Goal: Task Accomplishment & Management: Use online tool/utility

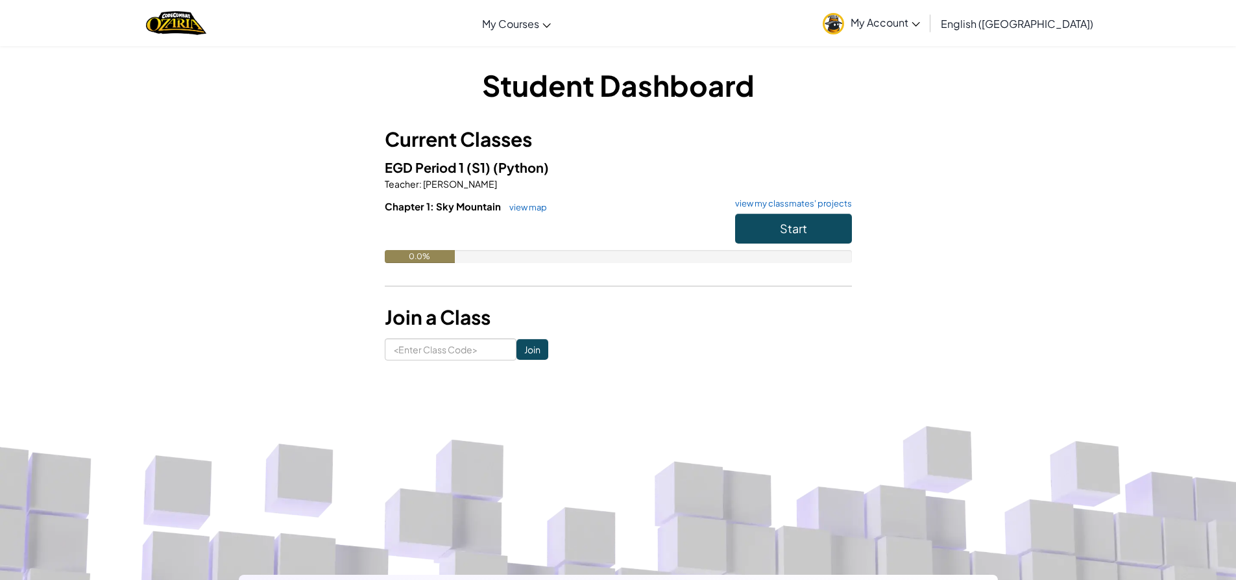
click at [958, 93] on div "Student Dashboard Current Classes EGD Period 1 (S1) (Python) Teacher : [PERSON_…" at bounding box center [618, 212] width 759 height 295
click at [823, 228] on button "Start" at bounding box center [793, 229] width 117 height 30
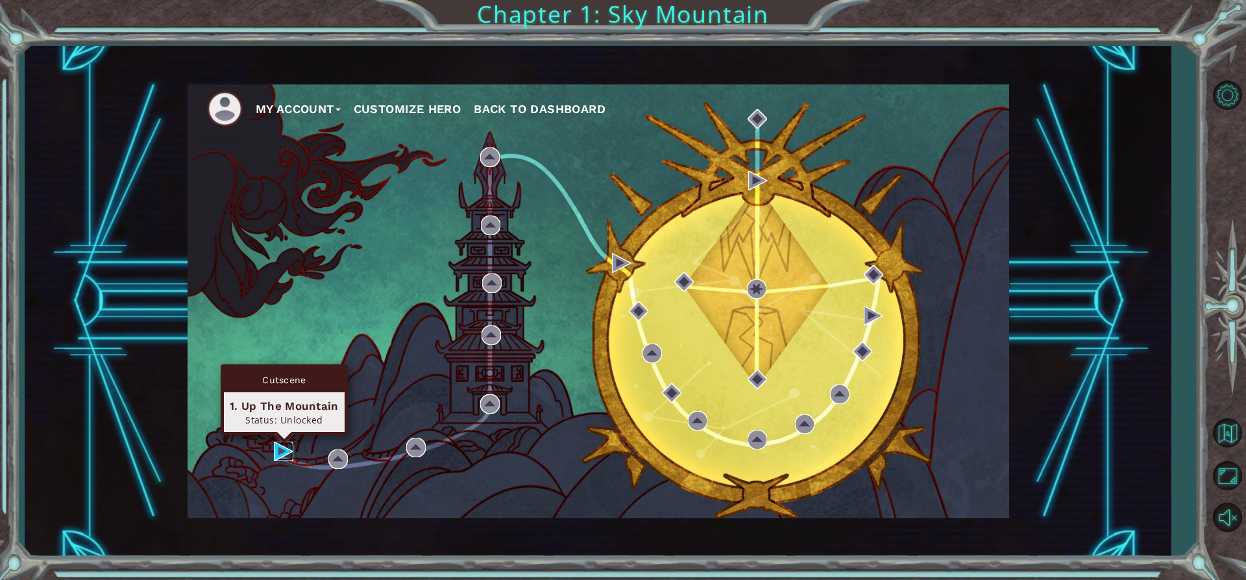
click at [281, 443] on img at bounding box center [283, 450] width 19 height 19
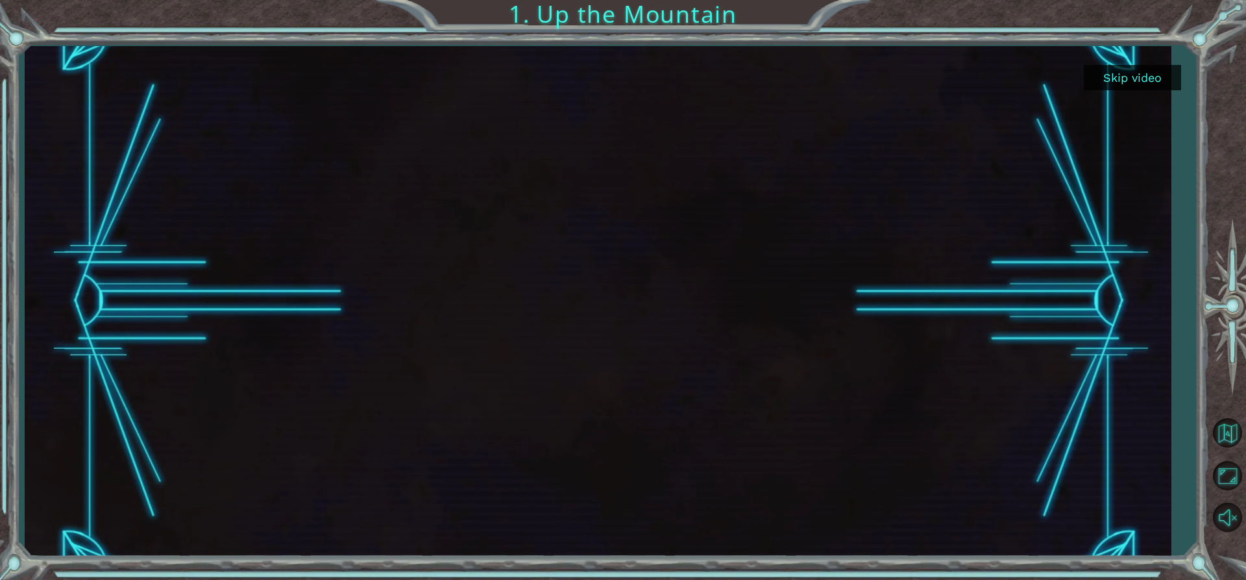
click at [1149, 58] on div at bounding box center [598, 301] width 1146 height 510
click at [1144, 75] on button "Skip video" at bounding box center [1132, 77] width 97 height 25
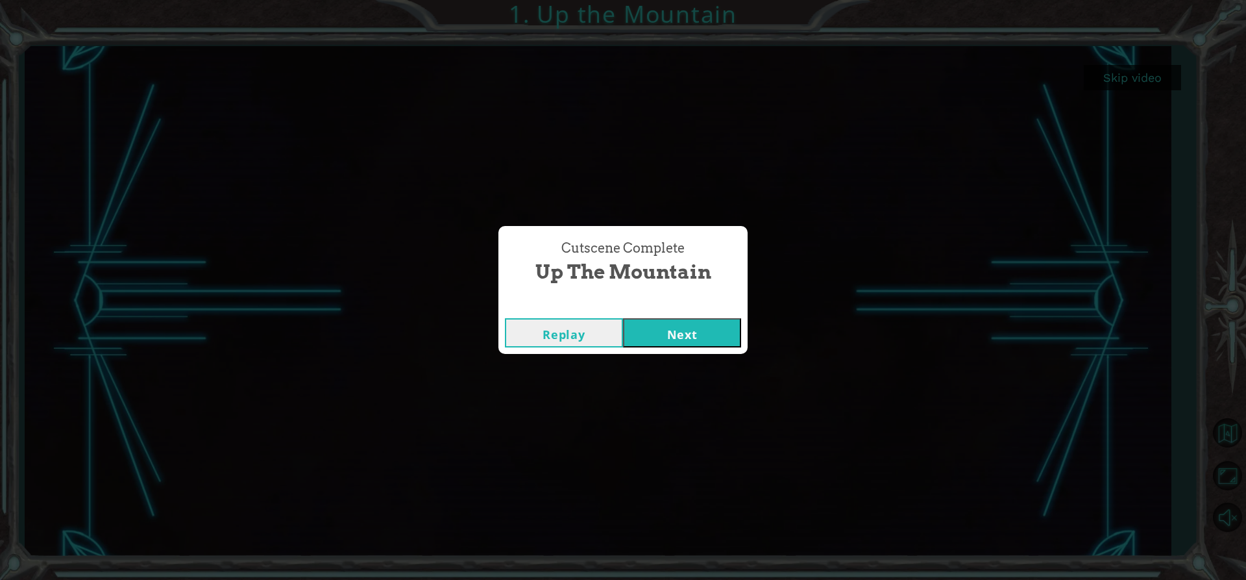
click at [568, 332] on button "Replay" at bounding box center [564, 332] width 118 height 29
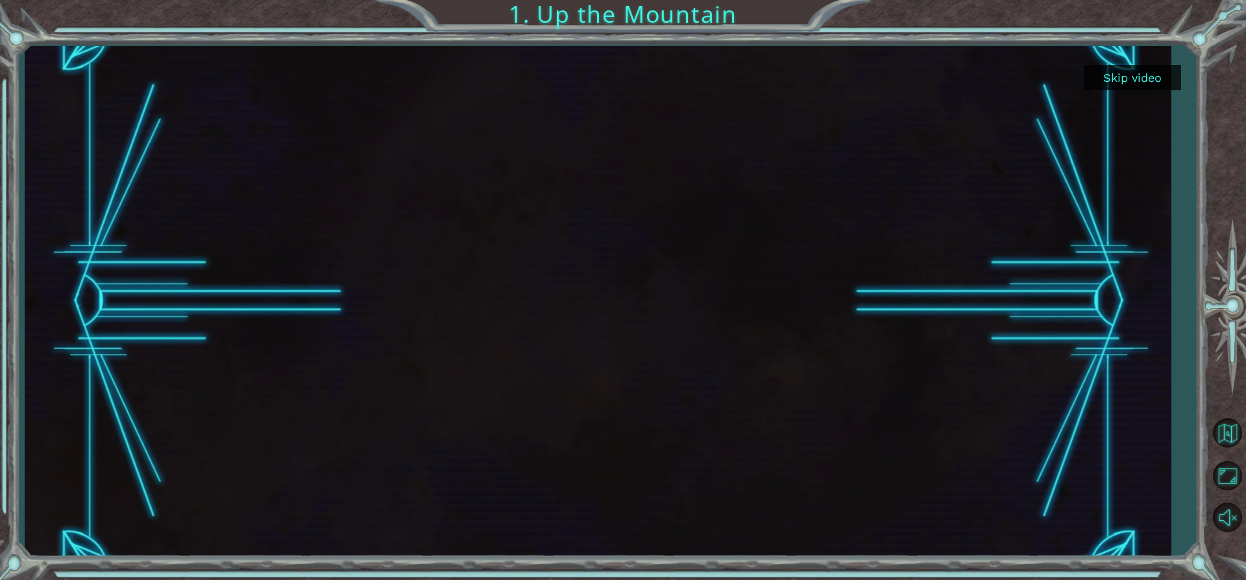
click at [1138, 80] on button "Skip video" at bounding box center [1132, 77] width 97 height 25
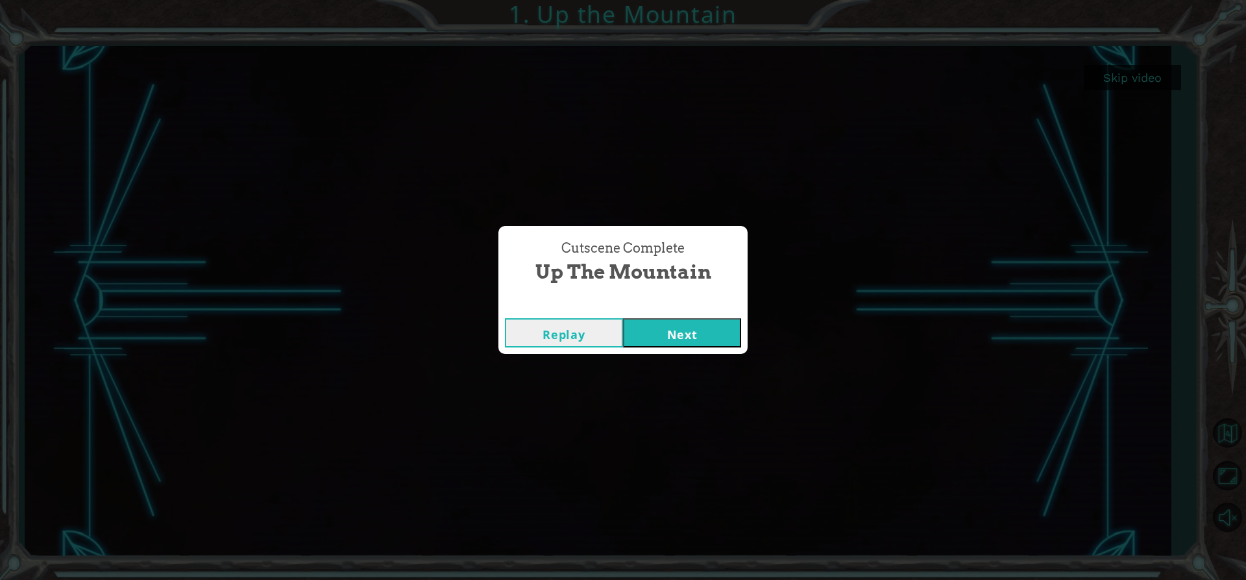
click at [660, 336] on button "Next" at bounding box center [682, 332] width 118 height 29
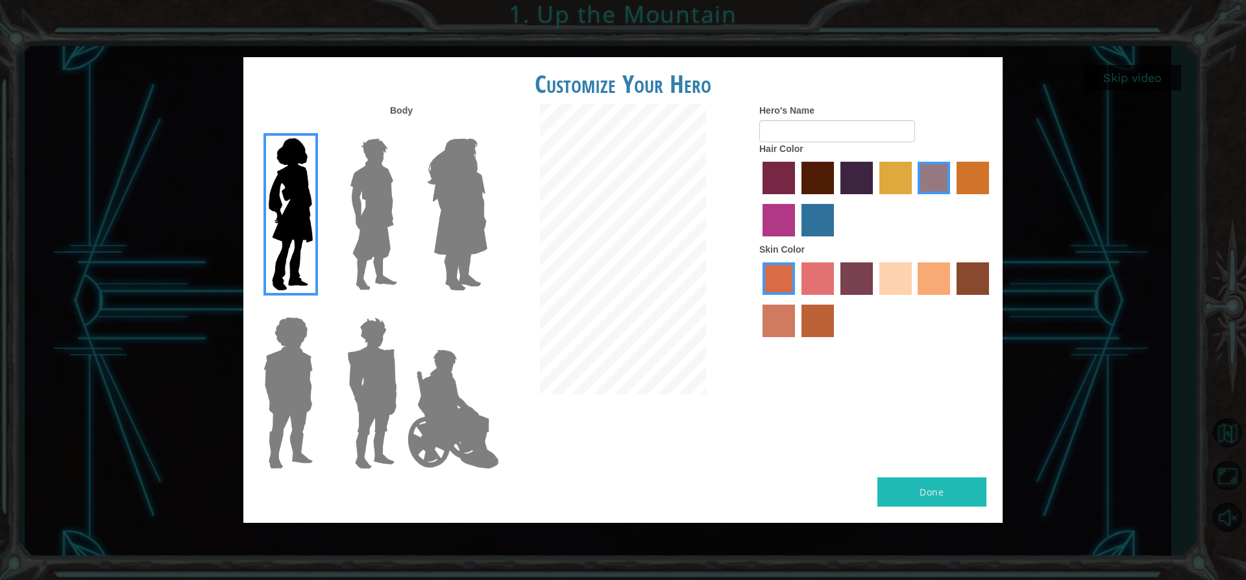
click at [781, 225] on label "medium red violet hair color" at bounding box center [779, 220] width 32 height 32
click at [991, 199] on input "medium red violet hair color" at bounding box center [991, 199] width 0 height 0
click at [827, 280] on label "froly skin color" at bounding box center [818, 278] width 32 height 32
click at [797, 299] on input "froly skin color" at bounding box center [797, 299] width 0 height 0
click at [859, 278] on label "tosca skin color" at bounding box center [856, 278] width 32 height 32
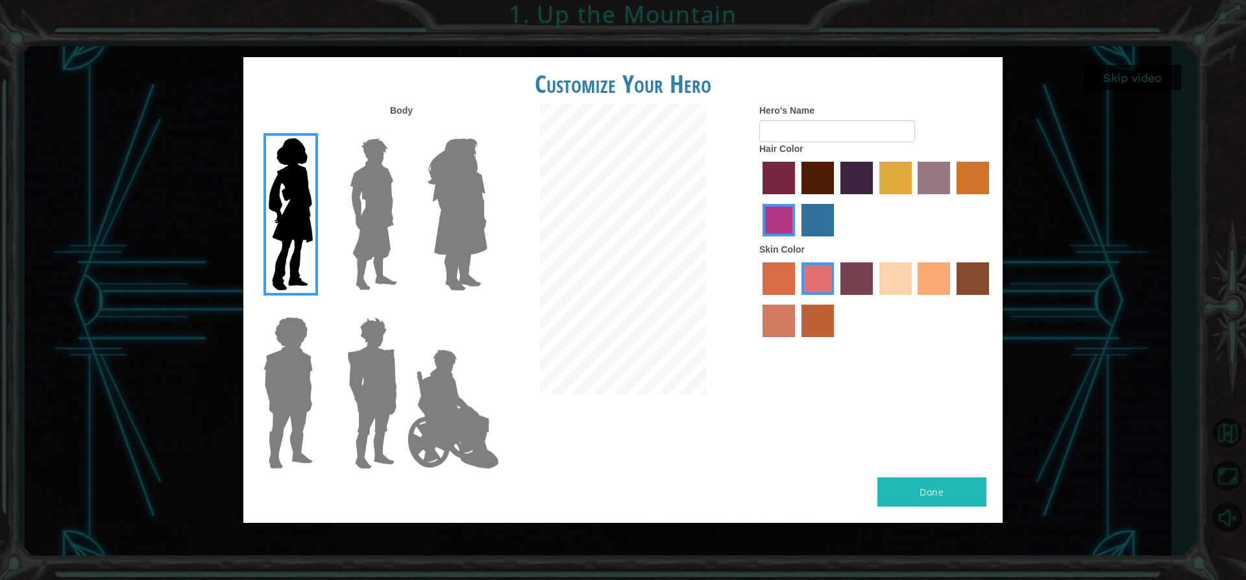
click at [836, 299] on input "tosca skin color" at bounding box center [836, 299] width 0 height 0
click at [439, 147] on img at bounding box center [457, 214] width 71 height 162
click at [487, 130] on input "Hero Amethyst" at bounding box center [487, 130] width 0 height 0
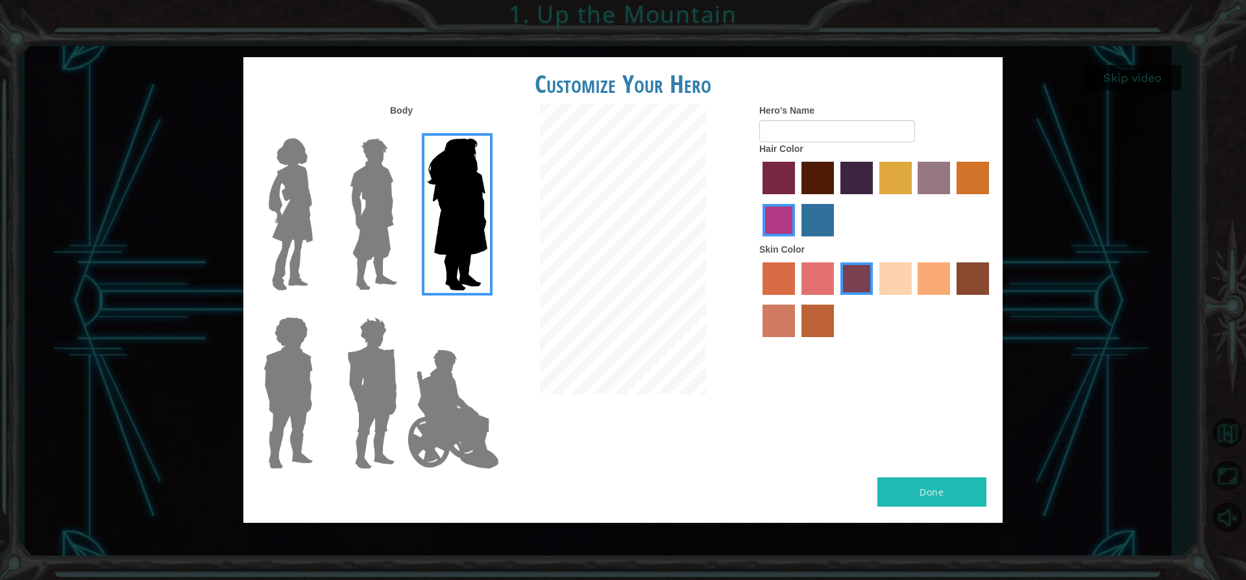
click at [400, 208] on img at bounding box center [374, 214] width 58 height 162
click at [402, 130] on input "Hero Lars" at bounding box center [402, 130] width 0 height 0
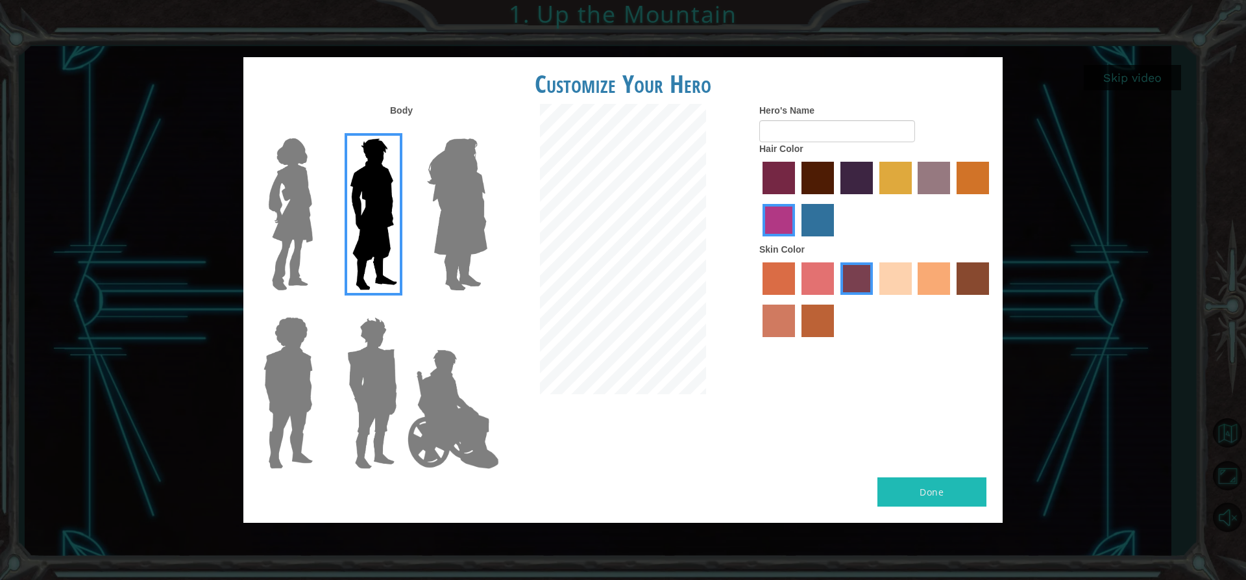
drag, startPoint x: 434, startPoint y: 444, endPoint x: 404, endPoint y: 389, distance: 61.8
click at [434, 443] on img at bounding box center [453, 409] width 102 height 130
click at [487, 308] on input "Hero Jamie" at bounding box center [487, 308] width 0 height 0
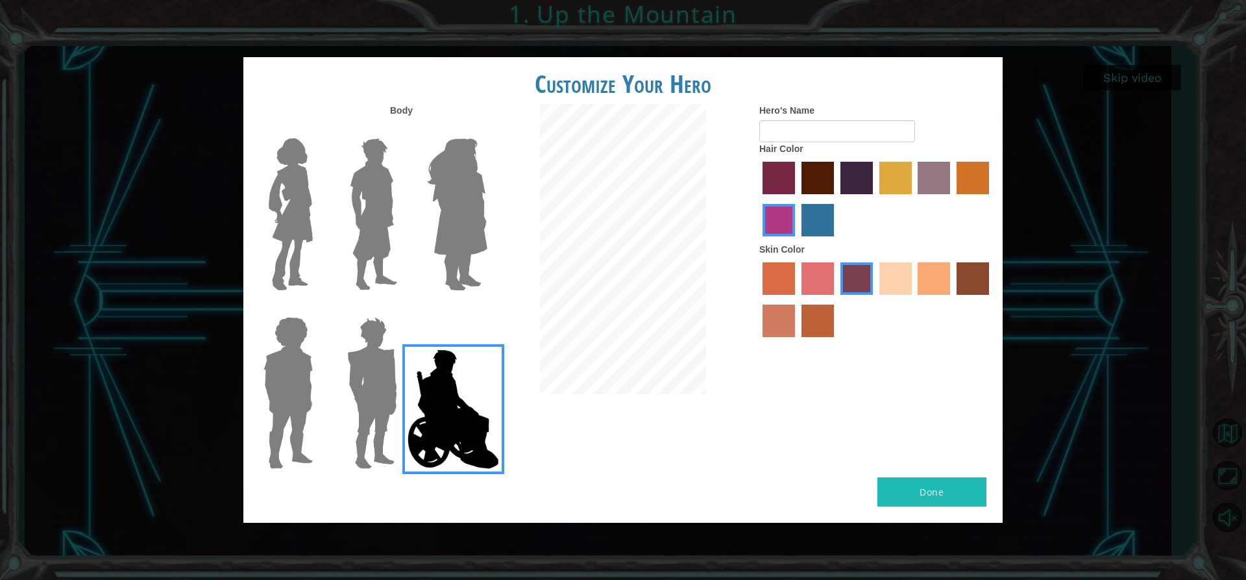
click at [376, 355] on img at bounding box center [372, 393] width 60 height 162
click at [402, 308] on input "Hero Garnet" at bounding box center [402, 308] width 0 height 0
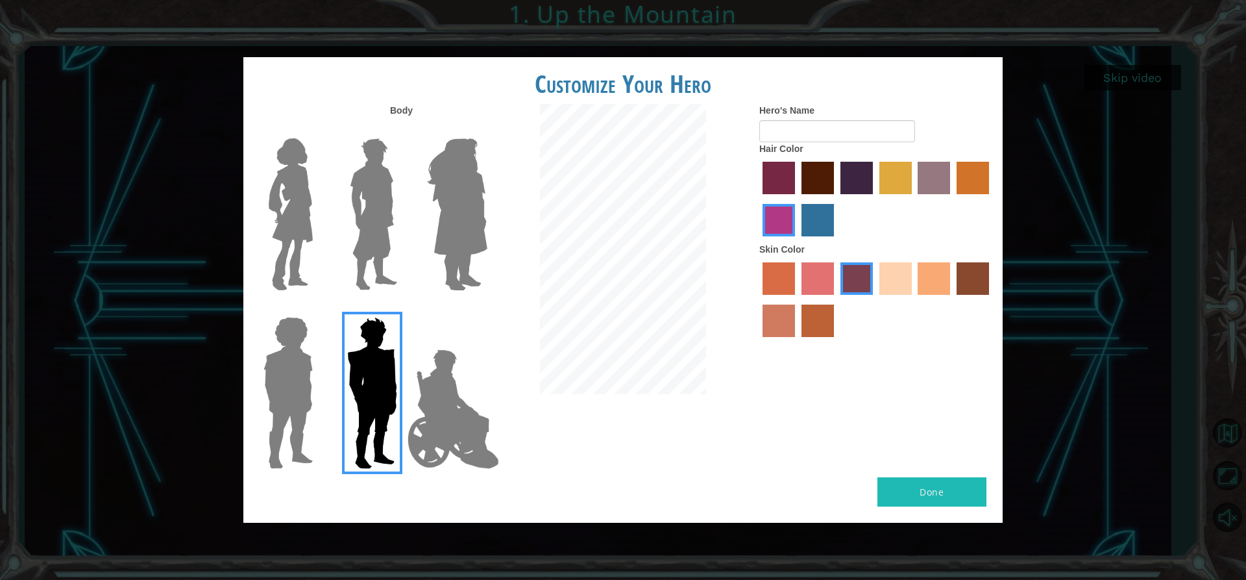
click at [380, 191] on img at bounding box center [374, 214] width 58 height 162
click at [402, 130] on input "Hero Lars" at bounding box center [402, 130] width 0 height 0
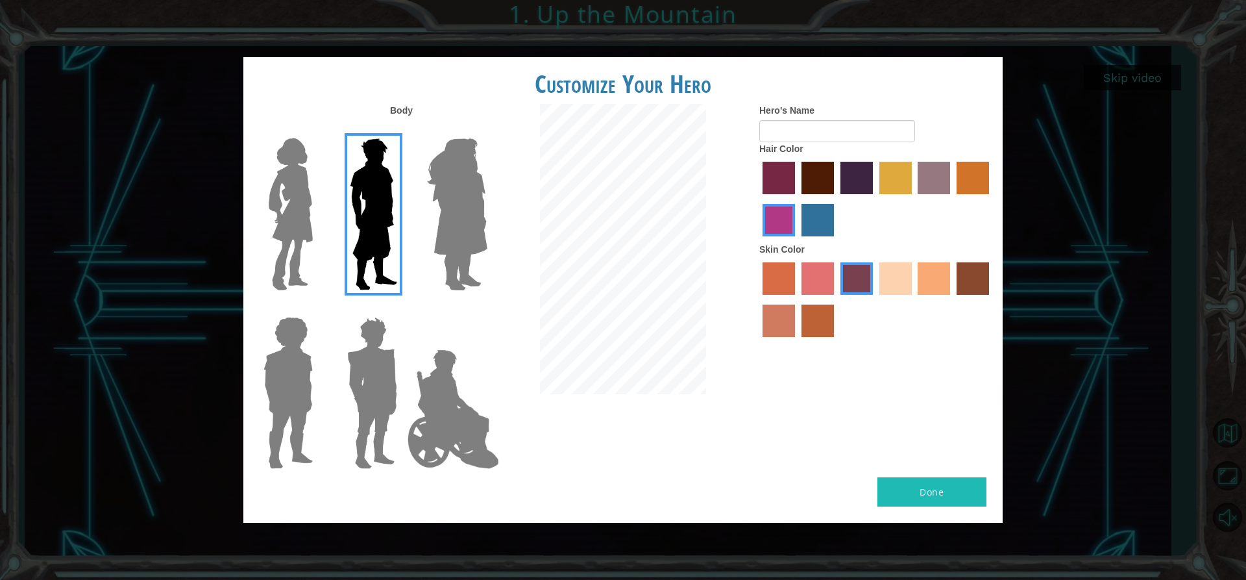
click at [284, 407] on img at bounding box center [288, 393] width 60 height 162
click at [318, 308] on input "Hero Steven" at bounding box center [318, 308] width 0 height 0
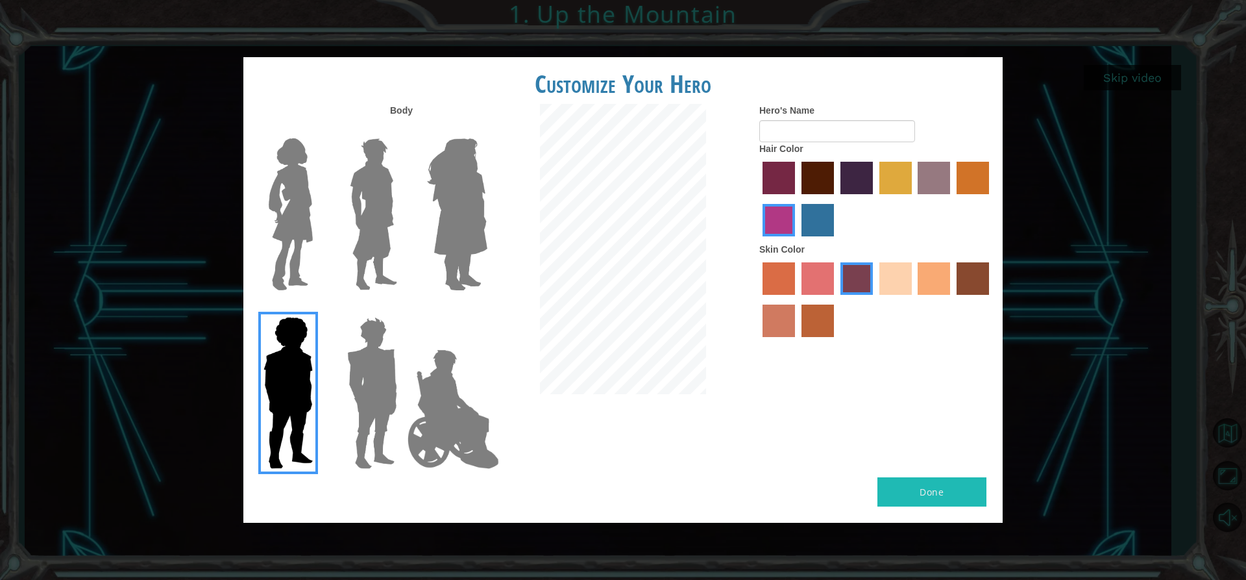
click at [970, 175] on label "gold drop hair color" at bounding box center [973, 178] width 32 height 32
click at [952, 199] on input "gold drop hair color" at bounding box center [952, 199] width 0 height 0
click at [819, 165] on label "maroon hair color" at bounding box center [818, 178] width 32 height 32
click at [797, 199] on input "maroon hair color" at bounding box center [797, 199] width 0 height 0
drag, startPoint x: 806, startPoint y: 323, endPoint x: 845, endPoint y: 295, distance: 47.9
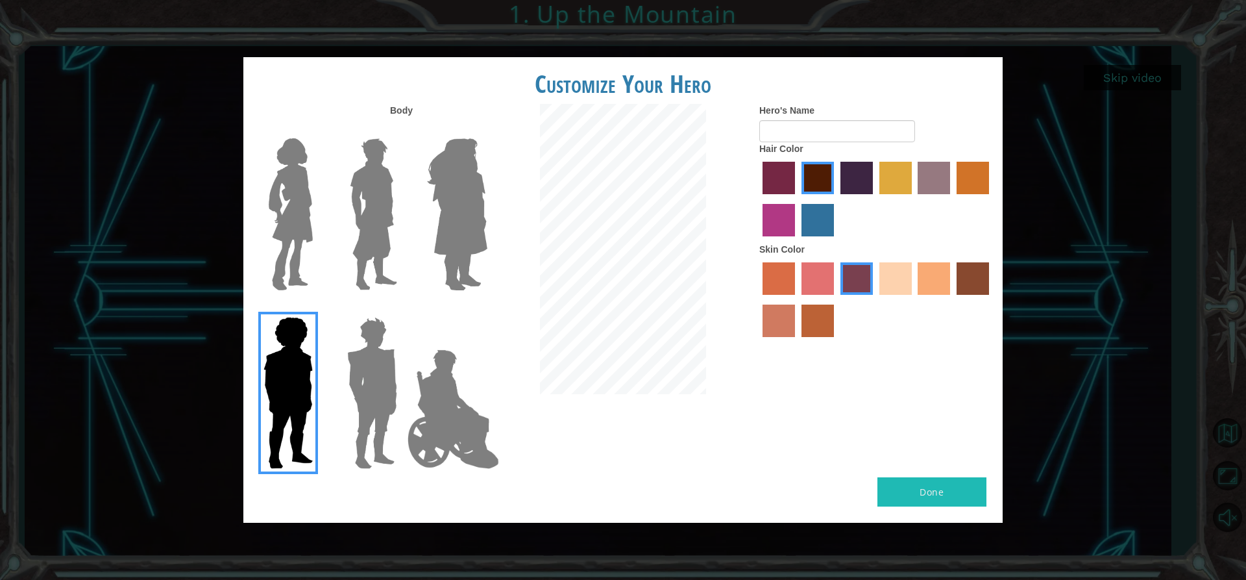
click at [810, 321] on label "smoke tree skin color" at bounding box center [818, 320] width 32 height 32
click at [797, 341] on input "smoke tree skin color" at bounding box center [797, 341] width 0 height 0
click at [825, 258] on div "Skin Color" at bounding box center [876, 293] width 234 height 101
drag, startPoint x: 795, startPoint y: 281, endPoint x: 979, endPoint y: 282, distance: 184.3
click at [816, 282] on div at bounding box center [876, 301] width 234 height 84
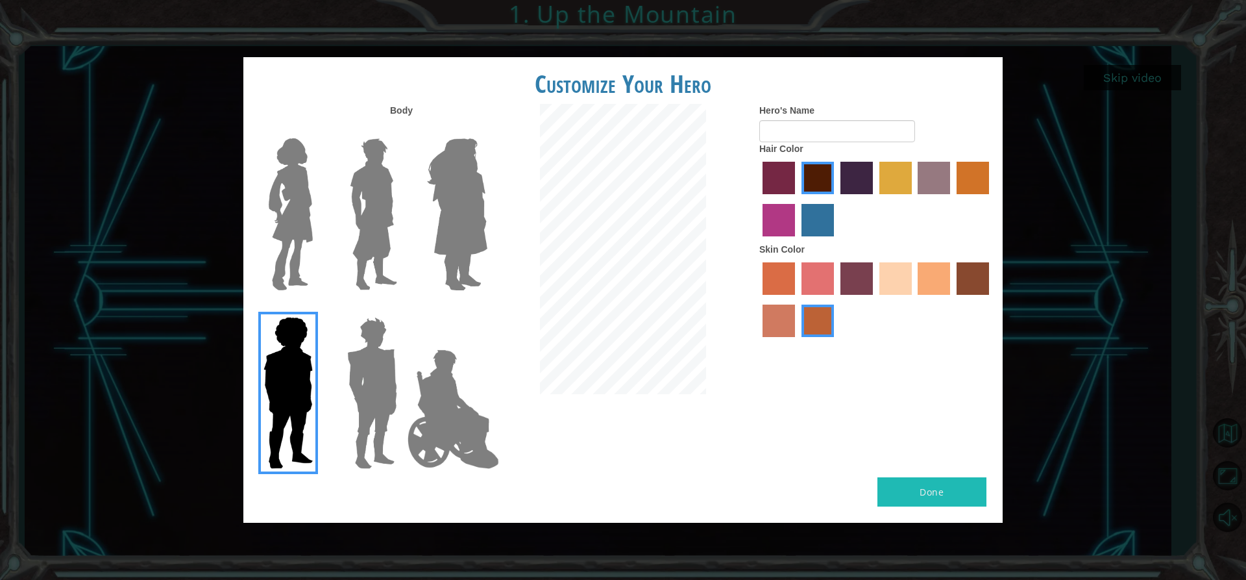
click at [930, 268] on label "tacao skin color" at bounding box center [934, 278] width 32 height 32
click at [914, 299] on input "tacao skin color" at bounding box center [914, 299] width 0 height 0
click at [890, 282] on label "sandy beach skin color" at bounding box center [895, 278] width 32 height 32
click at [875, 299] on input "sandy beach skin color" at bounding box center [875, 299] width 0 height 0
click at [980, 267] on label "karma skin color" at bounding box center [973, 278] width 32 height 32
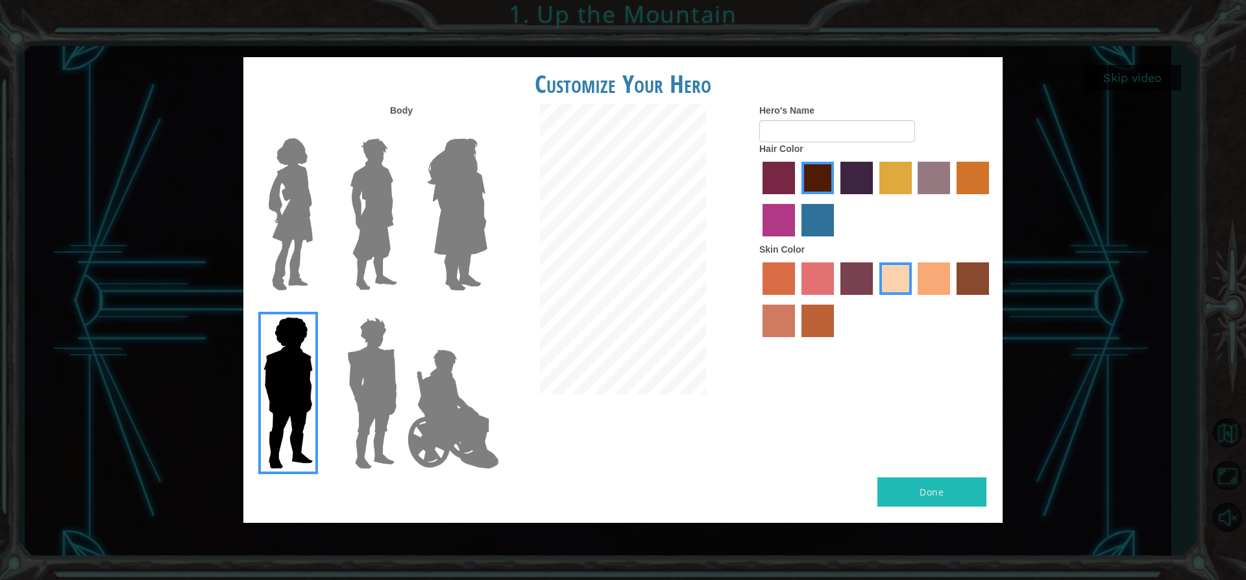
click at [952, 299] on input "karma skin color" at bounding box center [952, 299] width 0 height 0
click at [940, 272] on label "tacao skin color" at bounding box center [934, 278] width 32 height 32
click at [914, 299] on input "tacao skin color" at bounding box center [914, 299] width 0 height 0
click at [778, 319] on label "burning sand skin color" at bounding box center [779, 320] width 32 height 32
click at [991, 299] on input "burning sand skin color" at bounding box center [991, 299] width 0 height 0
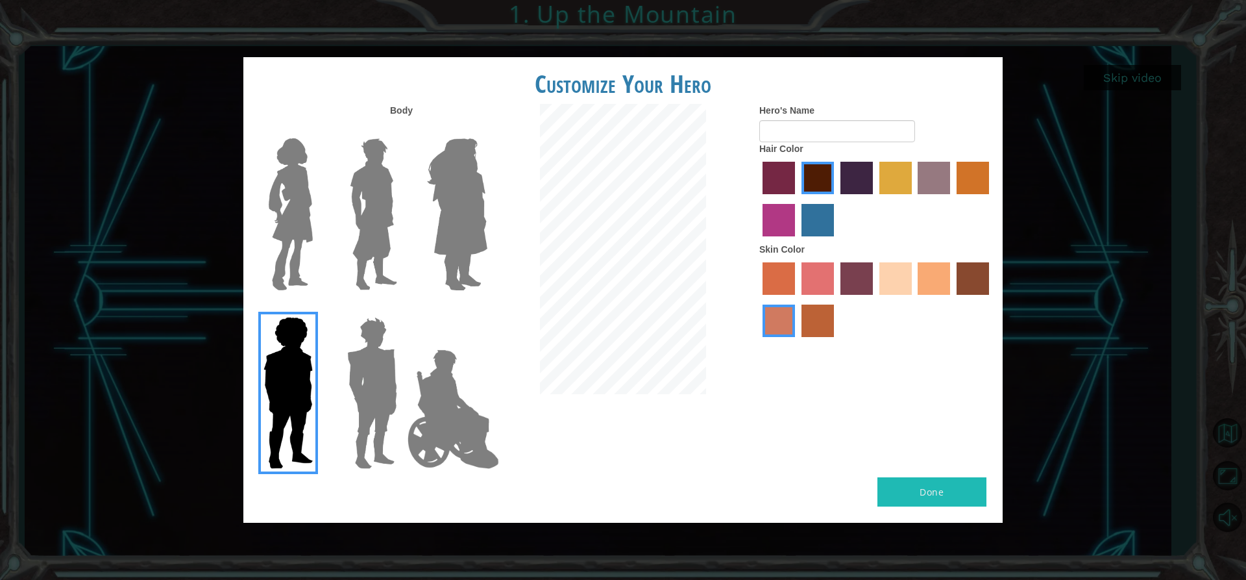
click at [851, 265] on label "tosca skin color" at bounding box center [856, 278] width 32 height 32
click at [836, 299] on input "tosca skin color" at bounding box center [836, 299] width 0 height 0
click at [779, 223] on label "medium red violet hair color" at bounding box center [779, 220] width 32 height 32
click at [991, 199] on input "medium red violet hair color" at bounding box center [991, 199] width 0 height 0
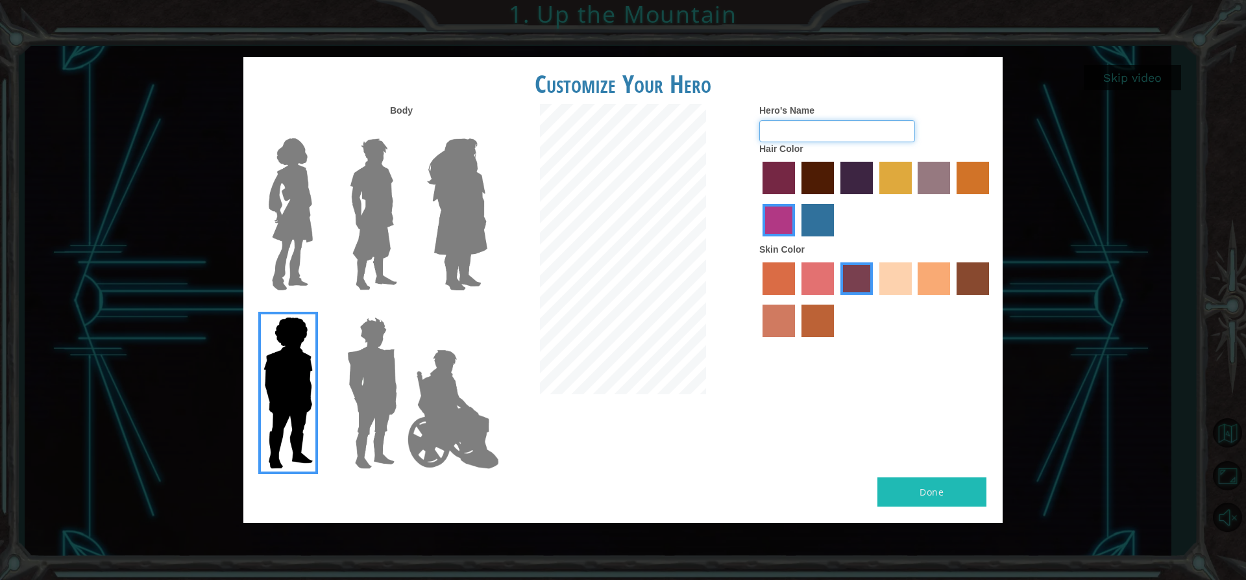
click at [811, 122] on input "Hero's Name" at bounding box center [837, 131] width 156 height 22
click at [800, 132] on input "fgteevusgo123" at bounding box center [837, 131] width 156 height 22
type input "fgteevisgo123"
click at [933, 88] on h1 "Customize Your Hero" at bounding box center [622, 83] width 759 height 27
drag, startPoint x: 927, startPoint y: 178, endPoint x: 915, endPoint y: 170, distance: 14.4
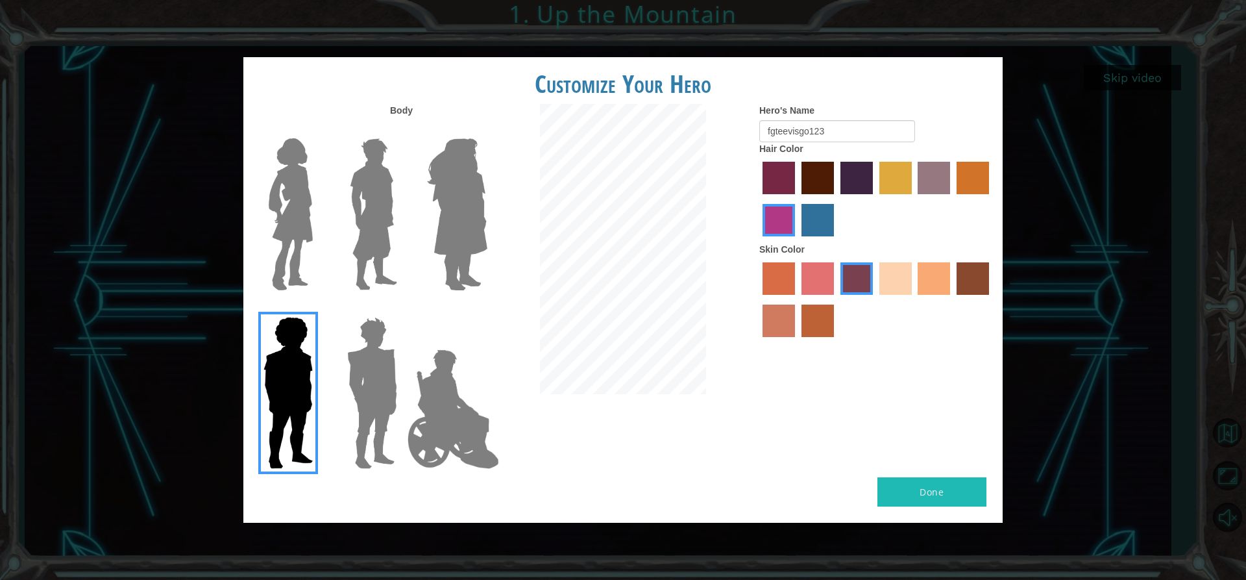
click at [916, 175] on div at bounding box center [876, 200] width 234 height 84
click at [861, 121] on input "fgteevisgo123" at bounding box center [837, 131] width 156 height 22
type input "Monkeycatnigeger"
type input "m"
type input "Monkeycat"
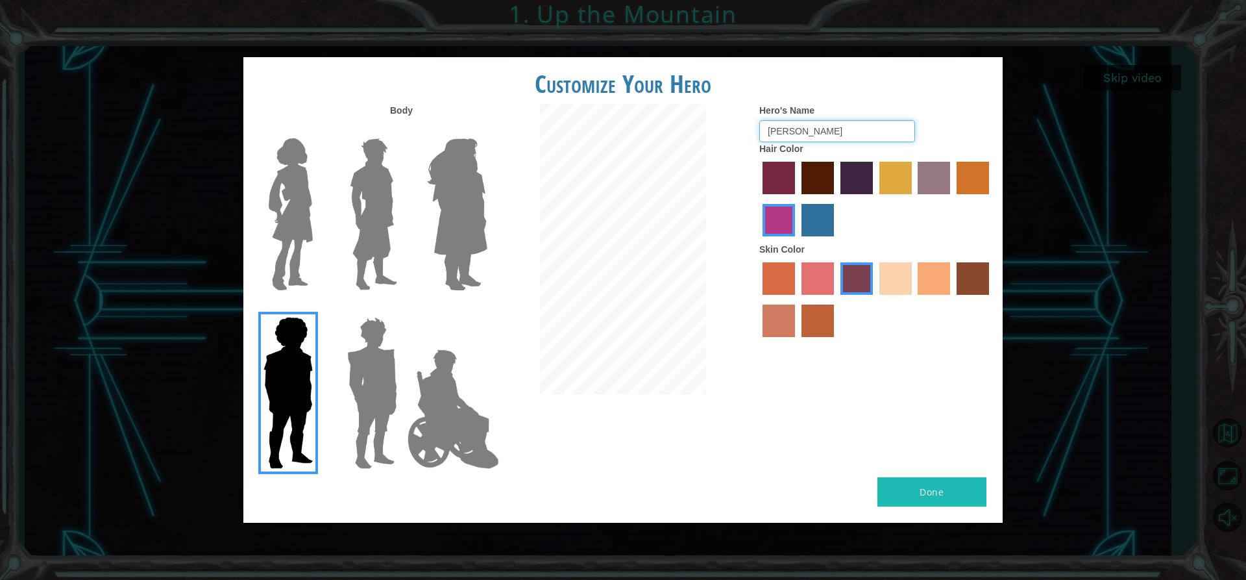
type input "ling"
type input "kim"
type input "fgteevisgo123"
type input "x"
type input "i"
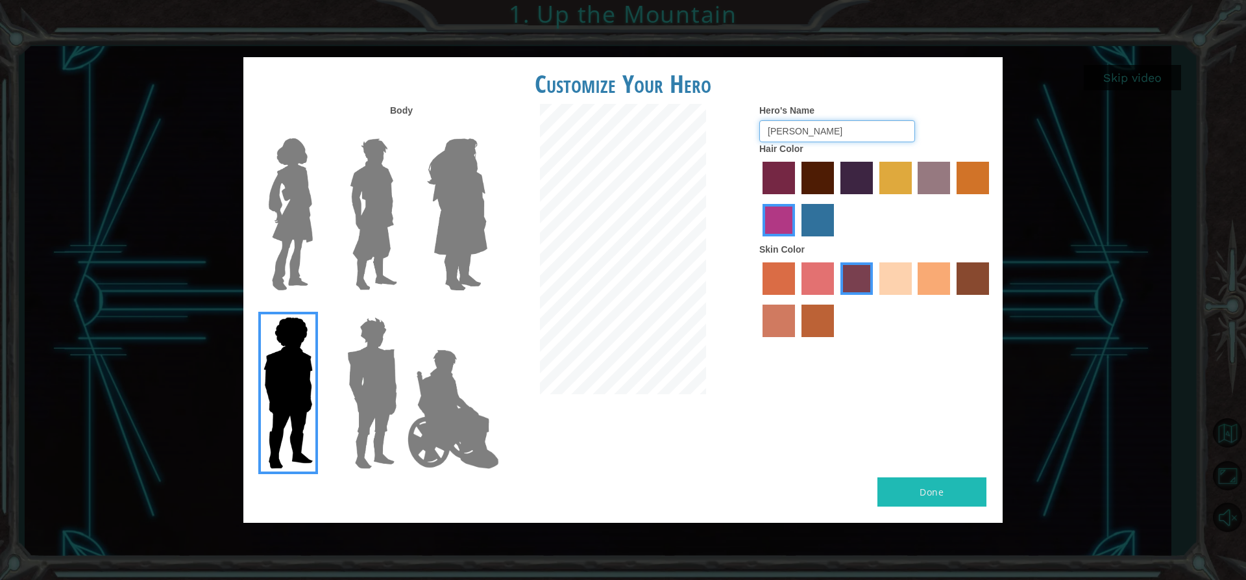
click at [798, 129] on input "xin jing ing" at bounding box center [837, 131] width 156 height 22
type input "xin jing ping"
click at [969, 498] on button "Done" at bounding box center [931, 491] width 109 height 29
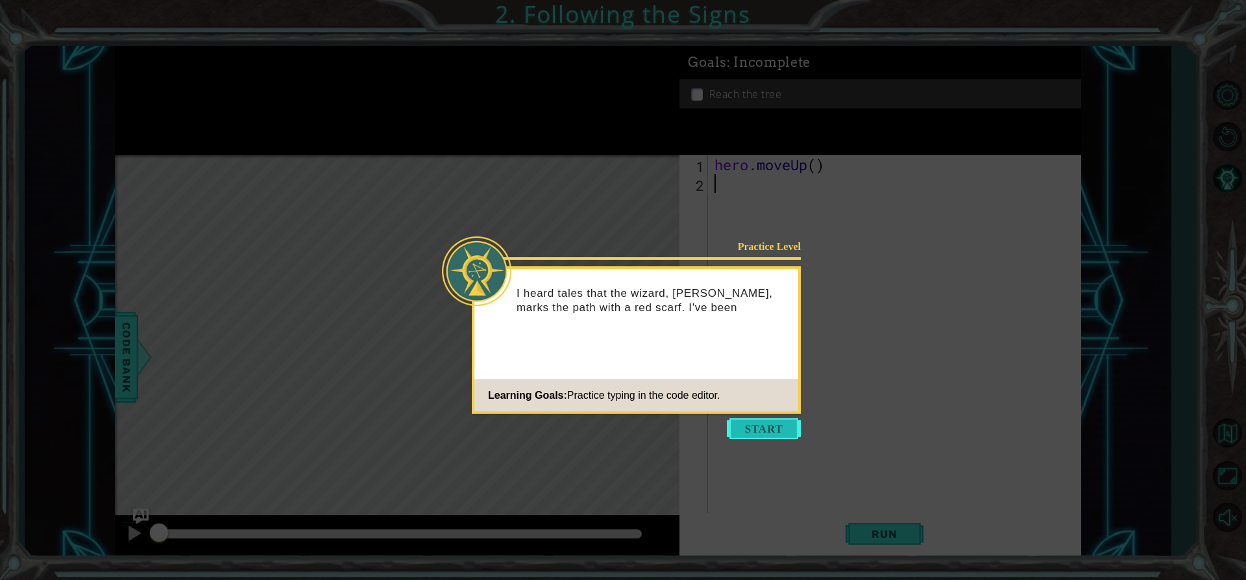
click at [774, 426] on button "Start" at bounding box center [764, 428] width 74 height 21
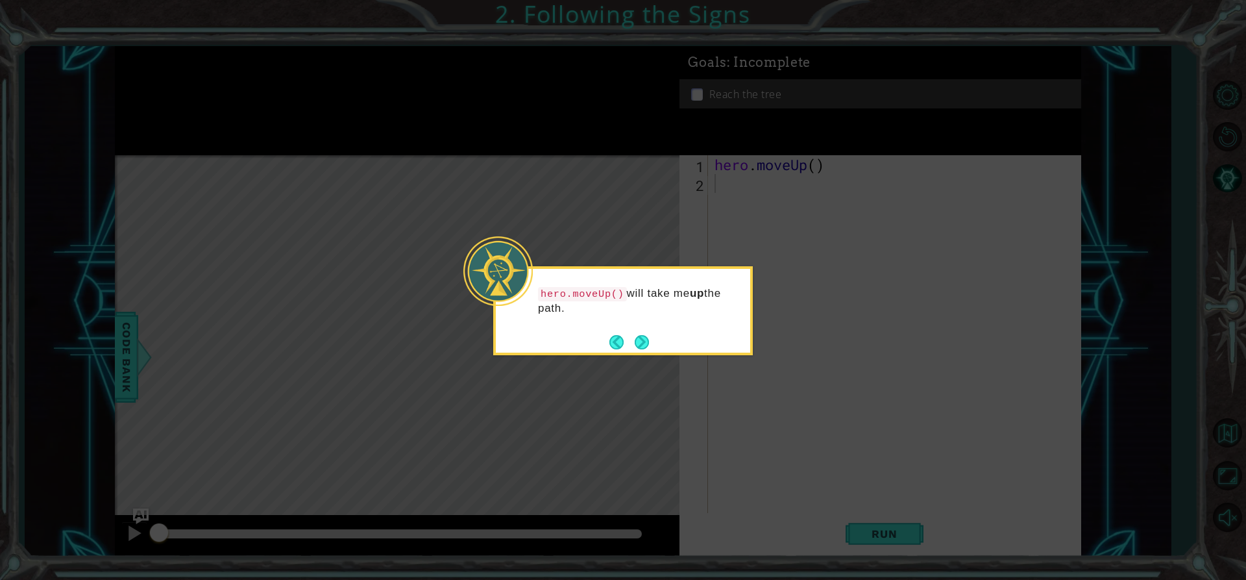
click at [655, 339] on div "hero.moveUp() will take me up the path." at bounding box center [623, 310] width 260 height 89
click at [635, 335] on button "Next" at bounding box center [642, 342] width 14 height 14
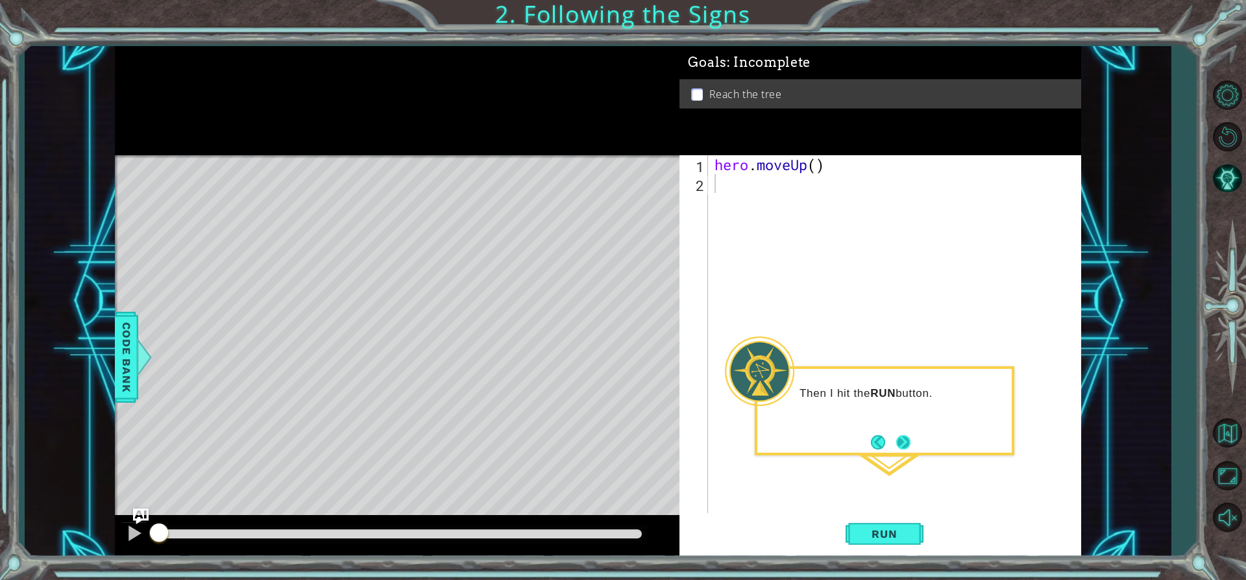
click at [898, 440] on button "Next" at bounding box center [903, 442] width 14 height 14
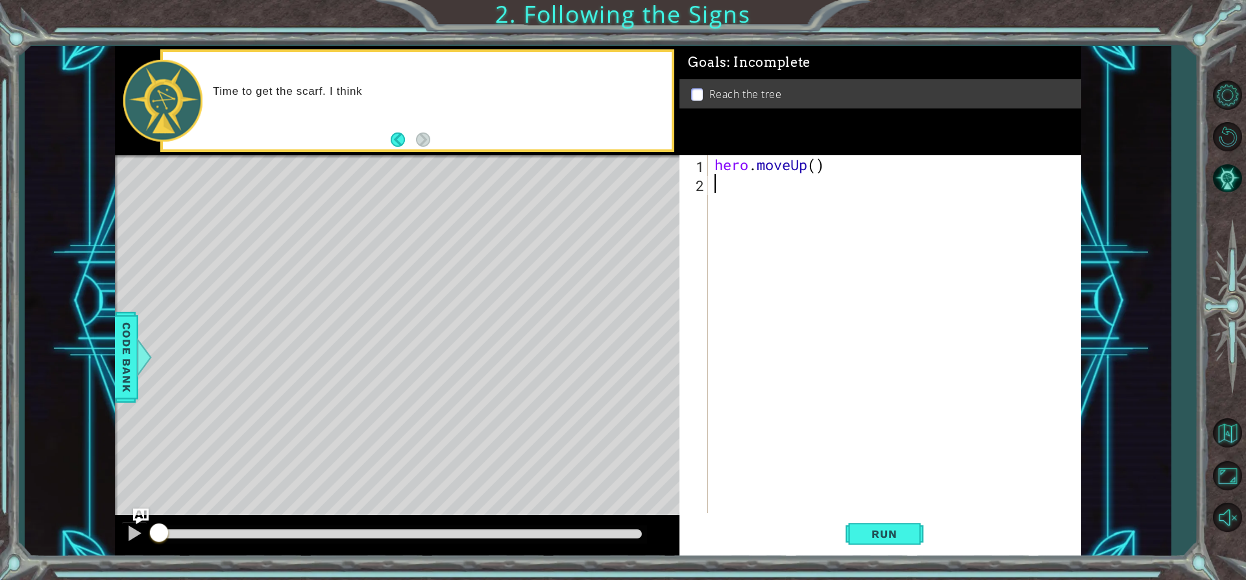
click at [815, 165] on div "hero . moveUp ( )" at bounding box center [898, 352] width 372 height 395
type textarea "hero.moveUp(2)"
drag, startPoint x: 909, startPoint y: 523, endPoint x: 892, endPoint y: 528, distance: 17.5
click at [909, 523] on button "Run" at bounding box center [885, 533] width 78 height 40
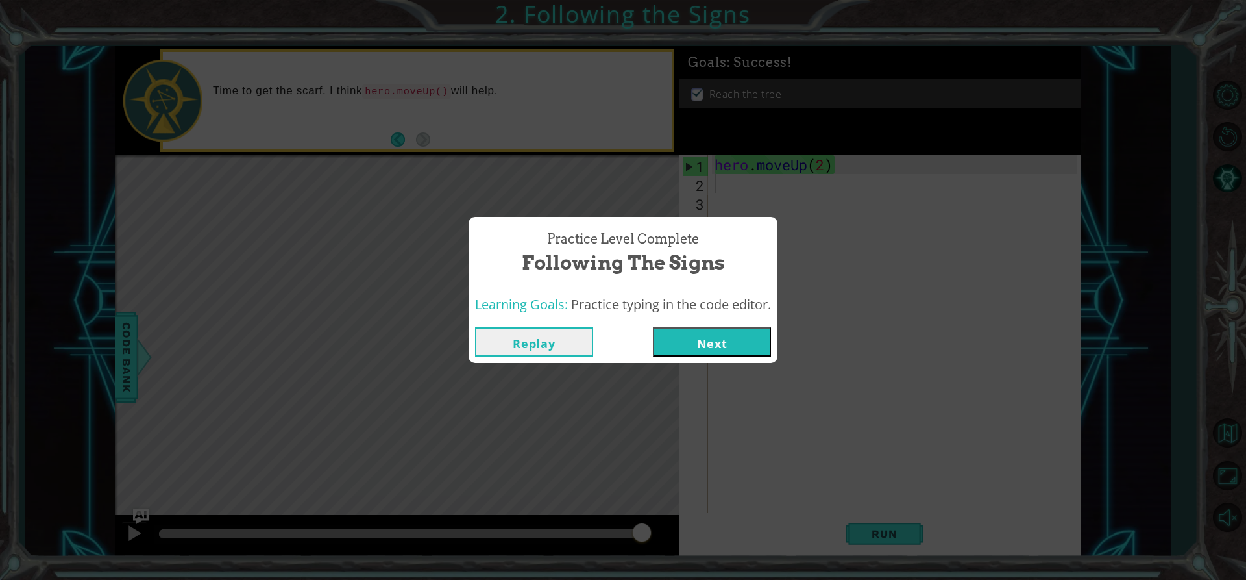
click at [705, 343] on button "Next" at bounding box center [712, 341] width 118 height 29
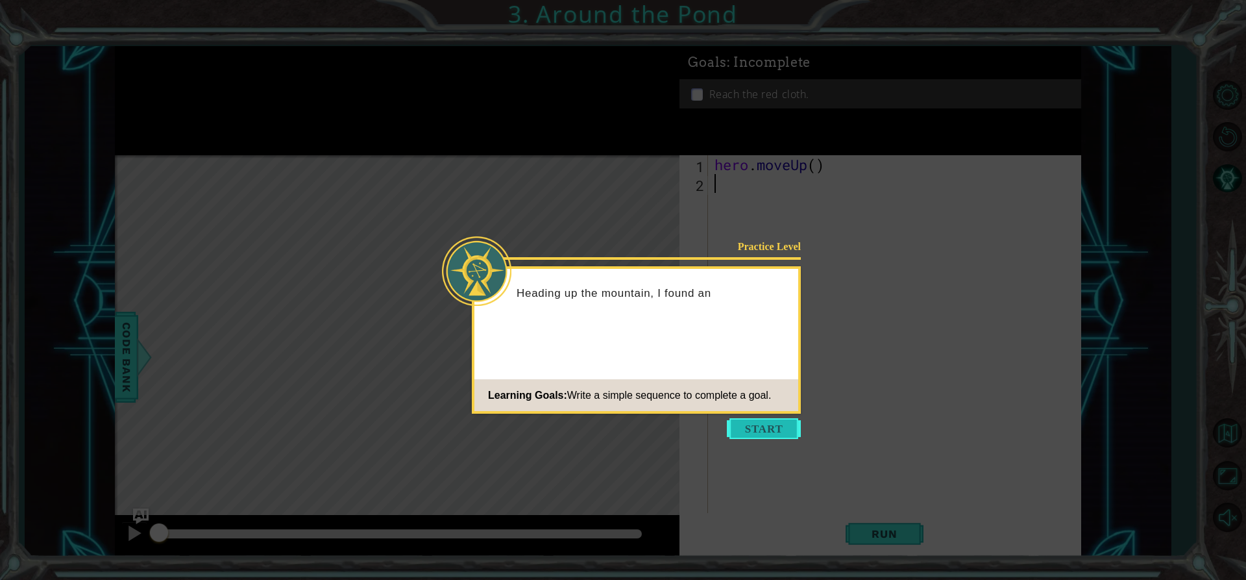
click at [751, 431] on button "Start" at bounding box center [764, 428] width 74 height 21
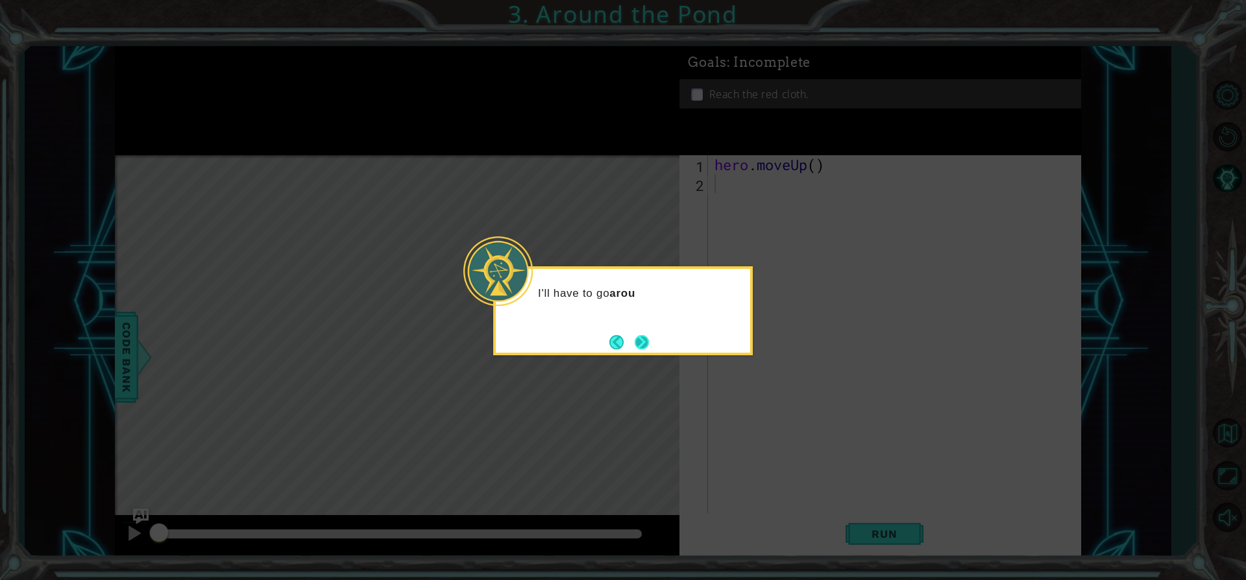
click at [646, 340] on button "Next" at bounding box center [642, 342] width 14 height 14
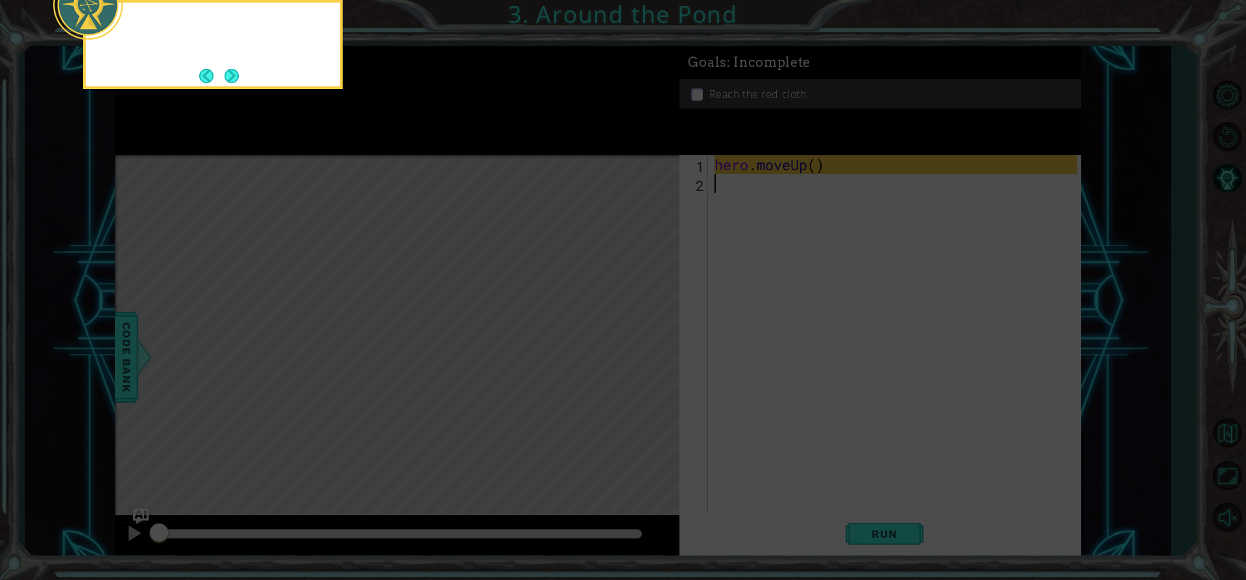
click at [646, 340] on icon at bounding box center [623, 87] width 1246 height 986
click at [842, 364] on icon at bounding box center [623, 87] width 1246 height 986
click at [885, 498] on icon at bounding box center [623, 87] width 1246 height 986
click at [235, 69] on button "Next" at bounding box center [232, 76] width 14 height 14
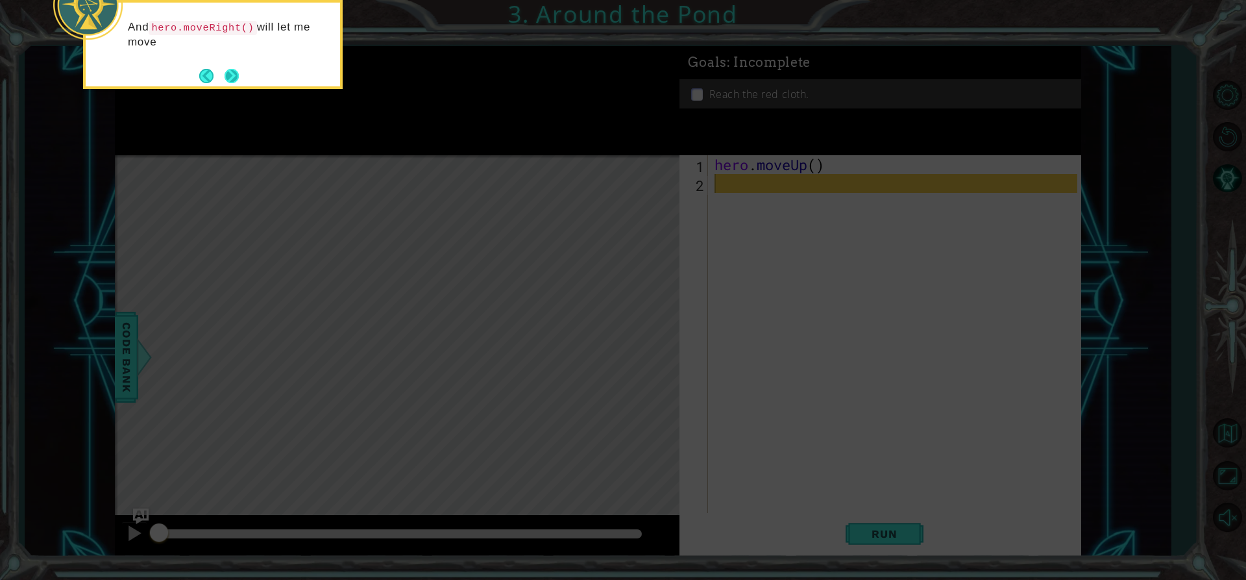
click at [239, 76] on button "Next" at bounding box center [232, 76] width 14 height 14
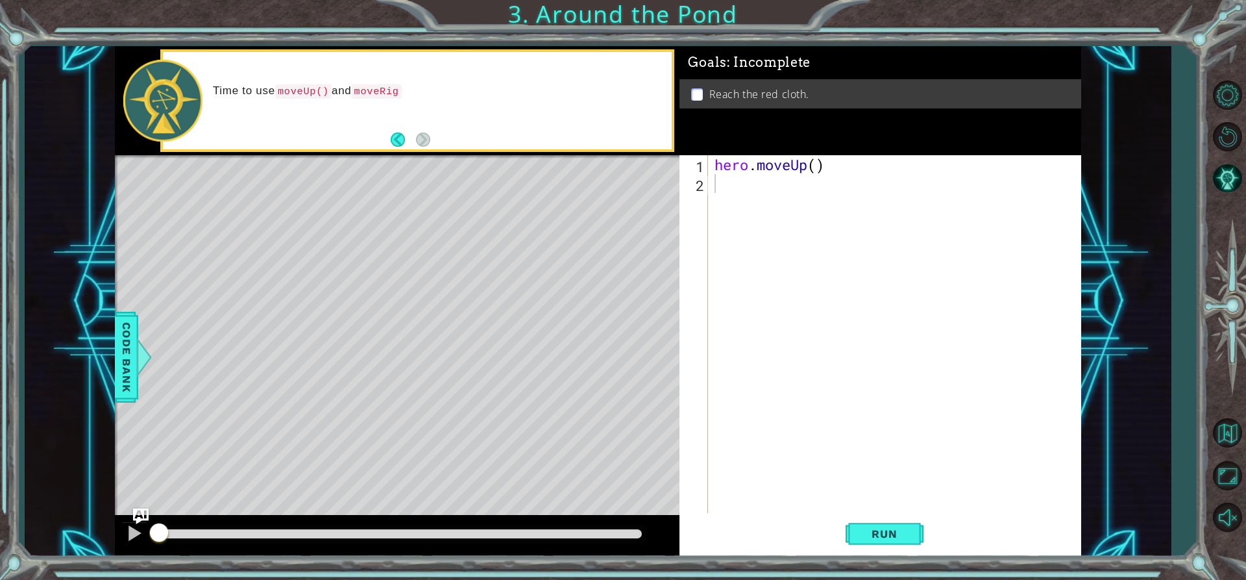
click at [817, 168] on div "hero . moveUp ( )" at bounding box center [898, 352] width 372 height 395
type textarea "hero.moveUp(2)"
click at [755, 184] on div "hero . moveUp ( 2 )" at bounding box center [898, 352] width 372 height 395
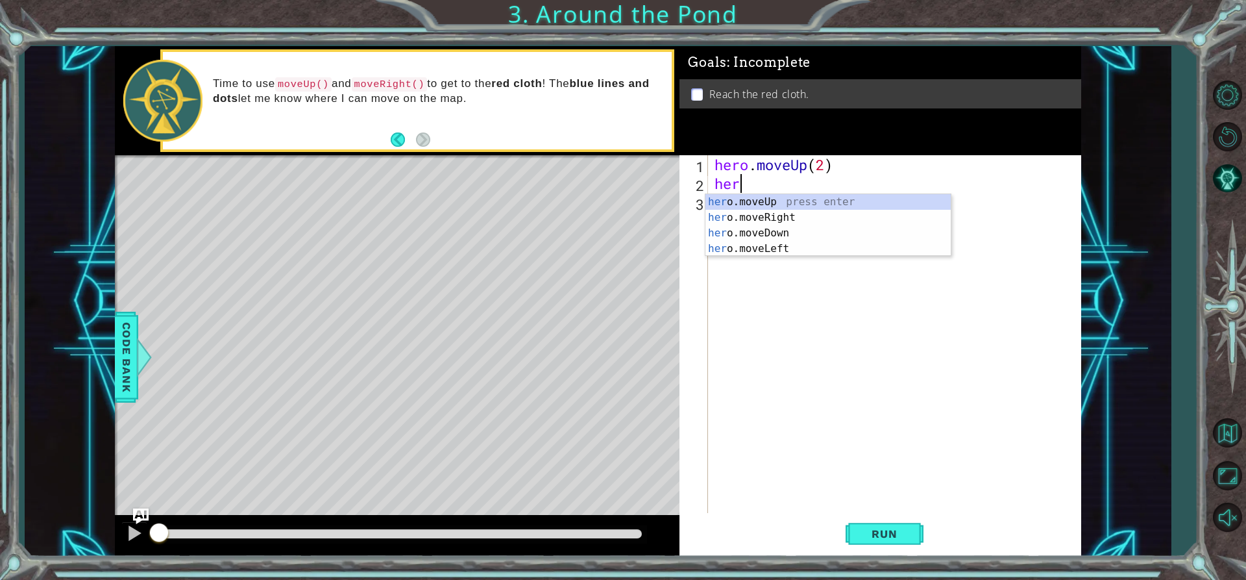
type textarea "hero"
click at [768, 218] on div "hero .moveUp press enter hero .moveRight press enter hero .moveDown press enter…" at bounding box center [827, 240] width 245 height 93
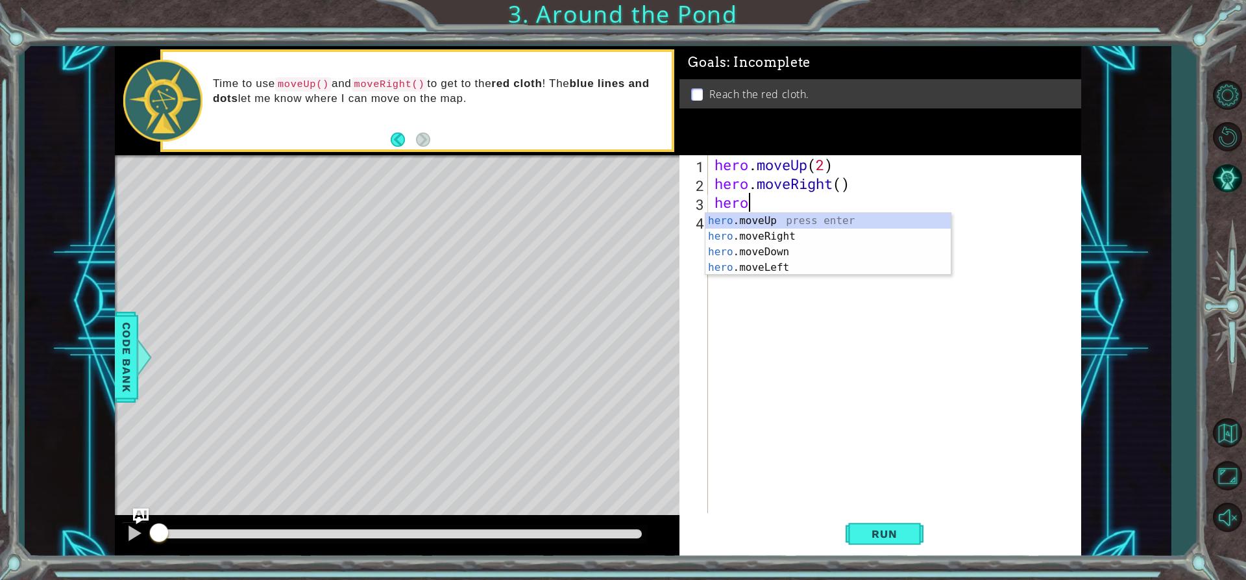
click at [842, 181] on div "hero . moveUp ( 2 ) hero . moveRight ( ) hero" at bounding box center [898, 352] width 372 height 395
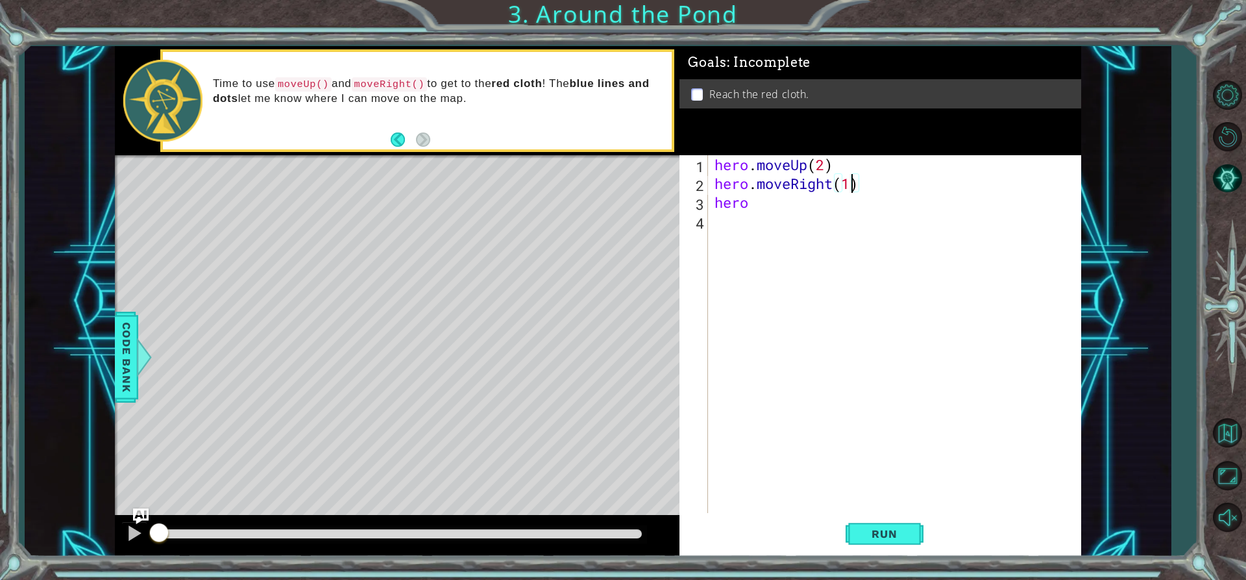
click at [779, 197] on div "hero . moveUp ( 2 ) hero . moveRight ( 1 ) hero" at bounding box center [898, 352] width 372 height 395
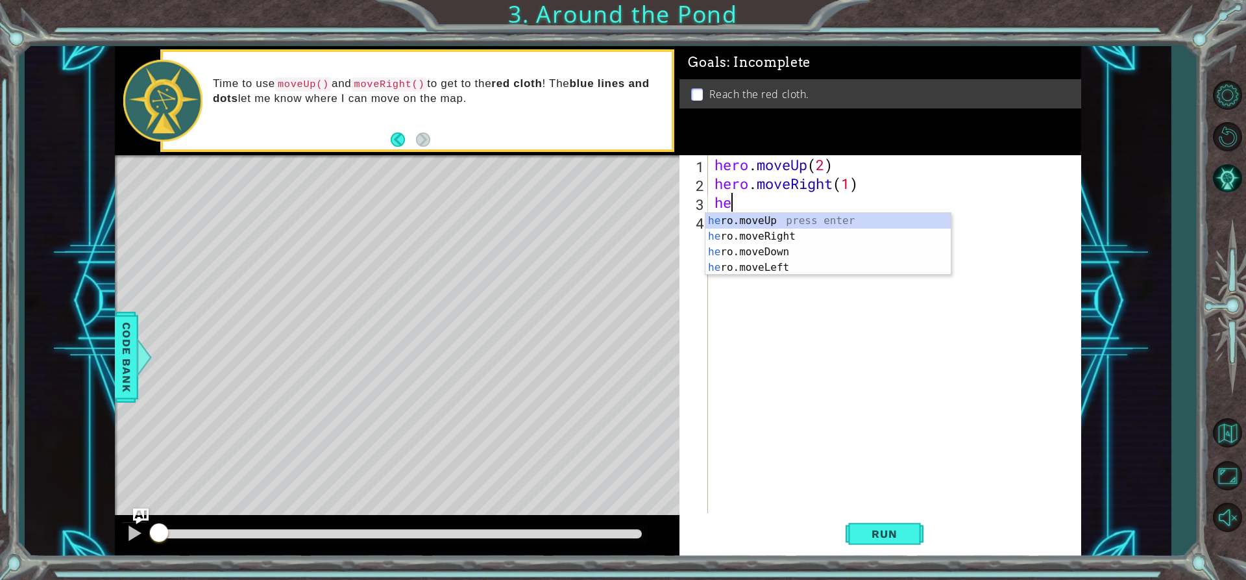
scroll to position [0, 0]
type textarea "h"
click at [760, 264] on div "hero .moveUp press enter hero .moveRight press enter hero .moveDown press enter…" at bounding box center [827, 259] width 245 height 93
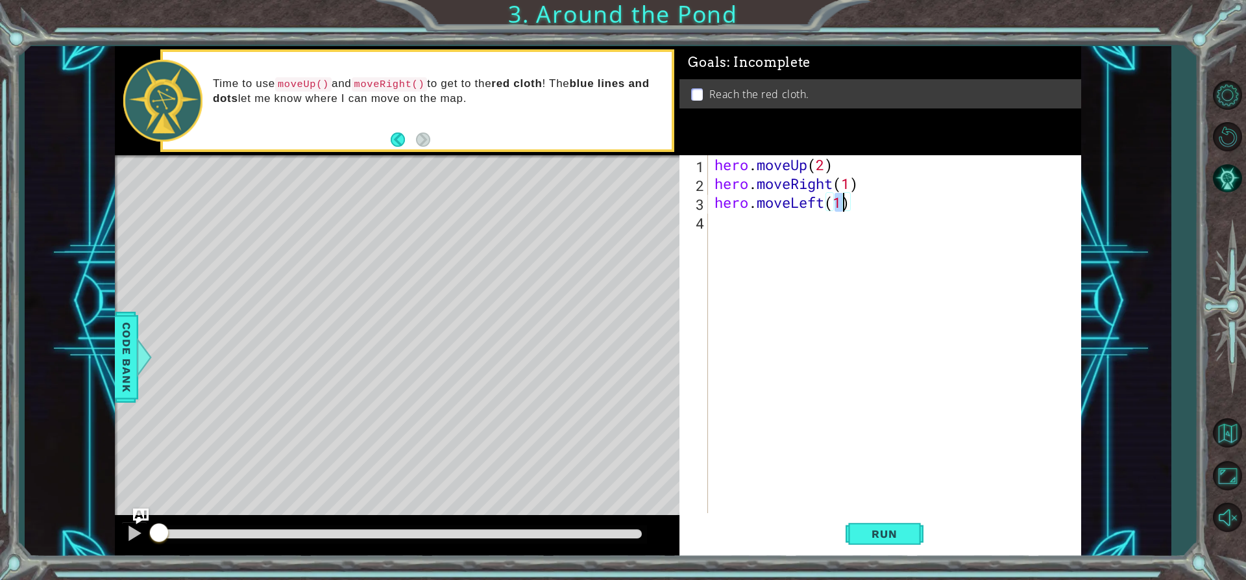
click at [853, 181] on div "hero . moveUp ( 2 ) hero . moveRight ( 1 ) hero . moveLeft ( 1 )" at bounding box center [898, 352] width 372 height 395
click at [838, 201] on div "hero . moveUp ( 2 ) hero . moveRight ( ) hero . moveLeft ( 1 )" at bounding box center [898, 352] width 372 height 395
click at [848, 206] on div "hero . moveUp ( 2 ) hero . moveRight ( ) hero . moveLeft ( 1 )" at bounding box center [898, 352] width 372 height 395
click at [840, 195] on div "hero . moveUp ( 2 ) hero . moveRight ( ) hero . moveLeft ( 1 )" at bounding box center [898, 352] width 372 height 395
click at [899, 523] on button "Run" at bounding box center [885, 533] width 78 height 40
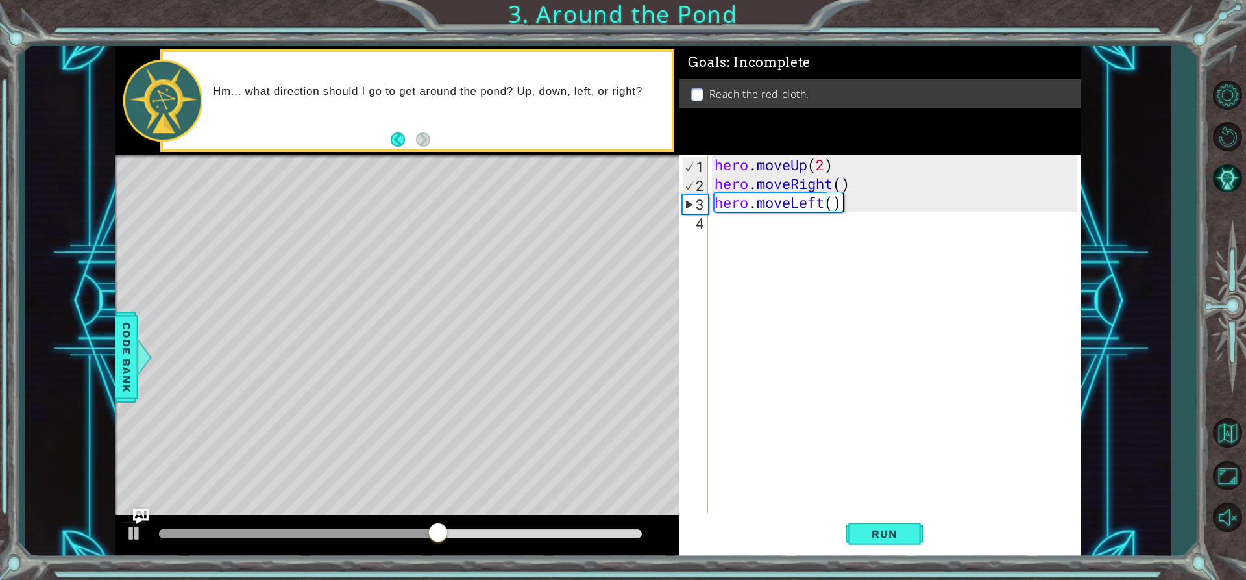
click at [853, 204] on div "hero . moveUp ( 2 ) hero . moveRight ( ) hero . moveLeft ( )" at bounding box center [898, 352] width 372 height 395
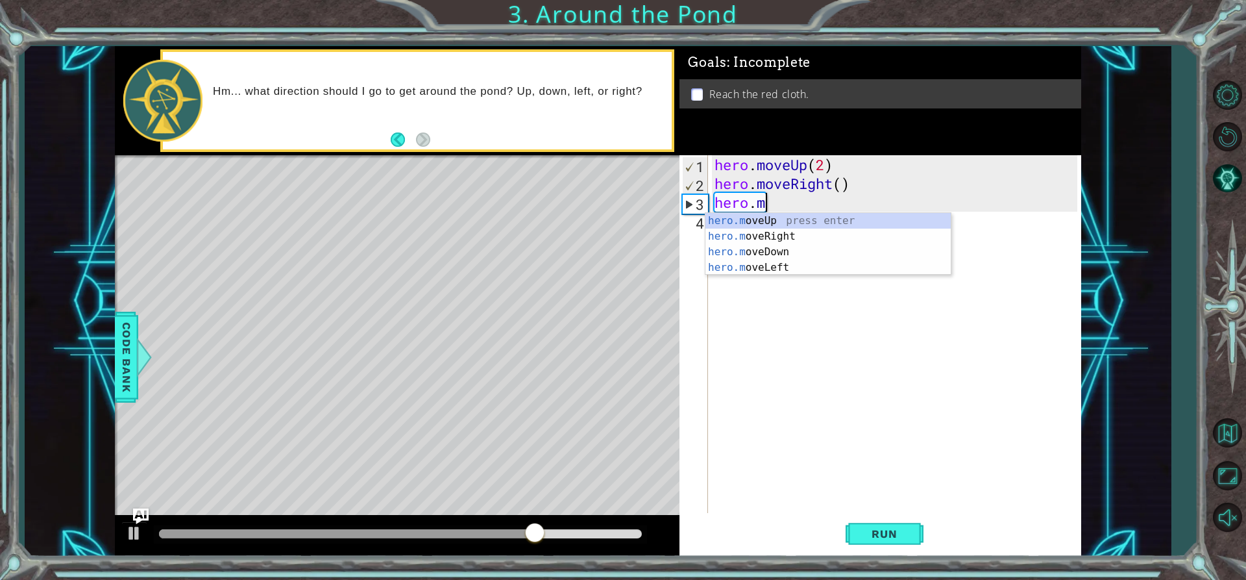
type textarea "h"
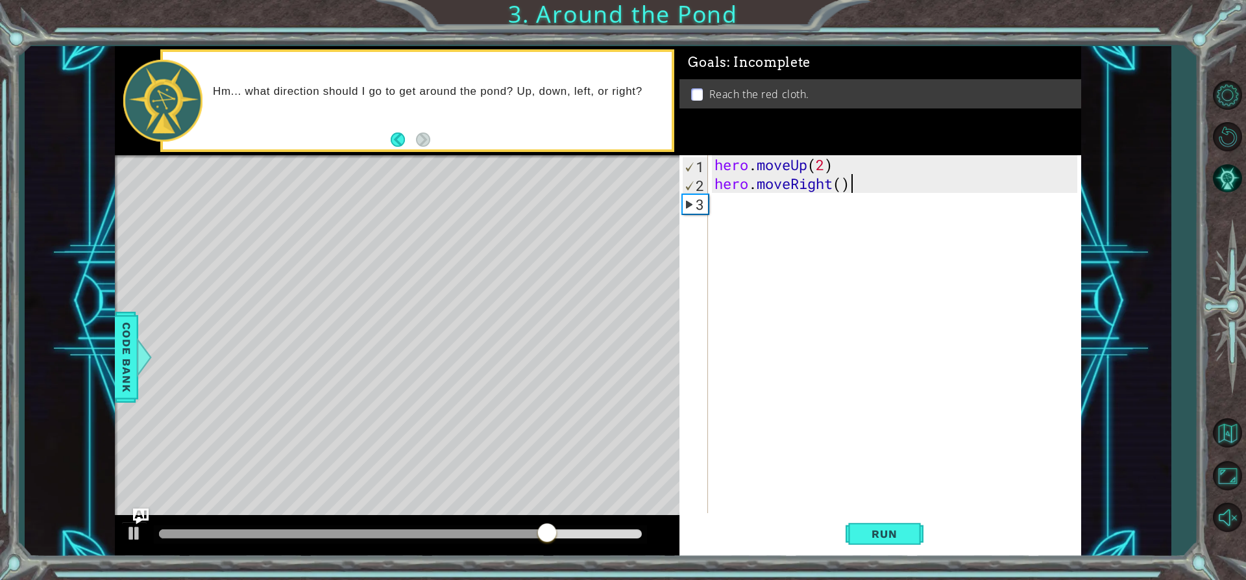
scroll to position [0, 0]
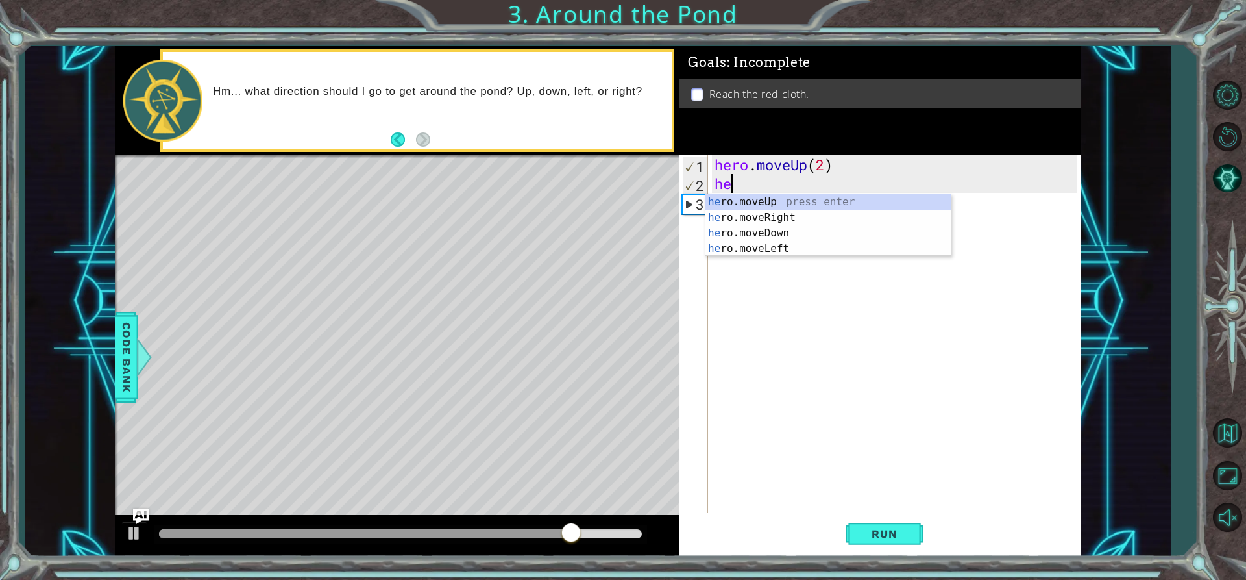
type textarea "h"
click at [783, 220] on div "h ero.moveUp press enter h ero.moveRight press enter h ero.moveDown press enter…" at bounding box center [827, 248] width 245 height 109
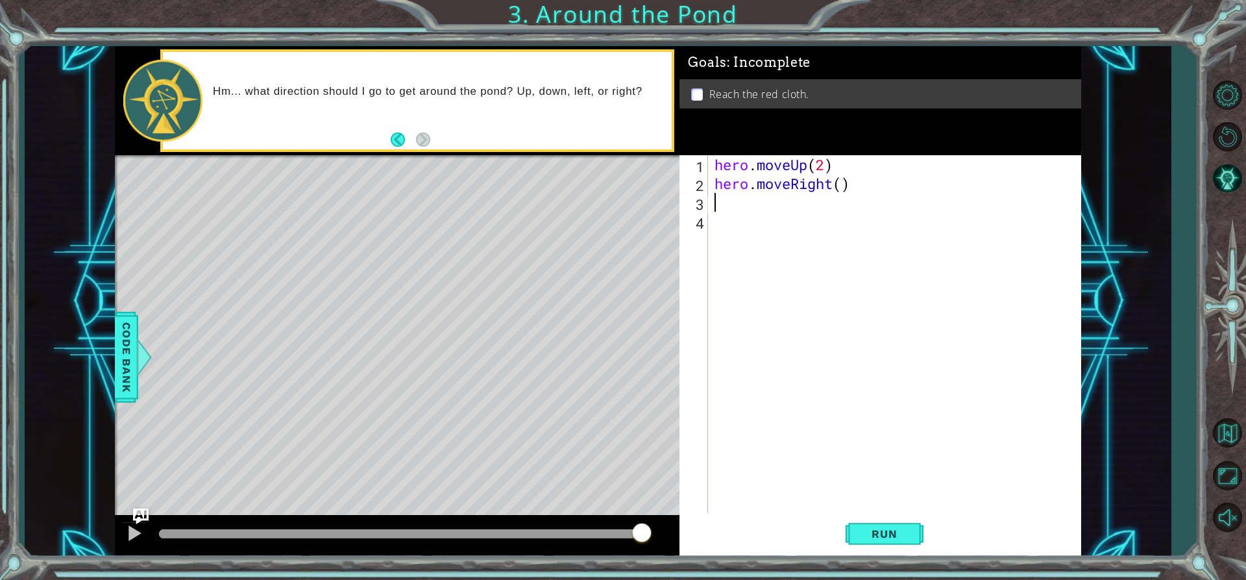
type textarea "h"
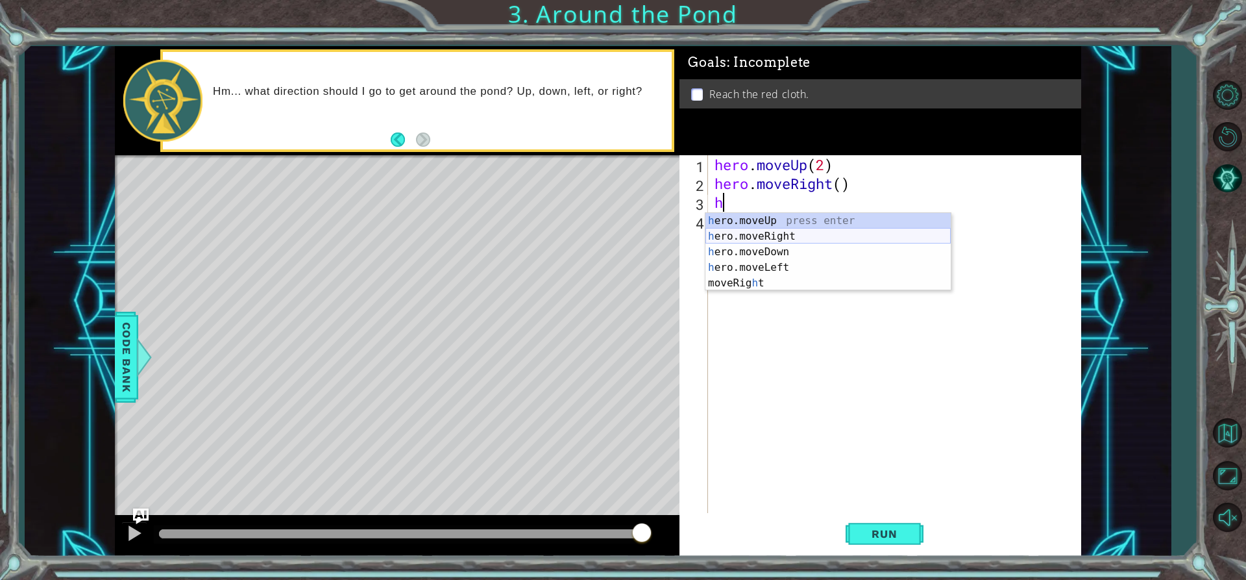
click at [778, 228] on div "h ero.moveUp press enter h ero.moveRight press enter h ero.moveDown press enter…" at bounding box center [827, 267] width 245 height 109
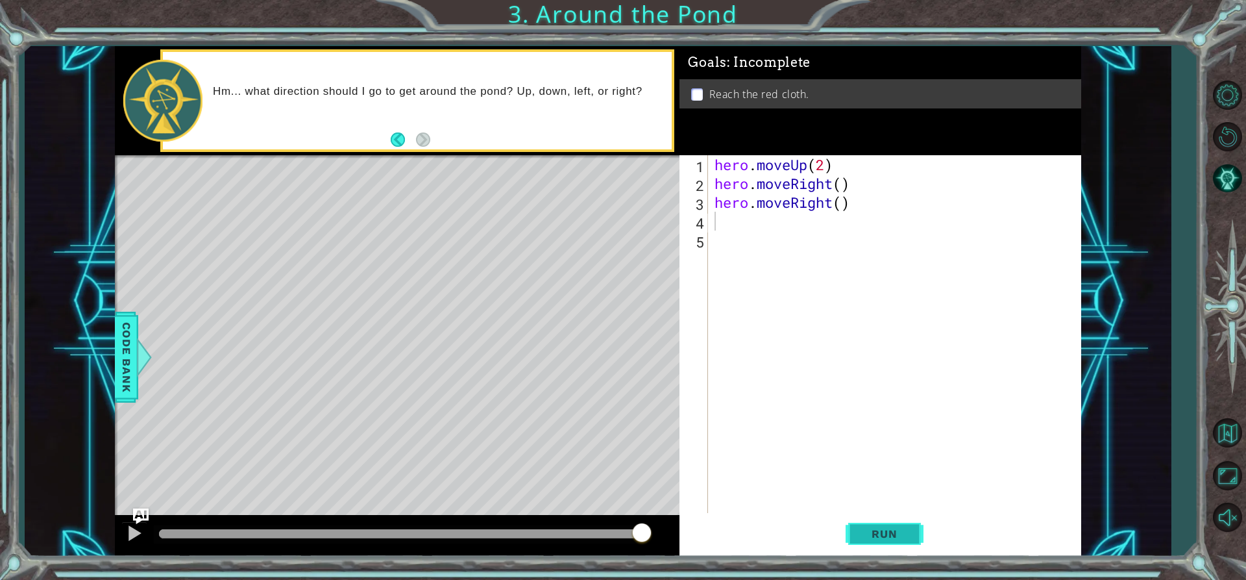
click at [912, 520] on button "Run" at bounding box center [885, 533] width 78 height 40
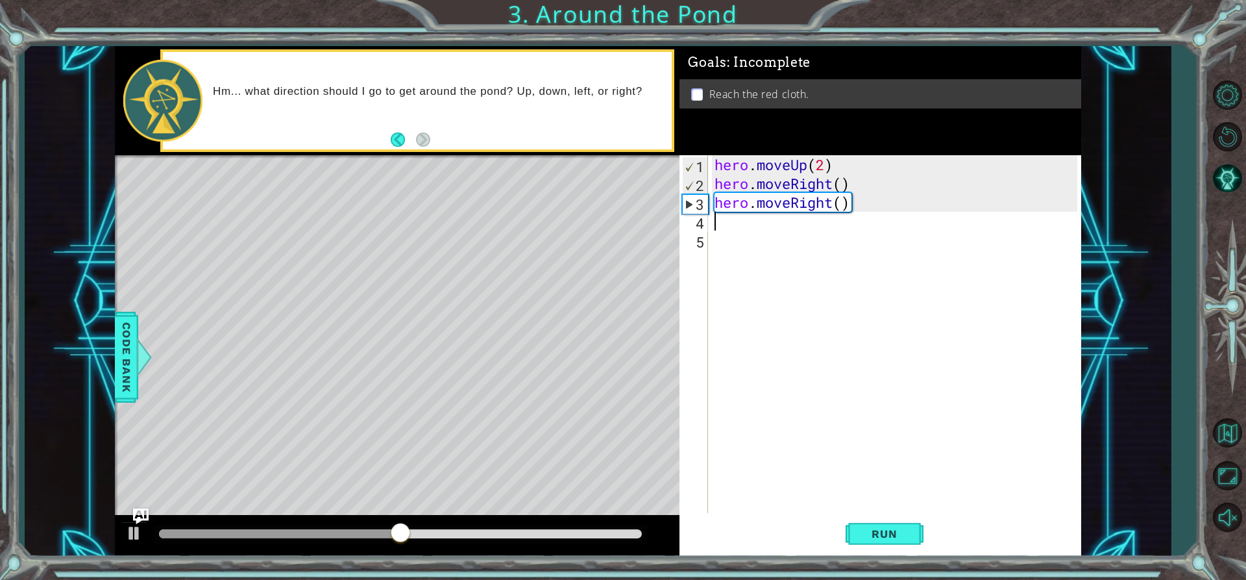
click at [852, 195] on div "hero . moveUp ( 2 ) hero . moveRight ( ) hero . moveRight ( )" at bounding box center [898, 352] width 372 height 395
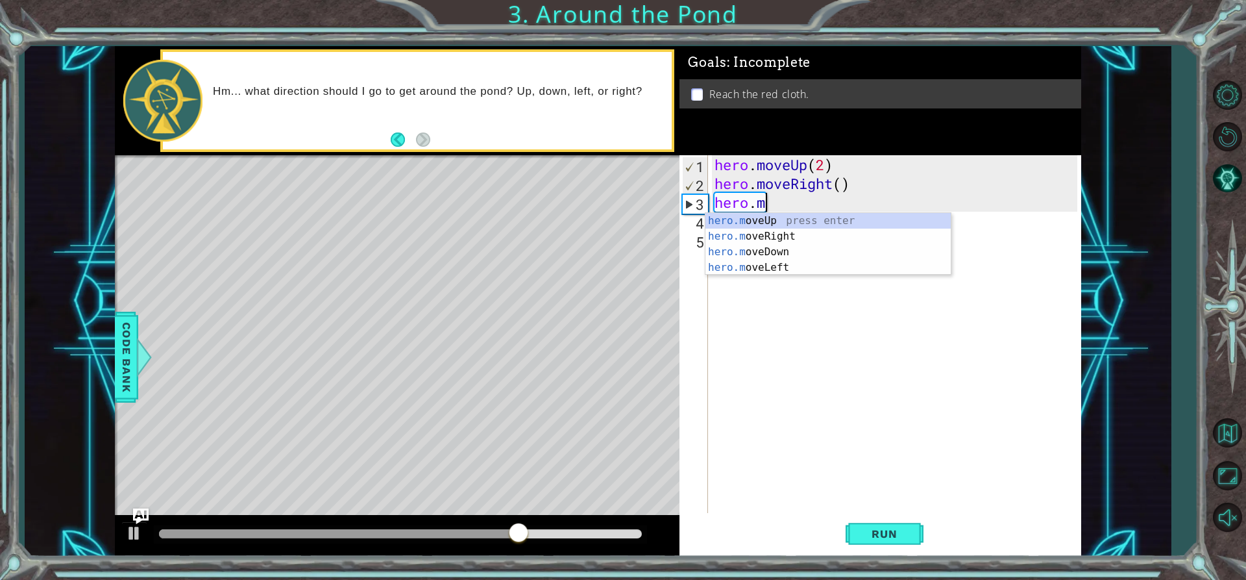
type textarea "hero."
click at [817, 223] on div "hero. moveUp press enter hero. moveRight press enter hero. moveDown press enter…" at bounding box center [827, 259] width 245 height 93
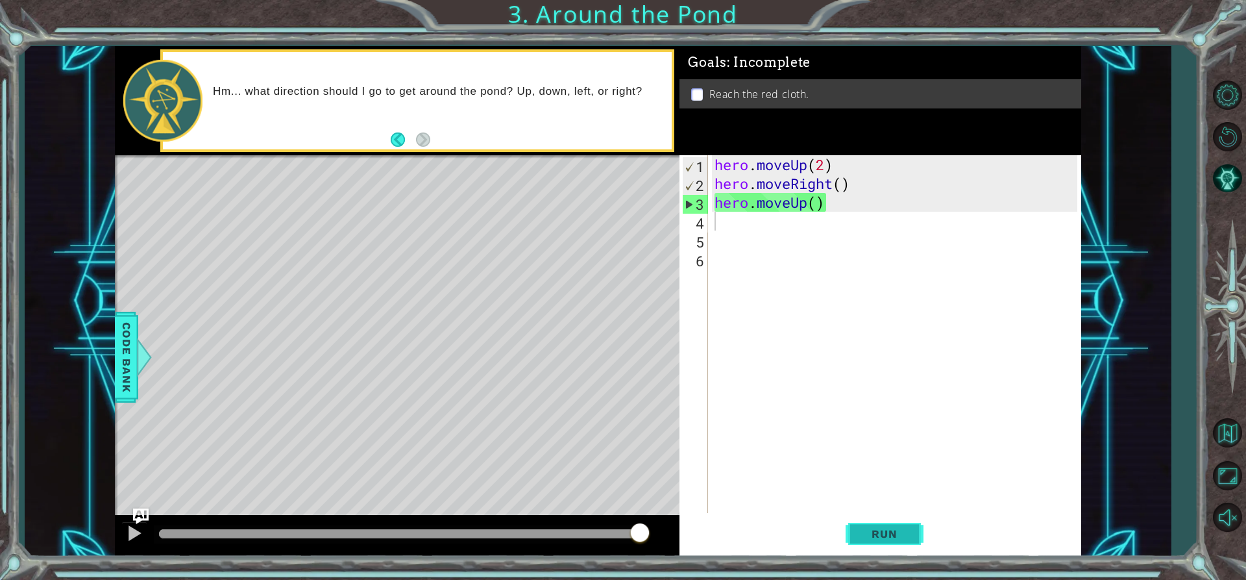
click at [900, 533] on span "Run" at bounding box center [884, 533] width 51 height 13
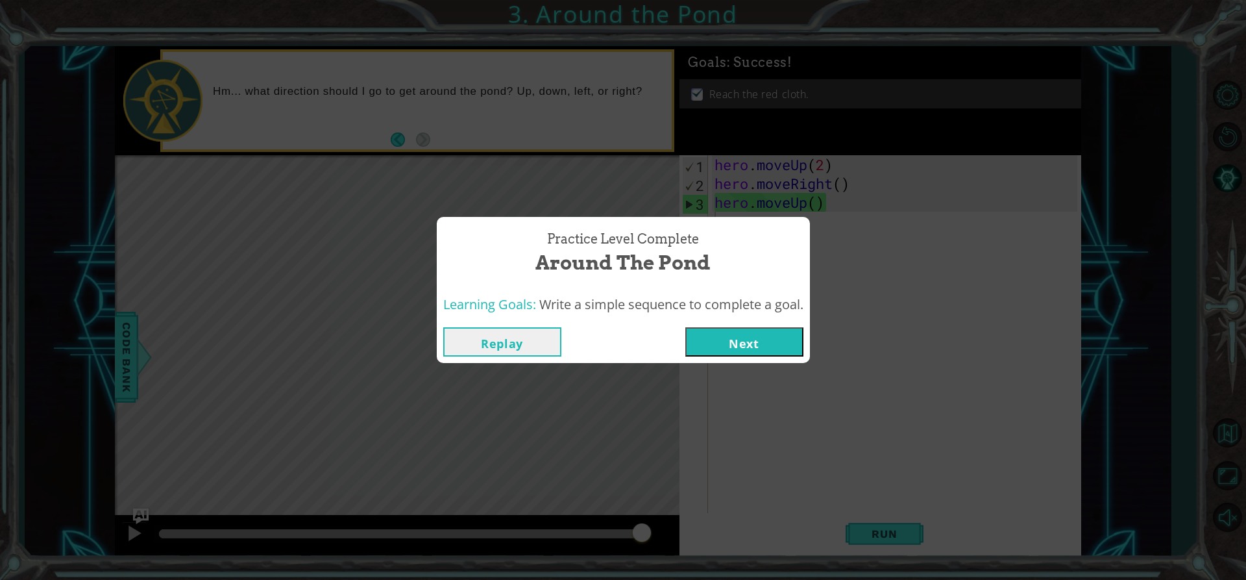
click at [777, 336] on button "Next" at bounding box center [744, 341] width 118 height 29
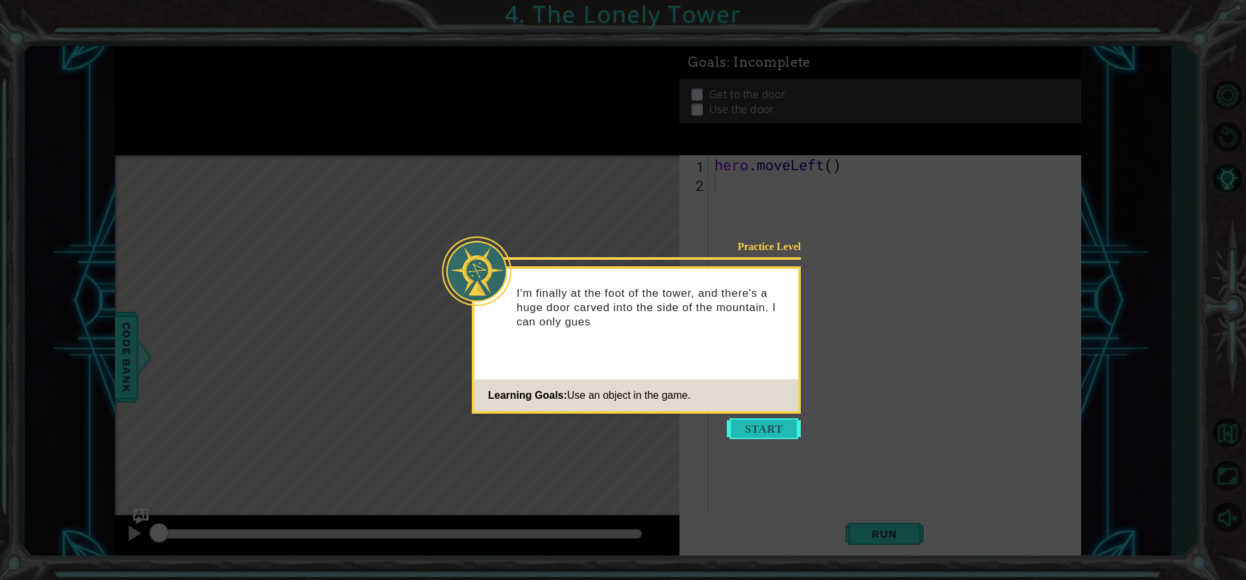
click at [750, 421] on button "Start" at bounding box center [764, 428] width 74 height 21
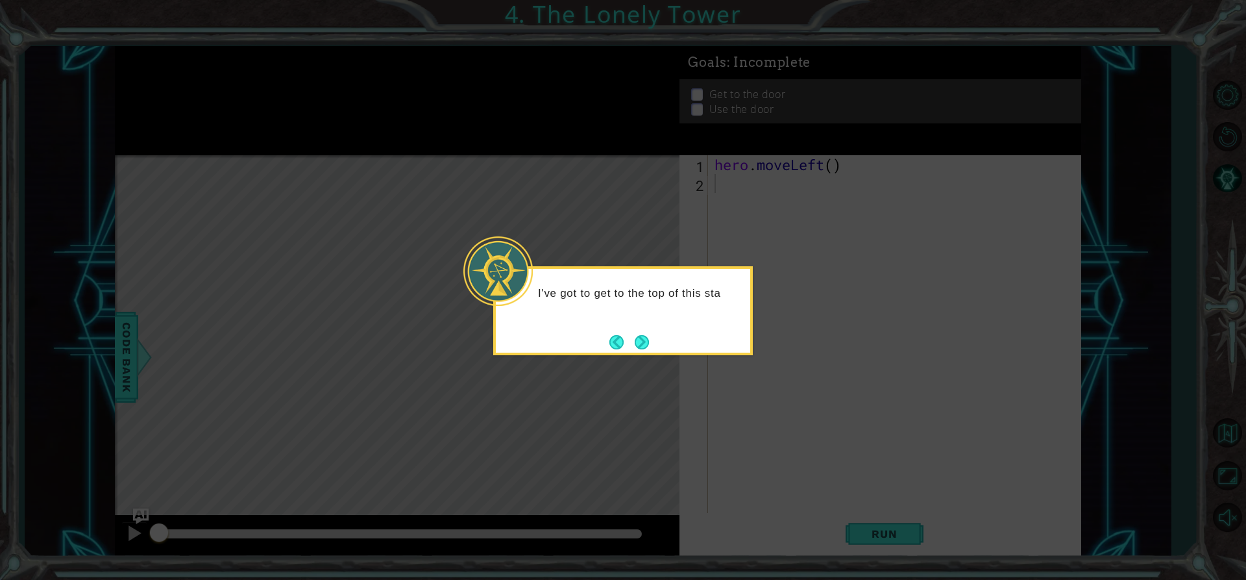
click at [664, 343] on div "I've got to get to the top of this sta" at bounding box center [623, 310] width 260 height 89
click at [643, 331] on div "I've got to get to the top of this staircase!" at bounding box center [623, 310] width 260 height 89
click at [643, 332] on div "I've got to get to the top of this staircase!" at bounding box center [623, 304] width 254 height 71
click at [646, 336] on button "Next" at bounding box center [642, 342] width 14 height 14
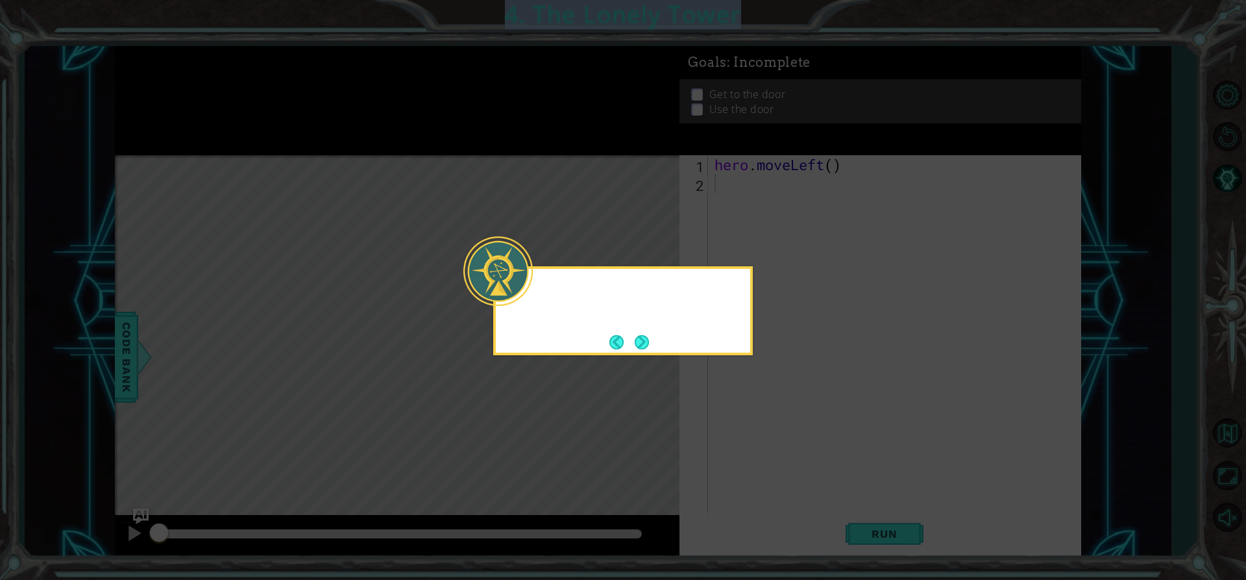
click at [646, 336] on icon at bounding box center [623, 290] width 1246 height 580
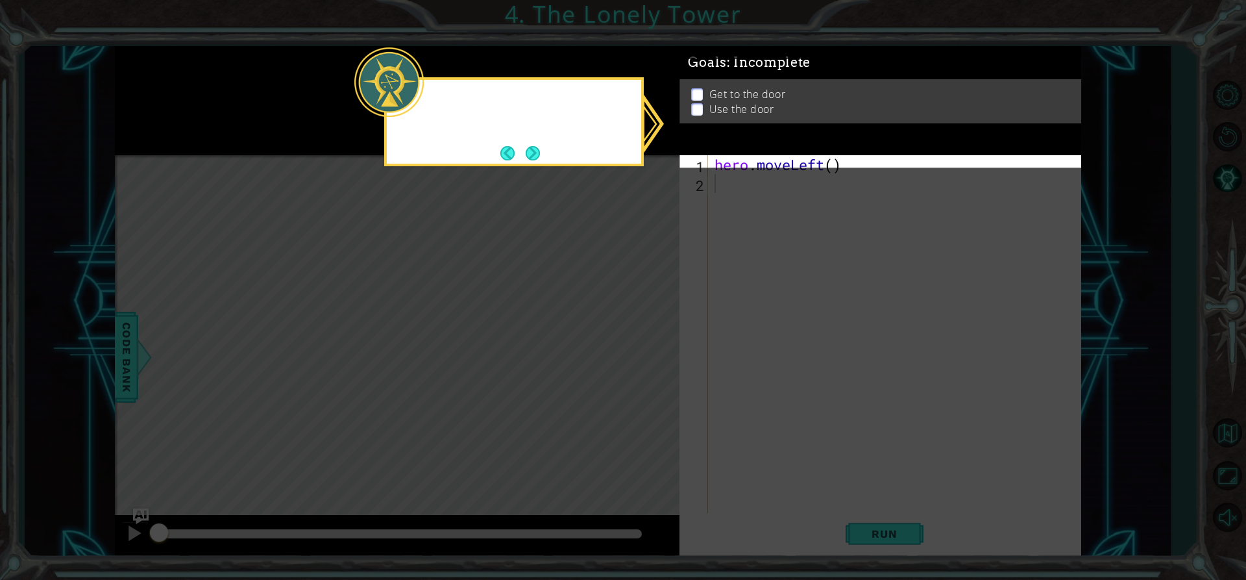
click at [646, 337] on icon at bounding box center [623, 290] width 1246 height 580
click at [530, 153] on button "Next" at bounding box center [533, 153] width 14 height 14
click at [535, 154] on icon at bounding box center [623, 290] width 1246 height 580
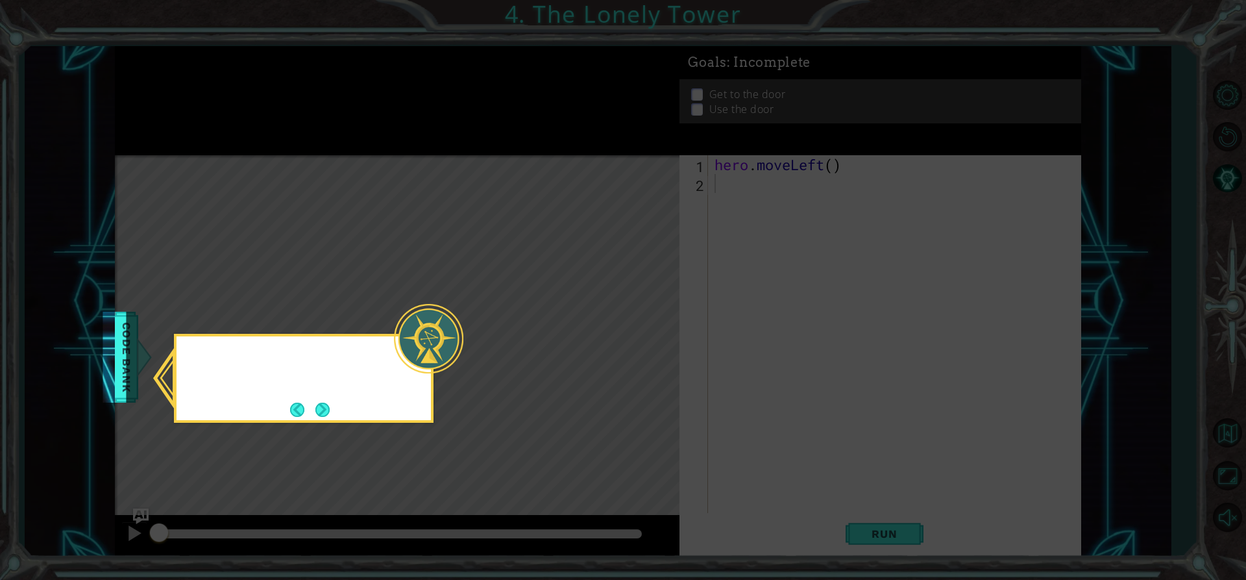
click at [535, 154] on icon at bounding box center [623, 290] width 1246 height 580
click at [337, 403] on div "I can check out" at bounding box center [304, 378] width 260 height 89
drag, startPoint x: 337, startPoint y: 403, endPoint x: 326, endPoint y: 401, distance: 10.6
click at [333, 402] on div "I can check out the Cod" at bounding box center [304, 378] width 260 height 89
click at [326, 402] on button "Next" at bounding box center [322, 409] width 14 height 14
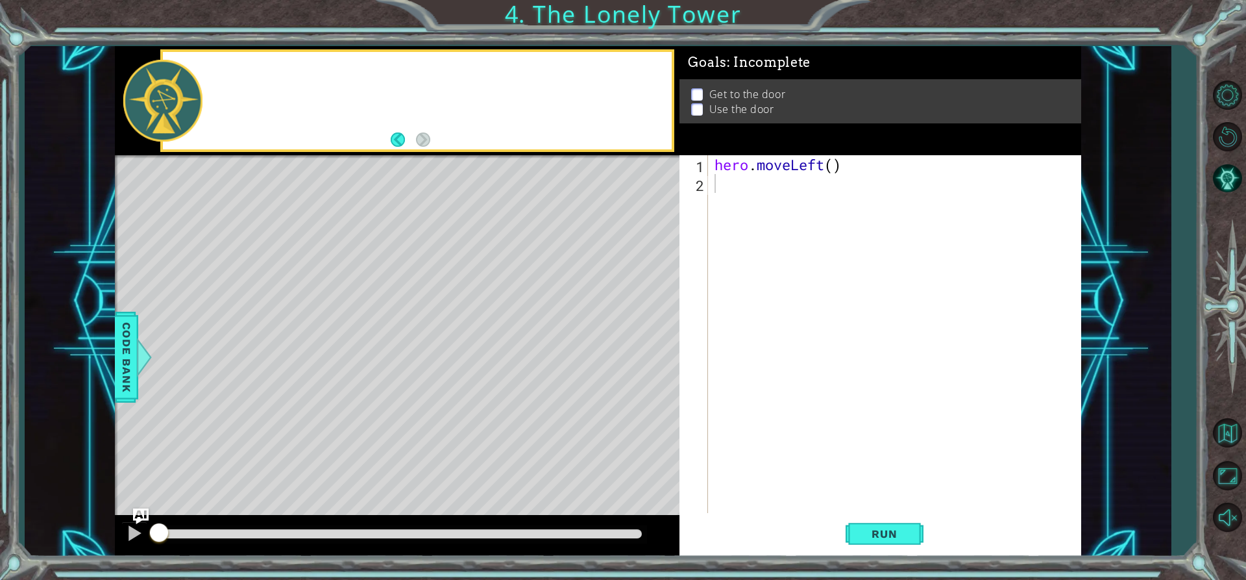
click at [326, 402] on div "Level Map" at bounding box center [415, 346] width 600 height 382
click at [837, 167] on div "hero . moveLeft ( )" at bounding box center [898, 352] width 372 height 395
type textarea "hero.moveLeft(2)"
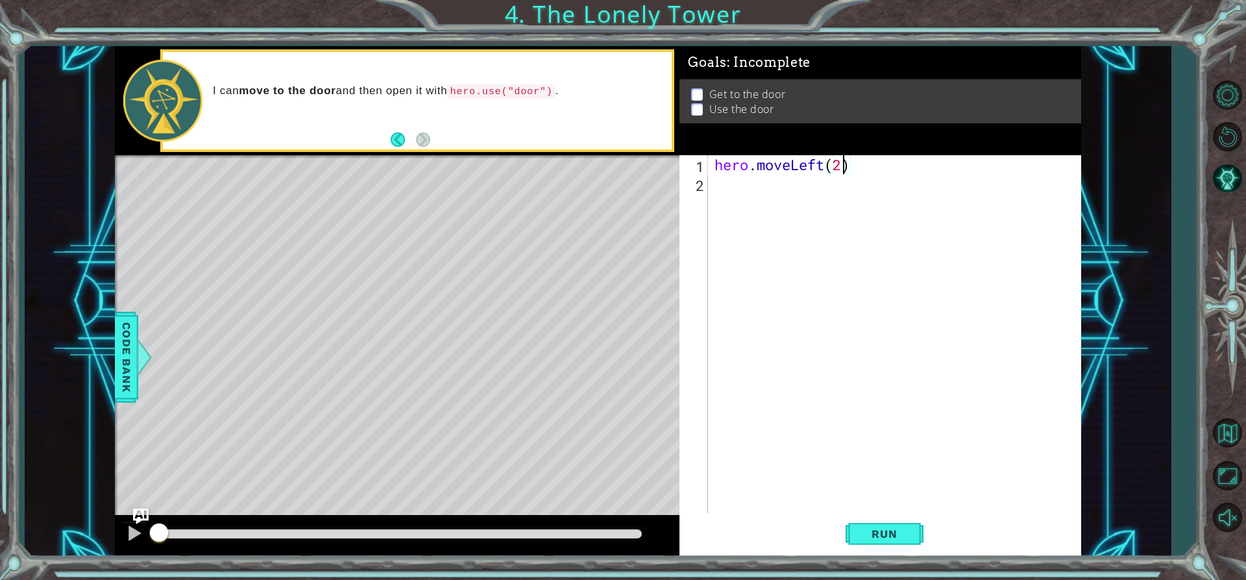
click at [772, 199] on div "hero . moveLeft ( 2 )" at bounding box center [898, 352] width 372 height 395
type textarea "e"
type textarea "hero.moveLeft(2)"
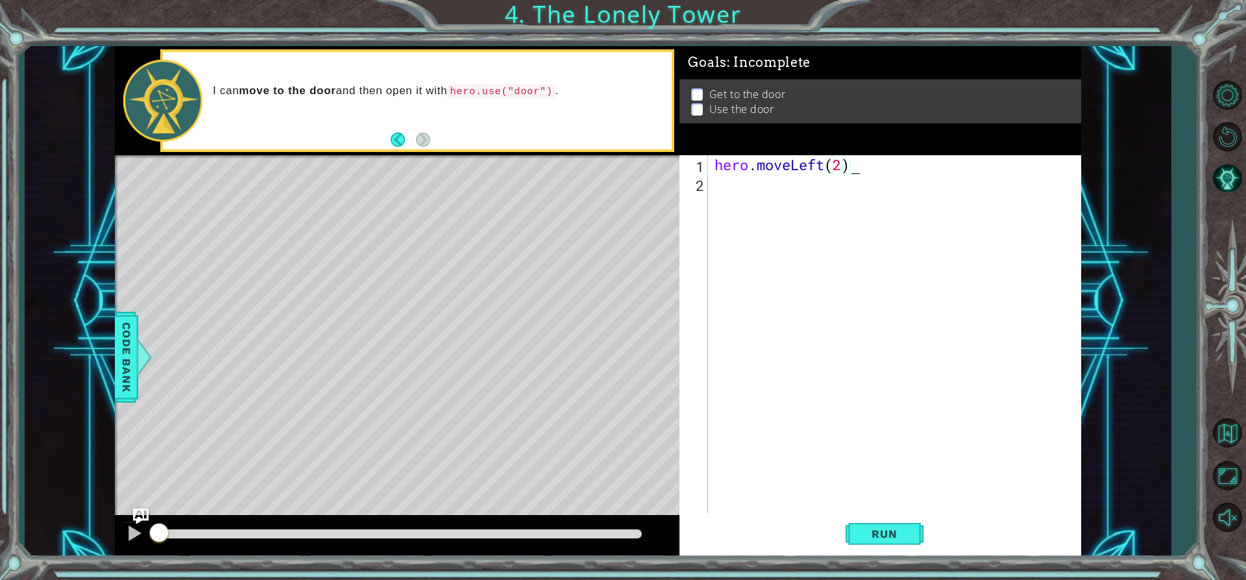
scroll to position [0, 0]
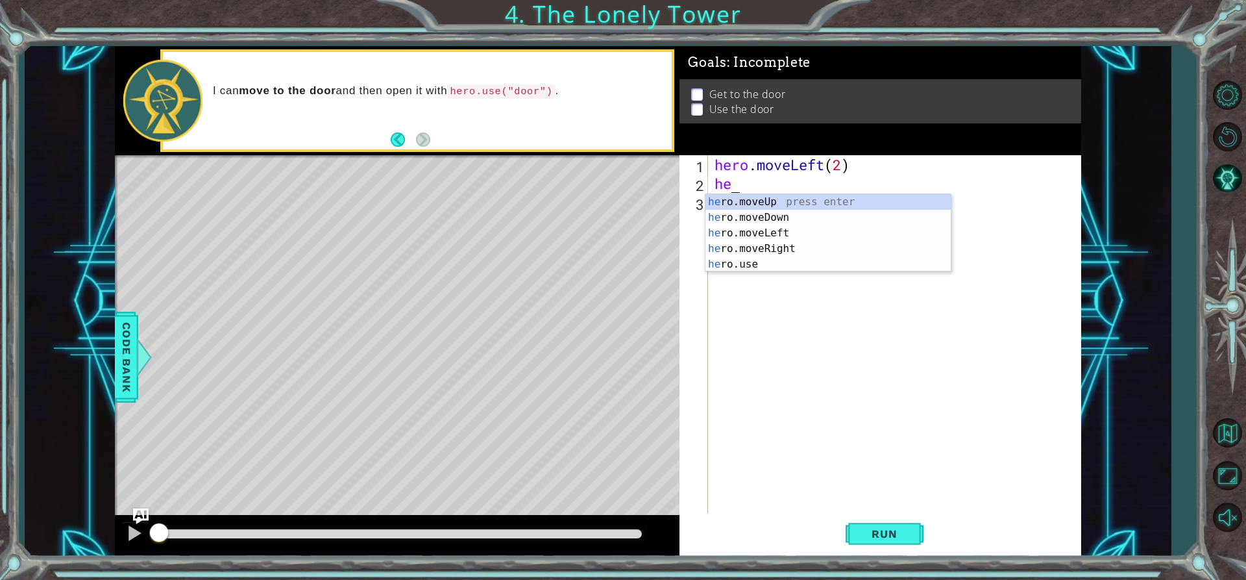
type textarea "hero"
click at [785, 249] on div "hero .moveUp press enter hero .moveDown press enter hero .moveLeft press enter …" at bounding box center [827, 248] width 245 height 109
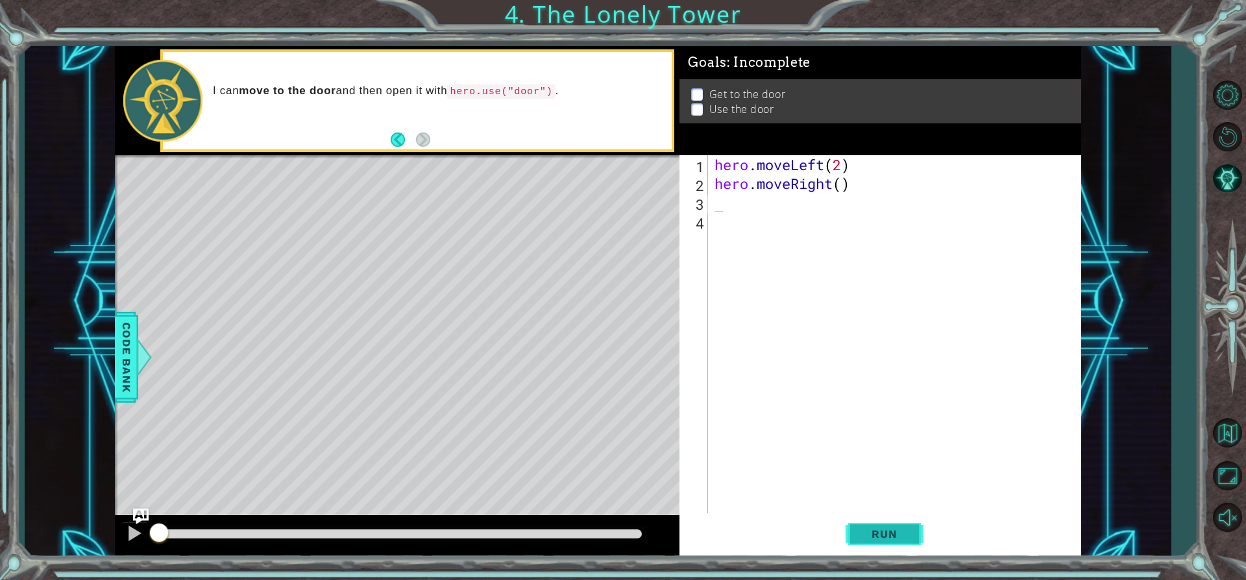
click at [879, 529] on span "Run" at bounding box center [884, 533] width 51 height 13
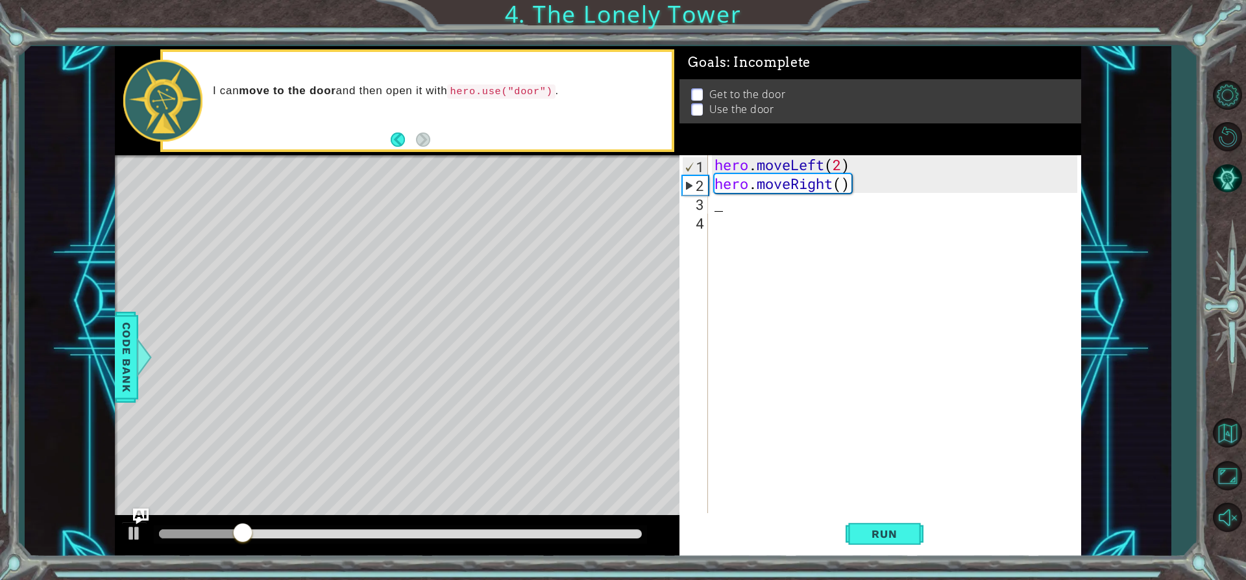
click at [855, 180] on div "hero . moveLeft ( 2 ) hero . moveRight ( )" at bounding box center [898, 352] width 372 height 395
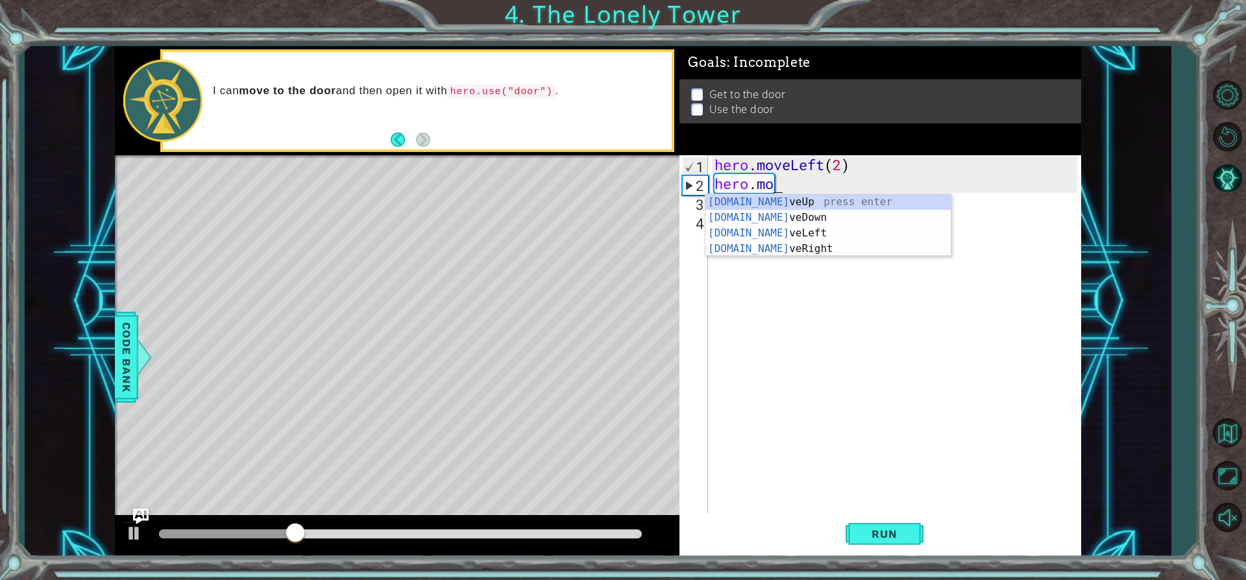
type textarea "hero."
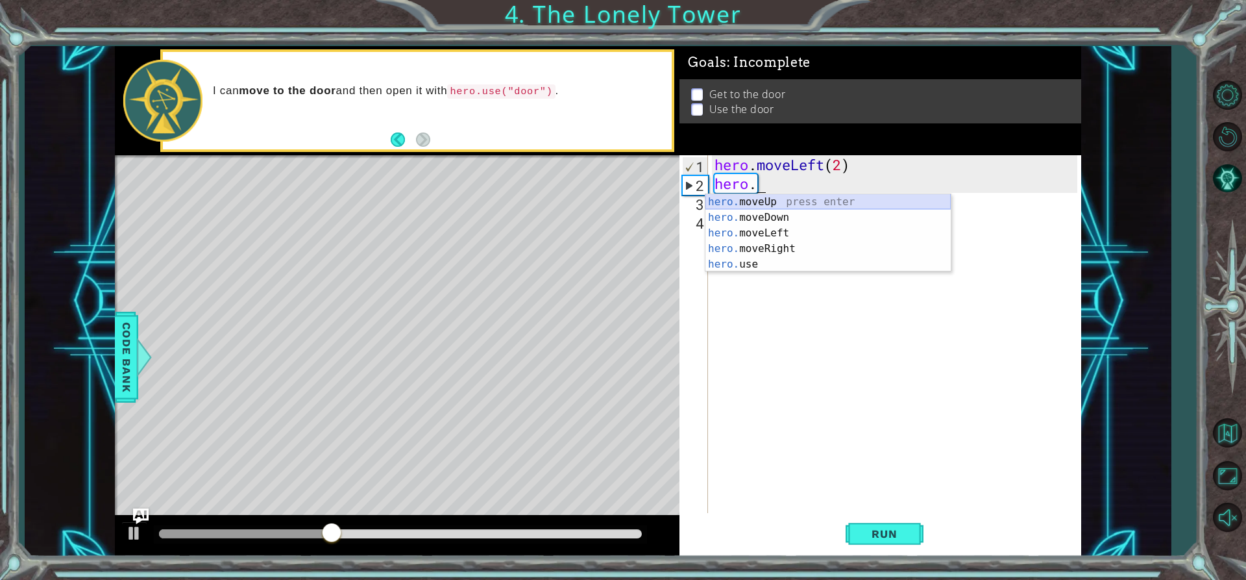
click at [860, 201] on div "hero. moveUp press enter hero. moveDown press enter hero. moveLeft press enter …" at bounding box center [827, 248] width 245 height 109
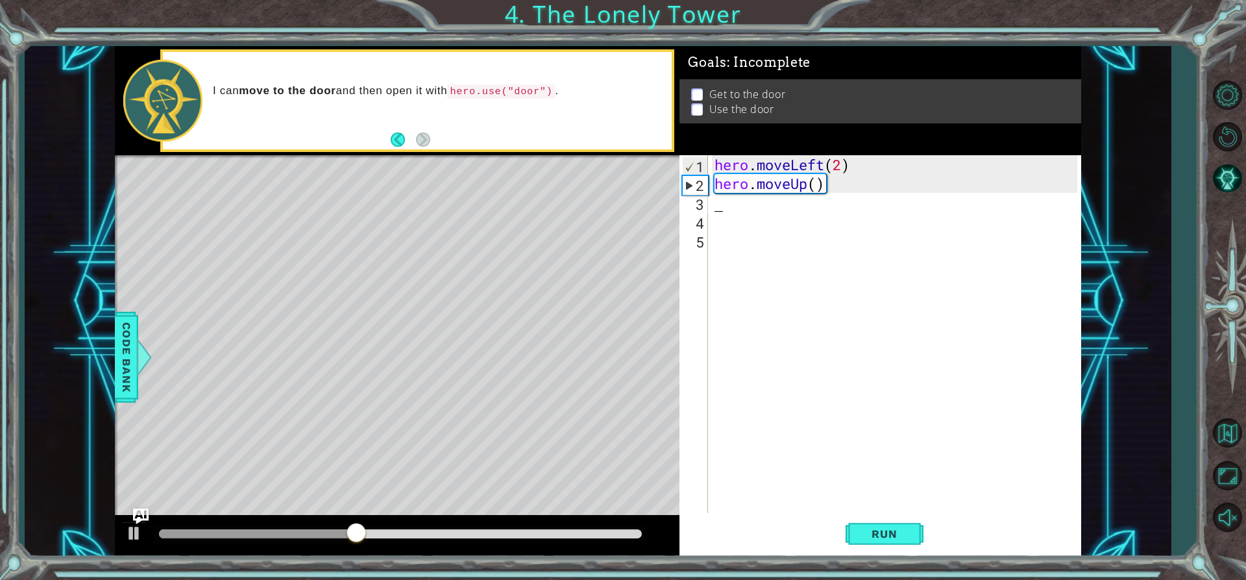
click at [816, 185] on div "hero . moveLeft ( 2 ) hero . moveUp ( )" at bounding box center [898, 352] width 372 height 395
type textarea "hero.moveUp(3)"
click at [754, 204] on div "hero . moveLeft ( 2 ) hero . moveUp ( 3" at bounding box center [898, 352] width 372 height 395
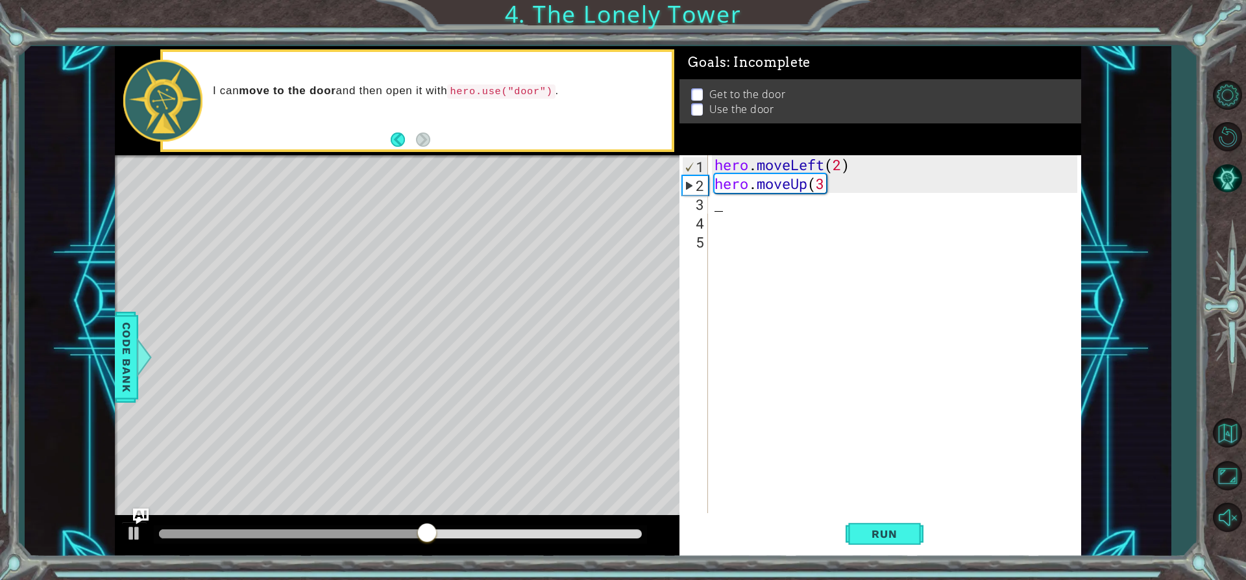
type textarea "j"
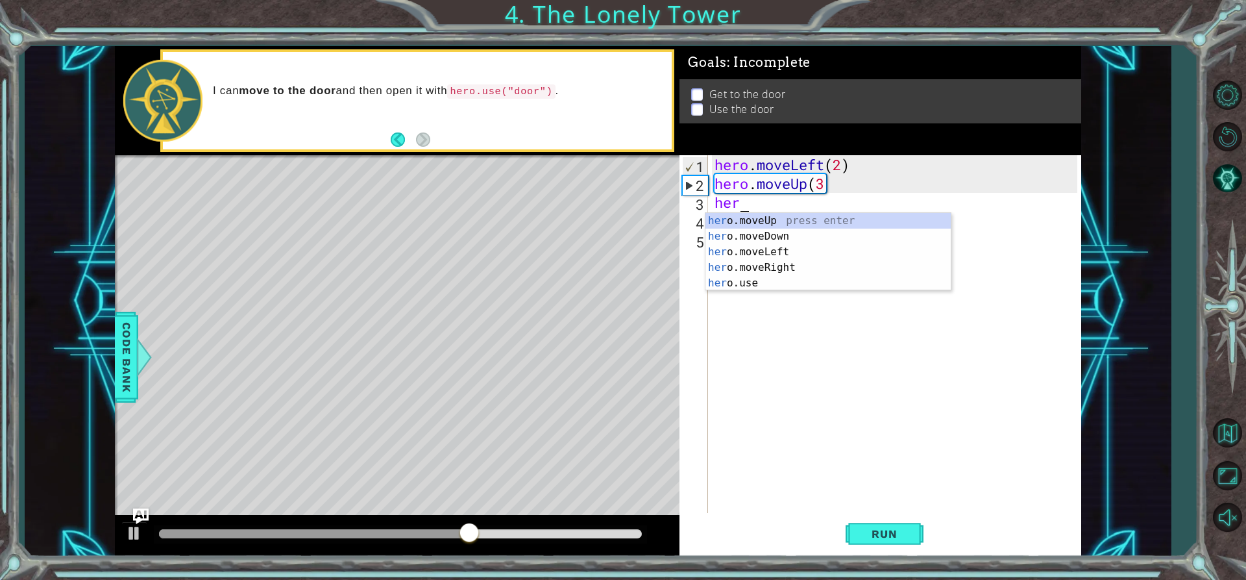
type textarea "hero"
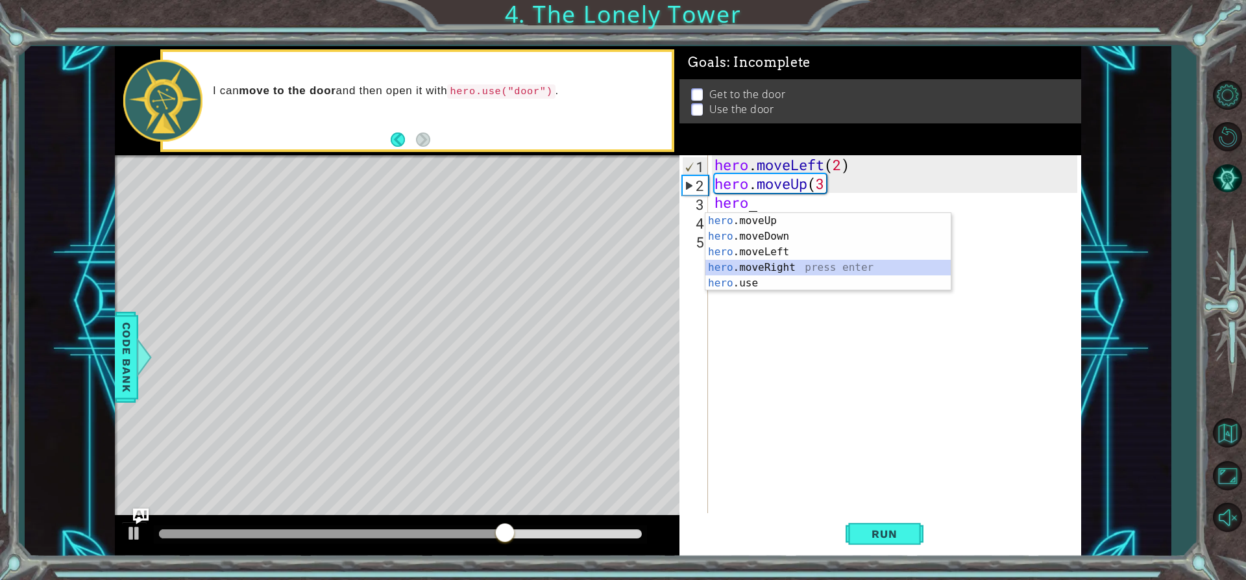
click at [775, 266] on div "hero .moveUp press enter hero .moveDown press enter hero .moveLeft press enter …" at bounding box center [827, 267] width 245 height 109
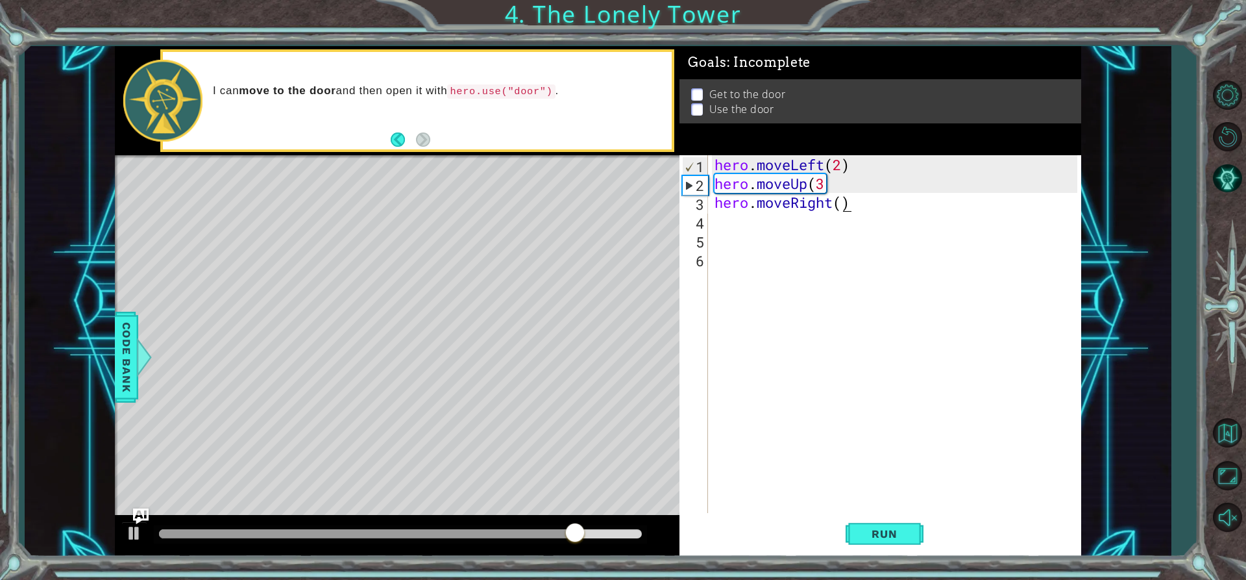
click at [846, 203] on div "hero . moveLeft ( 2 ) hero . moveUp ( 3 hero . moveRight ( )" at bounding box center [898, 352] width 372 height 395
type textarea "hero.moveRight(2))"
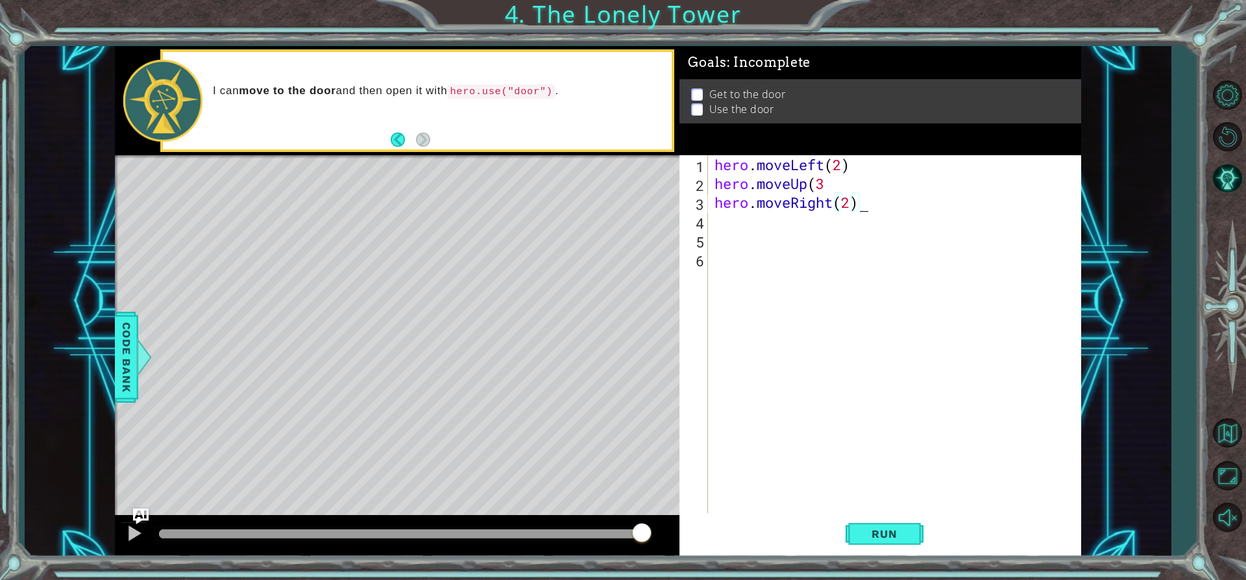
scroll to position [0, 0]
drag, startPoint x: 895, startPoint y: 514, endPoint x: 898, endPoint y: 536, distance: 22.2
click at [897, 525] on button "Run" at bounding box center [885, 533] width 78 height 40
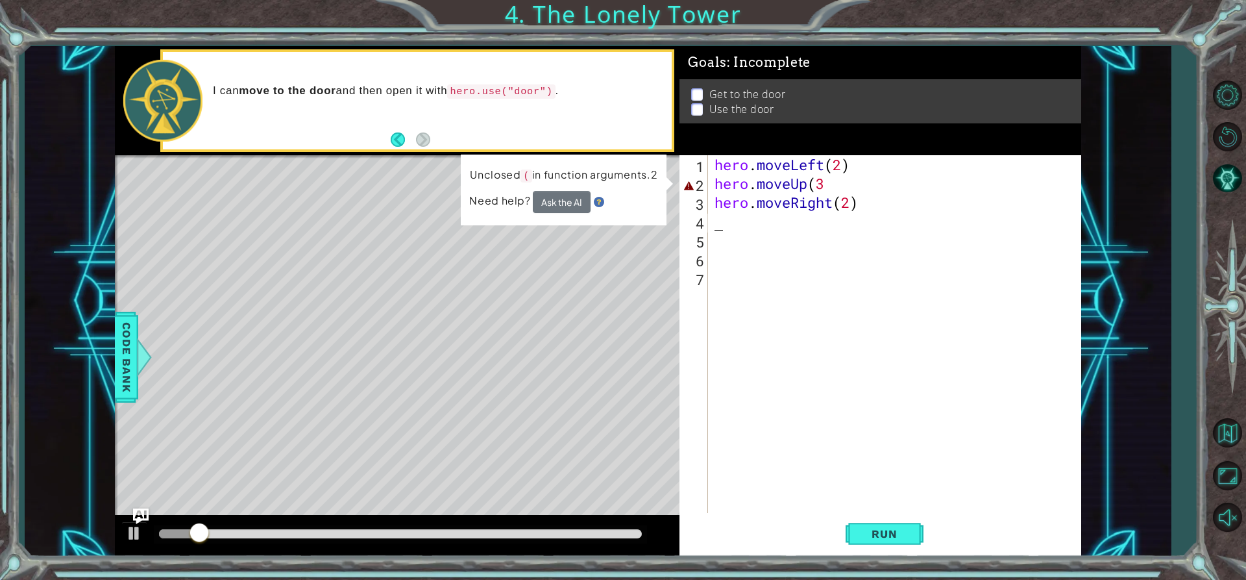
click at [835, 173] on div "hero . moveLeft ( 2 ) hero . moveUp ( 3 hero . moveRight ( 2 )" at bounding box center [898, 352] width 372 height 395
click at [833, 184] on div "hero . moveLeft ( 2 ) hero . moveUp ( 3 hero . moveRight ( 2 )" at bounding box center [898, 352] width 372 height 395
type textarea "hero.moveUp(3)"
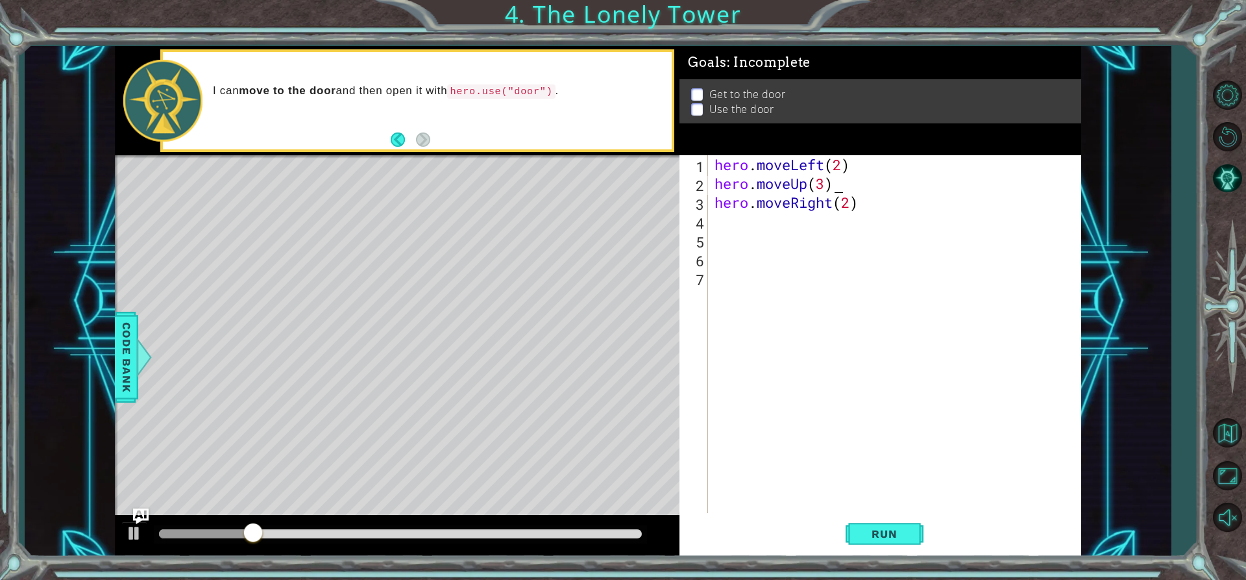
scroll to position [0, 5]
click at [720, 215] on div "hero . moveLeft ( 2 ) hero . moveUp ( 3 ) hero . moveRight ( 2 )" at bounding box center [898, 352] width 372 height 395
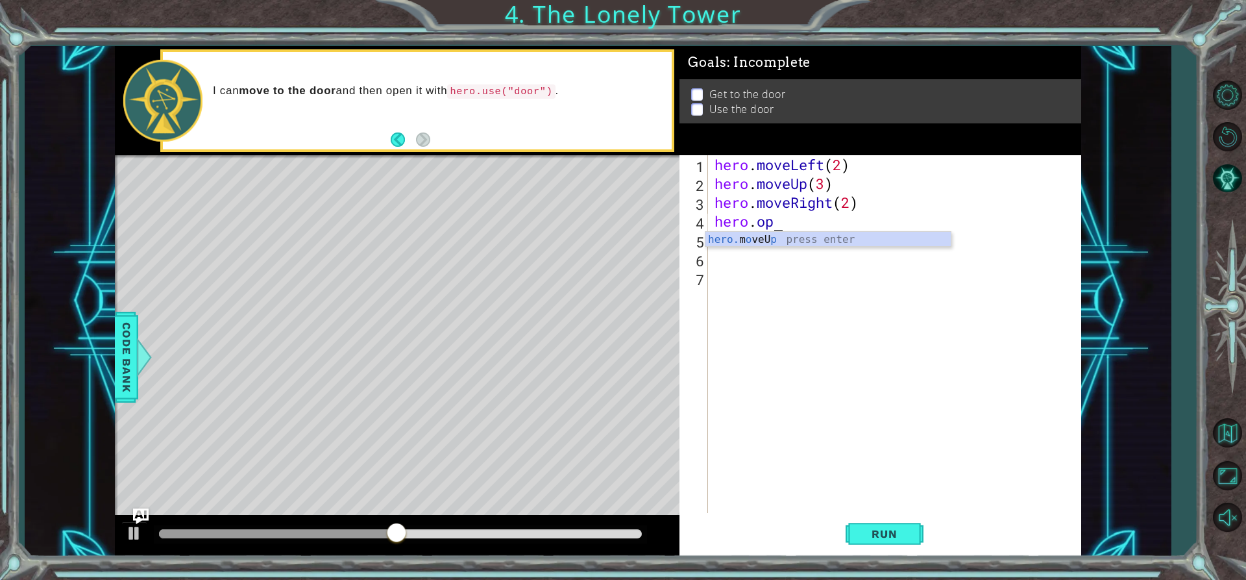
scroll to position [0, 3]
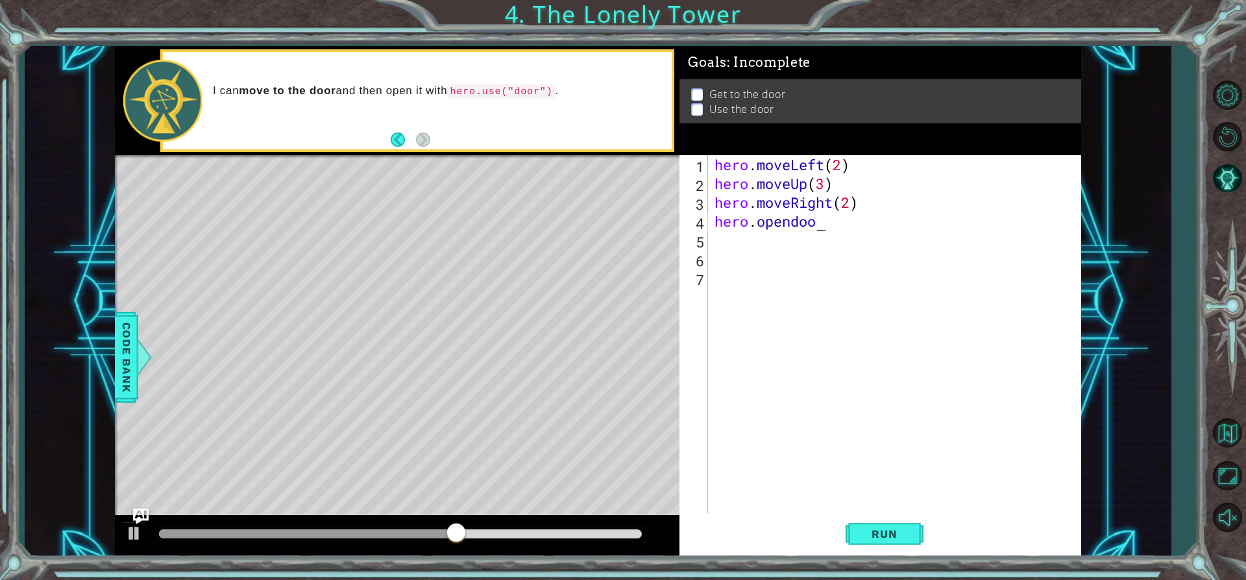
type textarea "hero.opendoor"
click at [862, 529] on span "Run" at bounding box center [884, 533] width 51 height 13
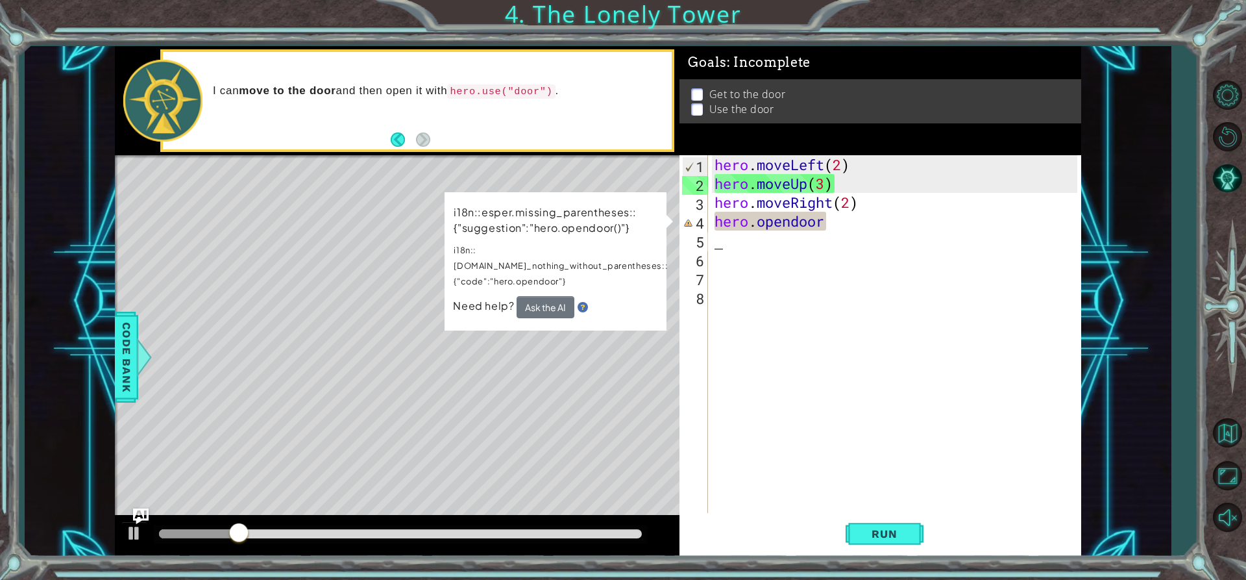
click at [870, 220] on div "hero . moveLeft ( 2 ) hero . moveUp ( 3 ) hero . moveRight ( 2 ) hero . opendoor" at bounding box center [898, 352] width 372 height 395
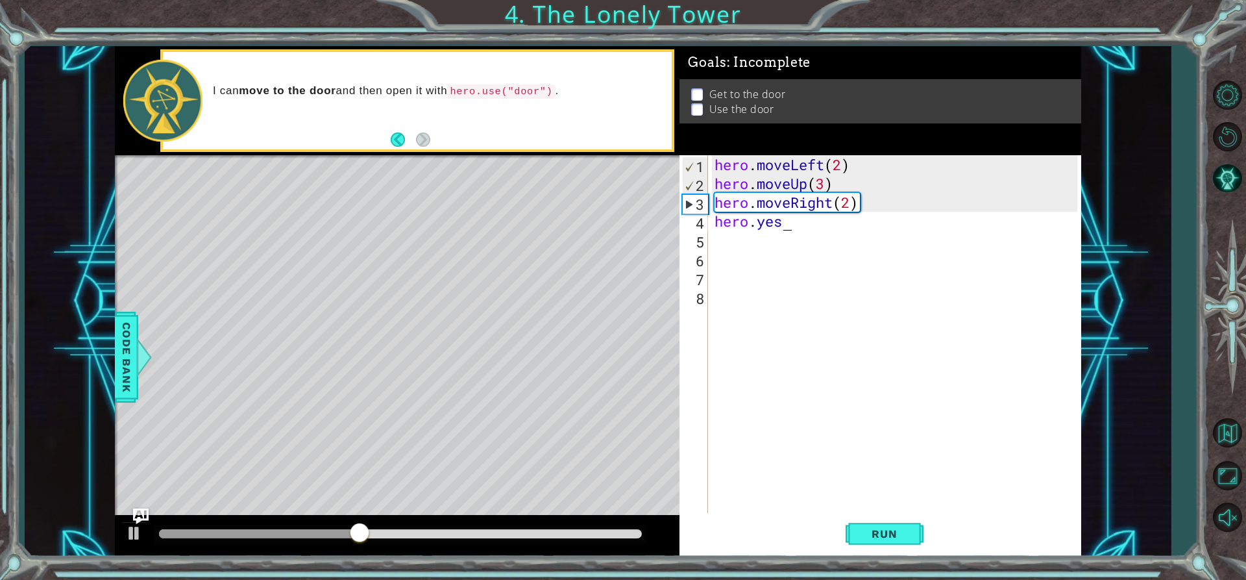
scroll to position [0, 3]
type textarea "hero."
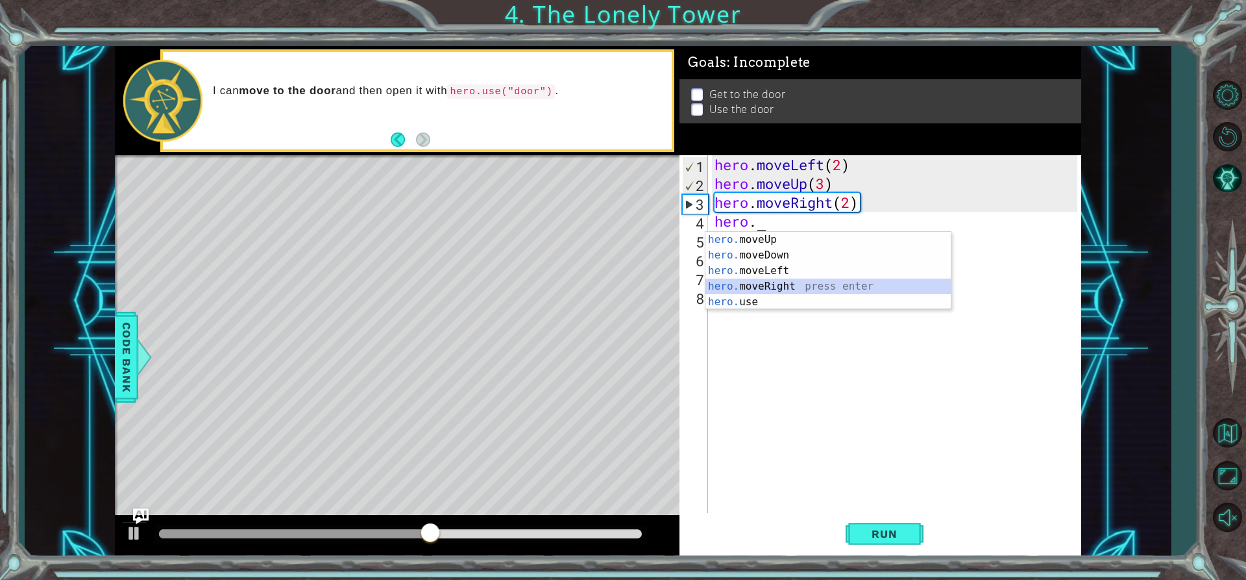
click at [744, 292] on div "hero. moveUp press enter hero. moveDown press enter hero. moveLeft press enter …" at bounding box center [827, 286] width 245 height 109
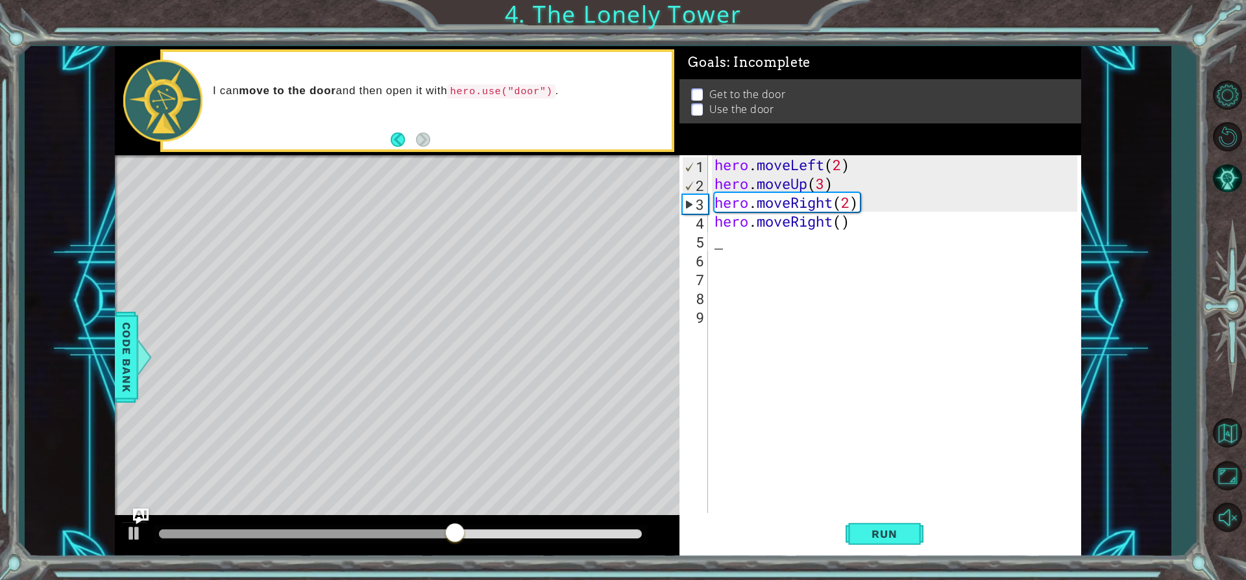
click at [839, 221] on div "hero . moveLeft ( 2 ) hero . moveUp ( 3 ) hero . moveRight ( 2 ) hero . moveRig…" at bounding box center [898, 352] width 372 height 395
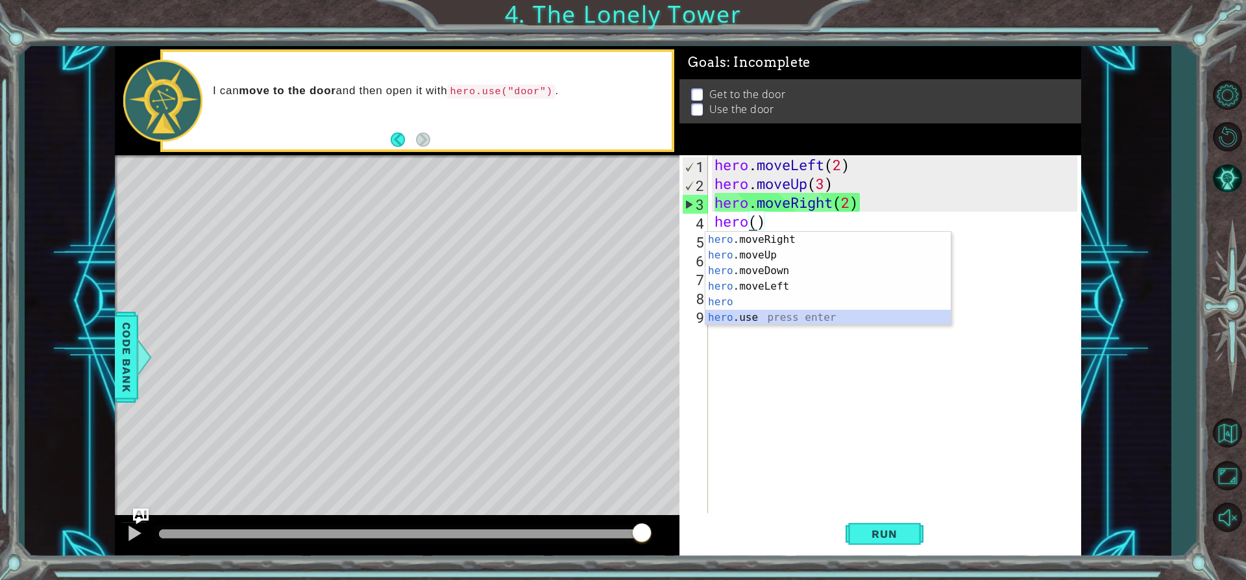
click at [775, 323] on div "hero .moveRight press enter hero .moveUp press enter hero .moveDown press enter…" at bounding box center [827, 294] width 245 height 125
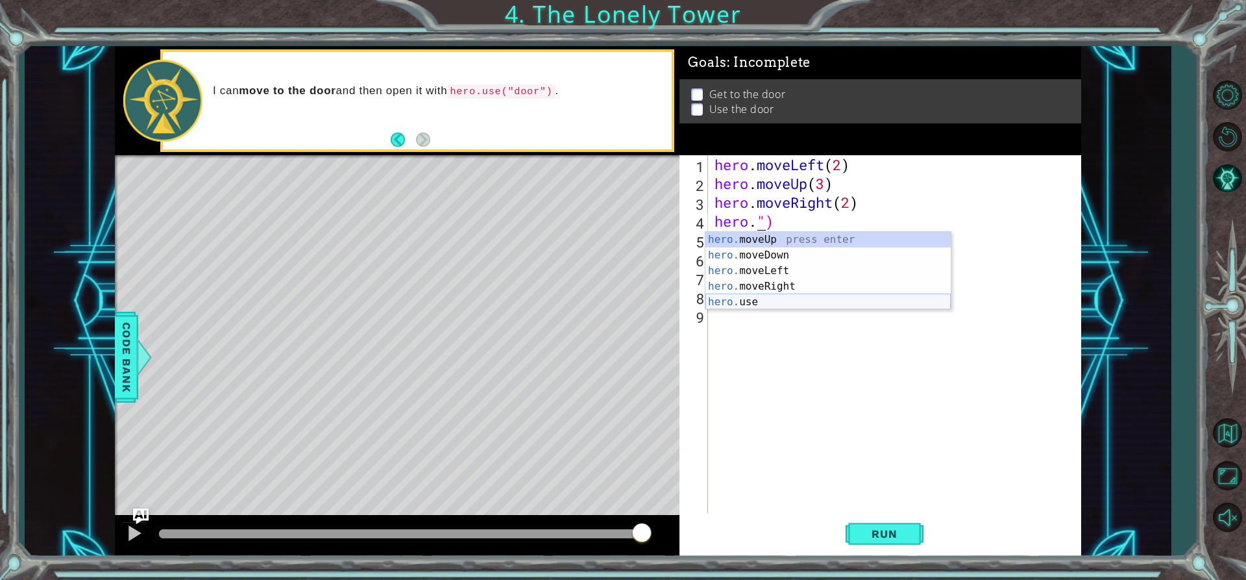
click at [795, 300] on div "hero. moveUp press enter hero. moveDown press enter hero. moveLeft press enter …" at bounding box center [827, 286] width 245 height 109
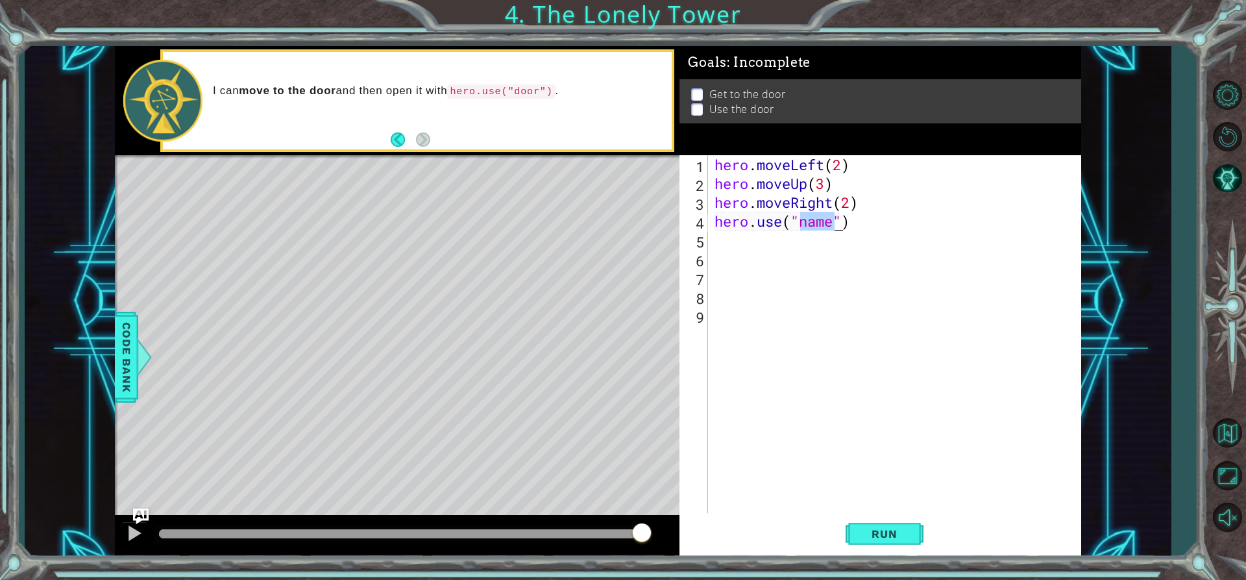
click at [826, 227] on div "hero . moveLeft ( 2 ) hero . moveUp ( 3 ) hero . moveRight ( 2 ) hero . use ( "…" at bounding box center [894, 334] width 365 height 358
type textarea "hero.use(e")"
click at [813, 210] on div "hero . moveLeft ( 2 ) hero . moveUp ( 3 ) hero . moveRight ( 2 ) hero . use ( e…" at bounding box center [898, 352] width 372 height 395
click at [817, 219] on div "hero . moveLeft ( 2 ) hero . moveUp ( 3 ) hero . moveRight ( 2 ) hero . use ( e…" at bounding box center [898, 352] width 372 height 395
type textarea "hero.use(e")"
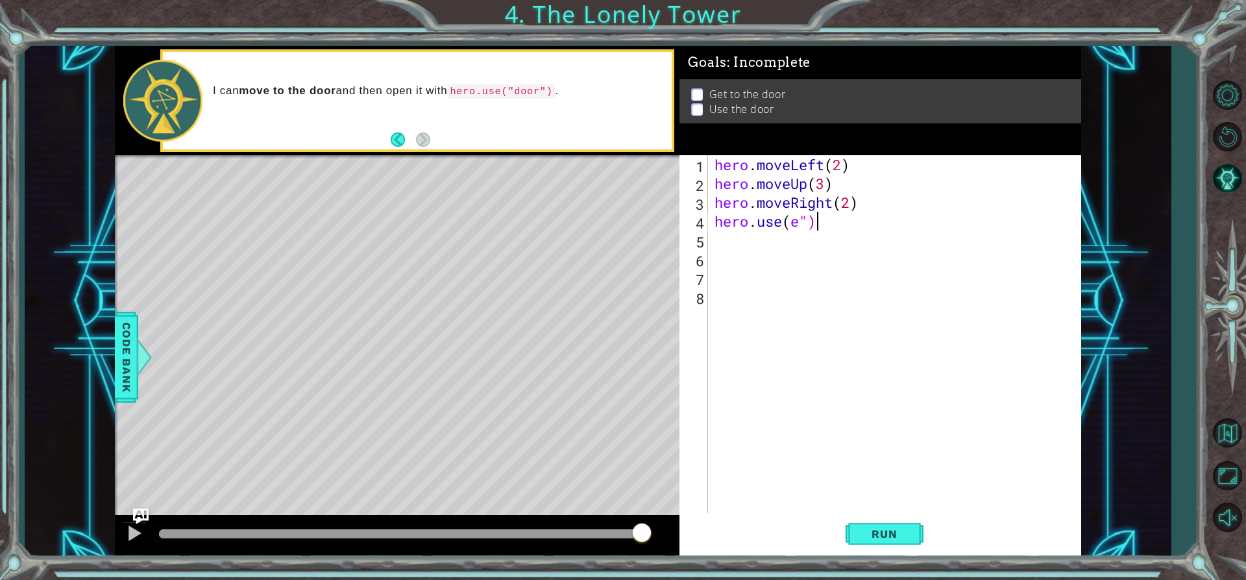
click at [818, 229] on div "hero . moveLeft ( 2 ) hero . moveUp ( 3 ) hero . moveRight ( 2 ) hero . use ( e…" at bounding box center [898, 352] width 372 height 395
type textarea "hero.use(e")"
click at [839, 216] on div "hero . moveLeft ( 2 ) hero . moveUp ( 3 ) hero . moveRight ( 2 ) hero . use ( e…" at bounding box center [898, 352] width 372 height 395
type textarea "hero"
type textarea "hero.moveRight(2)"
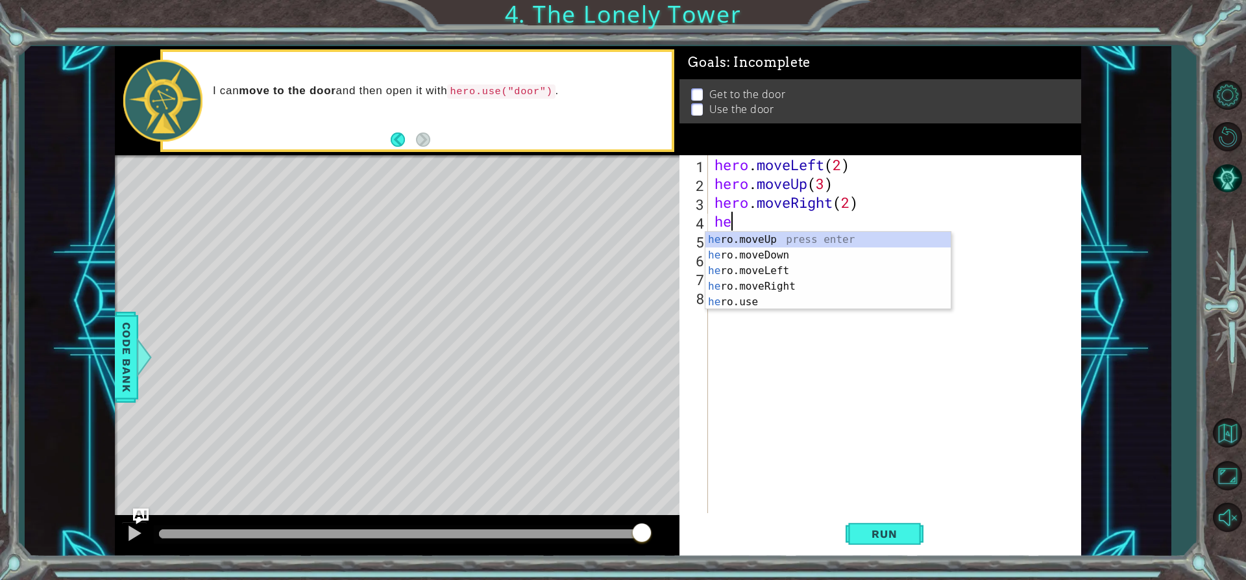
scroll to position [0, 1]
click at [785, 295] on div "hero .moveUp press enter hero .moveDown press enter hero .moveLeft press enter …" at bounding box center [827, 286] width 245 height 109
click at [823, 234] on div "hero.use press enter" at bounding box center [827, 255] width 245 height 47
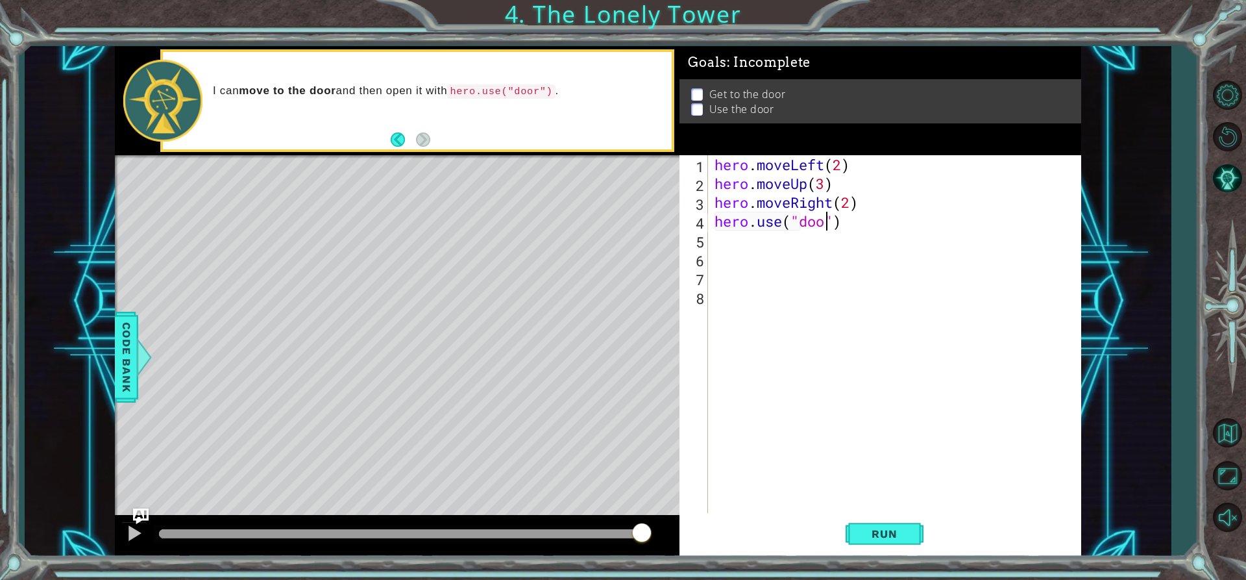
scroll to position [0, 6]
click at [892, 533] on span "Run" at bounding box center [884, 533] width 51 height 13
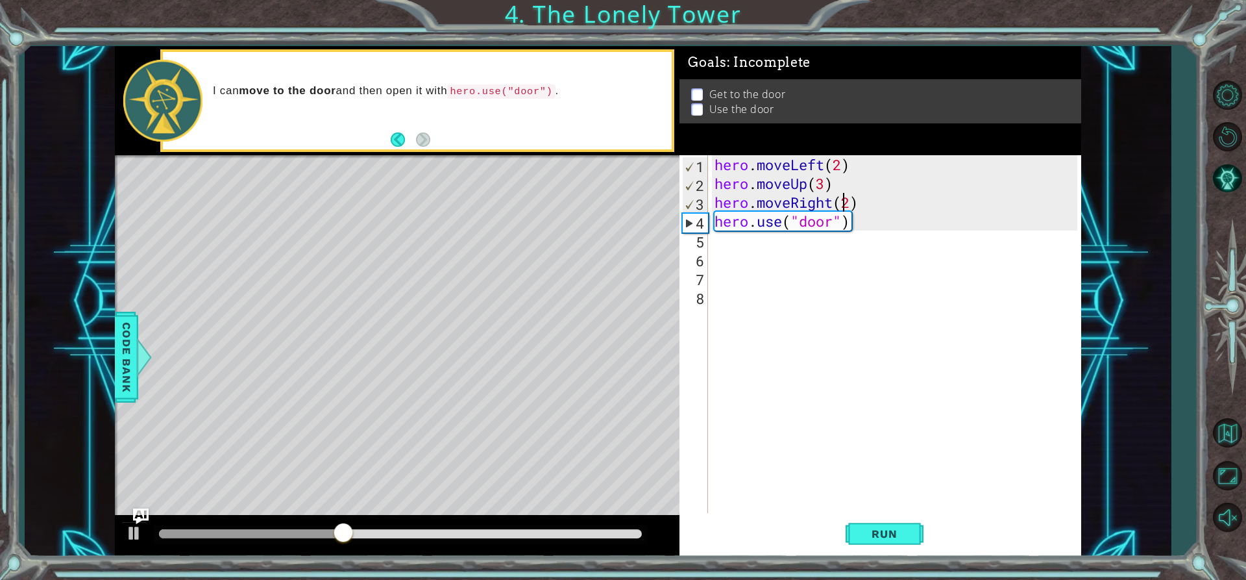
click at [847, 204] on div "hero . moveLeft ( 2 ) hero . moveUp ( 3 ) hero . moveRight ( 2 ) hero . use ( "…" at bounding box center [898, 352] width 372 height 395
click at [848, 201] on div "hero . moveLeft ( 2 ) hero . moveUp ( 3 ) hero . moveRight ( 2 ) hero . use ( "…" at bounding box center [898, 352] width 372 height 395
click at [850, 201] on div "hero . moveLeft ( 2 ) hero . moveUp ( 3 ) hero . moveRight ( 2 ) hero . use ( "…" at bounding box center [898, 352] width 372 height 395
click at [900, 539] on span "Run" at bounding box center [884, 533] width 51 height 13
click at [881, 528] on span "Run" at bounding box center [884, 533] width 51 height 13
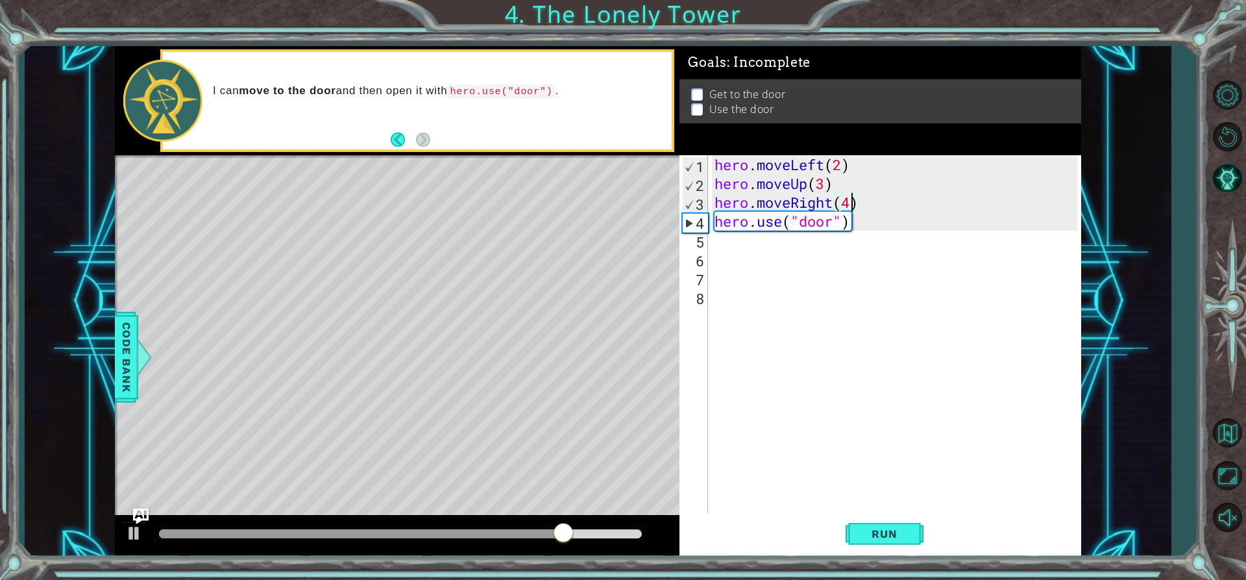
click at [694, 221] on div "4" at bounding box center [695, 223] width 25 height 19
click at [849, 204] on div "hero . moveLeft ( 2 ) hero . moveUp ( 3 ) hero . moveRight ( 4 ) hero . use ( "…" at bounding box center [898, 352] width 372 height 395
type textarea "hero.moveRight(9)"
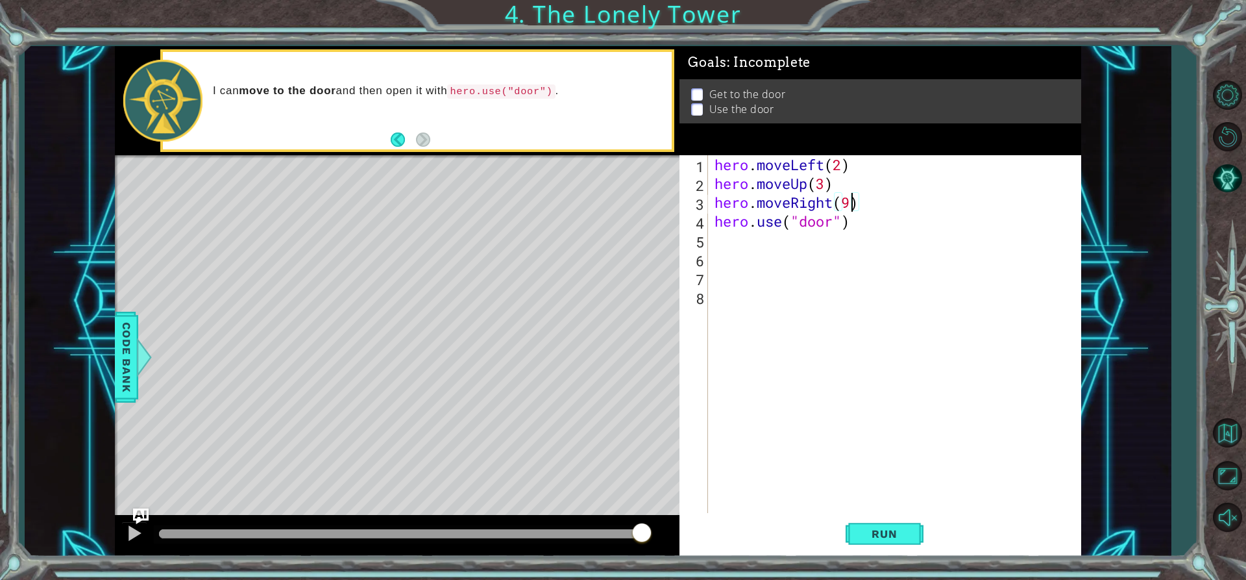
scroll to position [0, 0]
click at [900, 502] on div "hero . moveLeft ( 2 ) hero . moveUp ( 3 ) hero . moveRight ( 9 ) hero . use ( "…" at bounding box center [898, 352] width 372 height 395
click at [890, 524] on button "Run" at bounding box center [885, 533] width 78 height 40
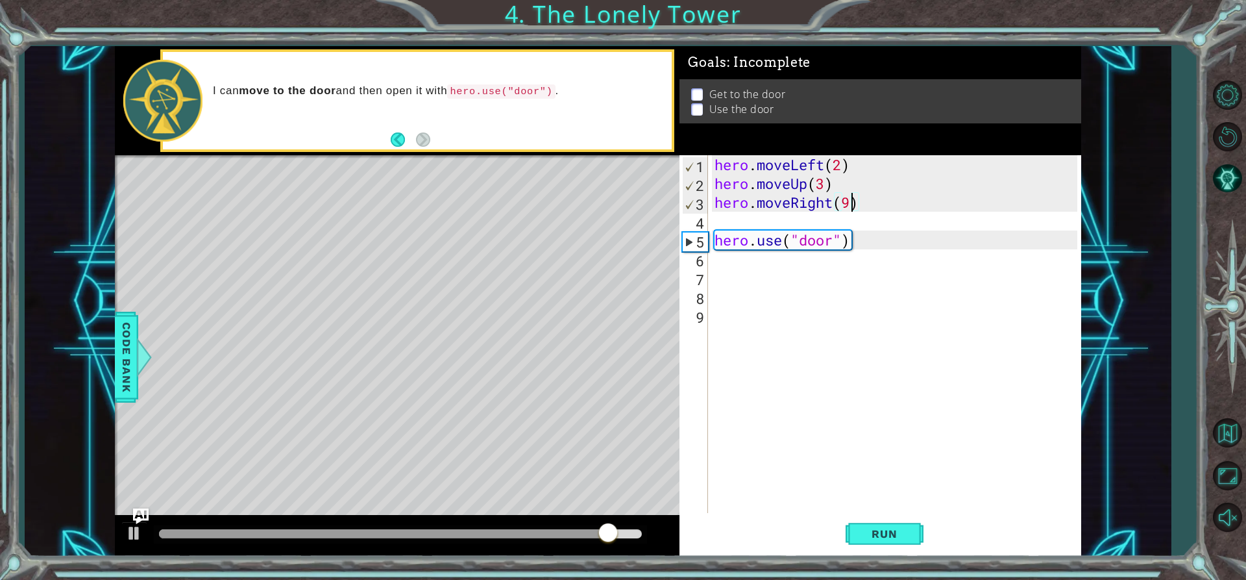
click at [855, 206] on div "hero . moveLeft ( 2 ) hero . moveUp ( 3 ) hero . moveRight ( 9 ) hero . use ( "…" at bounding box center [898, 352] width 372 height 395
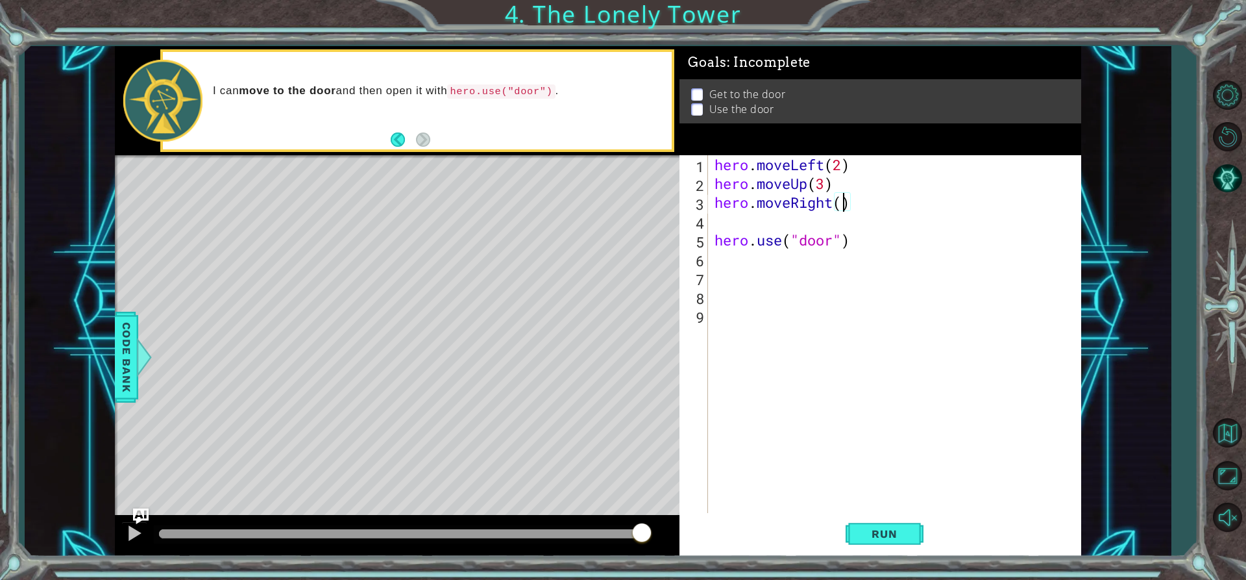
click at [824, 180] on div "hero . moveLeft ( 2 ) hero . moveUp ( 3 ) hero . moveRight ( ) hero . use ( "do…" at bounding box center [898, 352] width 372 height 395
click at [842, 207] on div "hero . moveLeft ( 2 ) hero . moveUp ( 2 ) hero . moveRight ( ) hero . use ( "do…" at bounding box center [898, 352] width 372 height 395
type textarea "hero.moveRight(9)"
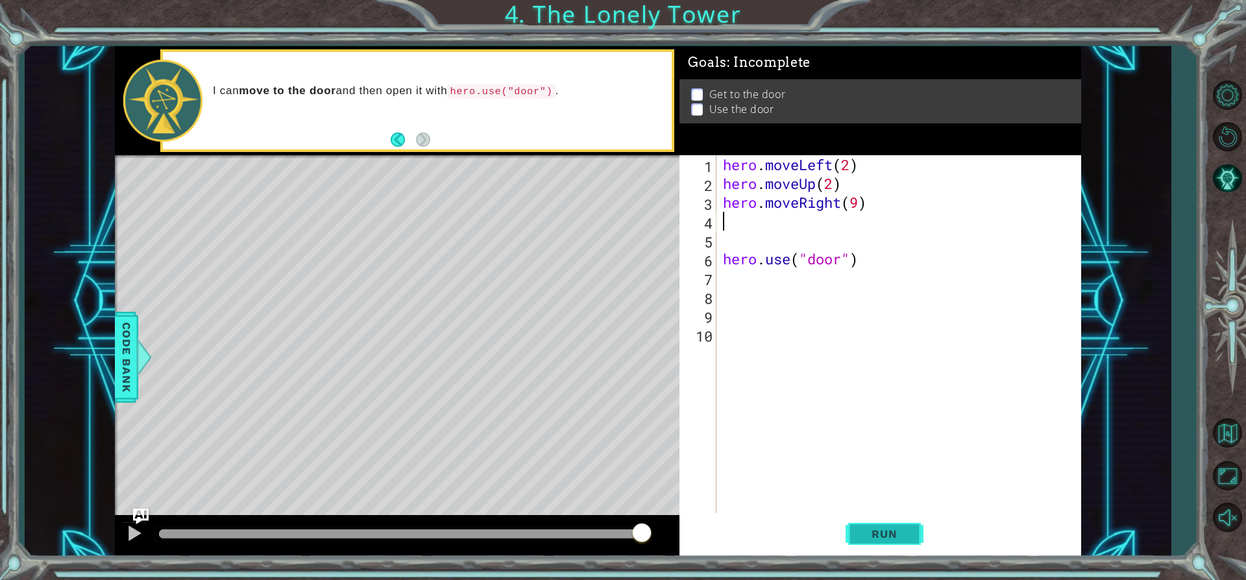
click at [890, 539] on span "Run" at bounding box center [884, 533] width 51 height 13
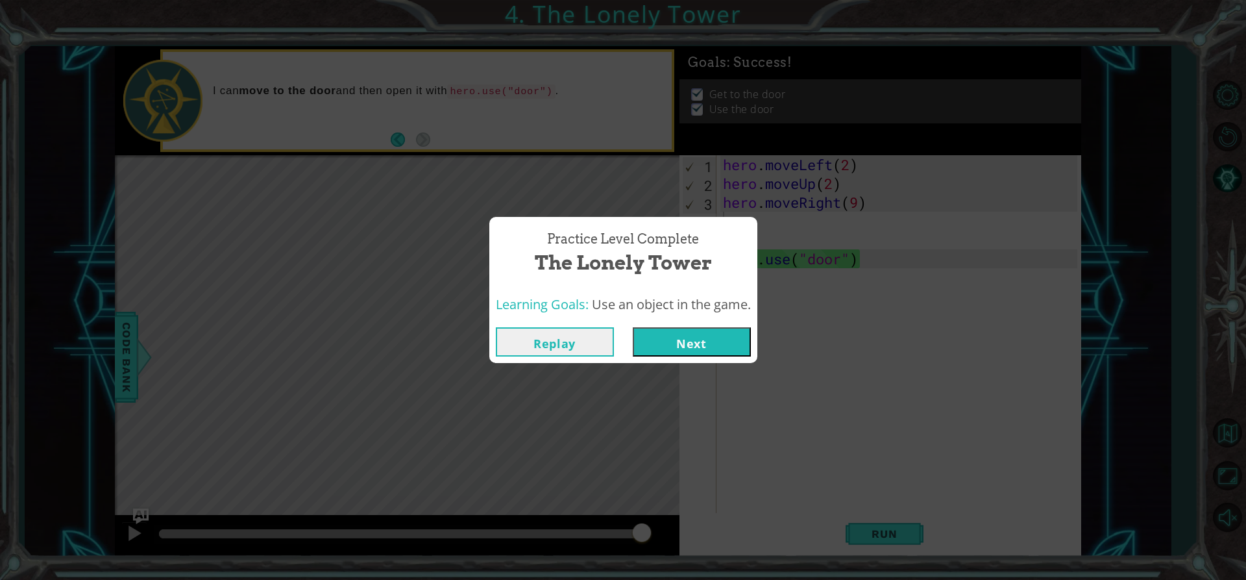
click at [669, 335] on button "Next" at bounding box center [692, 341] width 118 height 29
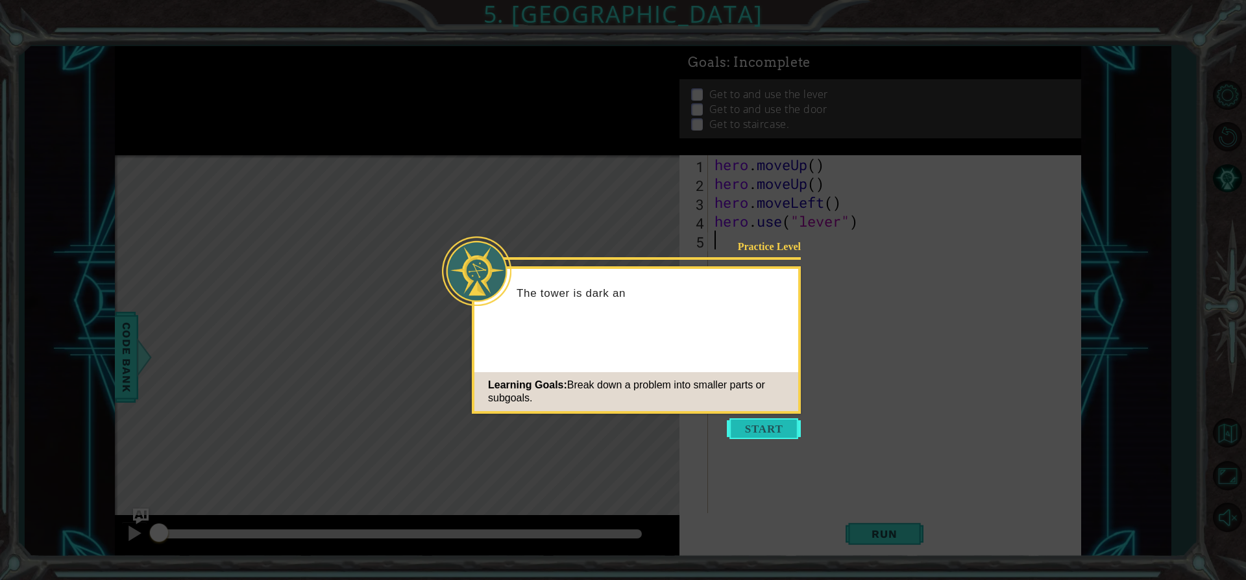
click at [745, 431] on button "Start" at bounding box center [764, 428] width 74 height 21
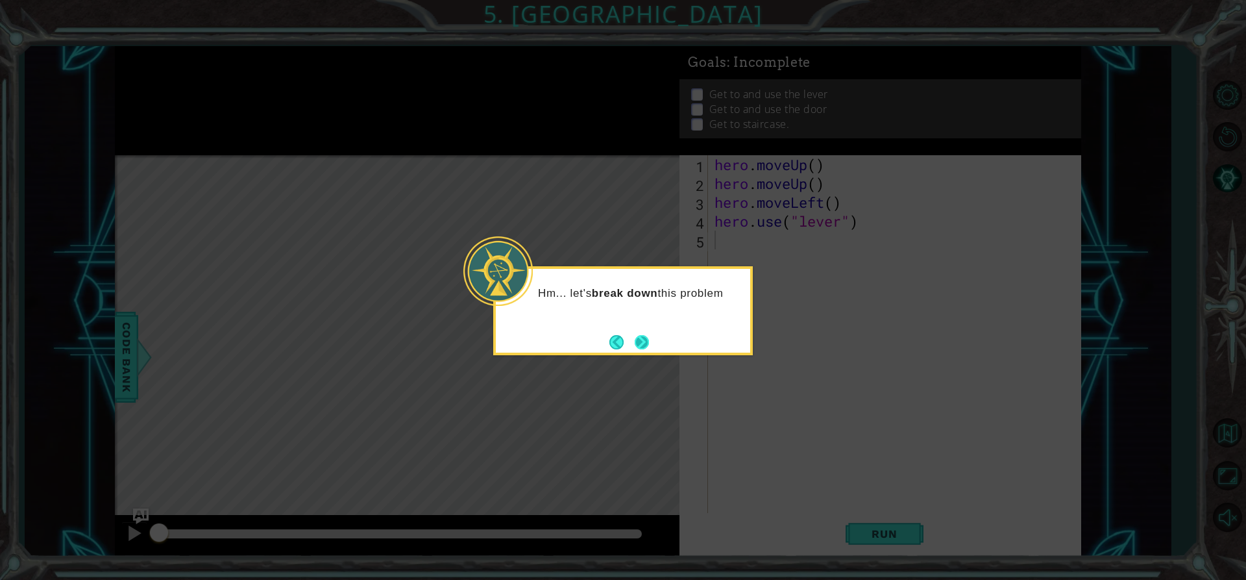
click at [644, 343] on button "Next" at bounding box center [642, 342] width 14 height 14
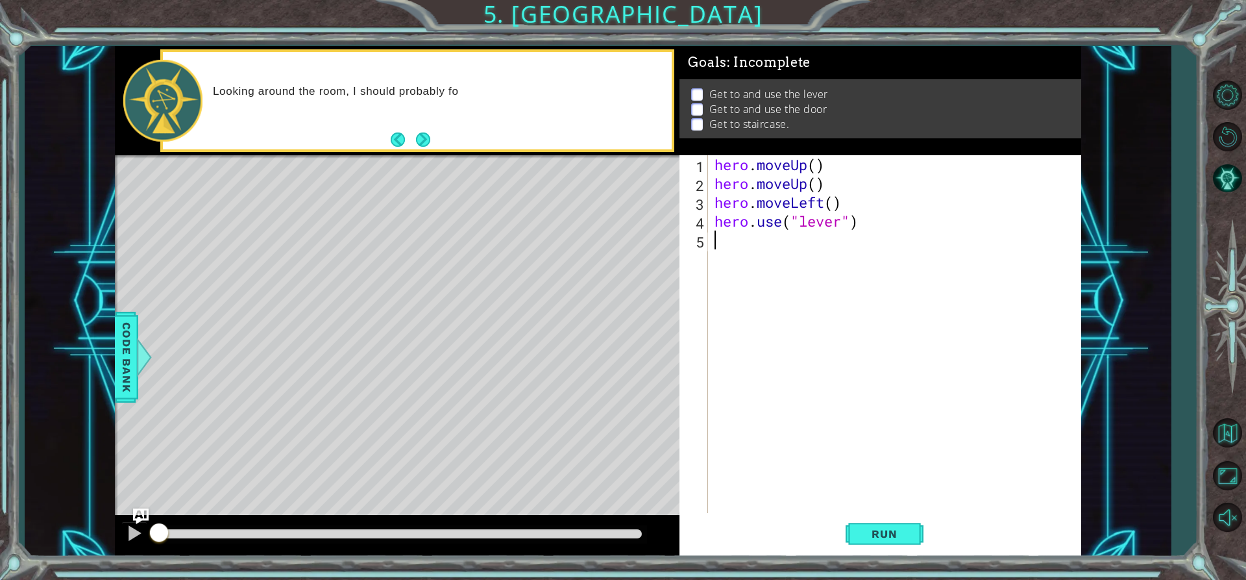
click at [426, 129] on div "Looking around the room, I should probably fo" at bounding box center [417, 100] width 509 height 97
click at [424, 140] on button "Next" at bounding box center [423, 139] width 14 height 14
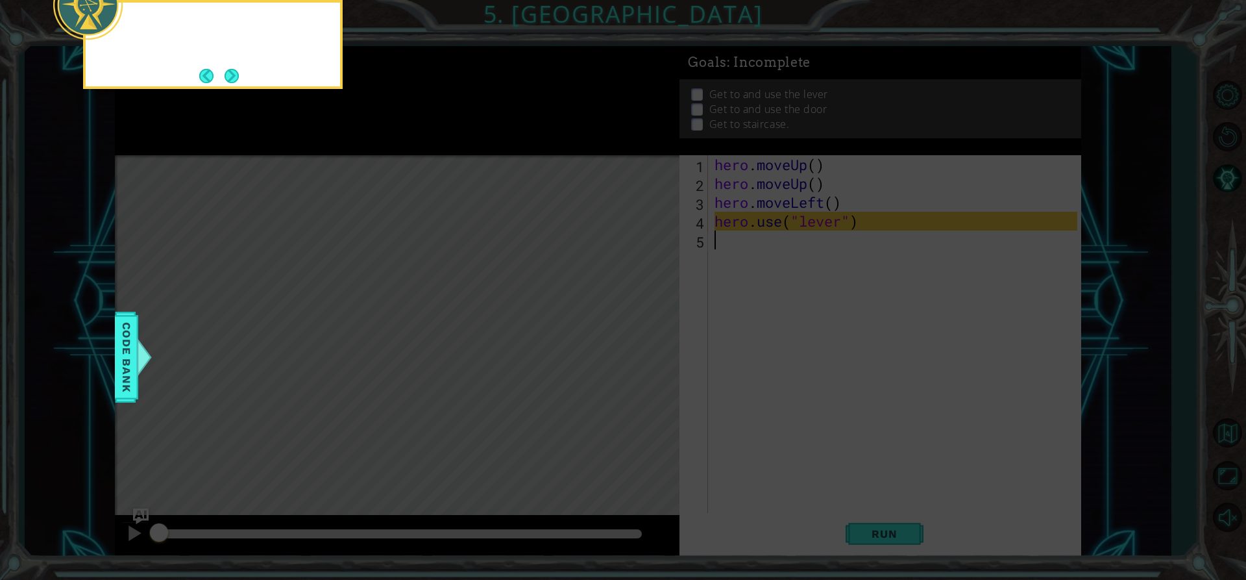
click at [424, 140] on icon at bounding box center [623, 87] width 1246 height 986
click at [234, 75] on button "Next" at bounding box center [232, 76] width 14 height 14
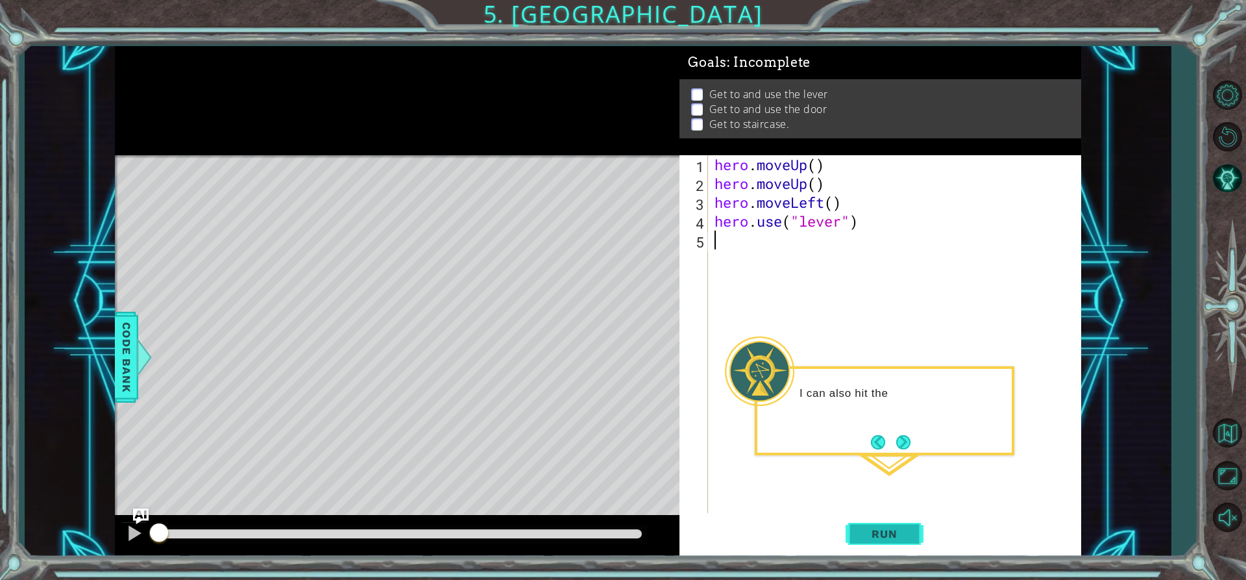
click at [881, 516] on button "Run" at bounding box center [885, 533] width 78 height 40
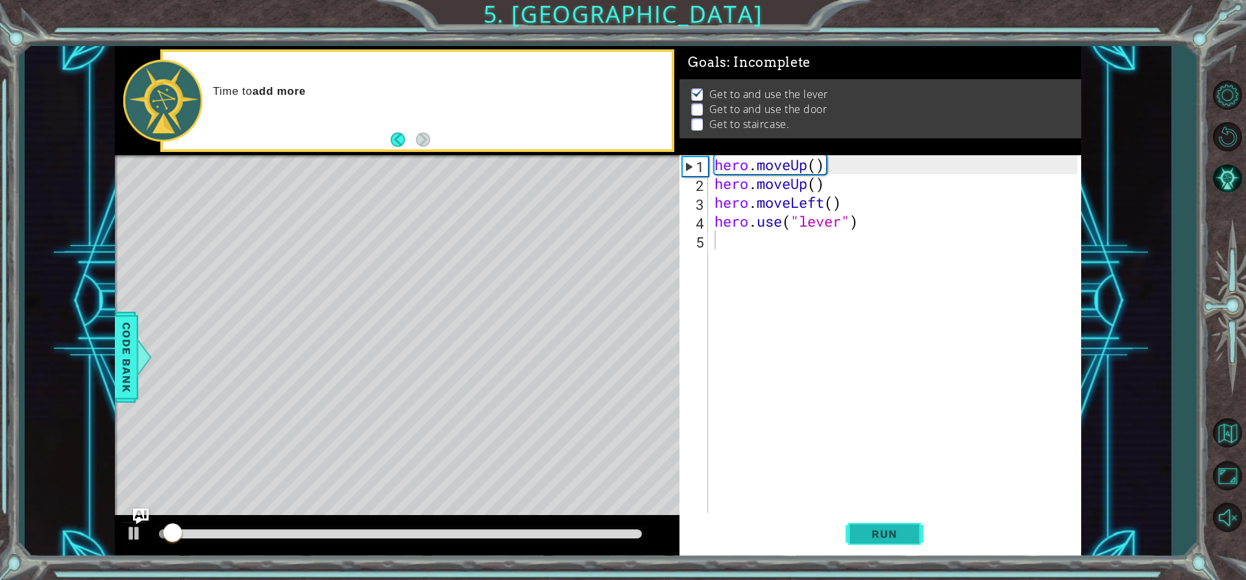
click at [878, 520] on button "Run" at bounding box center [885, 533] width 78 height 40
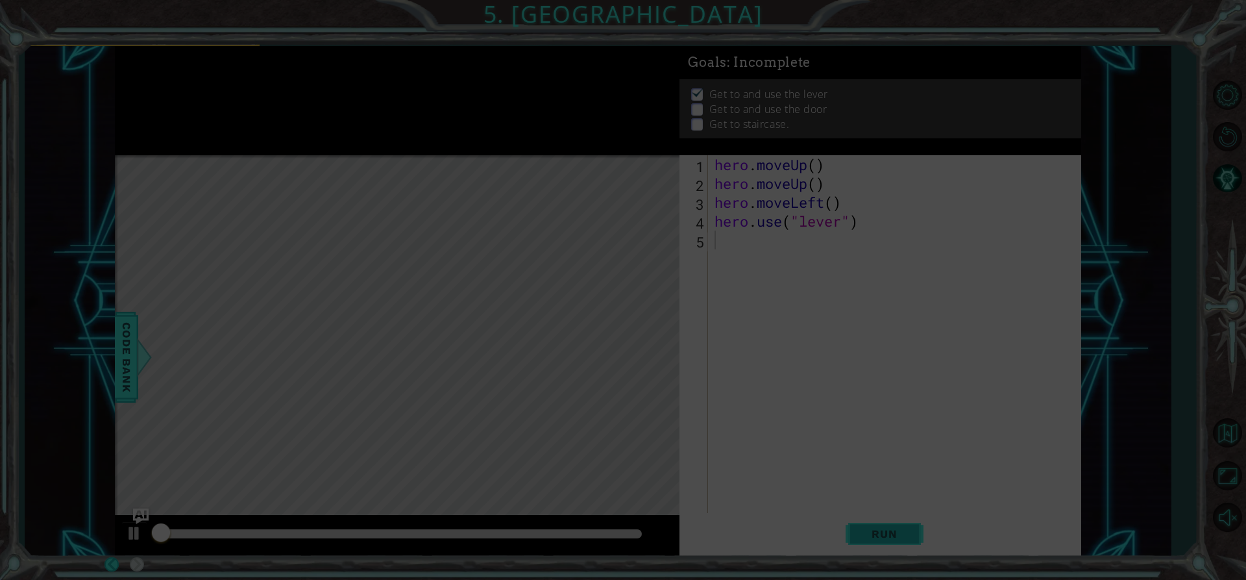
click at [876, 534] on span "Run" at bounding box center [884, 533] width 51 height 13
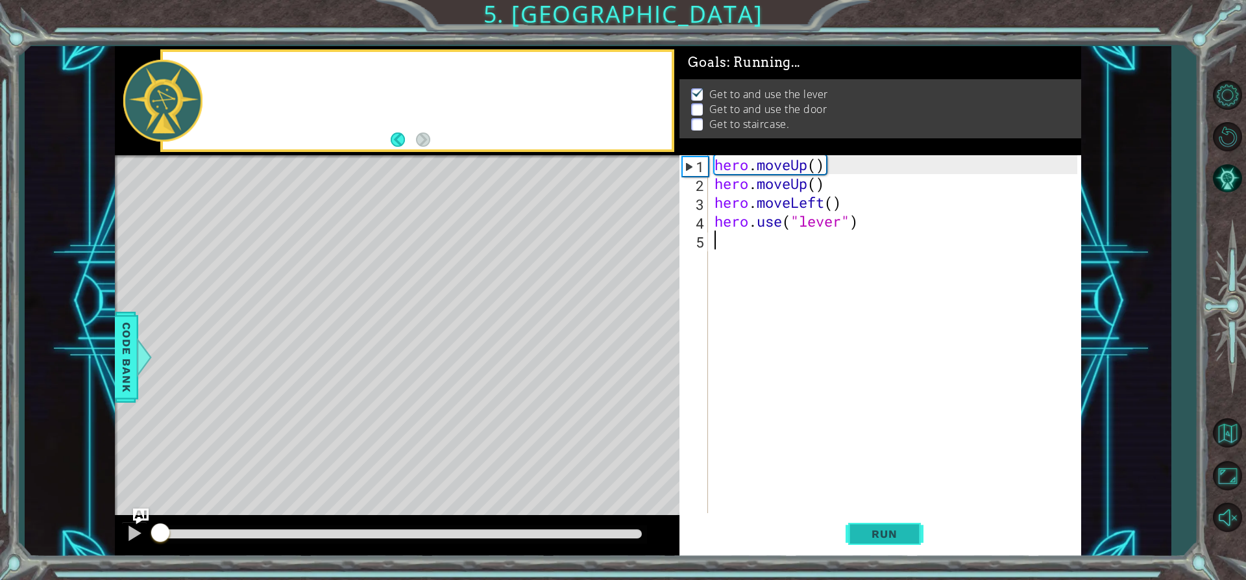
click at [876, 534] on span "Run" at bounding box center [884, 533] width 51 height 13
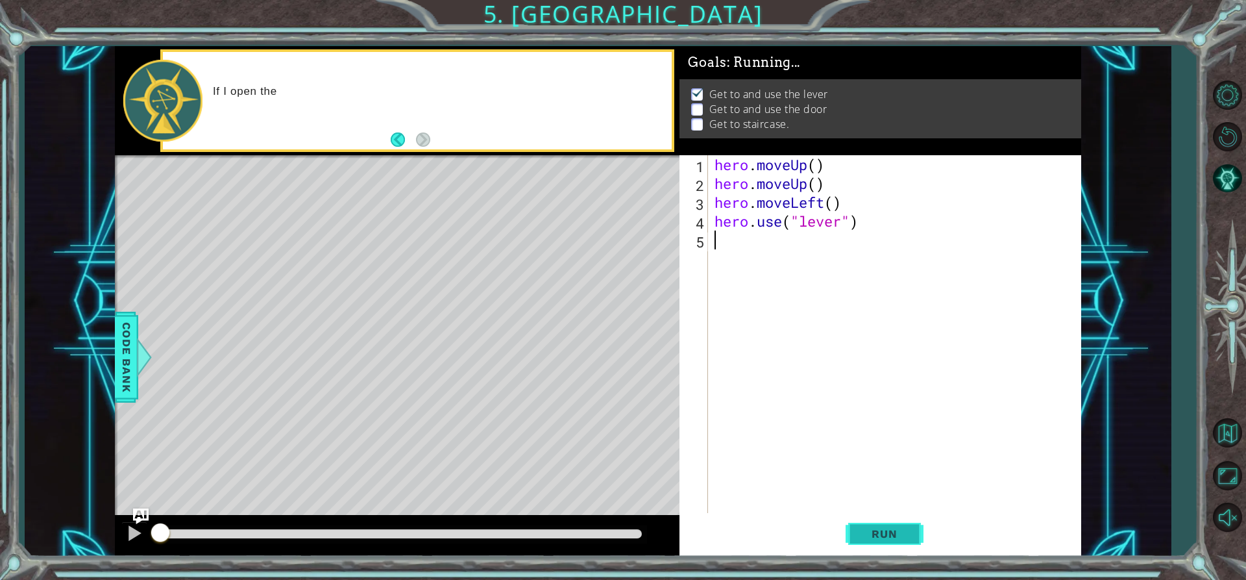
click at [876, 534] on span "Run" at bounding box center [884, 533] width 51 height 13
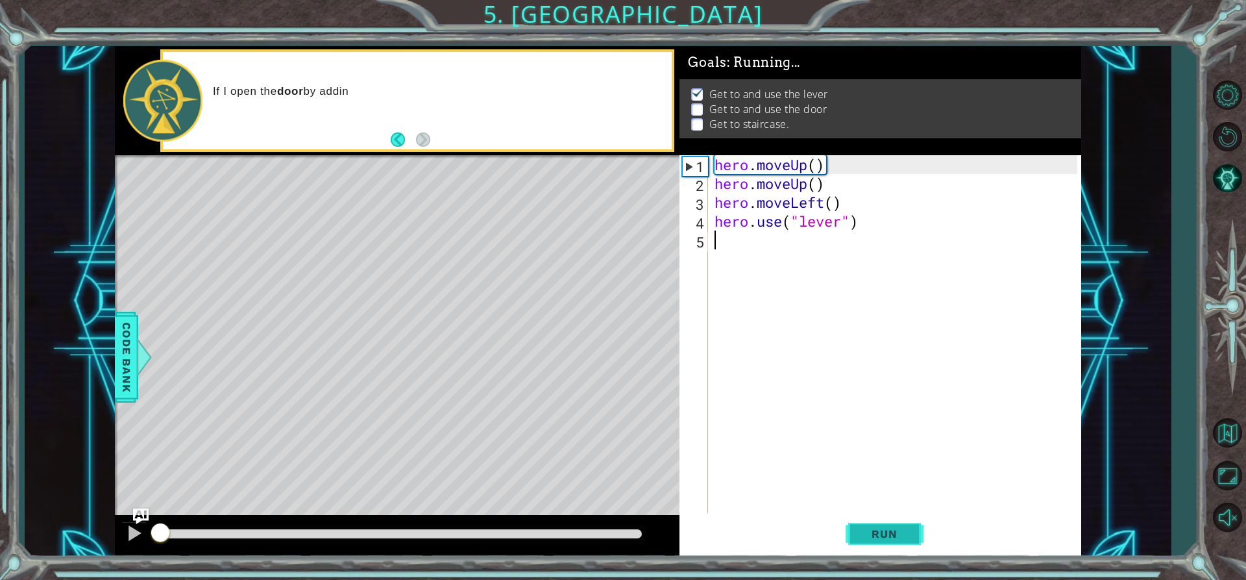
click at [876, 534] on span "Run" at bounding box center [884, 533] width 51 height 13
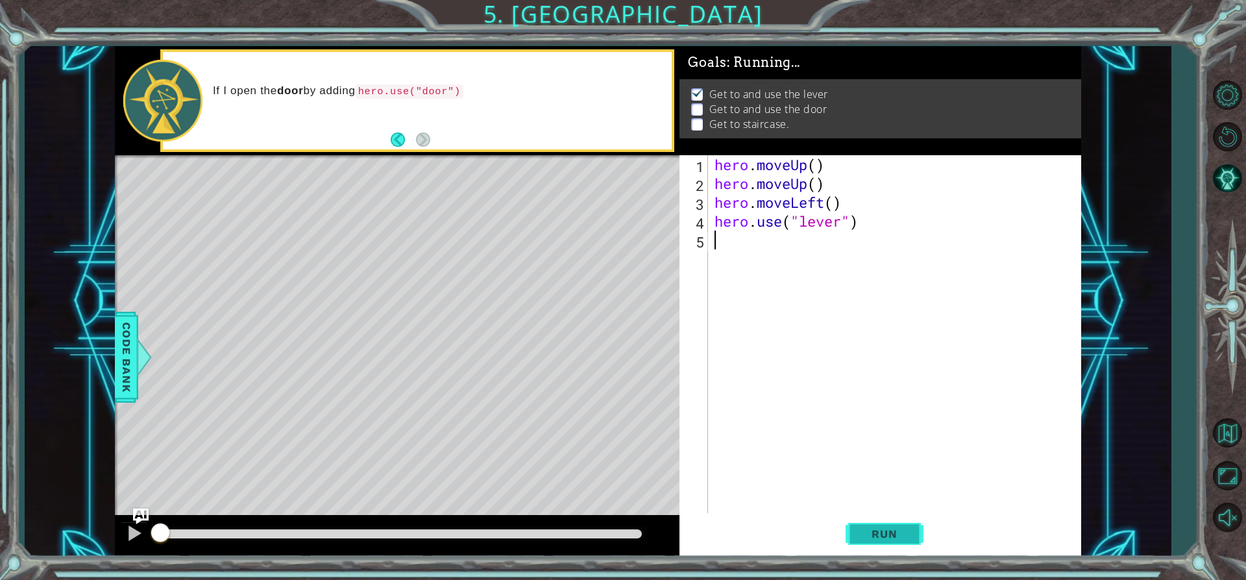
click at [876, 534] on span "Run" at bounding box center [884, 533] width 51 height 13
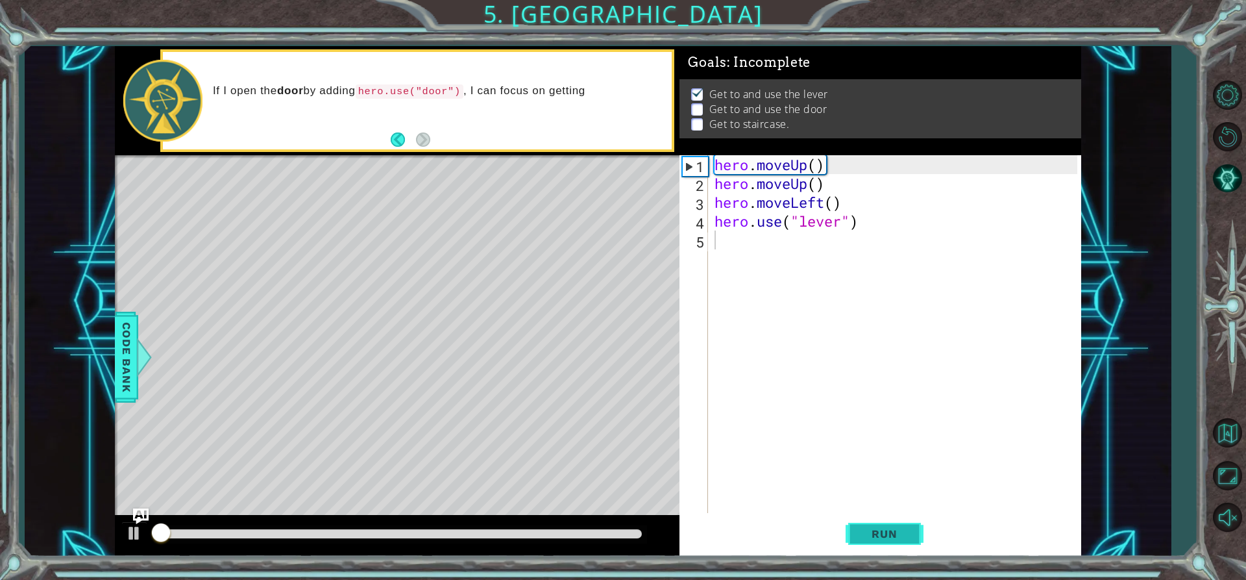
click at [876, 534] on span "Run" at bounding box center [884, 533] width 51 height 13
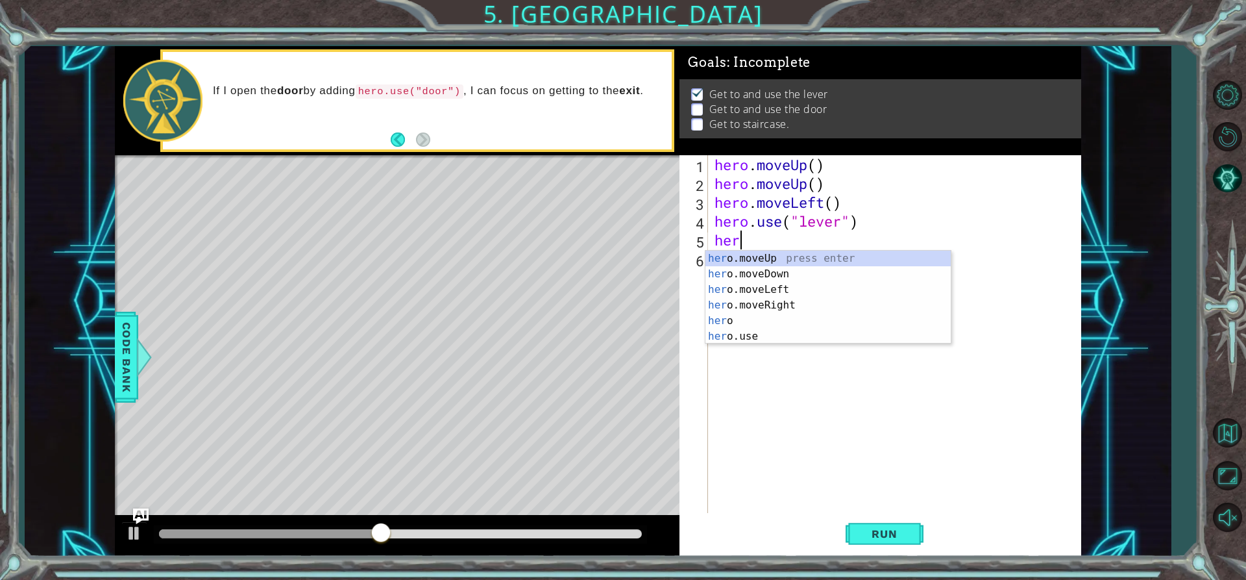
type textarea "hero"
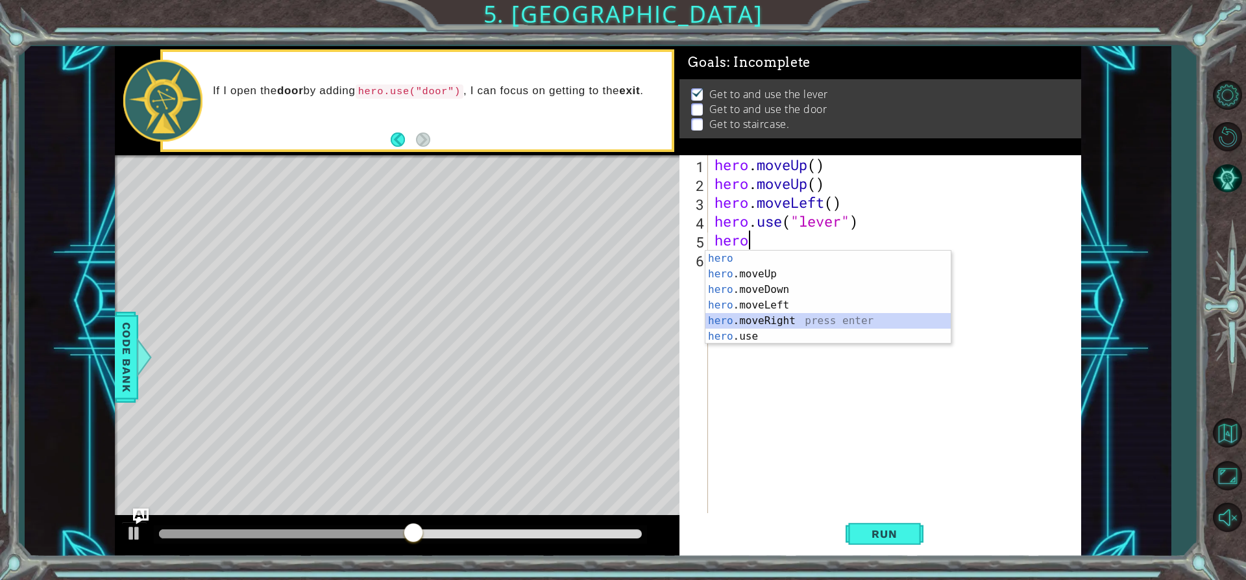
click at [783, 315] on div "hero press enter hero .moveUp press enter hero .moveDown press enter hero .move…" at bounding box center [827, 313] width 245 height 125
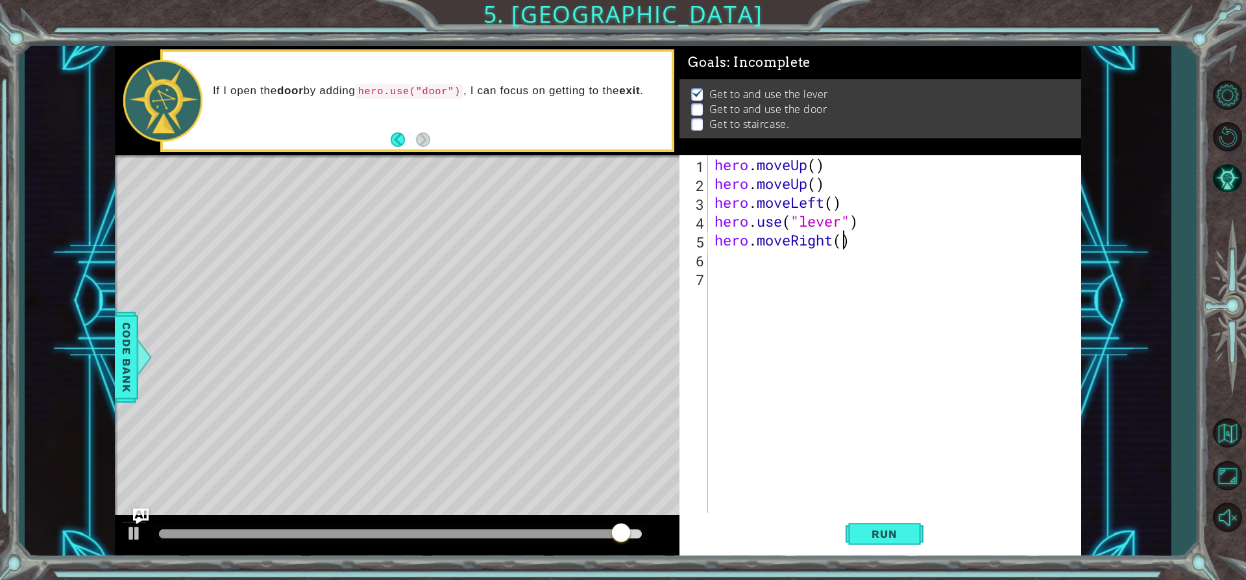
click at [846, 241] on div "hero . moveUp ( ) hero . moveUp ( ) hero . moveLeft ( ) hero . use ( "lever" ) …" at bounding box center [898, 352] width 372 height 395
type textarea "hero.moveRight(3)"
click at [920, 539] on button "Run" at bounding box center [885, 533] width 78 height 40
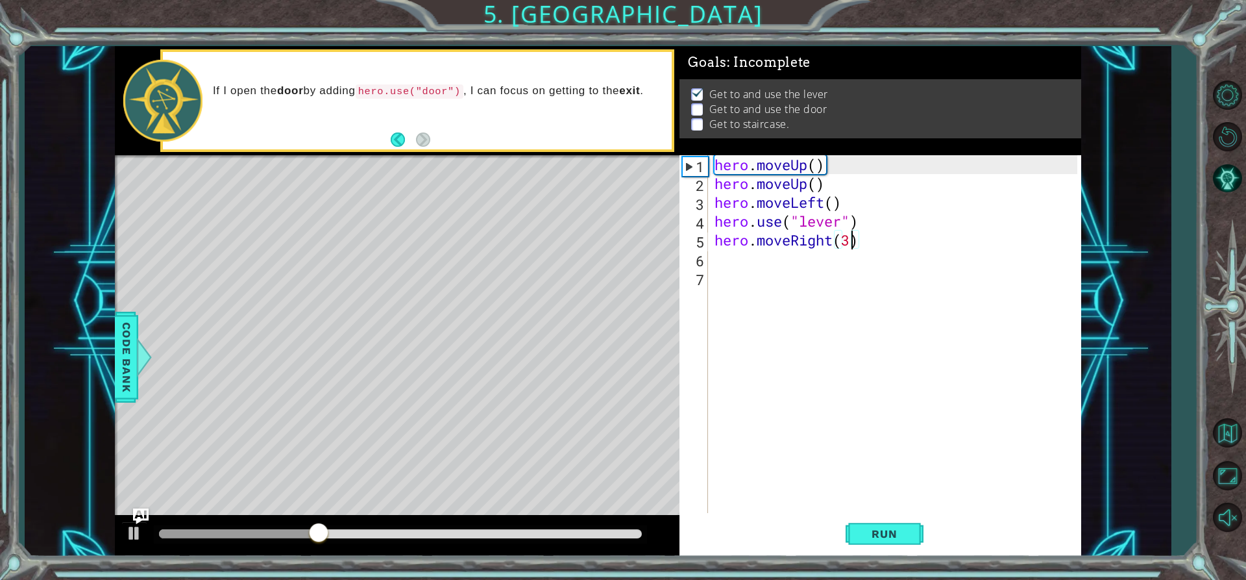
click at [716, 252] on div "hero . moveUp ( ) hero . moveUp ( ) hero . moveLeft ( ) hero . use ( "lever" ) …" at bounding box center [898, 352] width 372 height 395
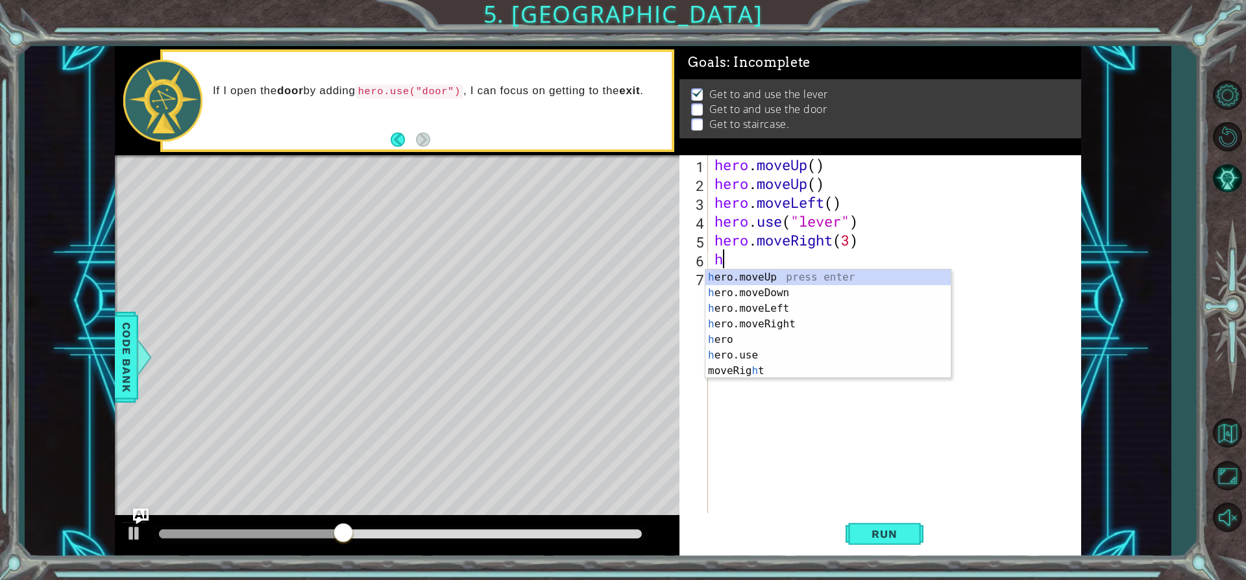
scroll to position [0, 1]
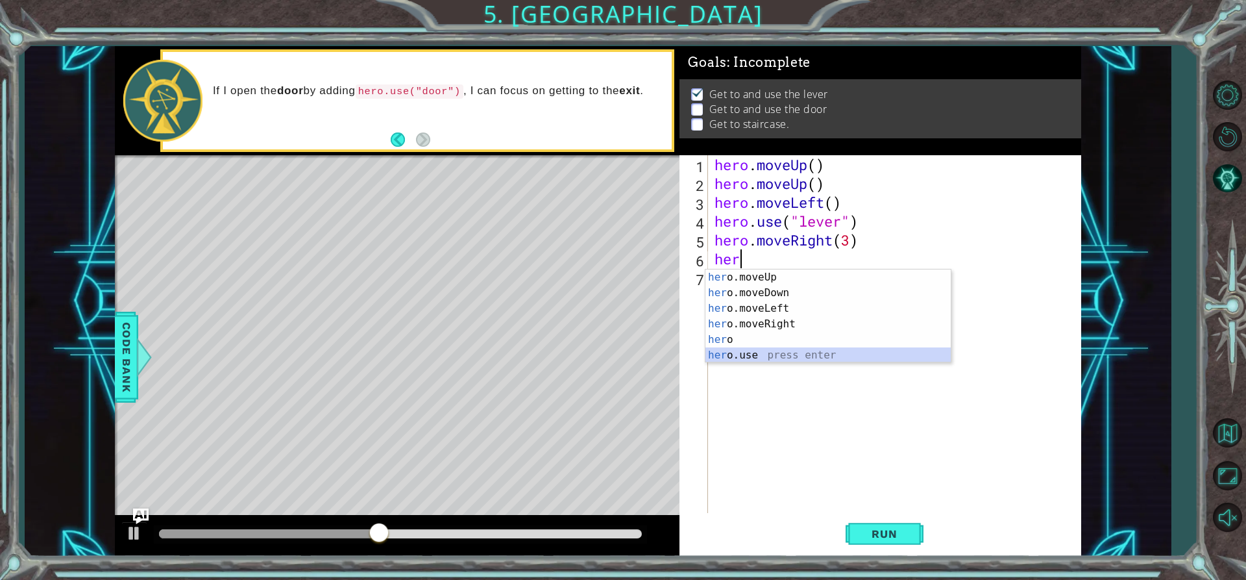
click at [792, 356] on div "her o.moveUp press enter her o.moveDown press enter her o.moveLeft press enter …" at bounding box center [827, 331] width 245 height 125
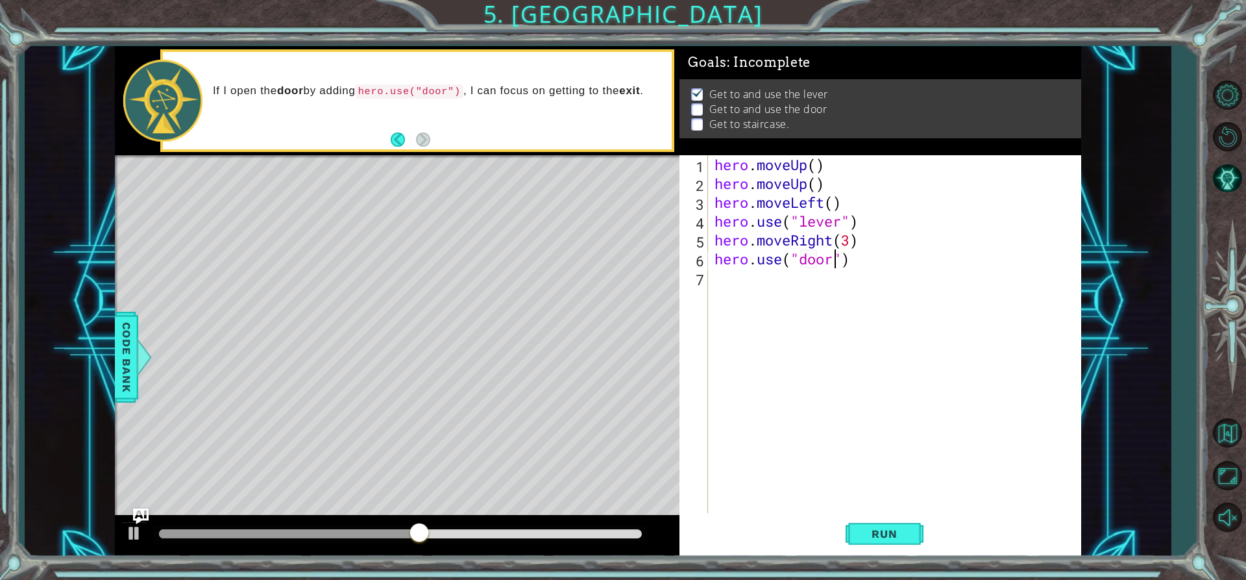
scroll to position [0, 6]
type textarea "hero.use("door")"
click at [900, 542] on button "Run" at bounding box center [885, 533] width 78 height 40
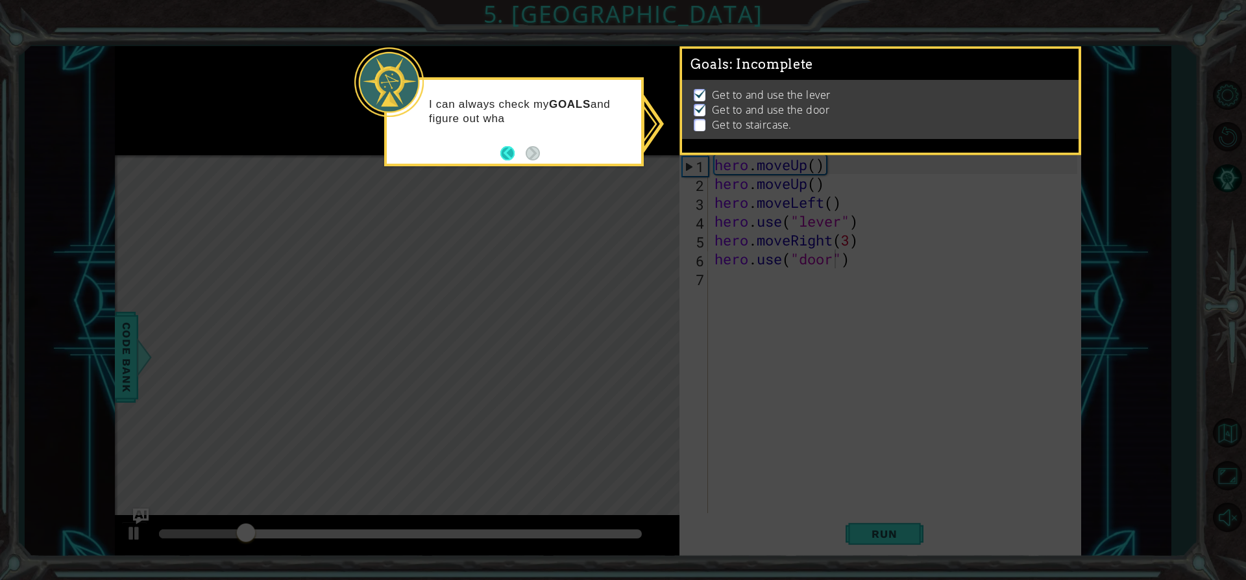
click at [504, 149] on button "Back" at bounding box center [512, 153] width 25 height 14
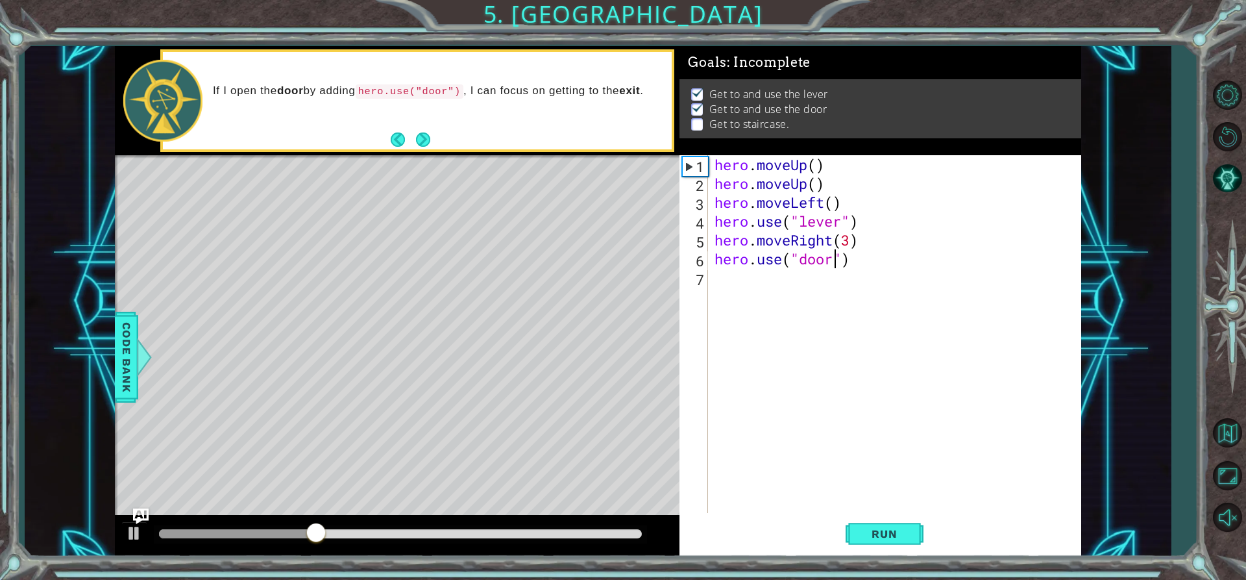
click at [733, 271] on div "hero . moveUp ( ) hero . moveUp ( ) hero . moveLeft ( ) hero . use ( "lever" ) …" at bounding box center [898, 352] width 372 height 395
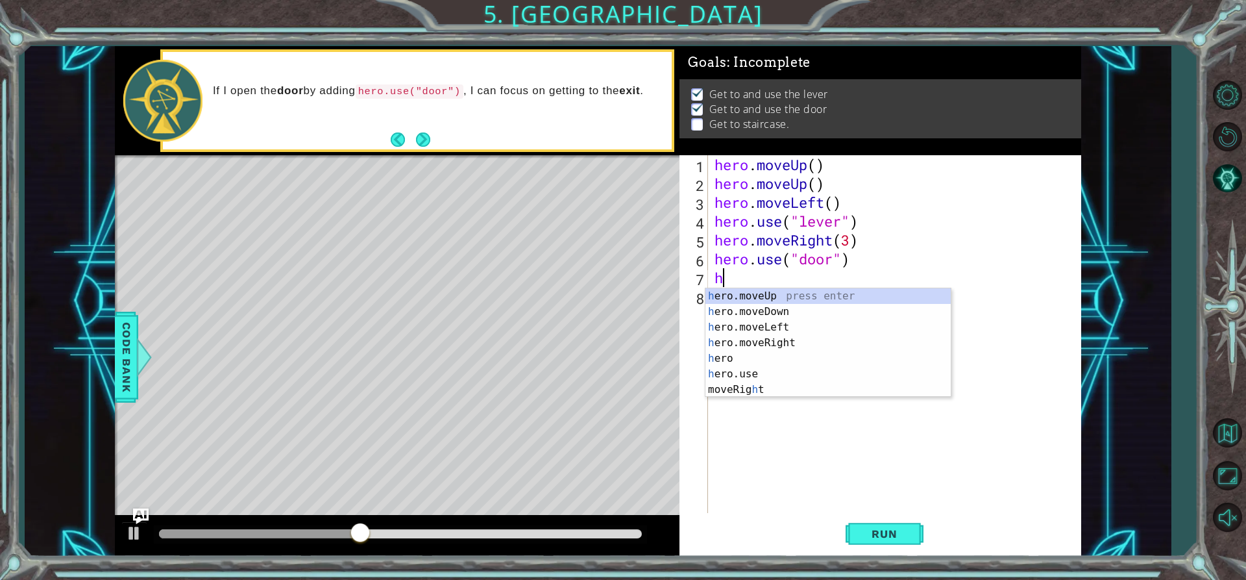
type textarea "hero"
click at [803, 308] on div "hero press enter hero .moveUp press enter hero .moveDown press enter hero .move…" at bounding box center [827, 350] width 245 height 125
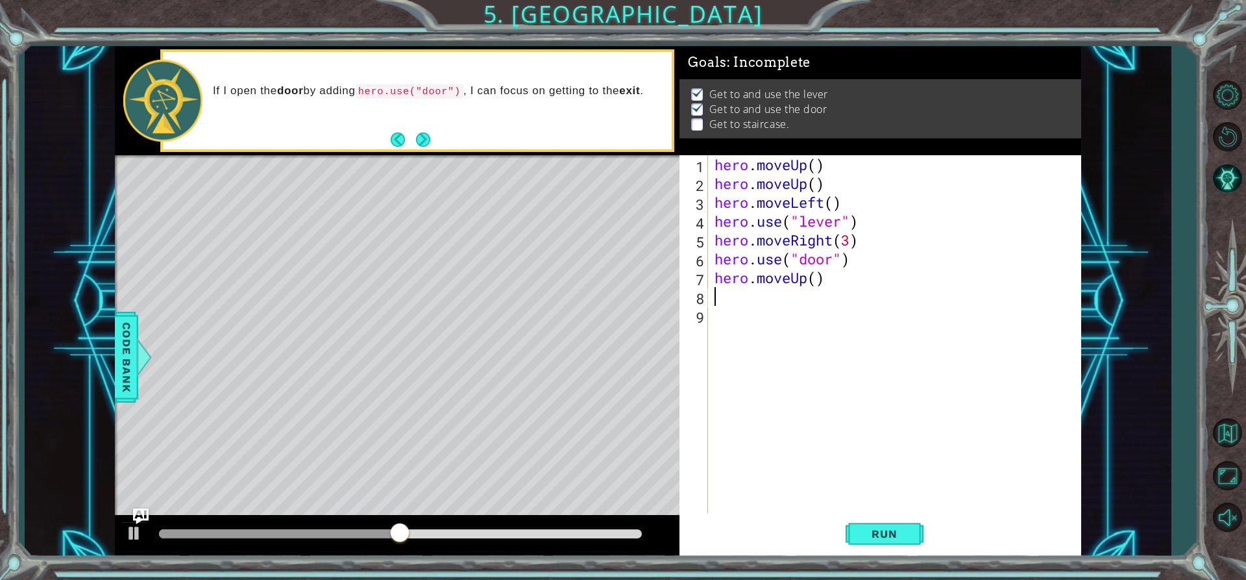
click at [814, 281] on div "hero . moveUp ( ) hero . moveUp ( ) hero . moveLeft ( ) hero . use ( "lever" ) …" at bounding box center [898, 352] width 372 height 395
type textarea "hero.moveUp(2)"
click at [888, 547] on button "Run" at bounding box center [885, 533] width 78 height 40
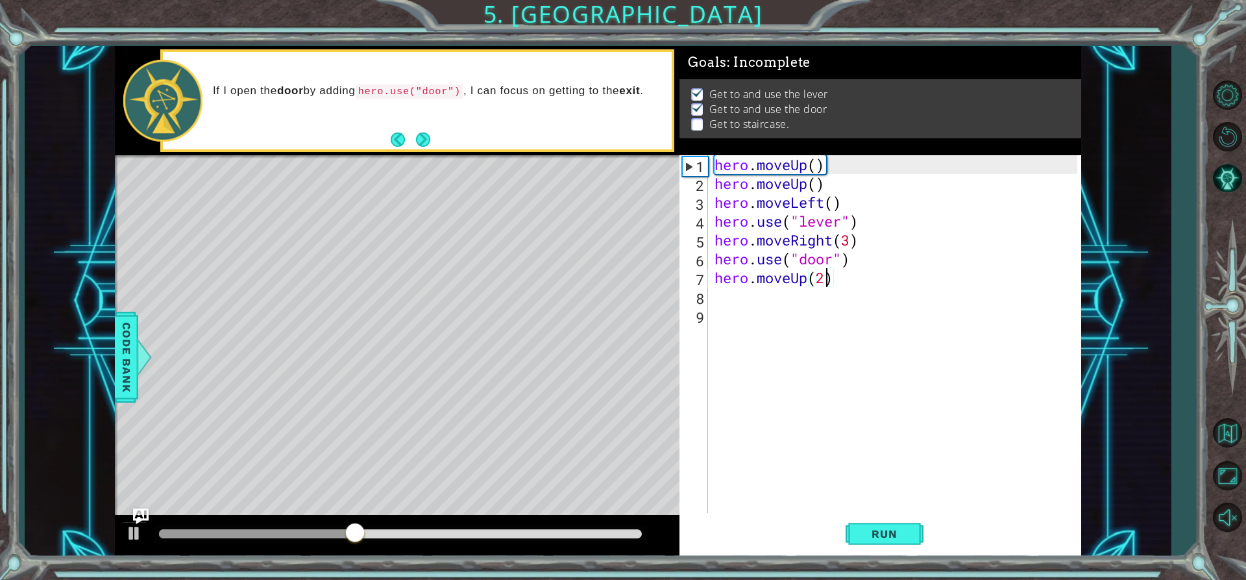
click at [761, 293] on div "hero . moveUp ( ) hero . moveUp ( ) hero . moveLeft ( ) hero . use ( "lever" ) …" at bounding box center [898, 352] width 372 height 395
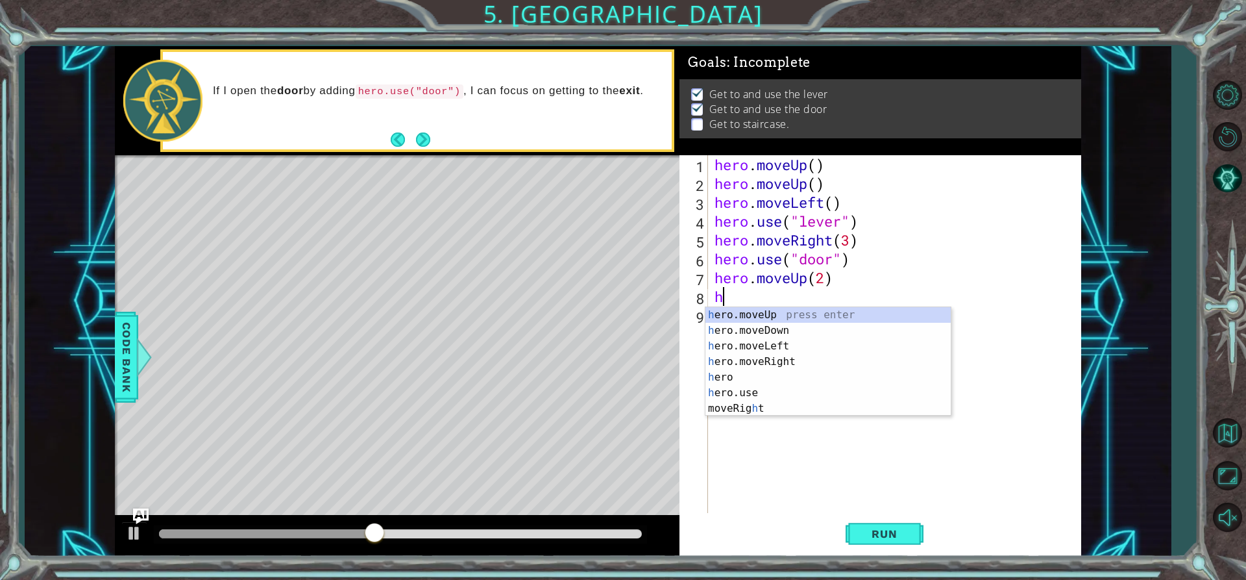
type textarea "hero"
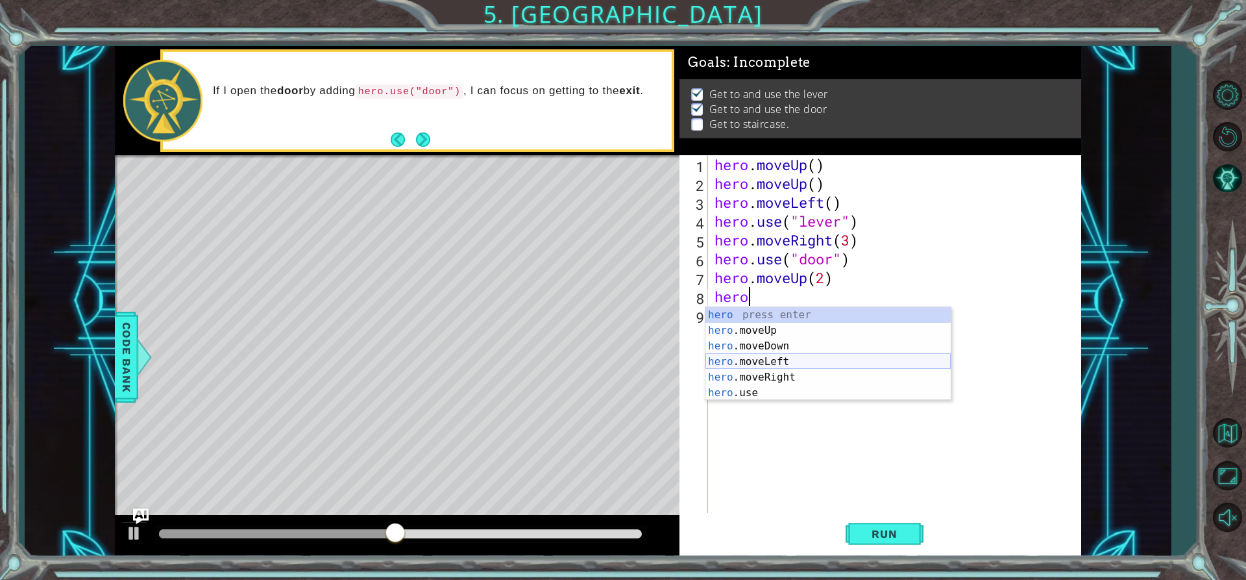
click at [802, 364] on div "hero press enter hero .moveUp press enter hero .moveDown press enter hero .move…" at bounding box center [827, 369] width 245 height 125
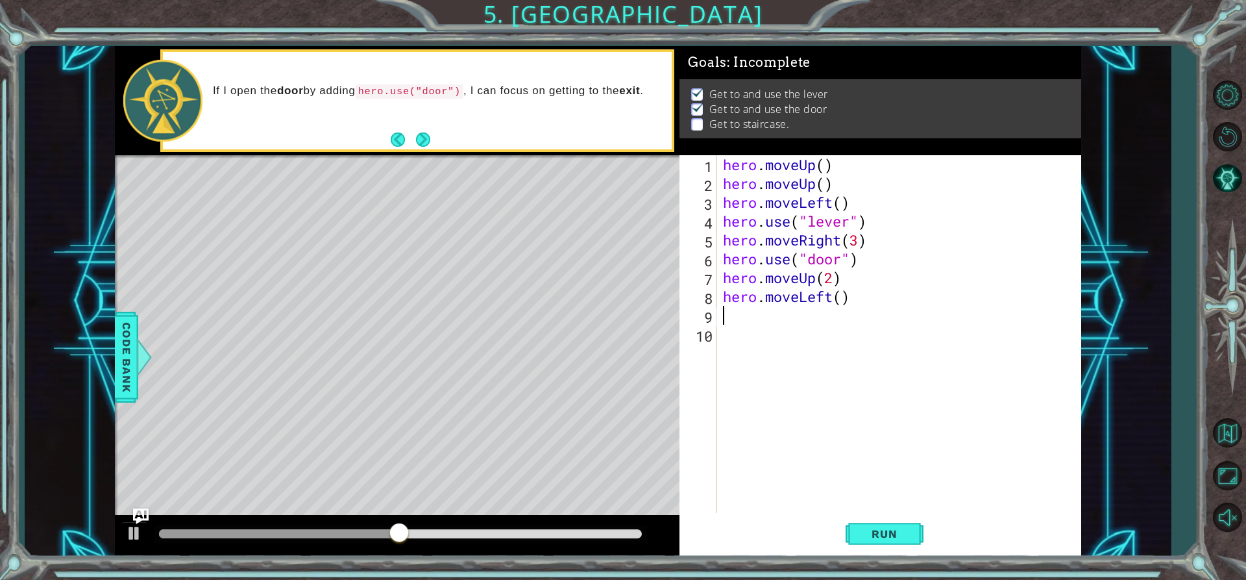
scroll to position [0, 0]
click at [840, 295] on div "hero . moveUp ( ) hero . moveUp ( ) hero . moveLeft ( ) hero . use ( "lever" ) …" at bounding box center [902, 352] width 364 height 395
type textarea "hero.moveLeft(3)"
click at [923, 531] on button "Run" at bounding box center [885, 533] width 78 height 40
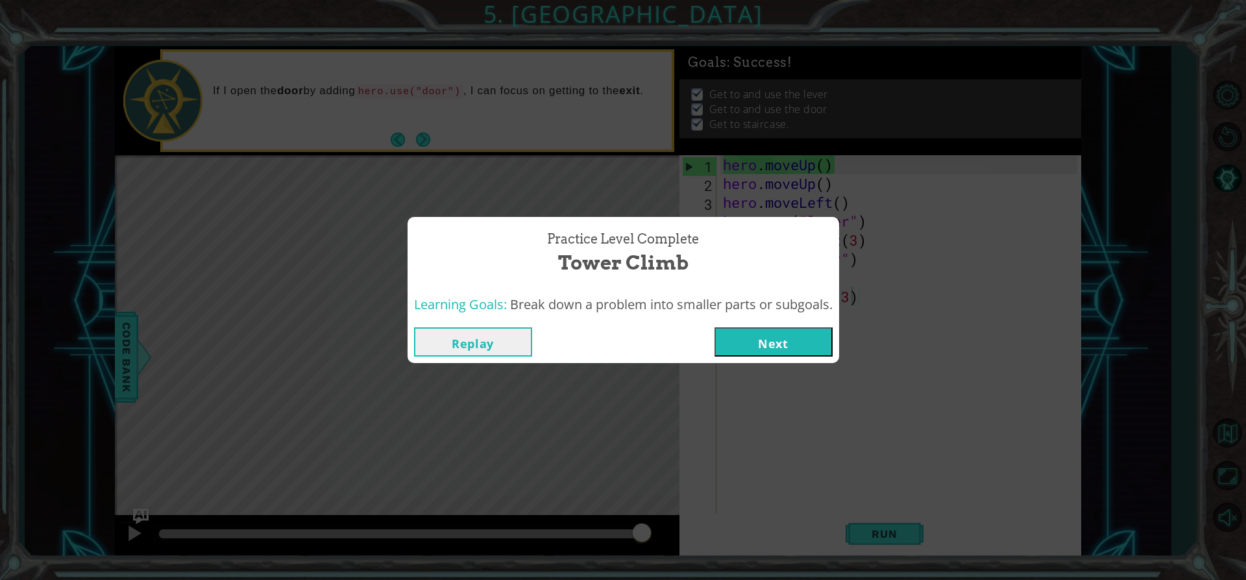
click at [811, 350] on button "Next" at bounding box center [774, 341] width 118 height 29
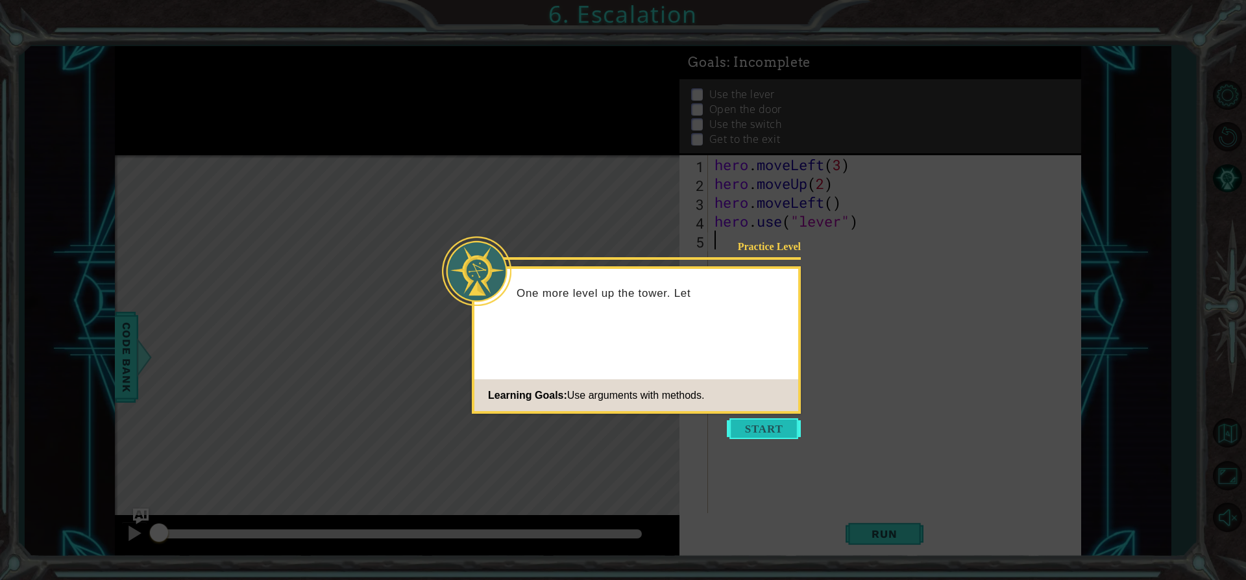
click at [788, 426] on button "Start" at bounding box center [764, 428] width 74 height 21
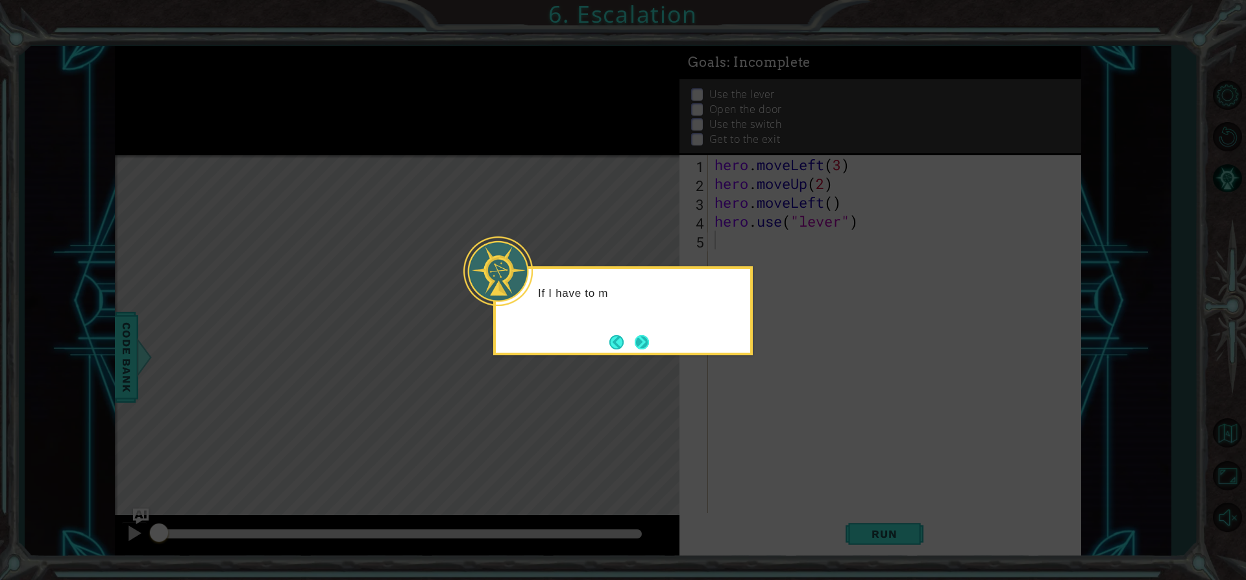
click at [635, 347] on button "Next" at bounding box center [642, 342] width 14 height 14
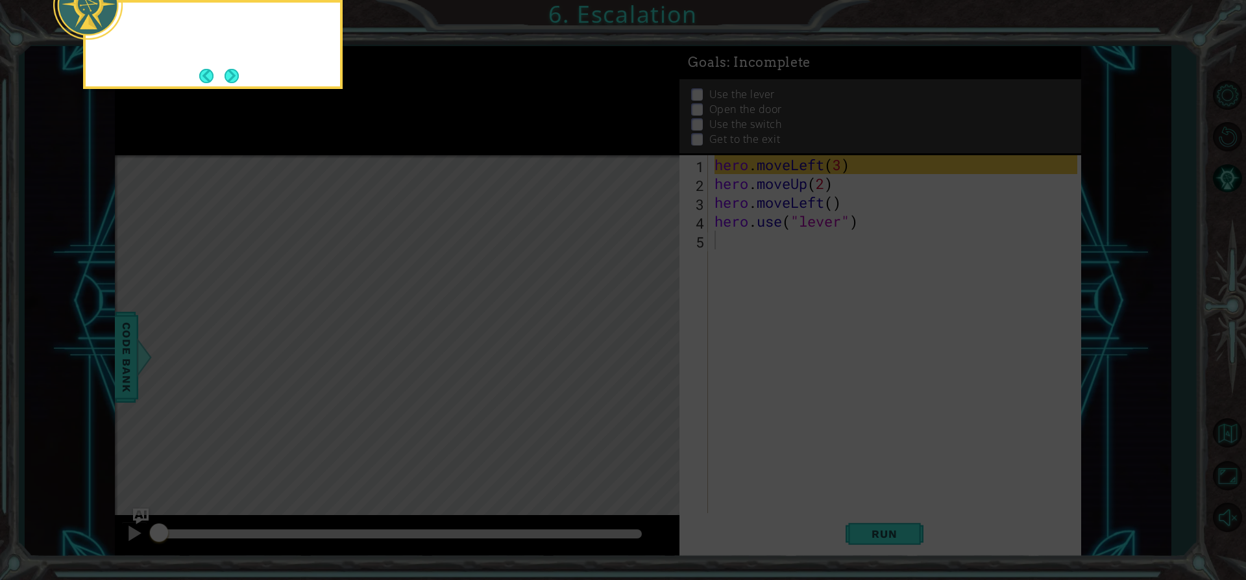
click at [630, 340] on icon at bounding box center [623, 87] width 1246 height 986
click at [747, 322] on icon at bounding box center [623, 87] width 1246 height 986
click at [234, 73] on button "Next" at bounding box center [232, 76] width 14 height 14
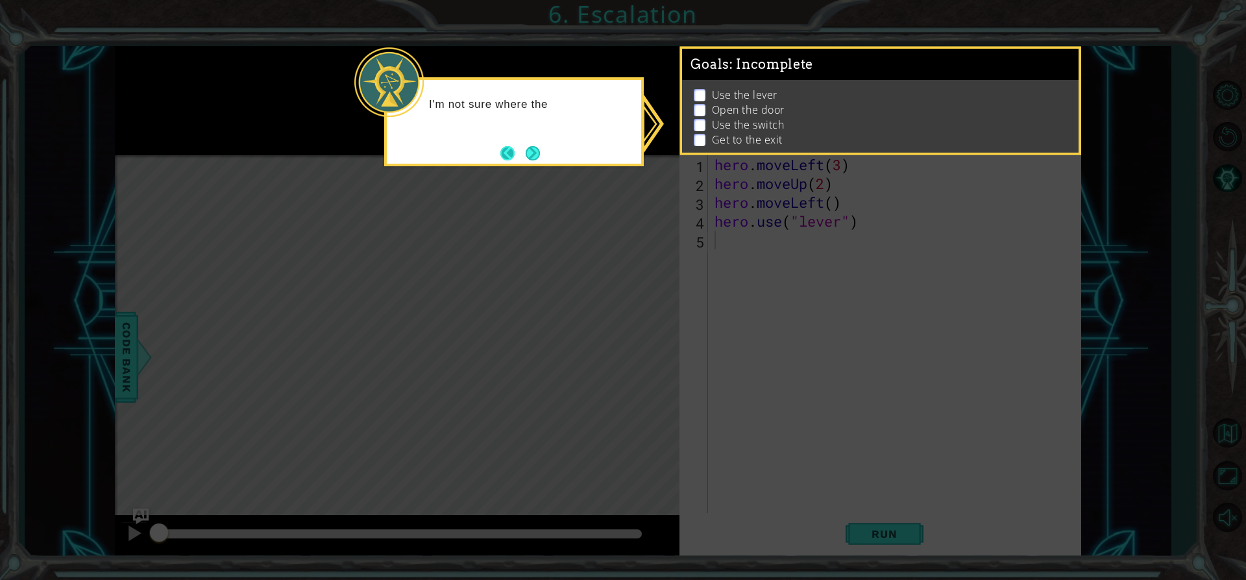
drag, startPoint x: 512, startPoint y: 149, endPoint x: 522, endPoint y: 151, distance: 9.9
click at [513, 149] on button "Back" at bounding box center [512, 153] width 25 height 14
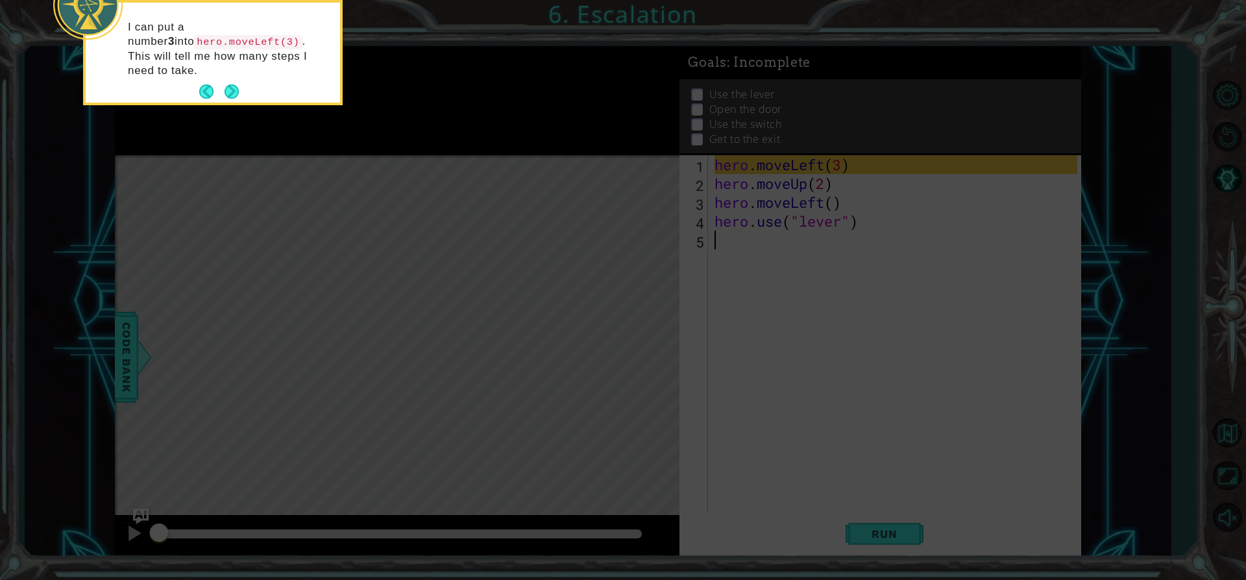
click at [522, 151] on icon at bounding box center [623, 87] width 1246 height 986
click at [239, 84] on button "Next" at bounding box center [232, 91] width 14 height 14
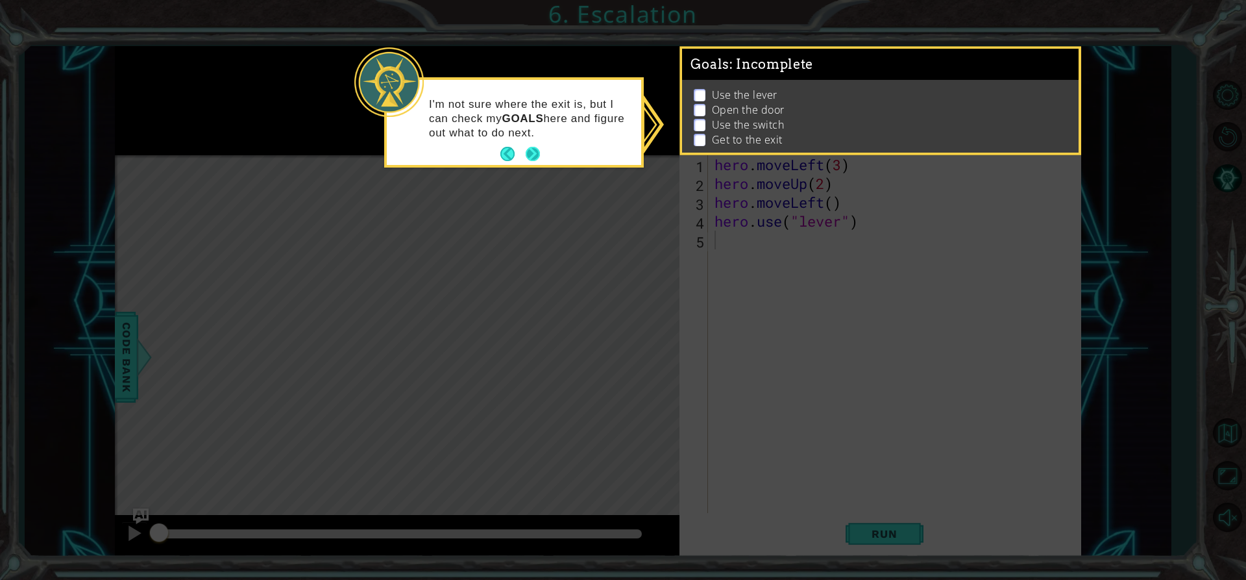
click at [534, 156] on button "Next" at bounding box center [533, 154] width 14 height 14
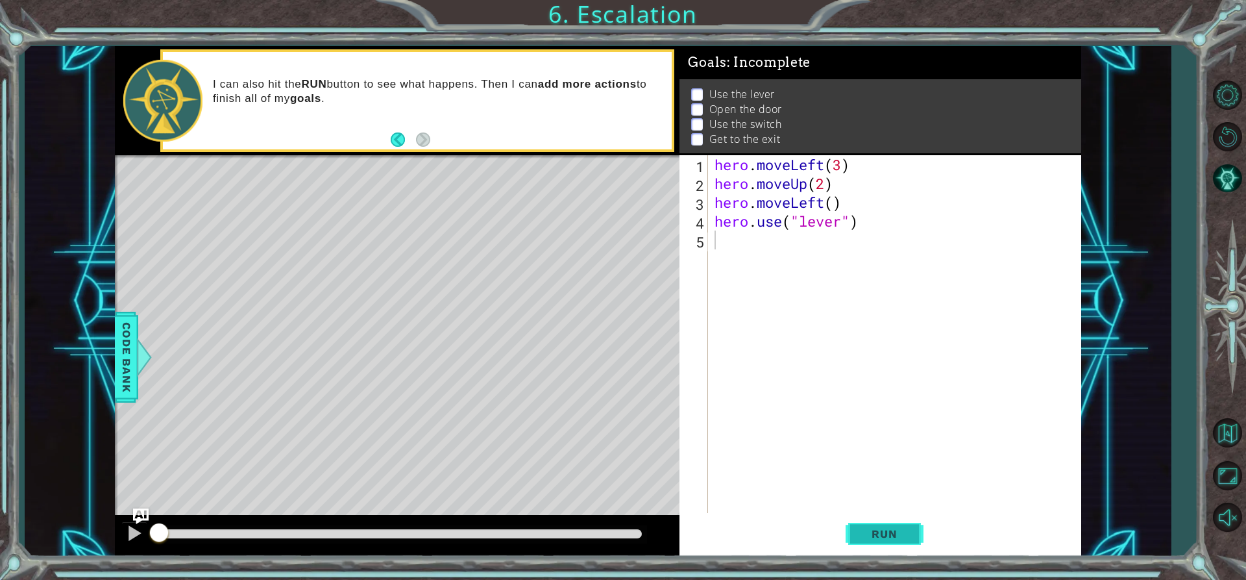
click at [888, 532] on span "Run" at bounding box center [884, 533] width 51 height 13
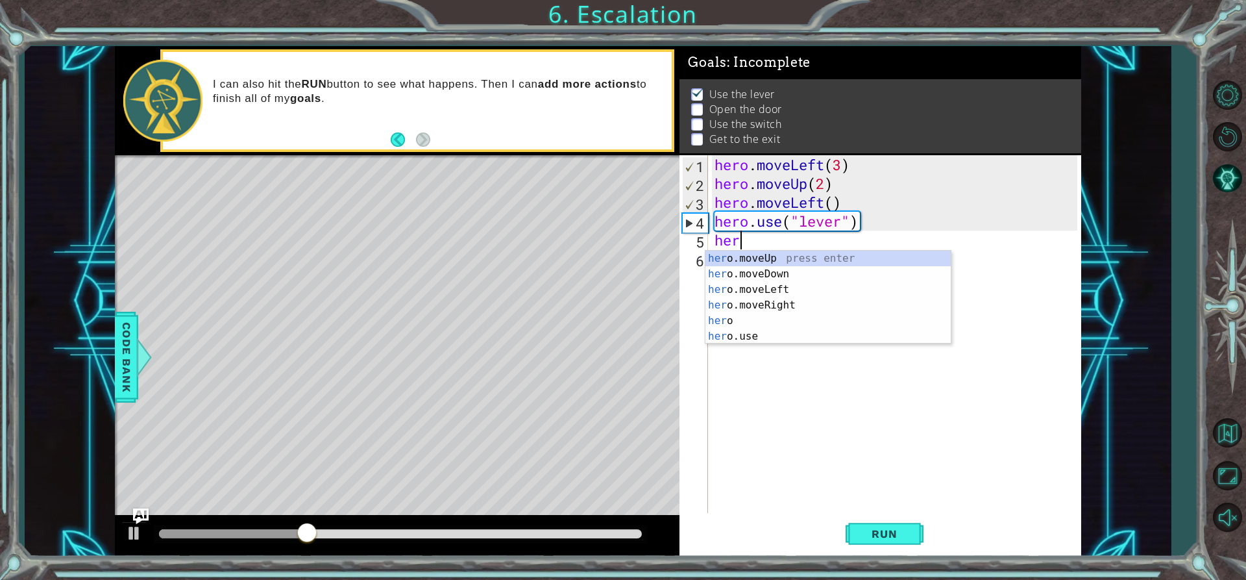
scroll to position [0, 1]
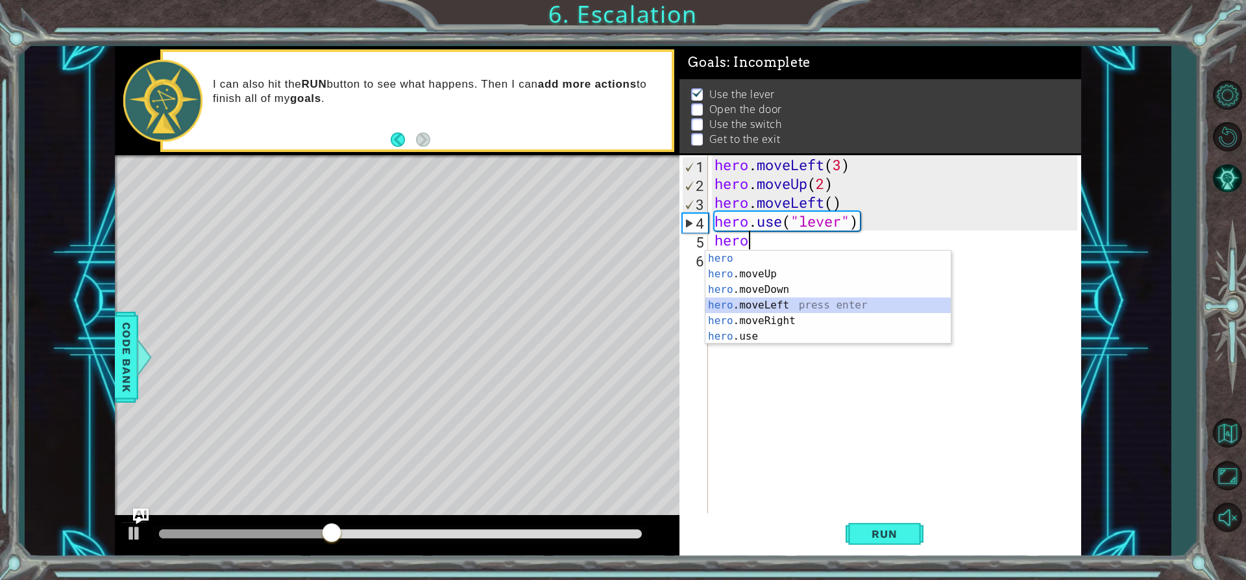
click at [778, 304] on div "hero press enter hero .moveUp press enter hero .moveDown press enter hero .move…" at bounding box center [827, 313] width 245 height 125
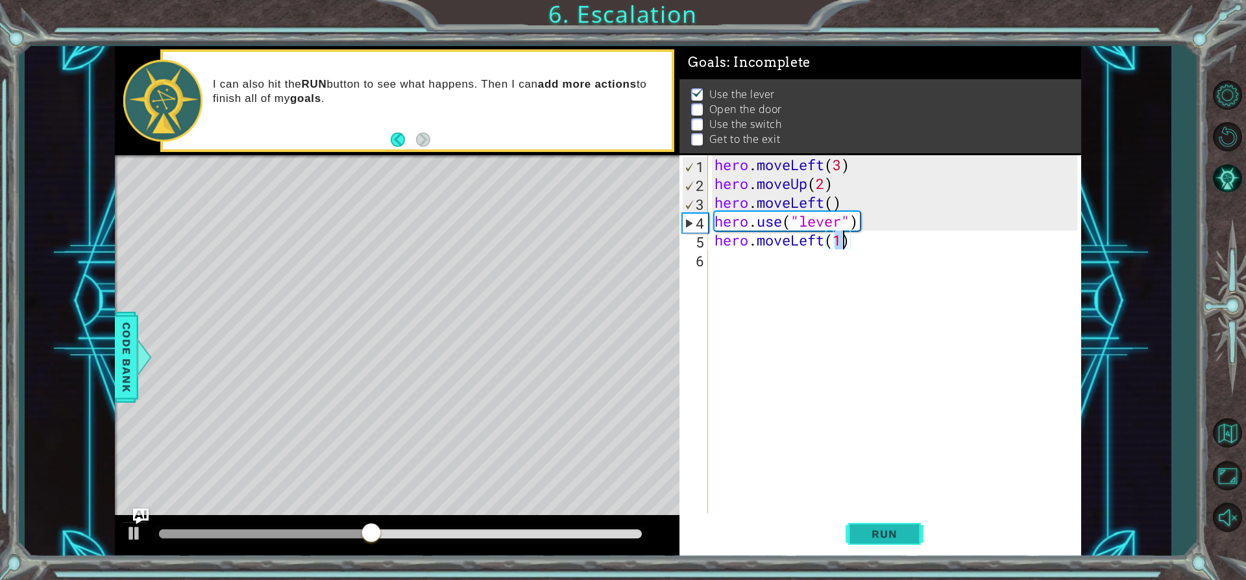
type textarea "hero.moveLeft(1)"
click at [880, 532] on span "Run" at bounding box center [884, 533] width 51 height 13
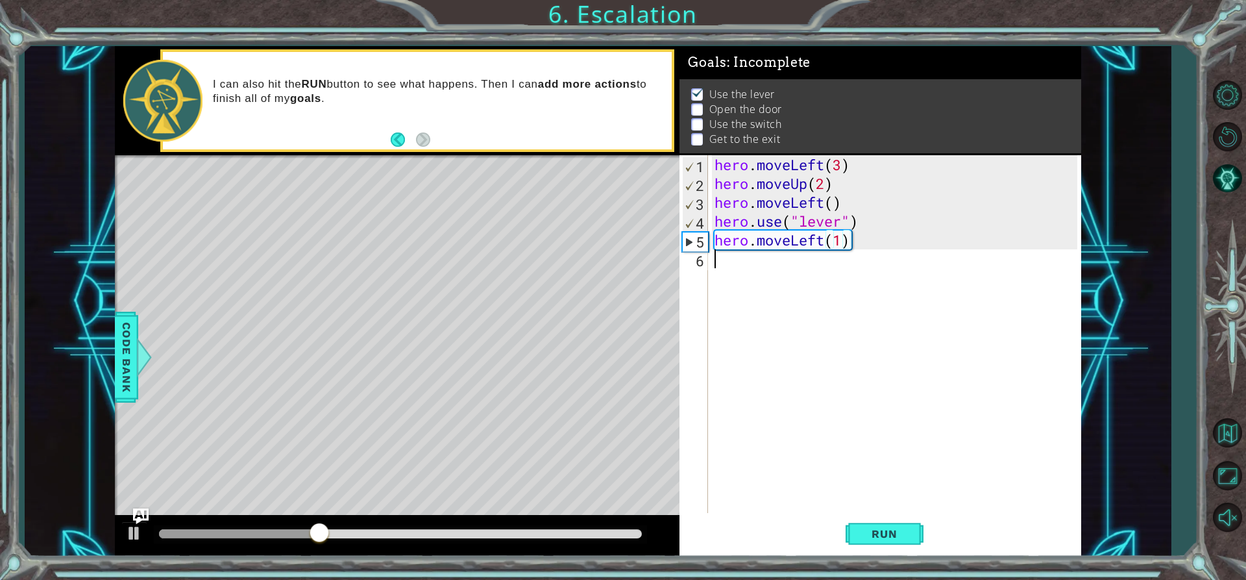
click at [731, 265] on div "hero . moveLeft ( 3 ) hero . moveUp ( 2 ) hero . moveLeft ( ) hero . use ( "lev…" at bounding box center [898, 352] width 372 height 395
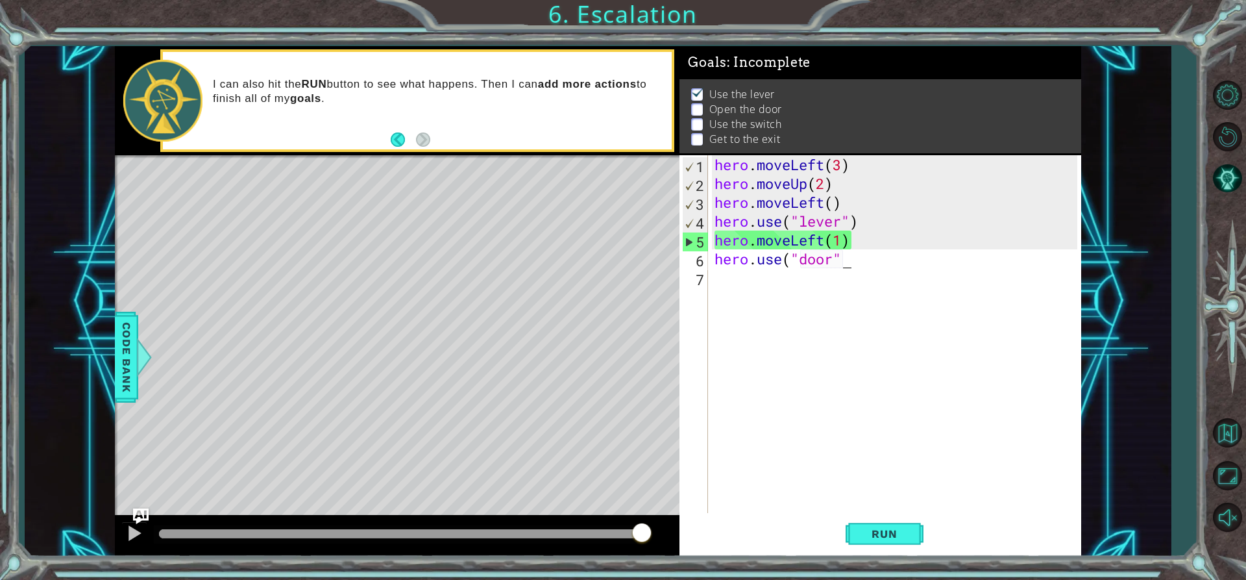
scroll to position [0, 5]
type textarea "hero.use("door")"
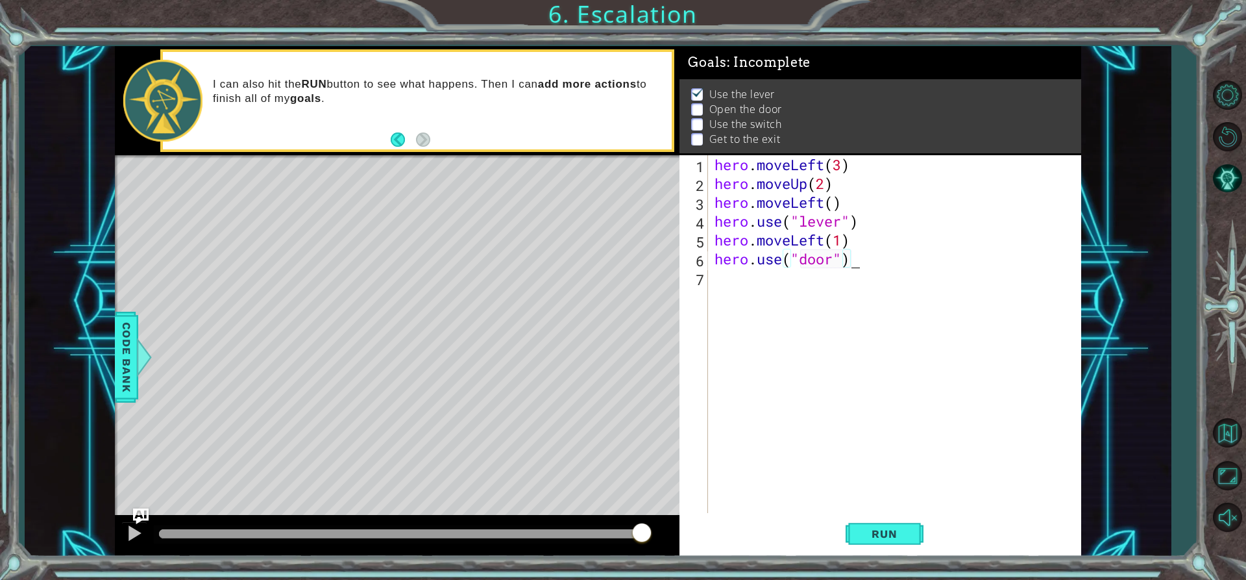
scroll to position [0, 6]
click at [742, 266] on div "hero . moveLeft ( 3 ) hero . moveUp ( 2 ) hero . moveLeft ( ) hero . use ( "lev…" at bounding box center [898, 352] width 372 height 395
click at [739, 271] on div "hero . moveLeft ( 3 ) hero . moveUp ( 2 ) hero . moveLeft ( ) hero . use ( "lev…" at bounding box center [898, 352] width 372 height 395
type textarea "hero.moveLeft(3)"
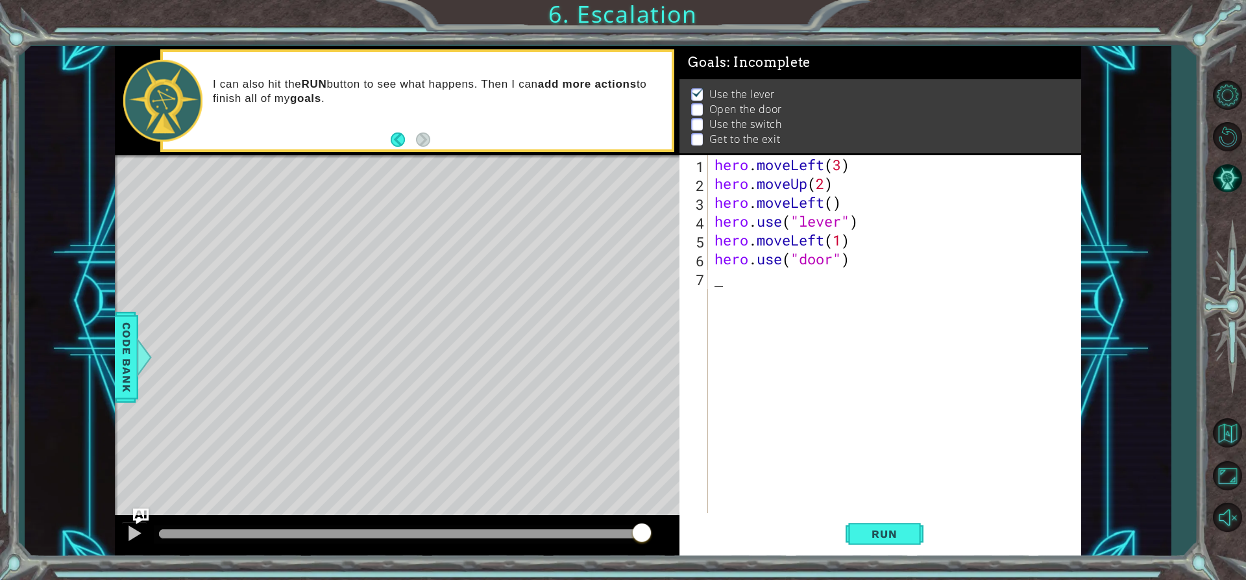
type textarea "hero.moveLeft(3)"
click at [793, 273] on div "hero . moveLeft ( 3 ) hero . moveUp ( 2 ) hero . moveLeft ( ) hero . use ( "lev…" at bounding box center [898, 352] width 372 height 395
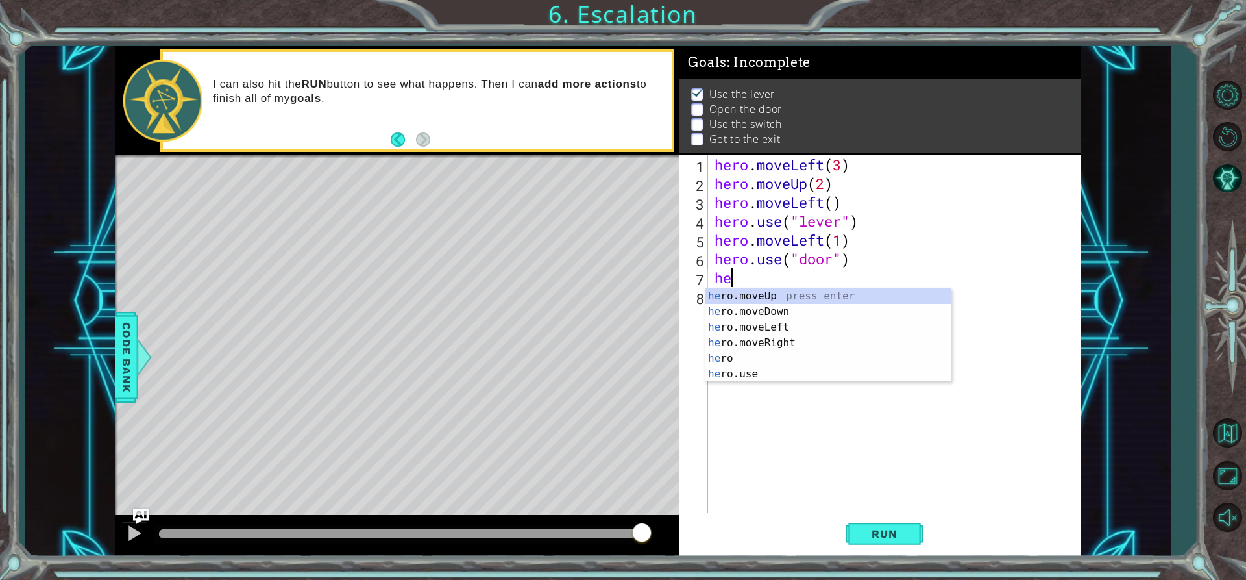
scroll to position [0, 1]
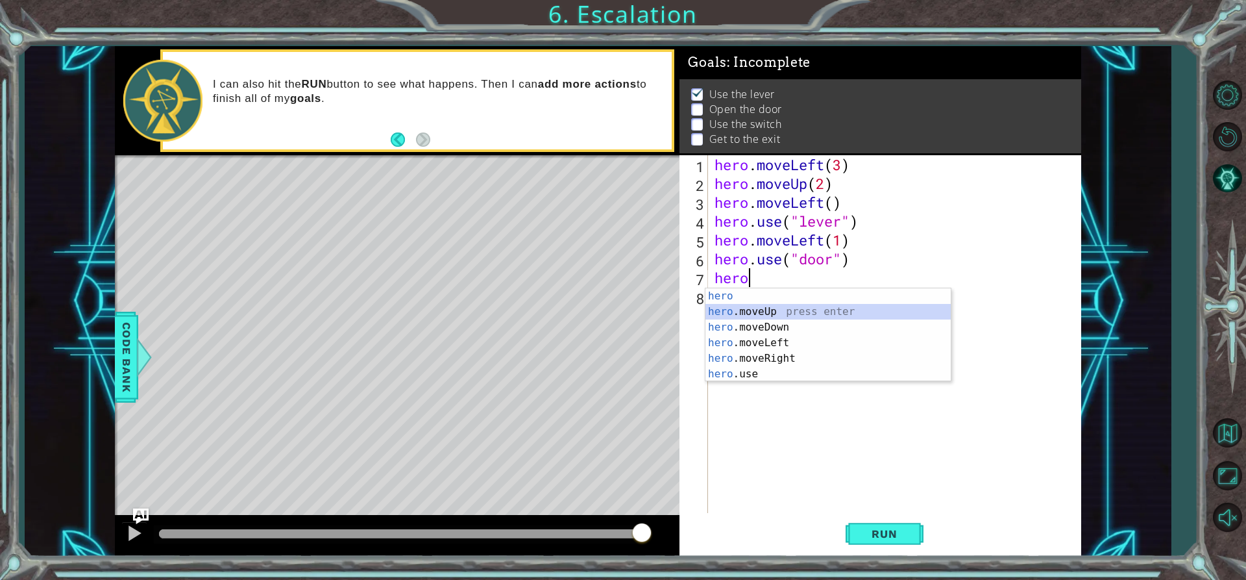
click at [765, 312] on div "hero press enter hero .moveUp press enter hero .moveDown press enter hero .move…" at bounding box center [827, 350] width 245 height 125
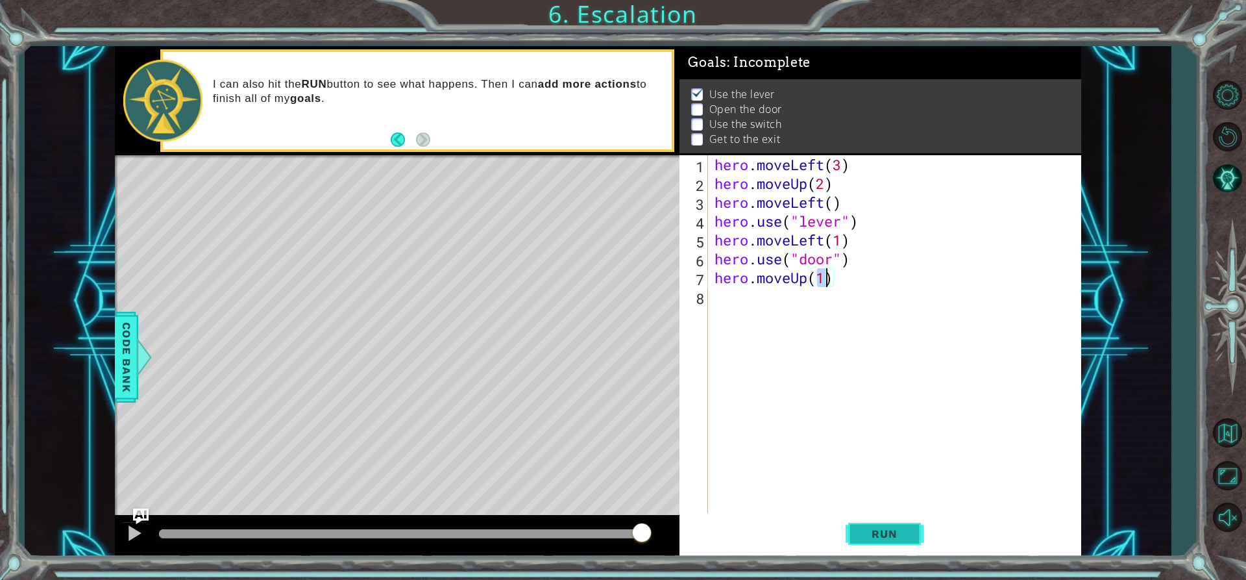
click at [881, 517] on button "Run" at bounding box center [885, 533] width 78 height 40
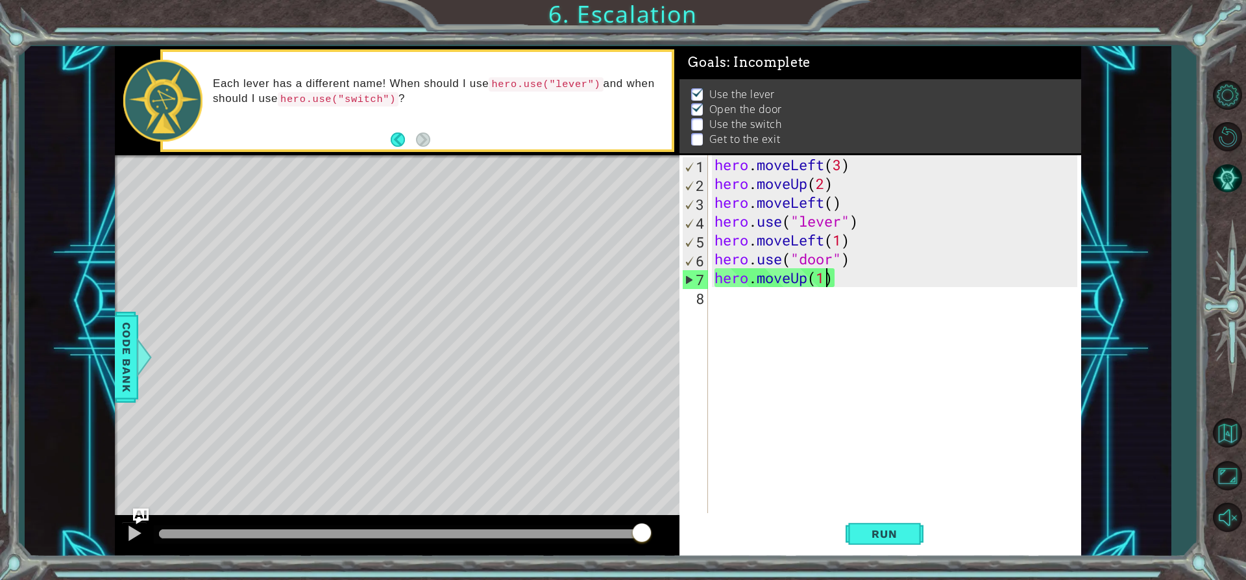
drag, startPoint x: 175, startPoint y: 533, endPoint x: 680, endPoint y: 593, distance: 509.1
click at [680, 579] on html "1 ההההההההההההההההההההההההההההההההההההההההההההההההההההההההההההההההההההההההההההה…" at bounding box center [623, 290] width 1246 height 580
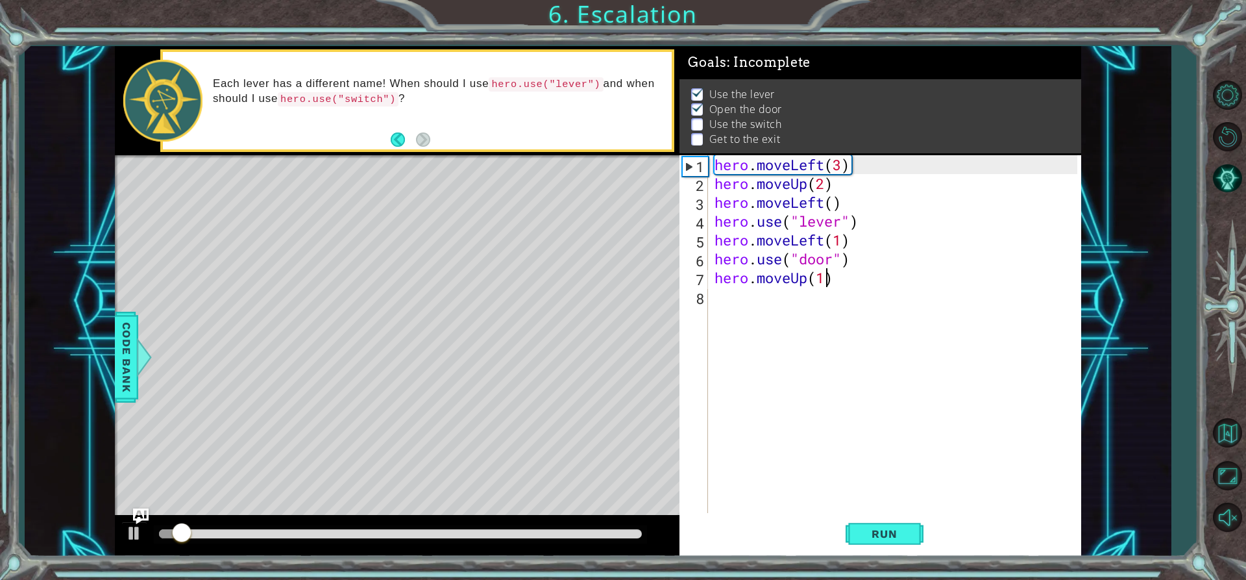
type textarea "hero.moveUp(2)"
click at [741, 311] on div "hero . moveLeft ( 3 ) hero . moveUp ( 2 ) hero . moveLeft ( ) hero . use ( "lev…" at bounding box center [898, 352] width 372 height 395
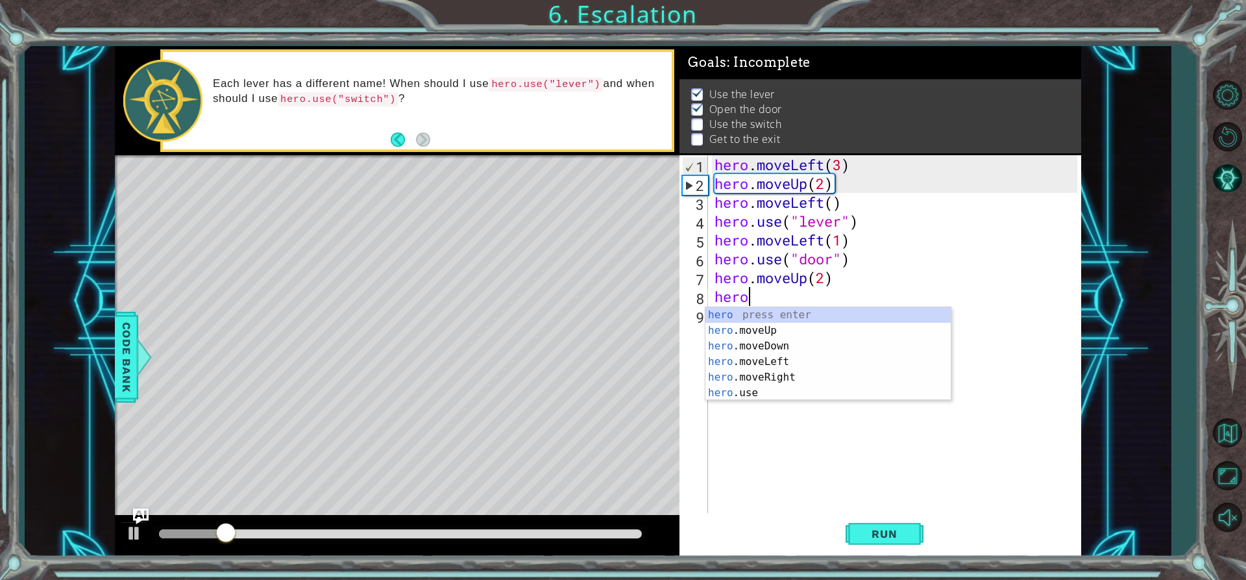
scroll to position [0, 1]
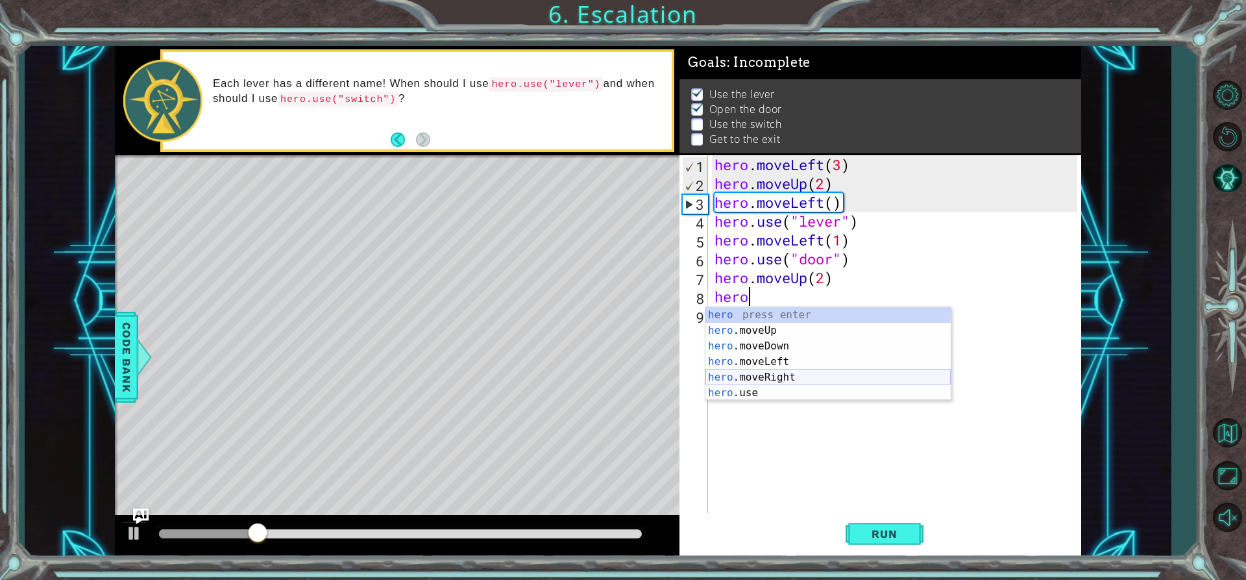
click at [787, 384] on div "hero press enter hero .moveUp press enter hero .moveDown press enter hero .move…" at bounding box center [827, 369] width 245 height 125
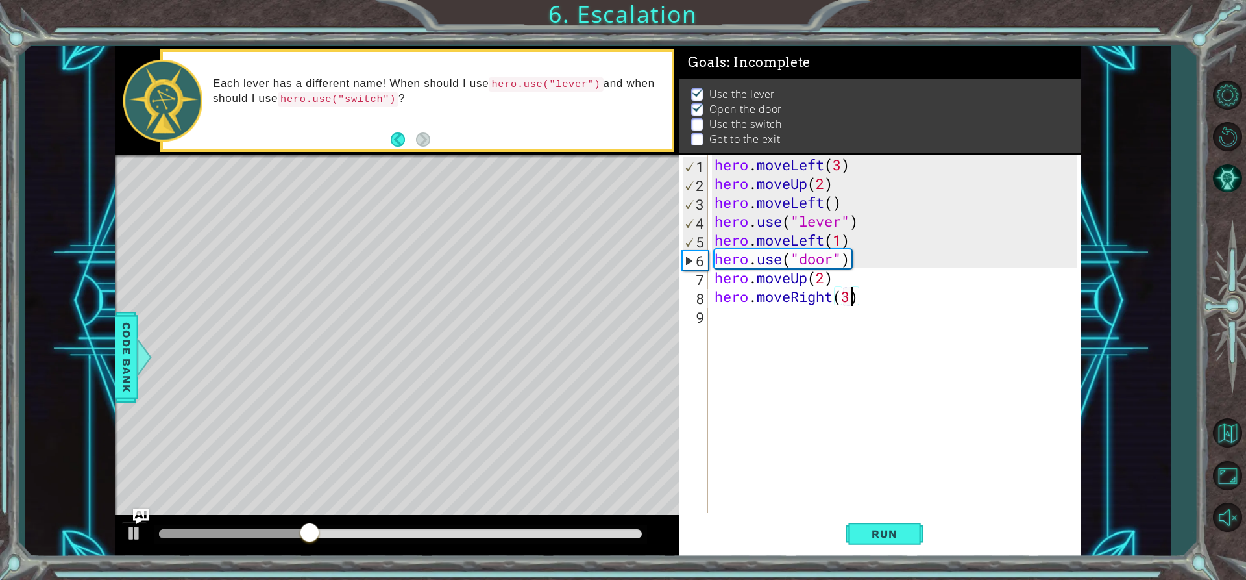
scroll to position [0, 6]
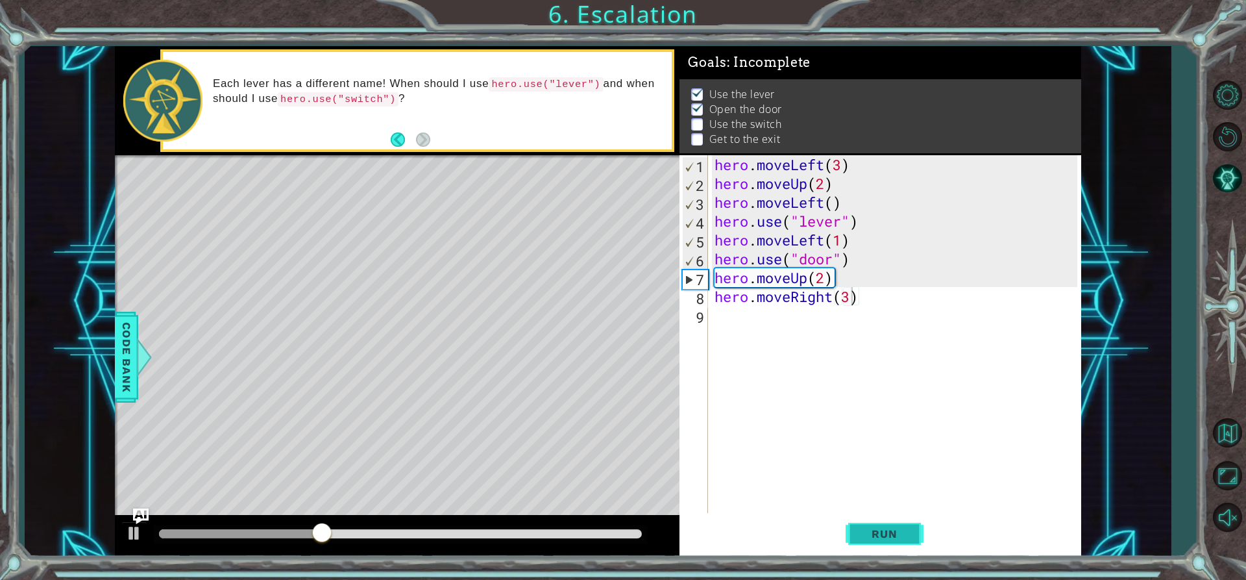
click at [881, 522] on button "Run" at bounding box center [885, 533] width 78 height 40
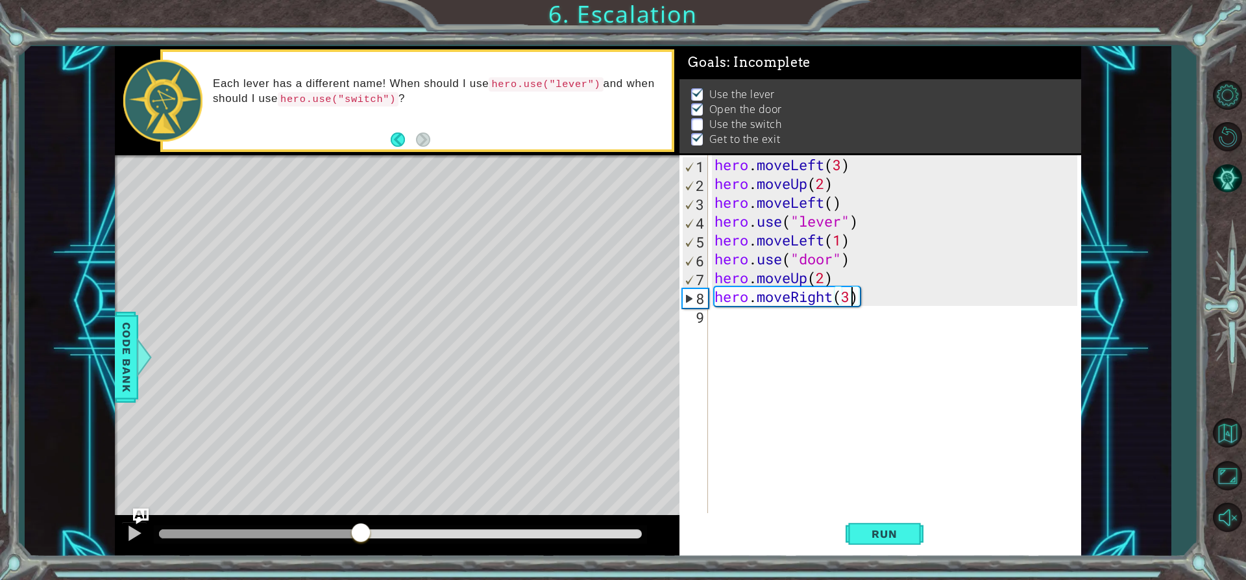
drag, startPoint x: 199, startPoint y: 527, endPoint x: 361, endPoint y: 504, distance: 163.8
click at [361, 504] on div "methods hero moveDown(steps) moveUp(steps) moveLeft(steps) moveRight(steps) use…" at bounding box center [598, 301] width 966 height 510
click at [851, 292] on div "hero . moveLeft ( 3 ) hero . moveUp ( 2 ) hero . moveLeft ( ) hero . use ( "lev…" at bounding box center [898, 352] width 372 height 395
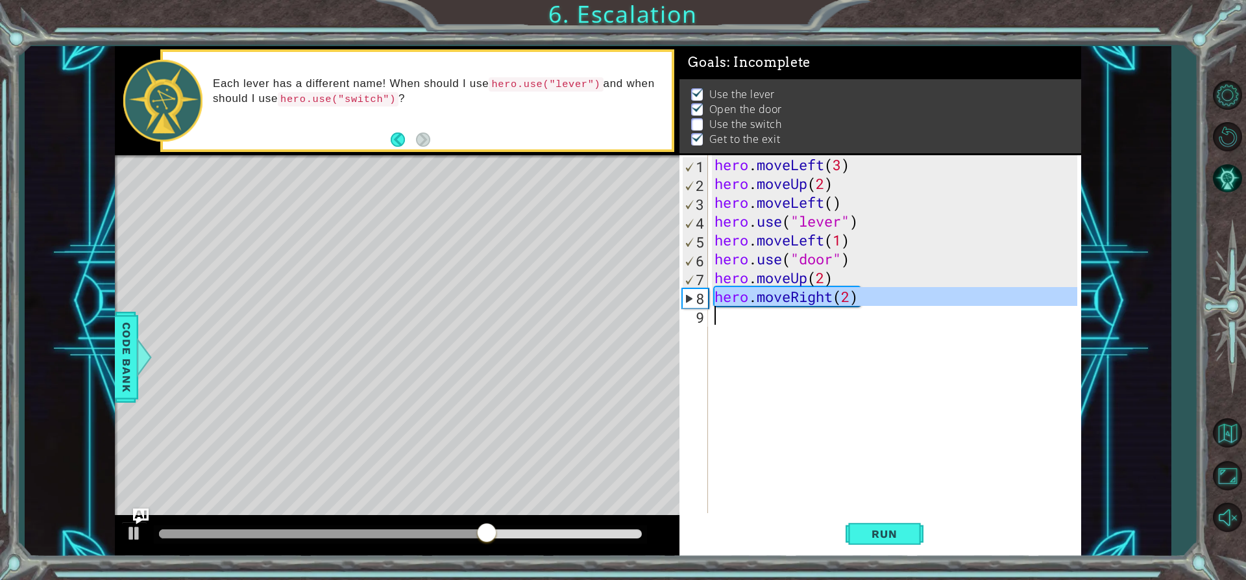
drag, startPoint x: 696, startPoint y: 299, endPoint x: 695, endPoint y: 315, distance: 16.9
type textarea "hero.moveRight(2)"
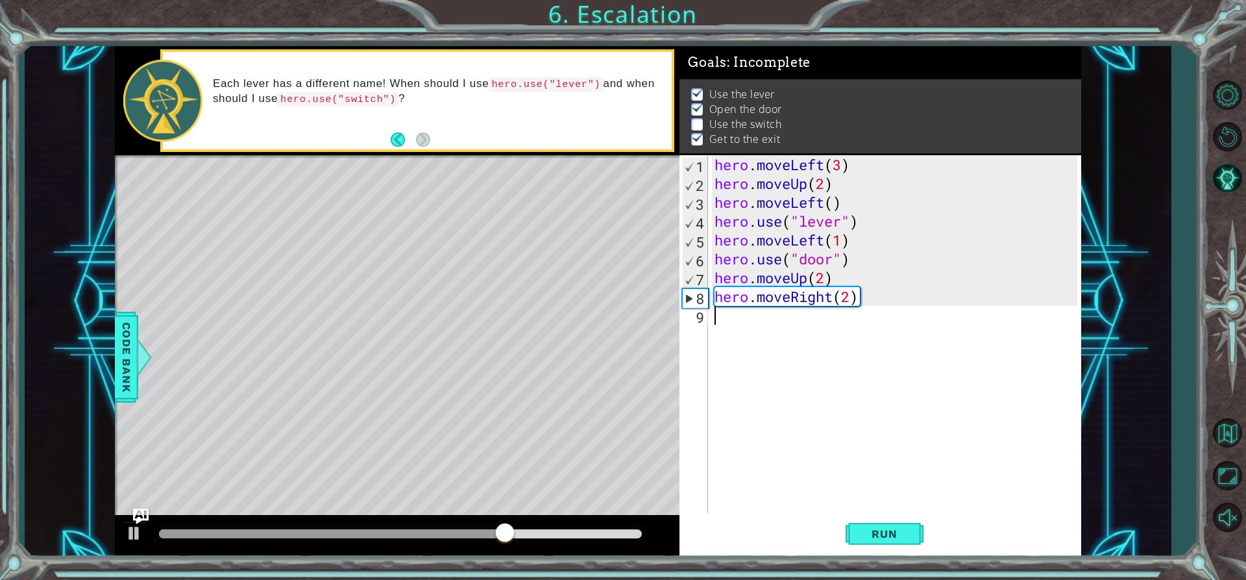
click at [876, 301] on div "hero . moveLeft ( 3 ) hero . moveUp ( 2 ) hero . moveLeft ( ) hero . use ( "lev…" at bounding box center [898, 352] width 372 height 395
type textarea "hero.moveRight(2)"
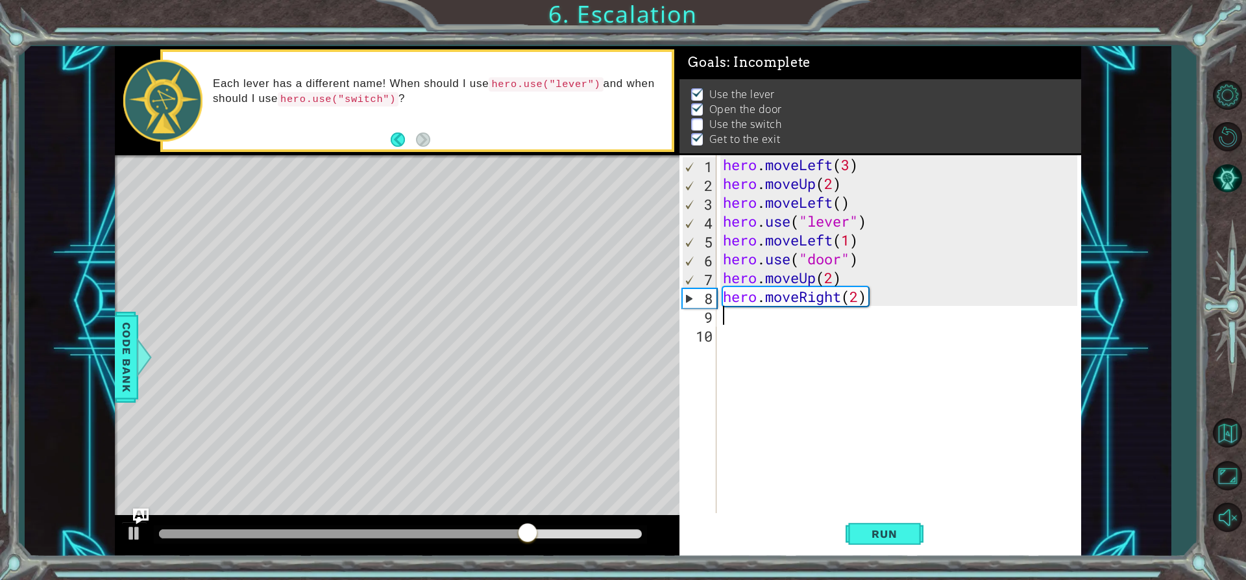
type textarea "hero.moveRight(2)"
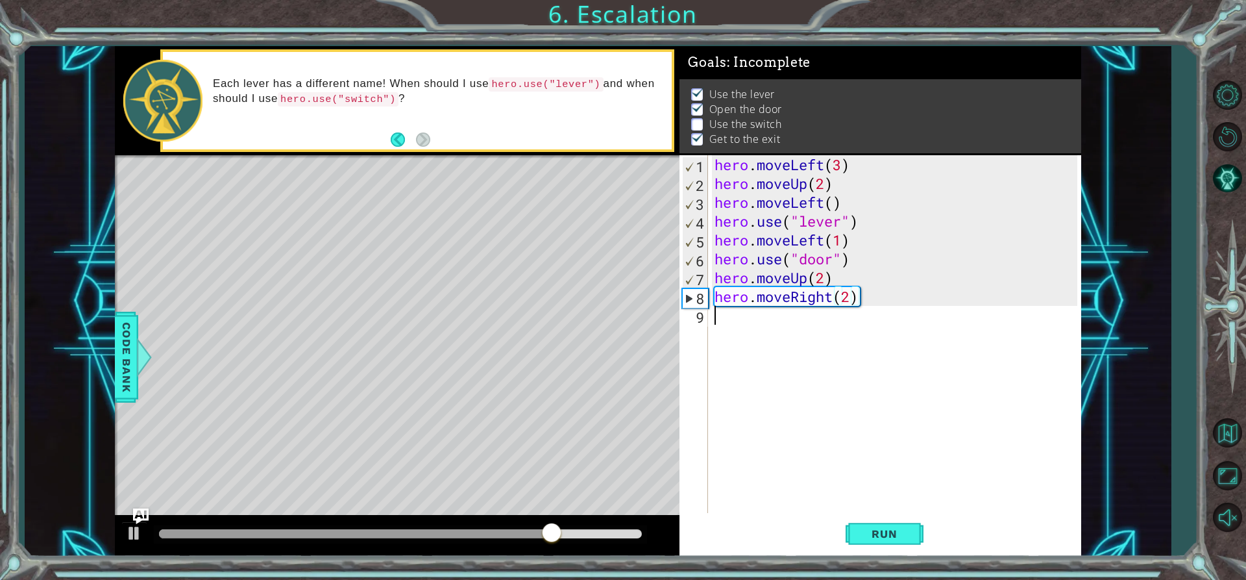
click at [736, 328] on div "hero . moveLeft ( 3 ) hero . moveUp ( 2 ) hero . moveLeft ( ) hero . use ( "lev…" at bounding box center [898, 352] width 373 height 395
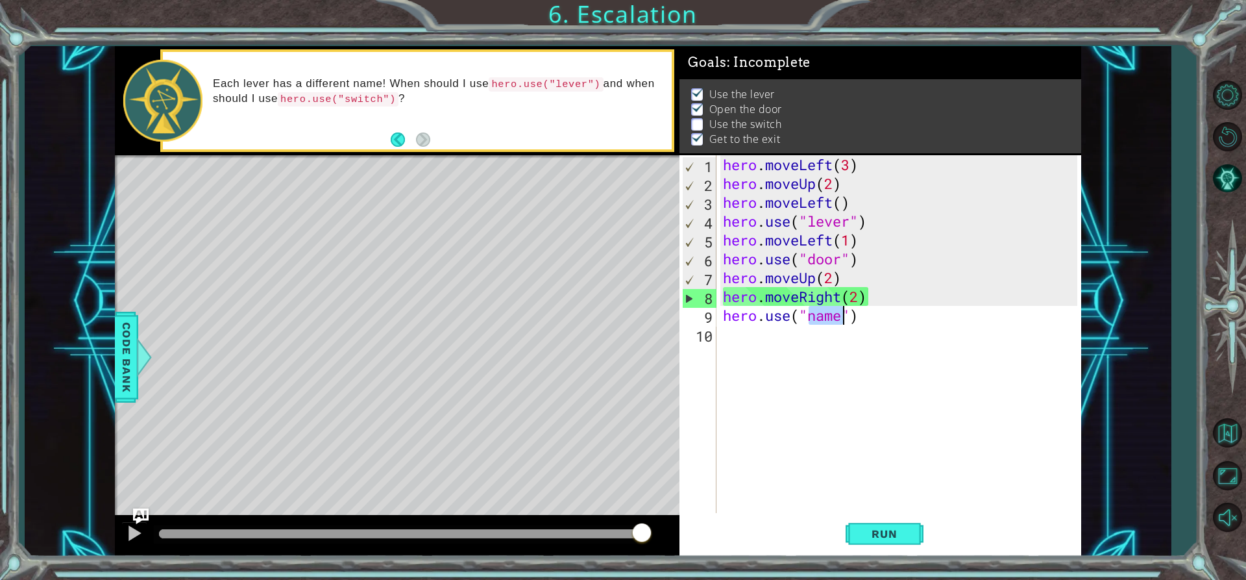
scroll to position [0, 5]
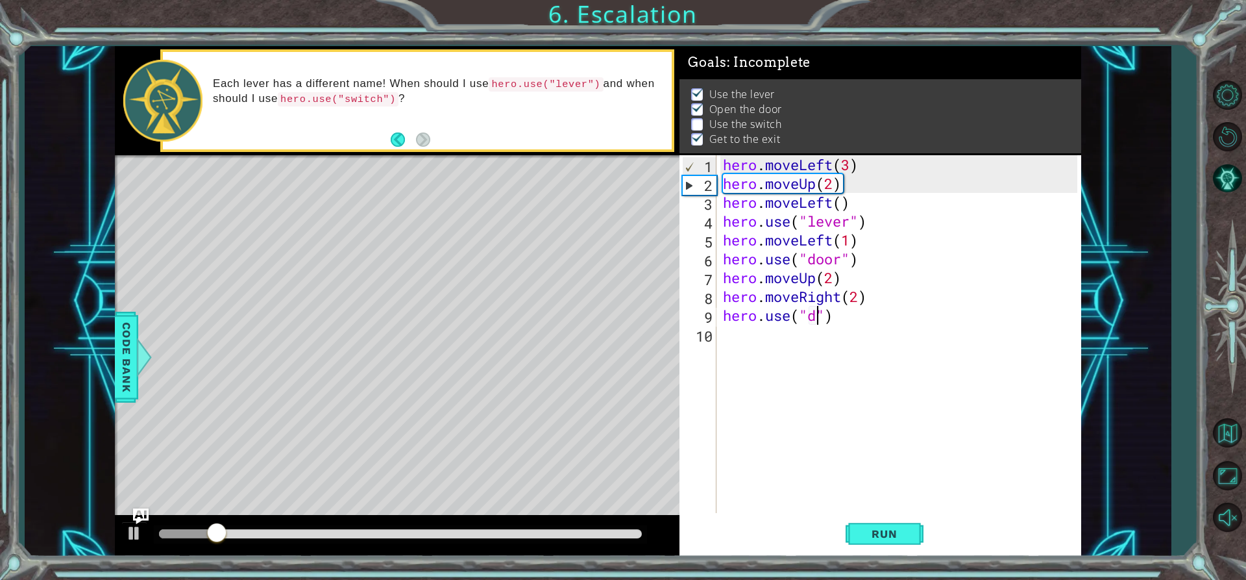
click at [819, 308] on div "hero . moveLeft ( 3 ) hero . moveUp ( 2 ) hero . moveLeft ( ) hero . use ( "lev…" at bounding box center [902, 352] width 364 height 395
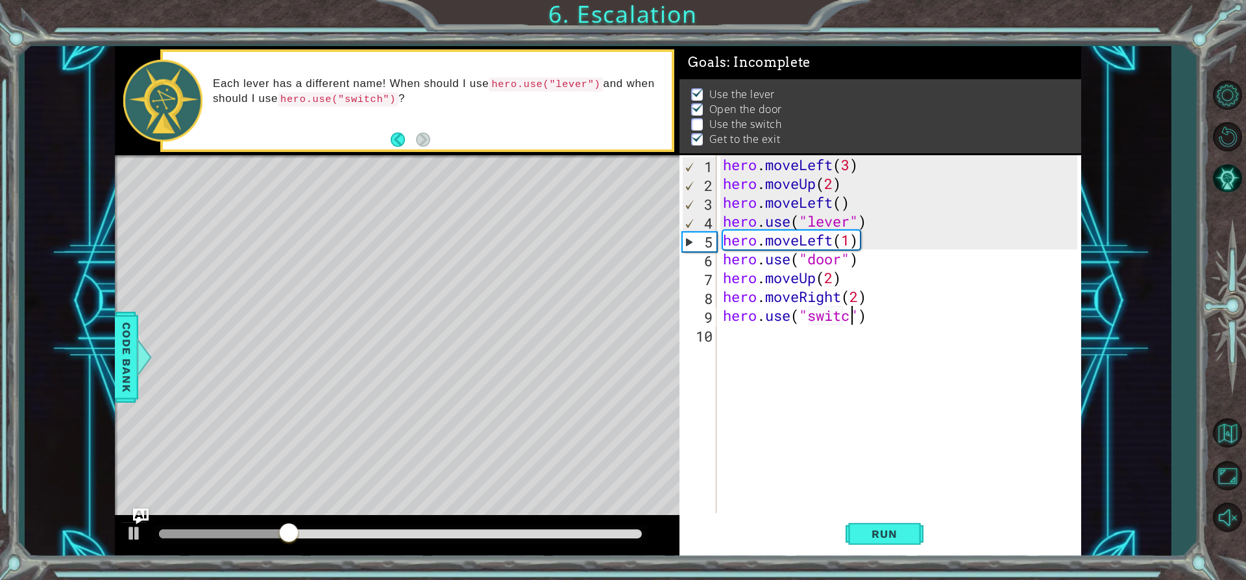
scroll to position [0, 6]
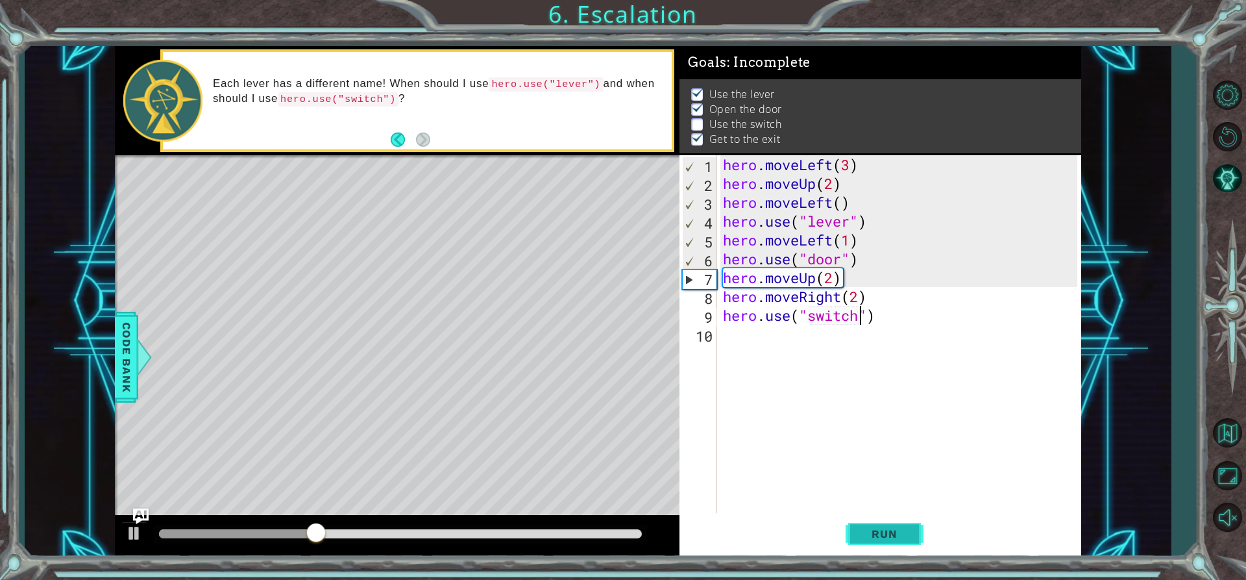
type textarea "hero.use("switch")"
click at [898, 532] on span "Run" at bounding box center [884, 533] width 51 height 13
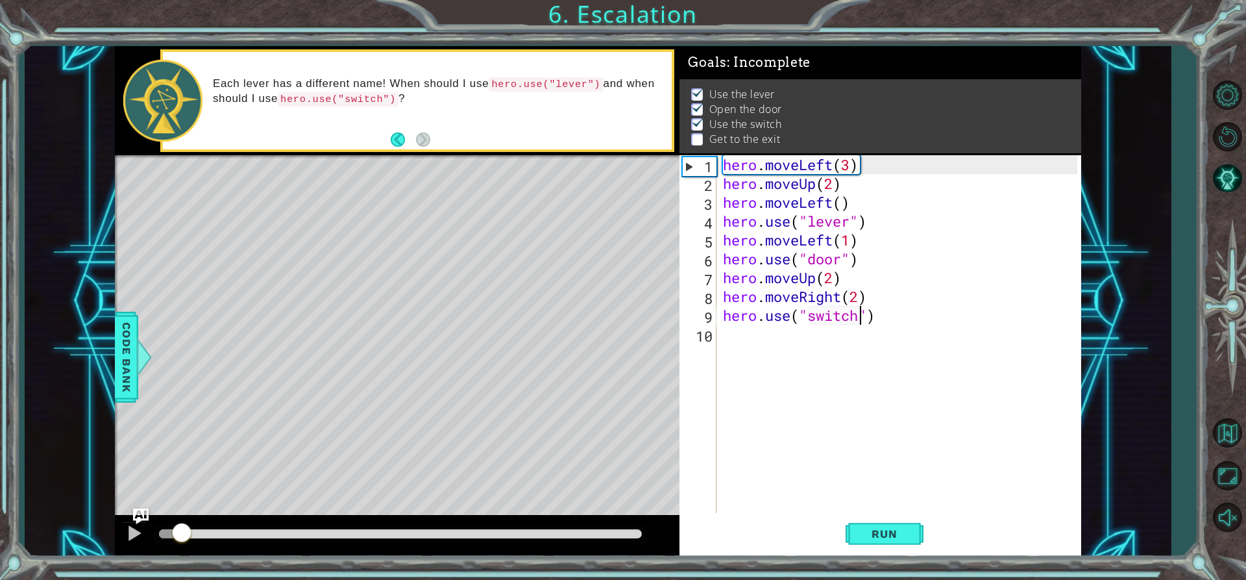
drag, startPoint x: 181, startPoint y: 537, endPoint x: 325, endPoint y: 512, distance: 145.6
click at [308, 519] on div at bounding box center [397, 536] width 565 height 42
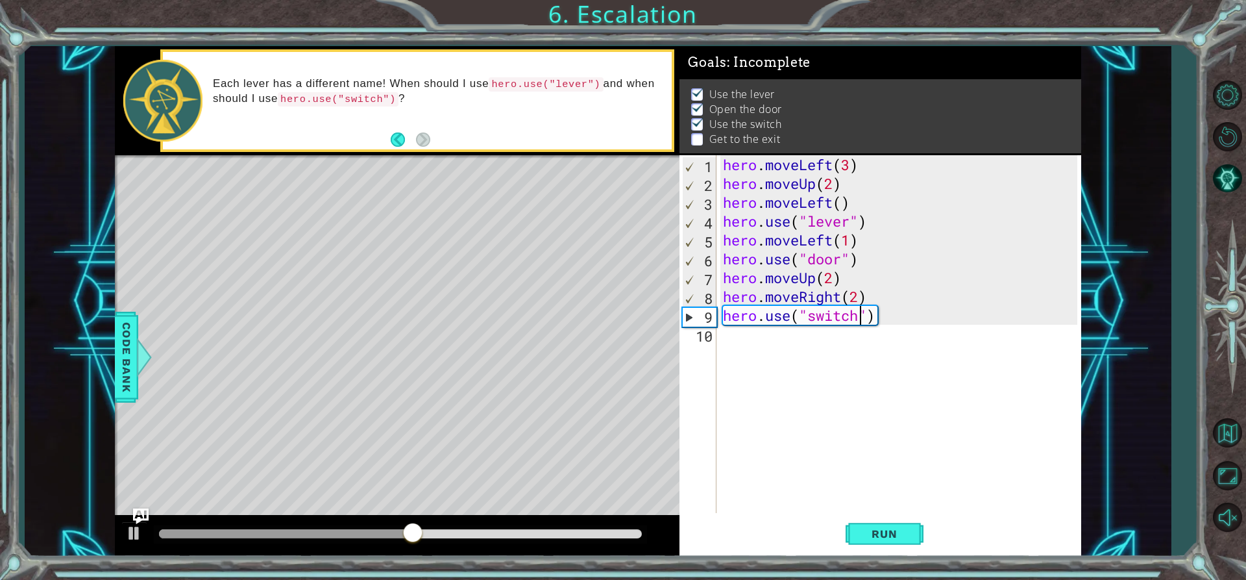
click at [739, 341] on div "hero . moveLeft ( 3 ) hero . moveUp ( 2 ) hero . moveLeft ( ) hero . use ( "lev…" at bounding box center [902, 352] width 364 height 395
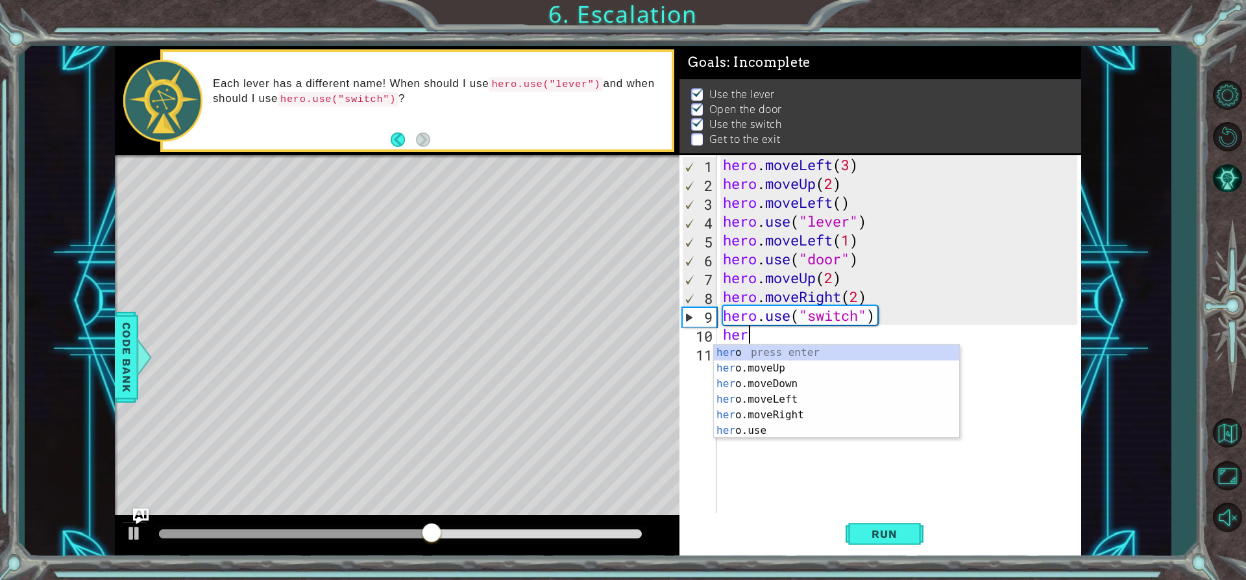
scroll to position [0, 1]
click at [789, 373] on div "hero press enter hero .moveUp press enter hero .moveDown press enter hero .move…" at bounding box center [836, 407] width 245 height 125
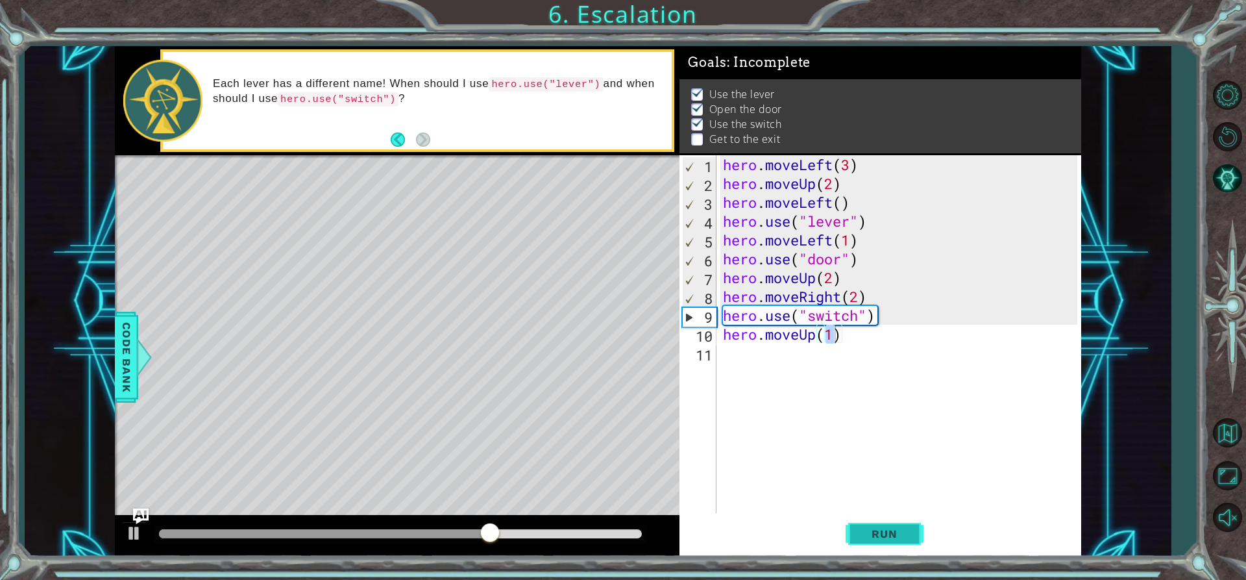
click at [892, 526] on button "Run" at bounding box center [885, 533] width 78 height 40
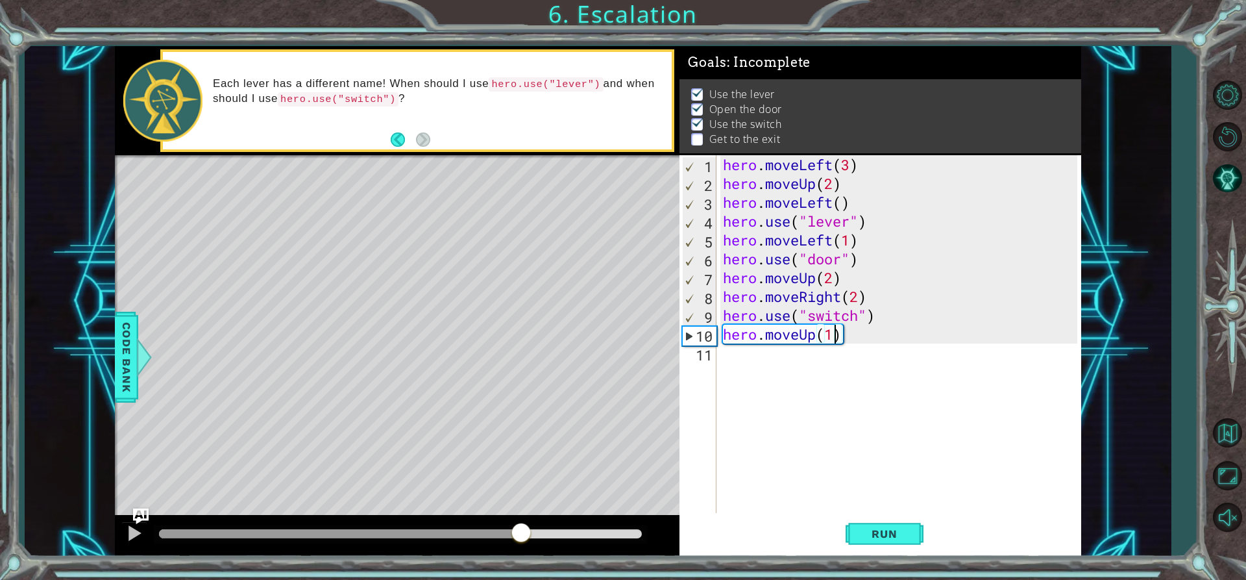
drag, startPoint x: 172, startPoint y: 527, endPoint x: 522, endPoint y: 528, distance: 349.8
click at [522, 528] on div at bounding box center [520, 533] width 23 height 23
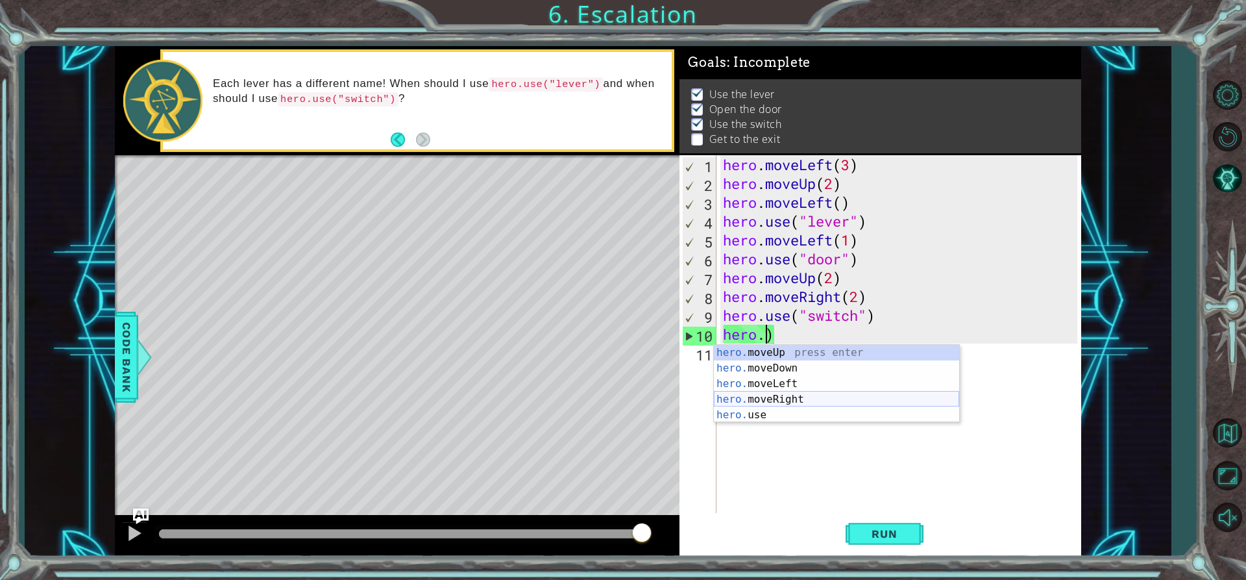
click at [795, 404] on div "hero. moveUp press enter hero. moveDown press enter hero. moveLeft press enter …" at bounding box center [836, 399] width 245 height 109
type textarea "hero.moveRight(1)"
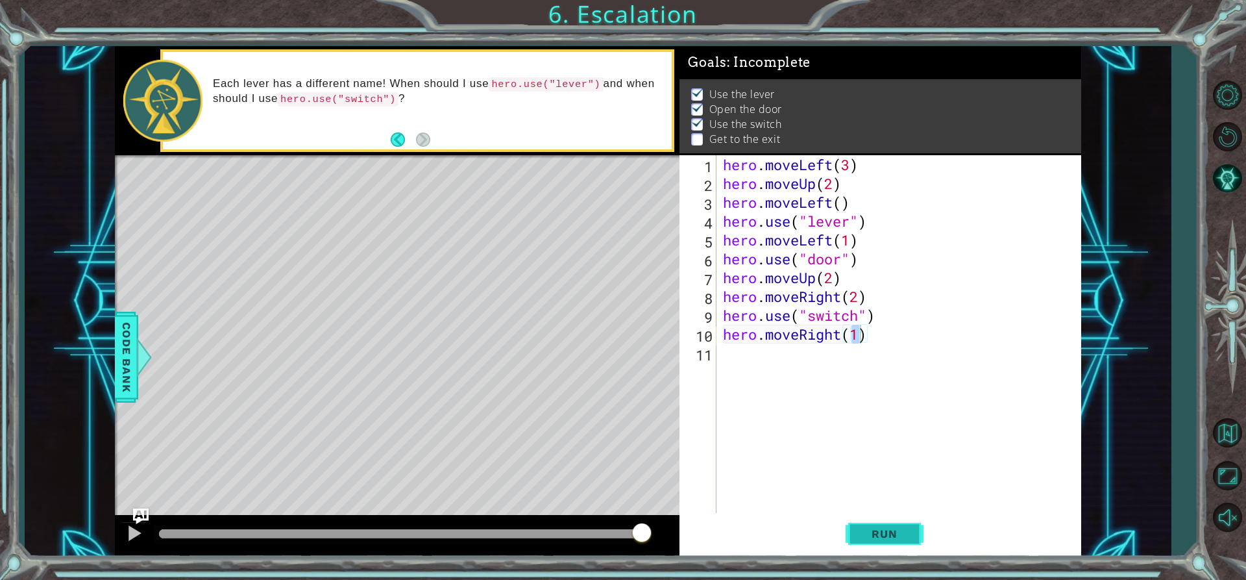
click at [890, 535] on span "Run" at bounding box center [884, 533] width 51 height 13
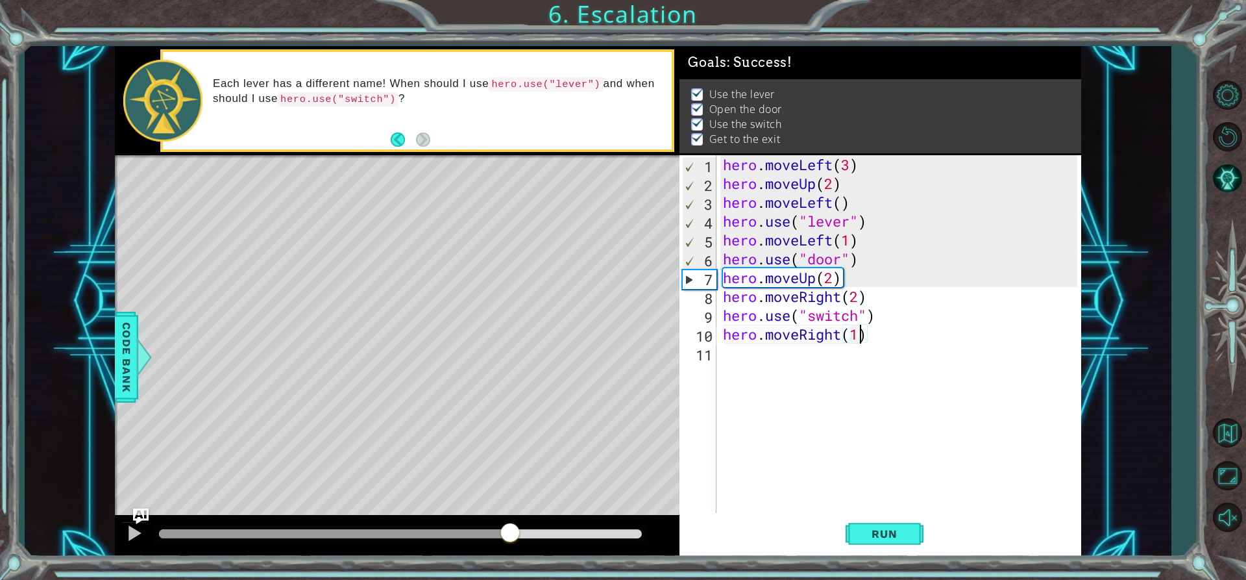
drag, startPoint x: 200, startPoint y: 538, endPoint x: 544, endPoint y: 562, distance: 344.8
click at [537, 562] on div "1 ההההההההההההההההההההההההההההההההההההההההההההההההההההההההההההההההההההההההההההה…" at bounding box center [623, 290] width 1246 height 580
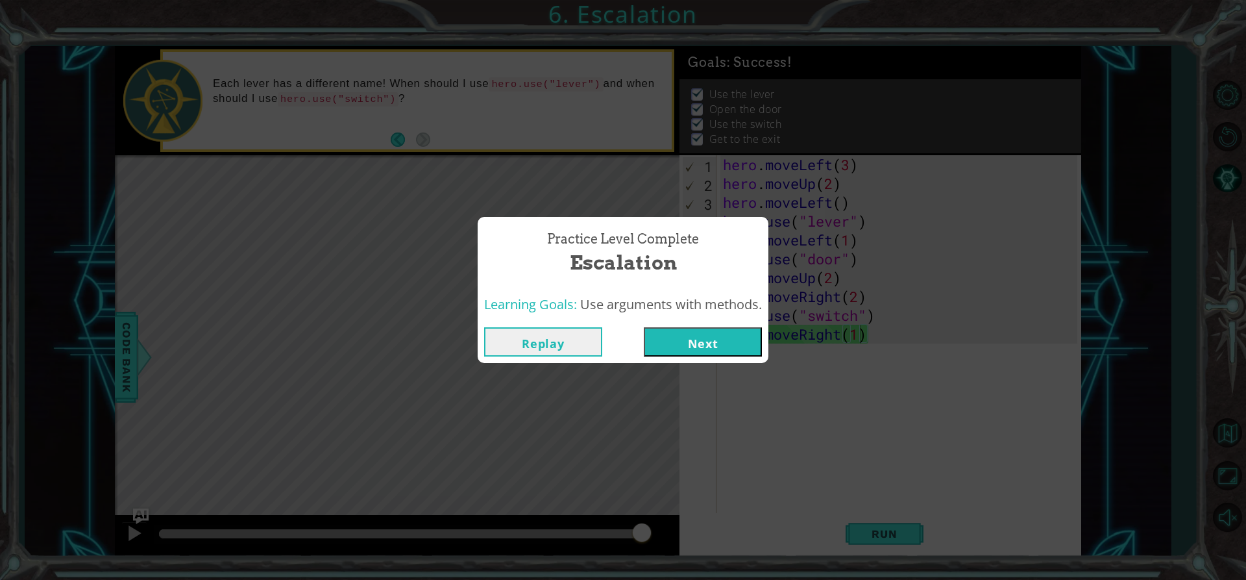
click at [693, 335] on button "Next" at bounding box center [703, 341] width 118 height 29
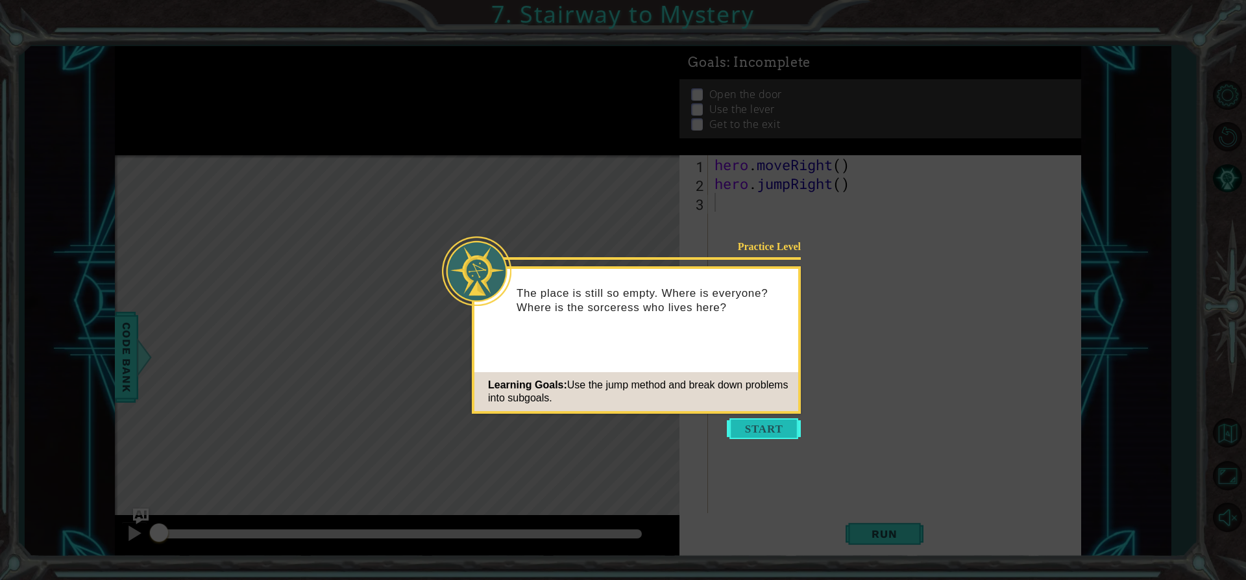
click at [776, 424] on button "Start" at bounding box center [764, 428] width 74 height 21
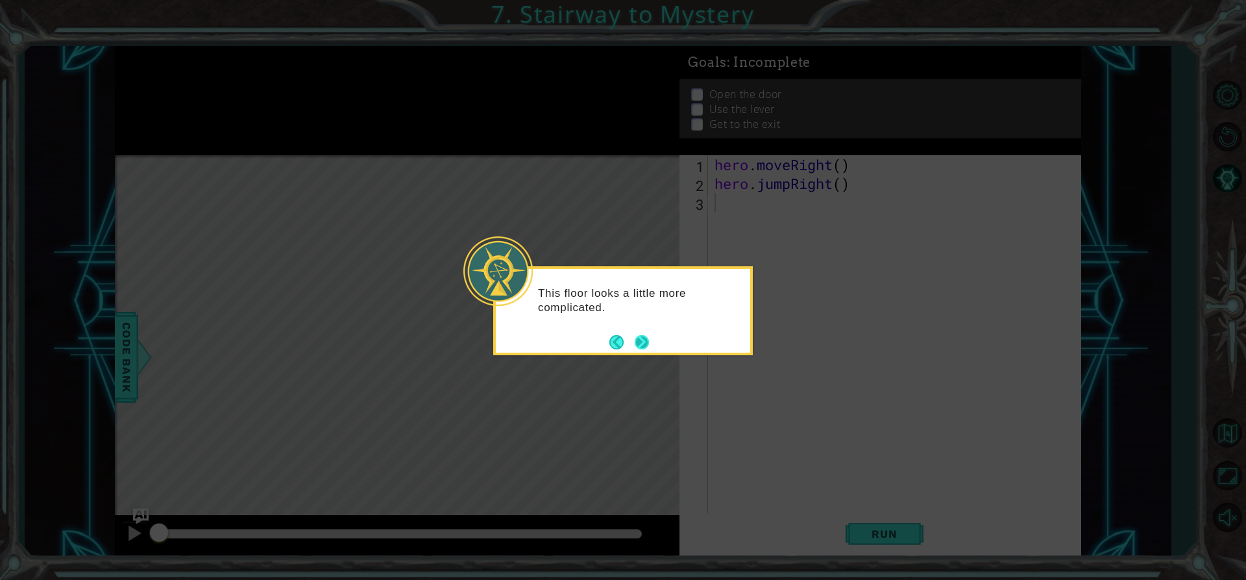
click at [641, 340] on button "Next" at bounding box center [642, 342] width 14 height 14
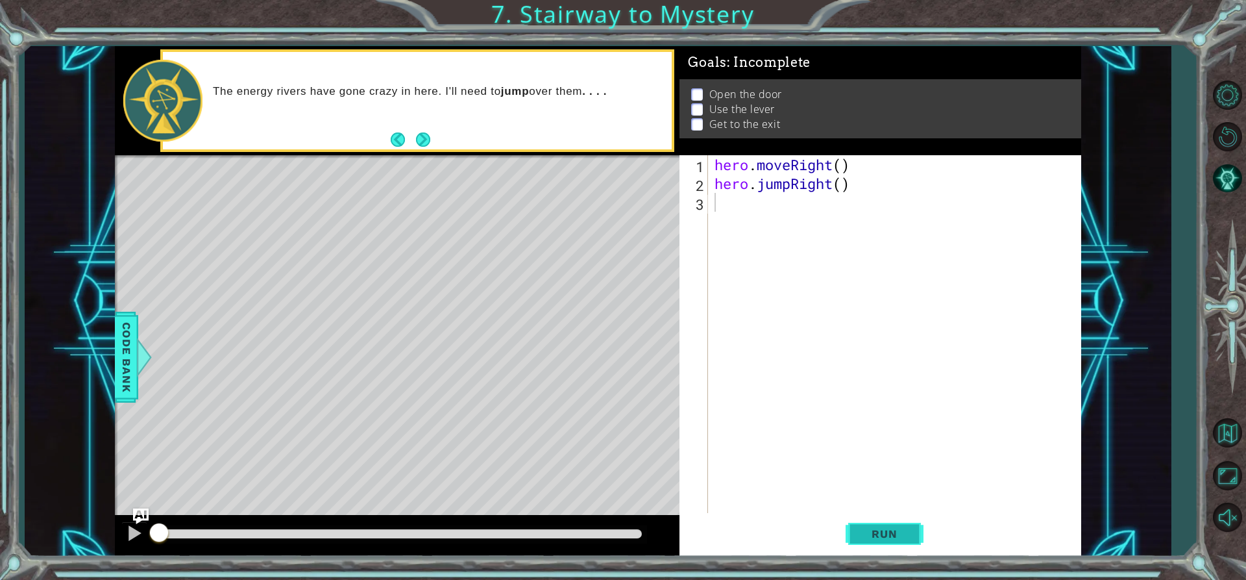
click at [872, 539] on span "Run" at bounding box center [884, 533] width 51 height 13
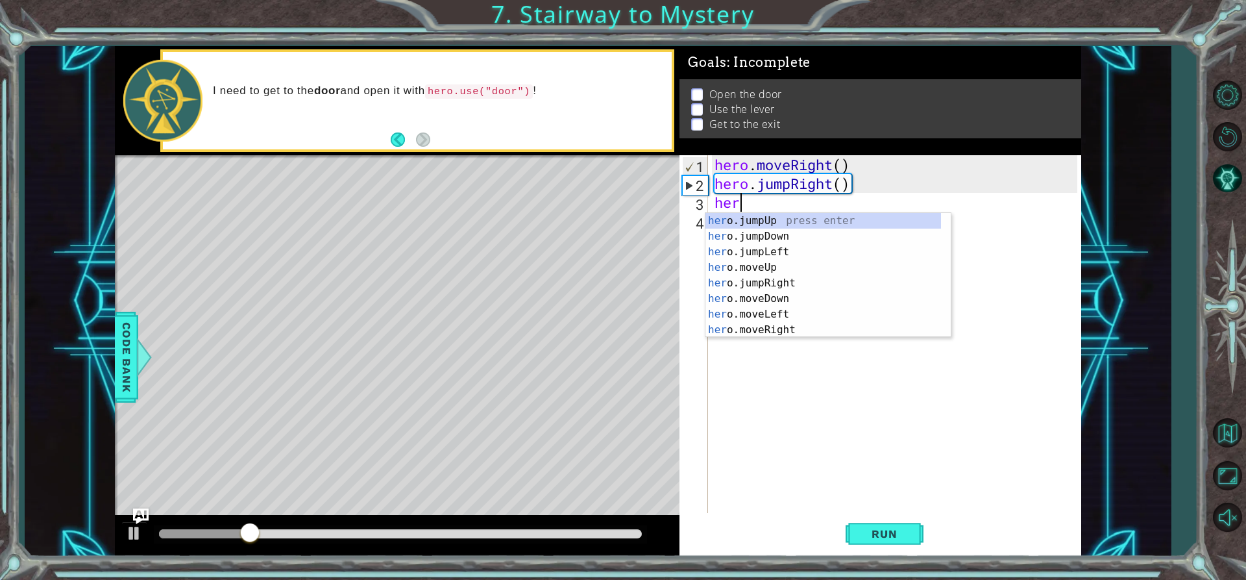
type textarea "hero"
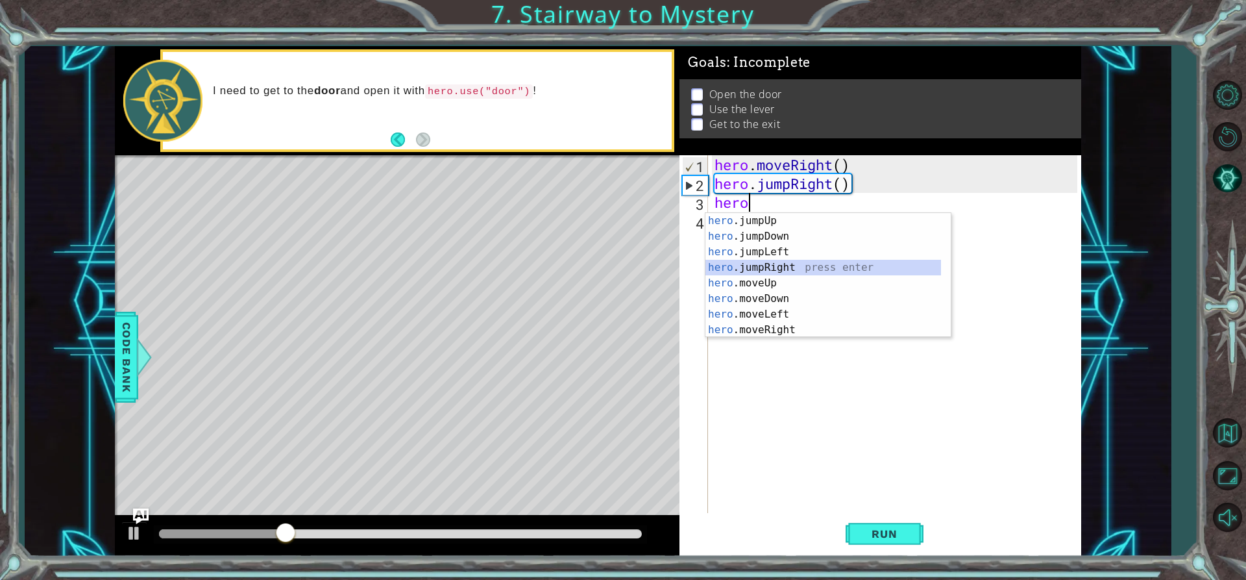
click at [785, 269] on div "hero .jumpUp press enter hero .jumpDown press enter hero .jumpLeft press enter …" at bounding box center [823, 291] width 236 height 156
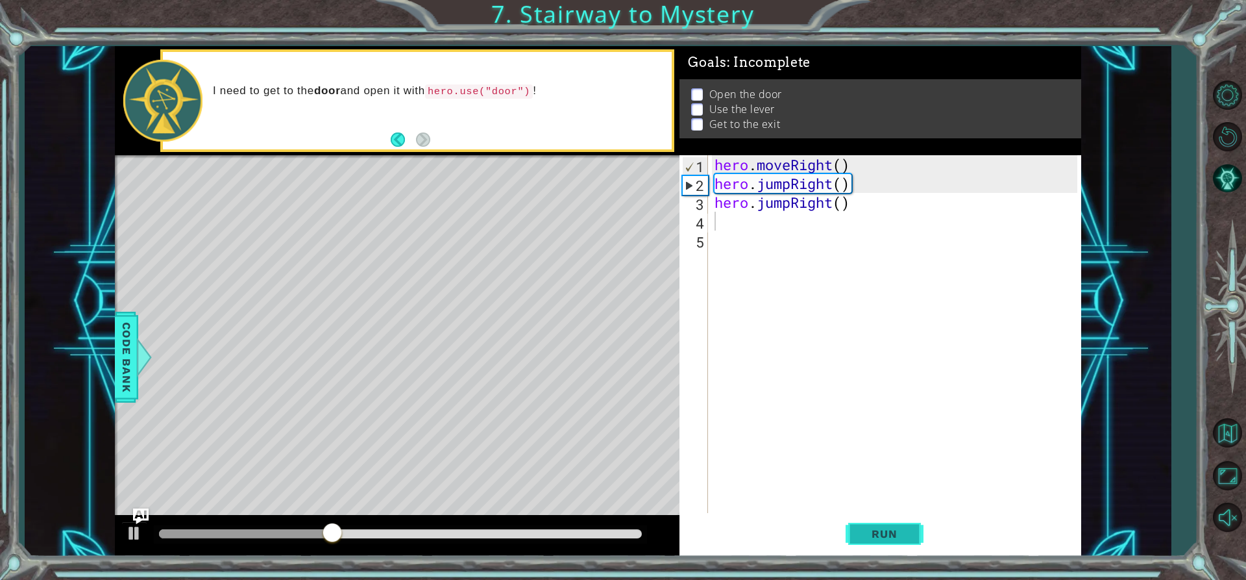
click at [896, 524] on button "Run" at bounding box center [885, 533] width 78 height 40
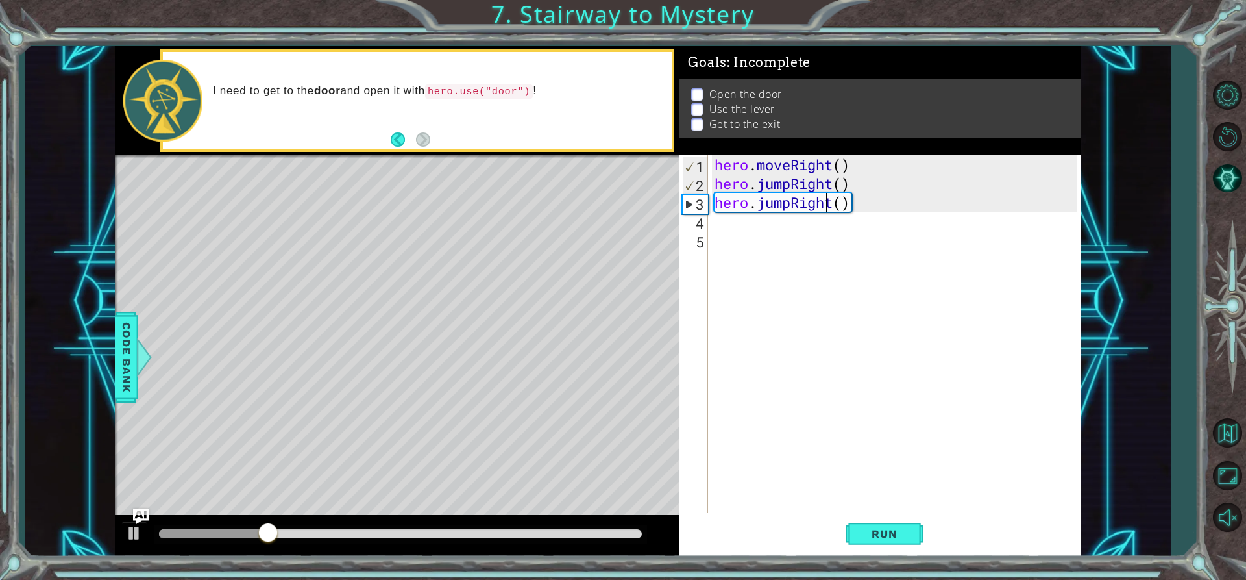
click at [828, 201] on div "hero . moveRight ( ) hero . jumpRight ( ) hero . jumpRight ( )" at bounding box center [898, 352] width 372 height 395
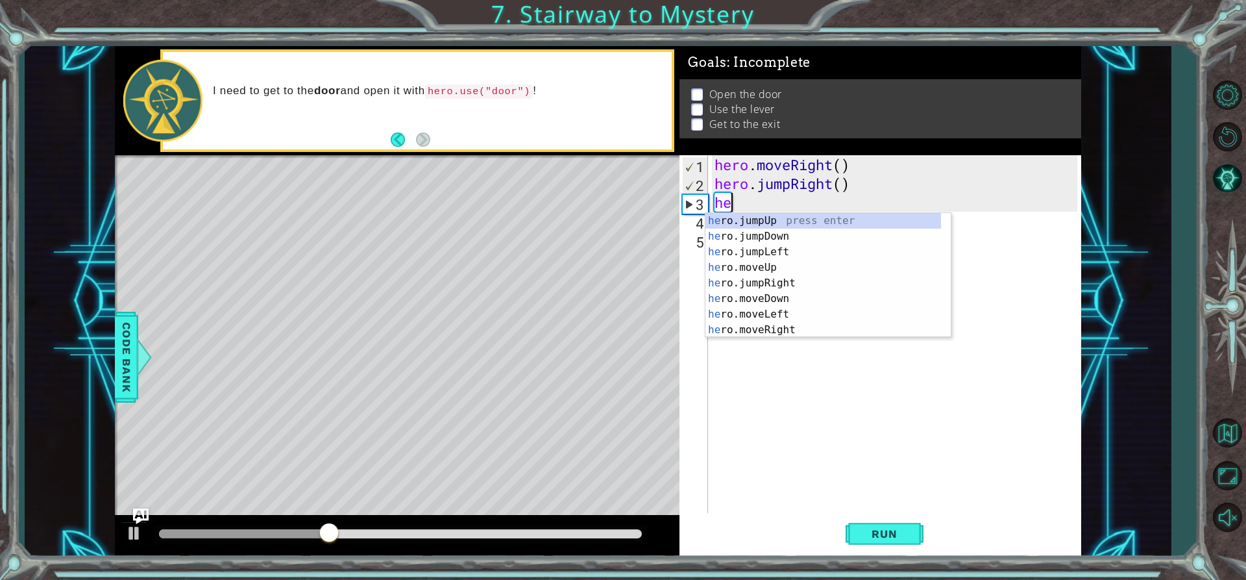
type textarea "h"
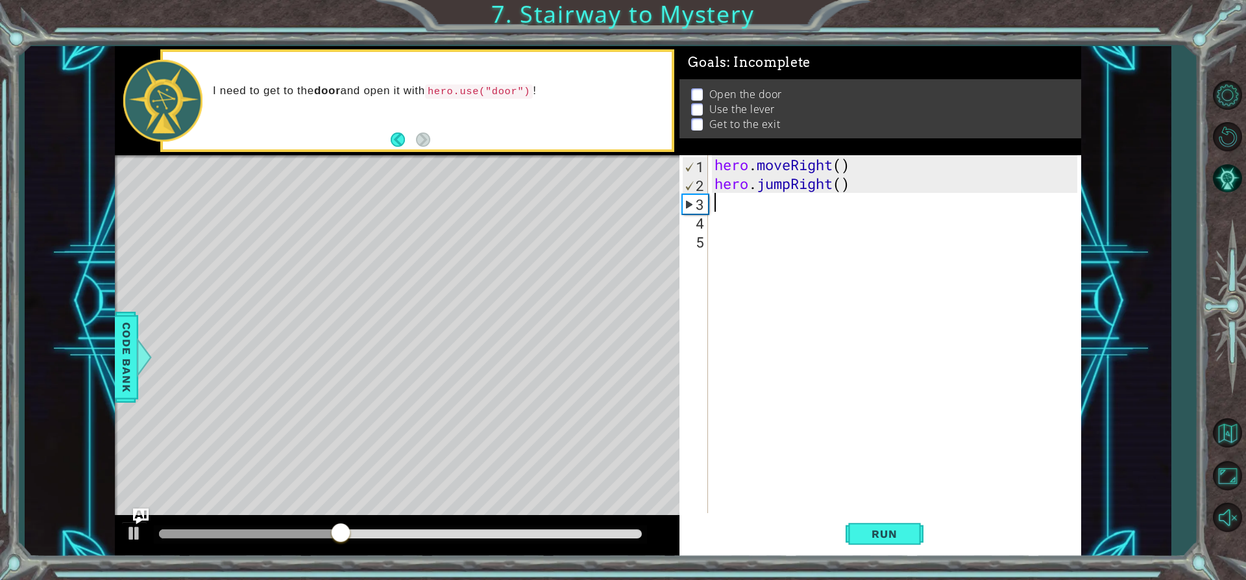
type textarea "j"
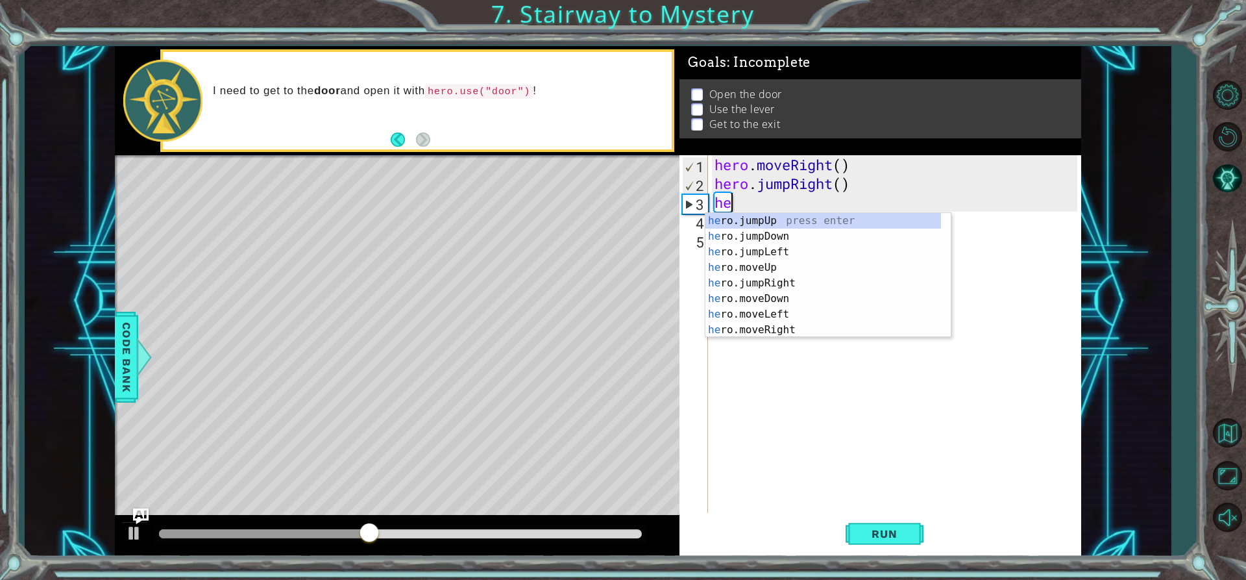
scroll to position [0, 1]
click at [774, 323] on div "hero .jumpUp press enter hero .jumpDown press enter hero .jumpLeft press enter …" at bounding box center [823, 291] width 236 height 156
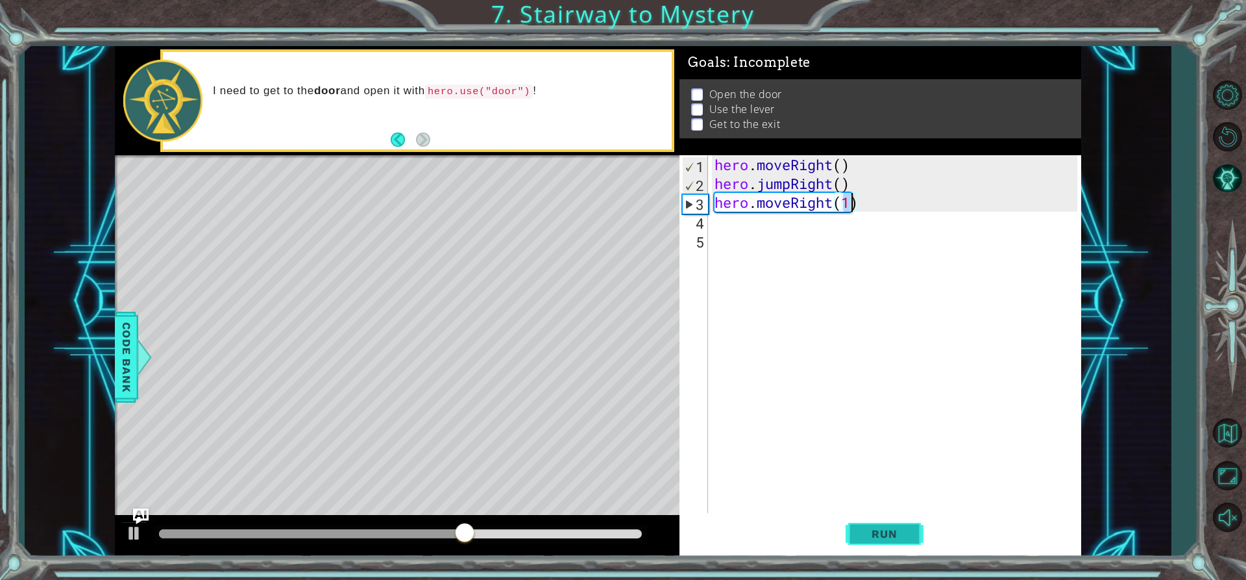
type textarea "hero.moveRight(1)"
click at [890, 529] on span "Run" at bounding box center [884, 533] width 51 height 13
click at [748, 225] on div "hero . moveRight ( ) hero . jumpRight ( ) hero . moveRight ( 1 )" at bounding box center [898, 352] width 372 height 395
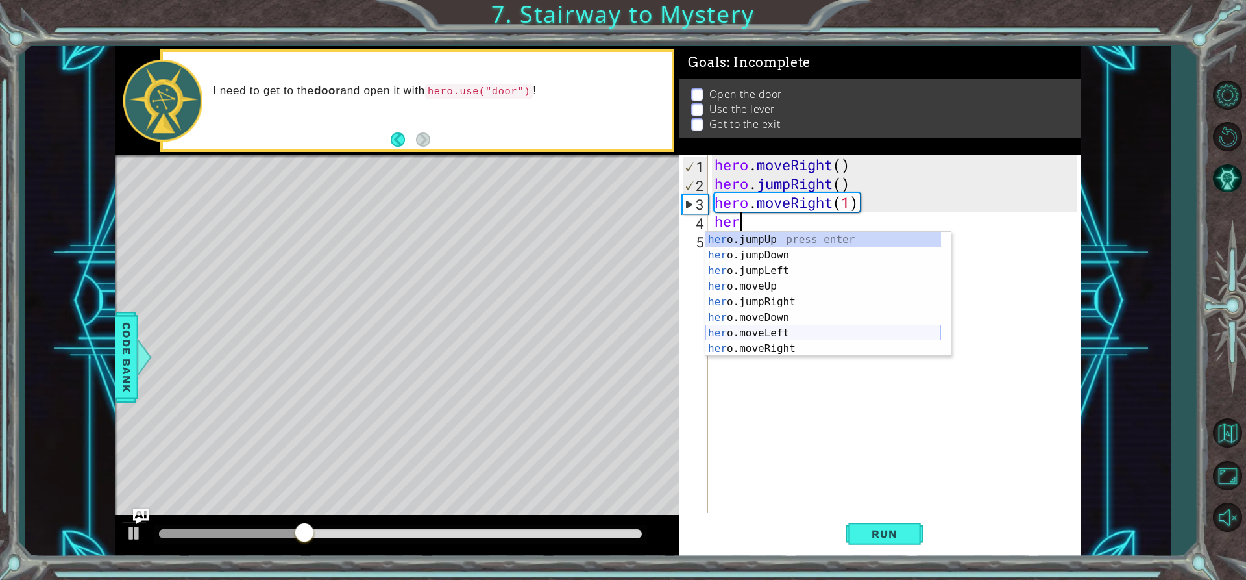
click at [773, 323] on div "her o.jumpUp press enter her o.jumpDown press enter her o.jumpLeft press enter …" at bounding box center [823, 310] width 236 height 156
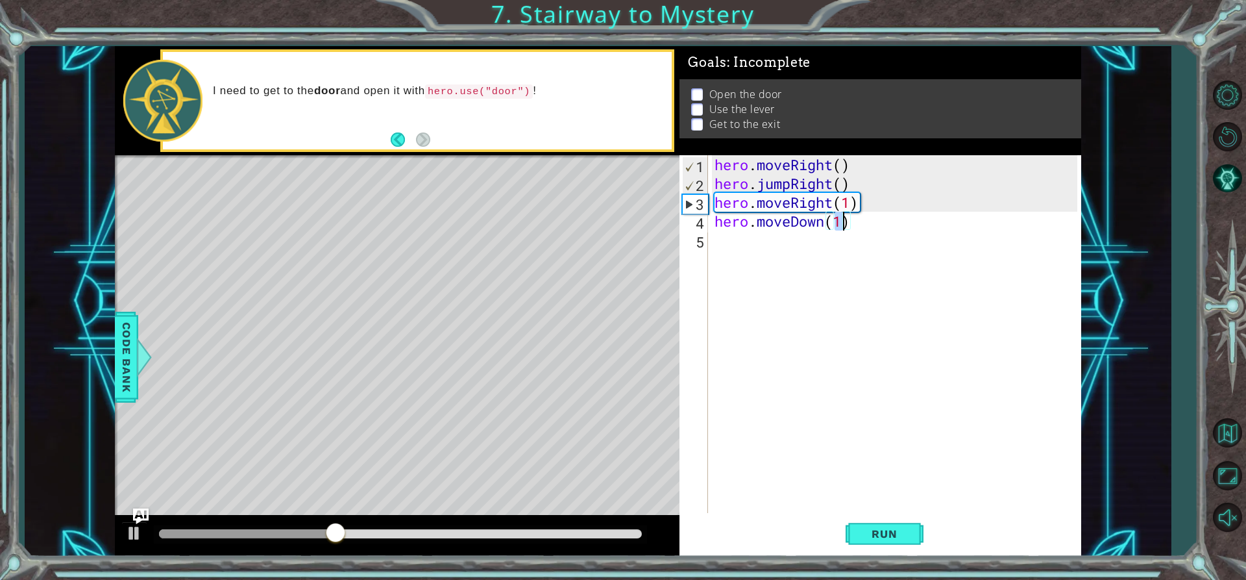
click at [842, 217] on div "hero . moveRight ( ) hero . jumpRight ( ) hero . moveRight ( 1 ) hero . moveDow…" at bounding box center [894, 334] width 365 height 358
type textarea "hero.moveDown(2)"
click at [761, 241] on div "hero . moveRight ( ) hero . jumpRight ( ) hero . moveRight ( 1 ) hero . moveDow…" at bounding box center [898, 352] width 372 height 395
click at [890, 538] on span "Run" at bounding box center [884, 533] width 51 height 13
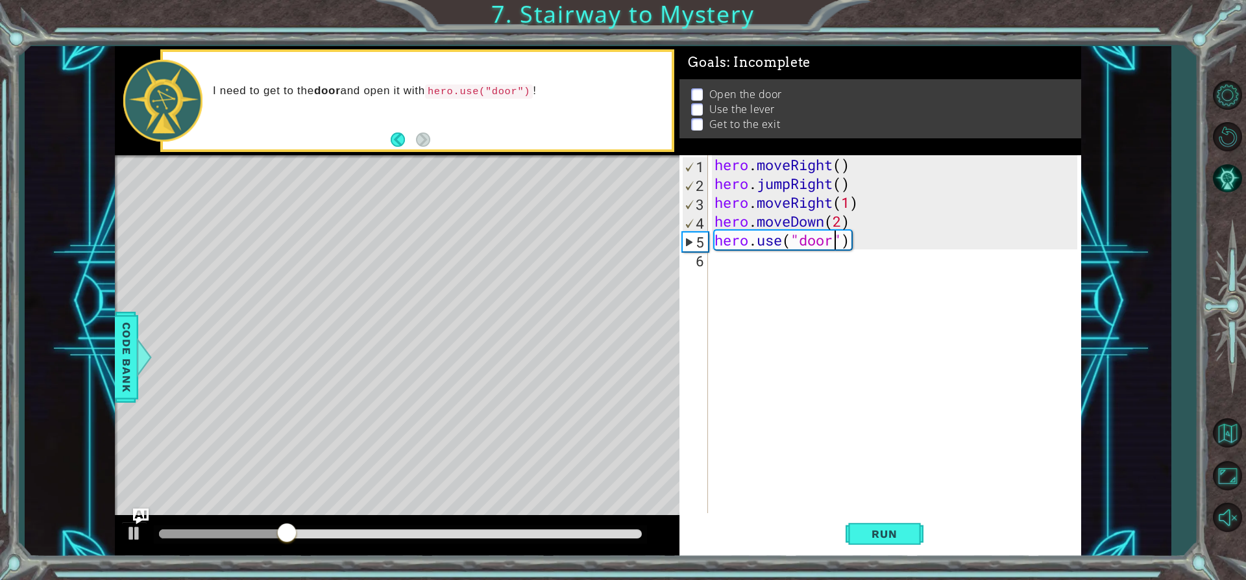
click at [818, 226] on div "hero . moveRight ( ) hero . jumpRight ( ) hero . moveRight ( 1 ) hero . moveDow…" at bounding box center [898, 352] width 372 height 395
click at [824, 226] on div "hero . moveRight ( ) hero . jumpRight ( ) hero . moveRight ( 1 ) hero . moveDow…" at bounding box center [898, 352] width 372 height 395
click at [825, 234] on div "hero.moveUp press enter" at bounding box center [827, 255] width 245 height 47
click at [839, 215] on div "hero . moveRight ( ) hero . jumpRight ( ) hero . moveRight ( 1 ) hero . moveUp …" at bounding box center [898, 352] width 372 height 395
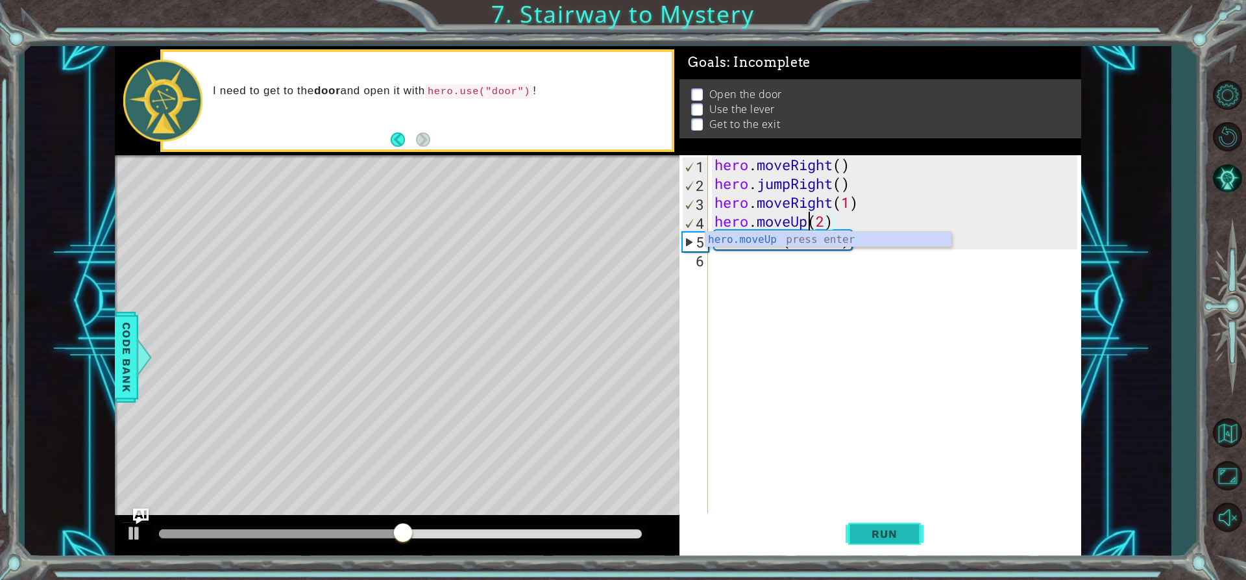
type textarea "hero.moveUp(2)"
drag, startPoint x: 900, startPoint y: 530, endPoint x: 882, endPoint y: 512, distance: 24.8
click at [903, 534] on span "Run" at bounding box center [884, 533] width 51 height 13
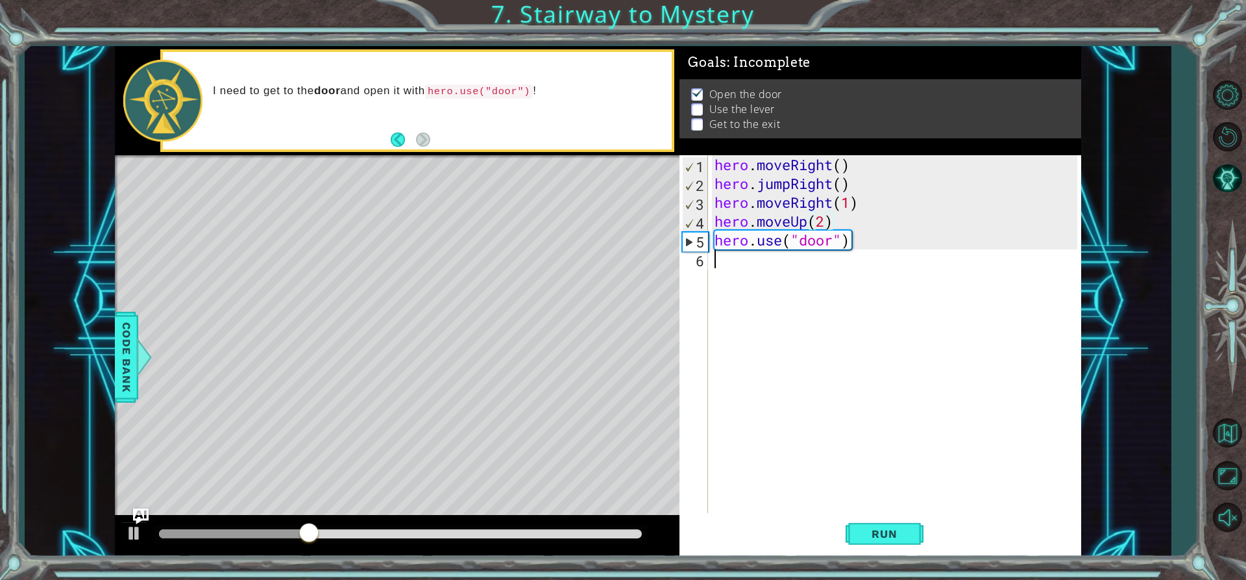
click at [809, 260] on div "hero . moveRight ( ) hero . jumpRight ( ) hero . moveRight ( 1 ) hero . moveUp …" at bounding box center [898, 352] width 372 height 395
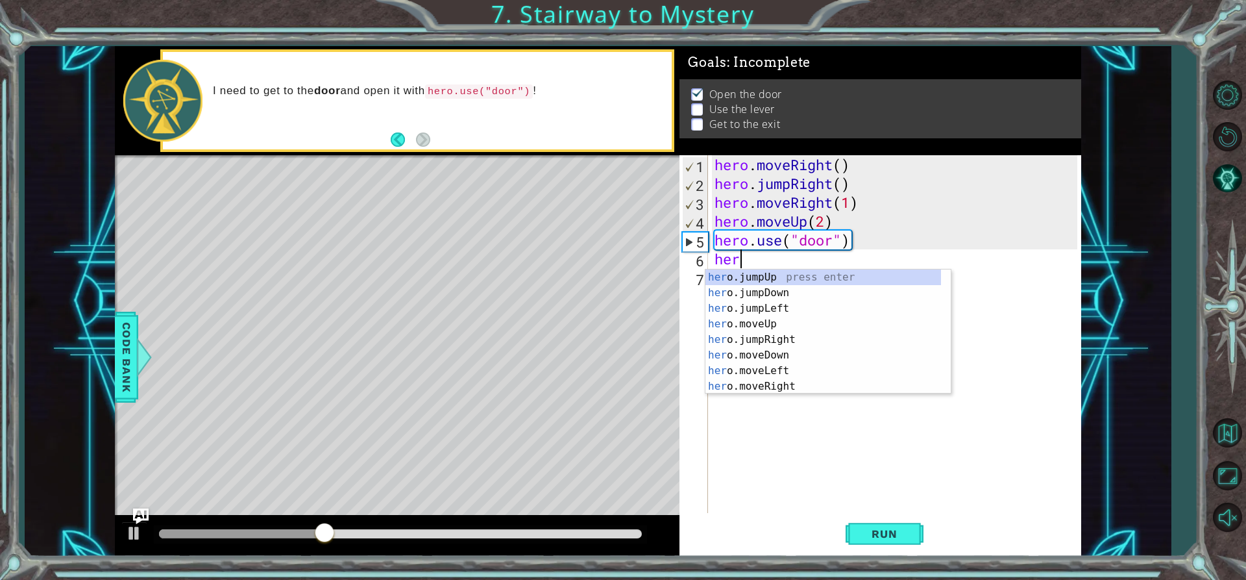
scroll to position [0, 1]
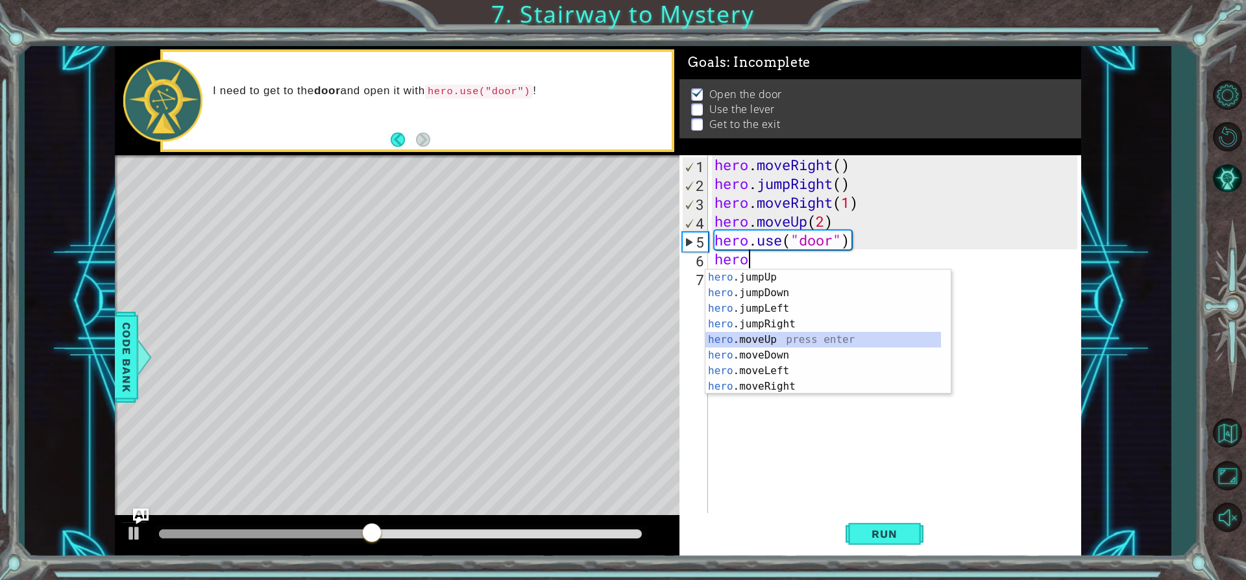
click at [785, 339] on div "hero .jumpUp press enter hero .jumpDown press enter hero .jumpLeft press enter …" at bounding box center [823, 347] width 236 height 156
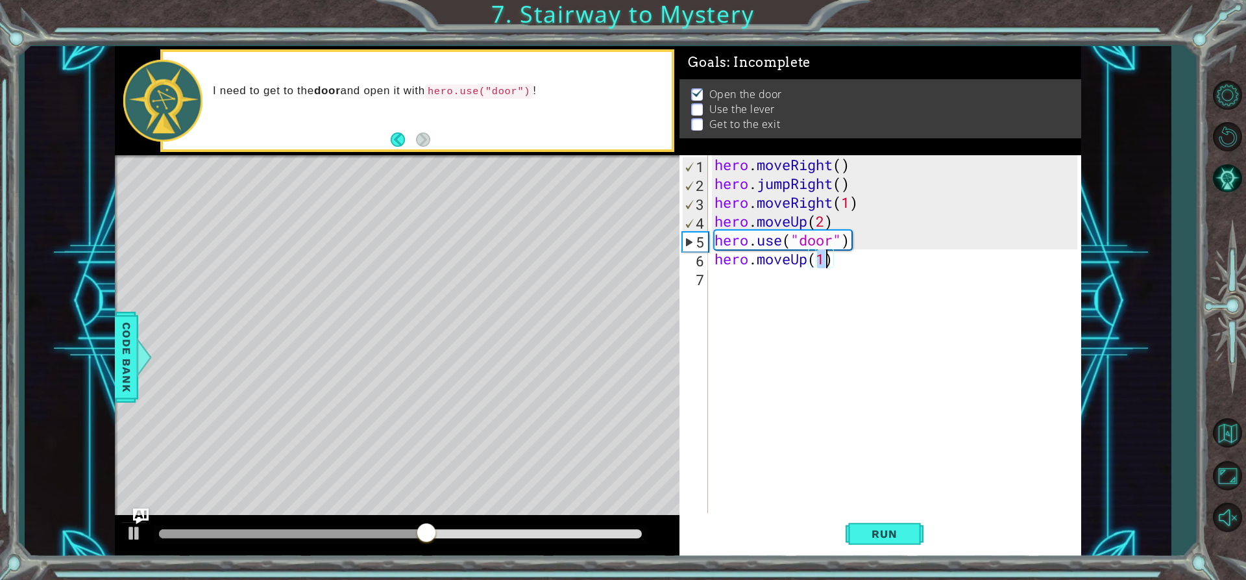
scroll to position [0, 5]
type textarea "hero.moveUp(2)"
click at [906, 534] on span "Run" at bounding box center [884, 533] width 51 height 13
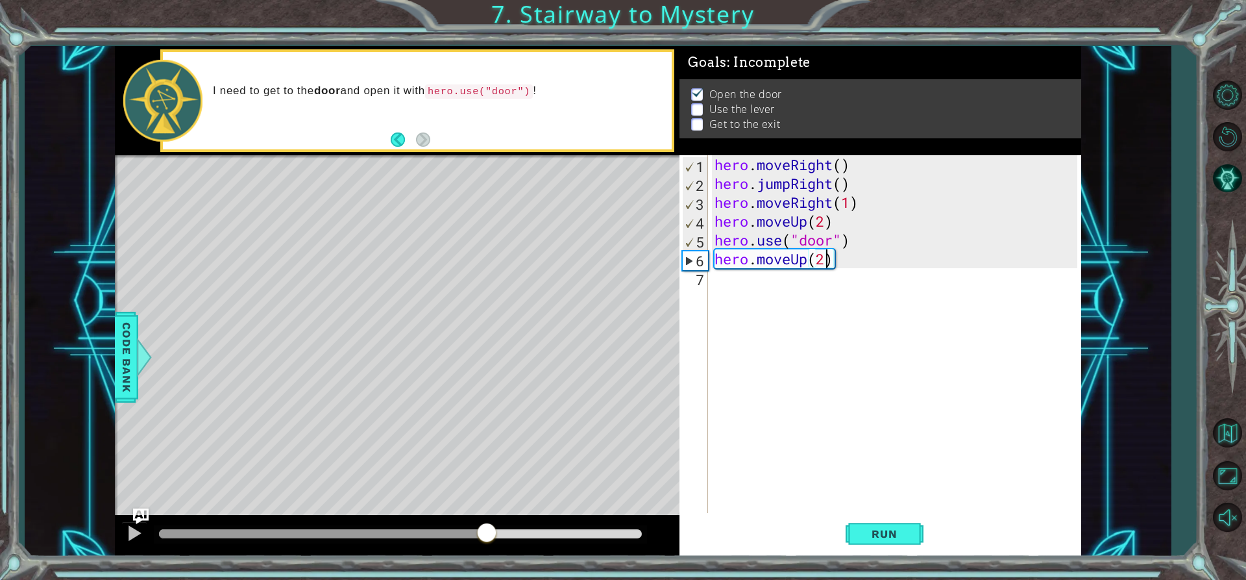
drag, startPoint x: 175, startPoint y: 539, endPoint x: 519, endPoint y: 542, distance: 343.3
click at [498, 542] on div at bounding box center [486, 533] width 23 height 23
click at [742, 278] on div "hero . moveRight ( ) hero . jumpRight ( ) hero . moveRight ( 1 ) hero . moveUp …" at bounding box center [898, 352] width 372 height 395
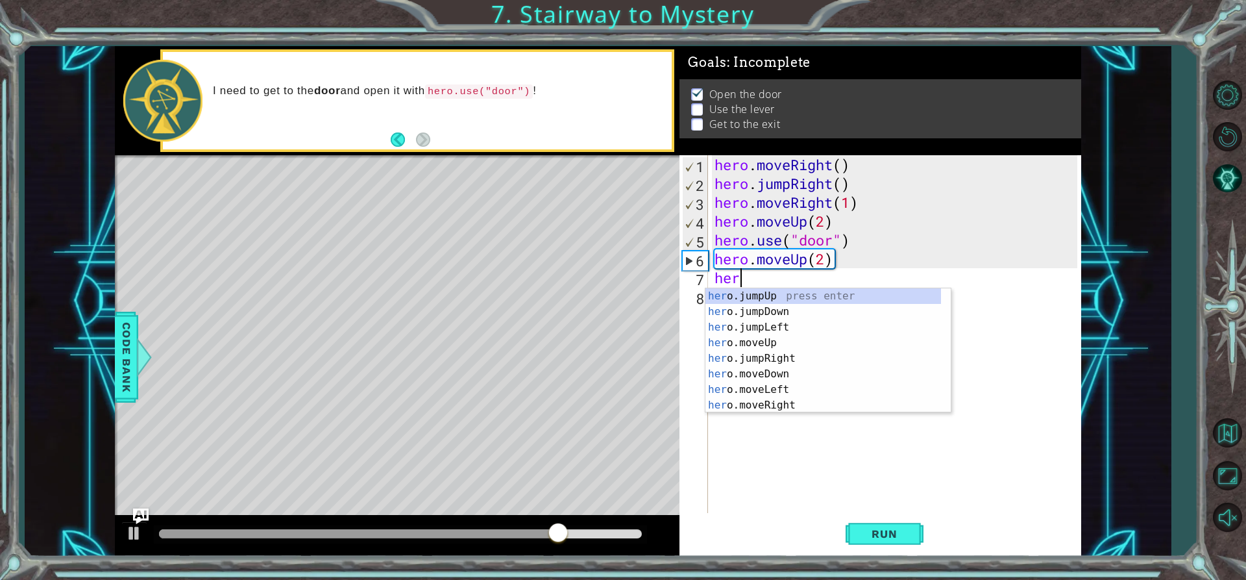
scroll to position [0, 1]
click at [790, 393] on div "hero .jumpUp press enter hero .jumpDown press enter hero .jumpLeft press enter …" at bounding box center [823, 366] width 236 height 156
type textarea "hero.moveLeft(1)"
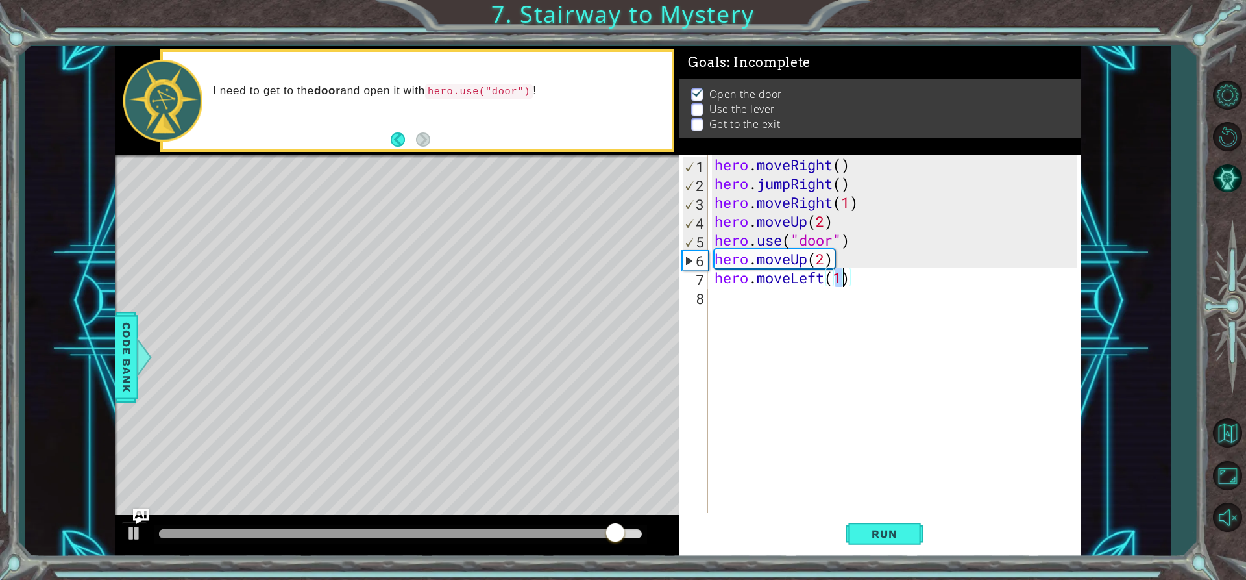
click at [748, 290] on div "hero . moveRight ( ) hero . jumpRight ( ) hero . moveRight ( 1 ) hero . moveUp …" at bounding box center [898, 352] width 372 height 395
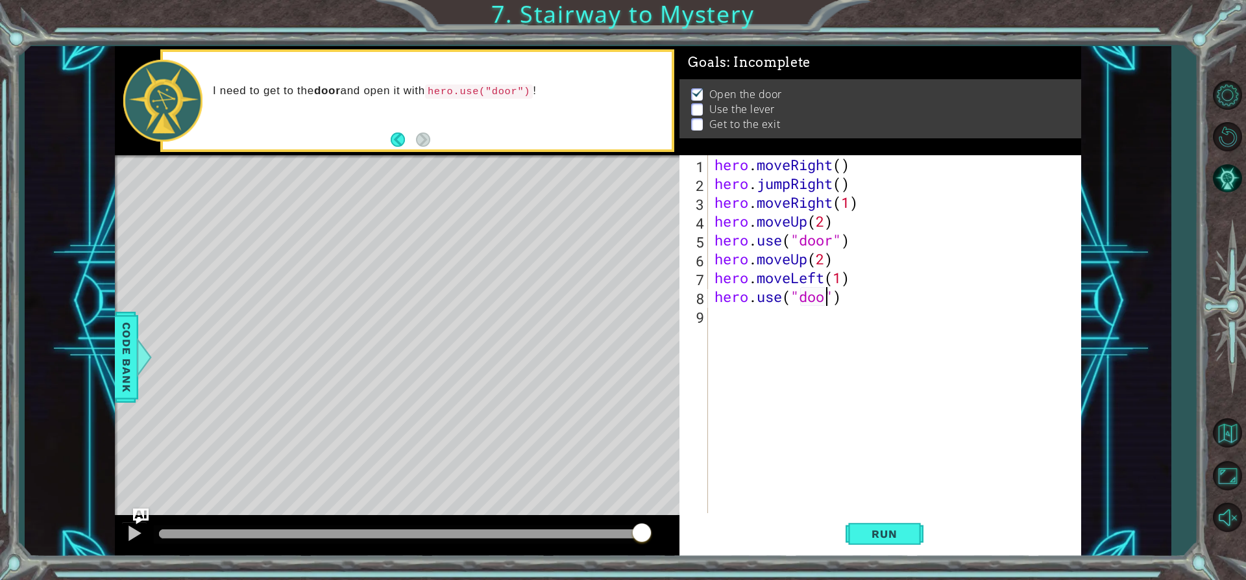
scroll to position [0, 6]
click at [859, 535] on span "Run" at bounding box center [884, 533] width 51 height 13
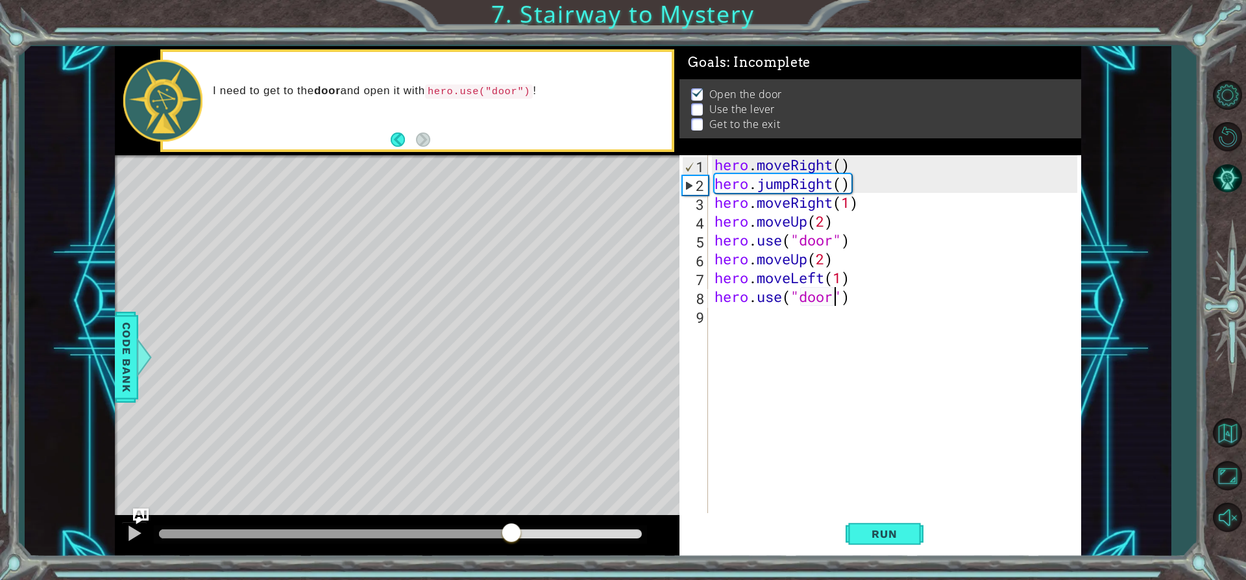
drag, startPoint x: 177, startPoint y: 529, endPoint x: 593, endPoint y: 609, distance: 424.4
click at [593, 579] on html "1 ההההההההההההההההההההההההההההההההההההההההההההההההההההההההההההההההההההההההההההה…" at bounding box center [623, 290] width 1246 height 580
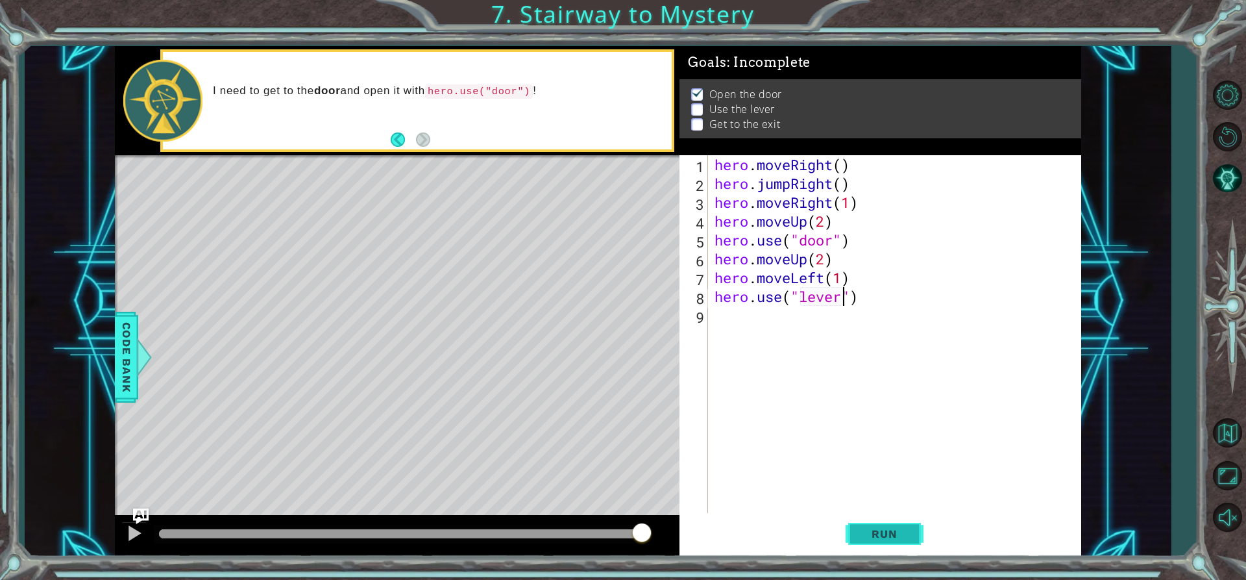
type textarea "hero.use("lever")"
click at [879, 529] on span "Run" at bounding box center [884, 533] width 51 height 13
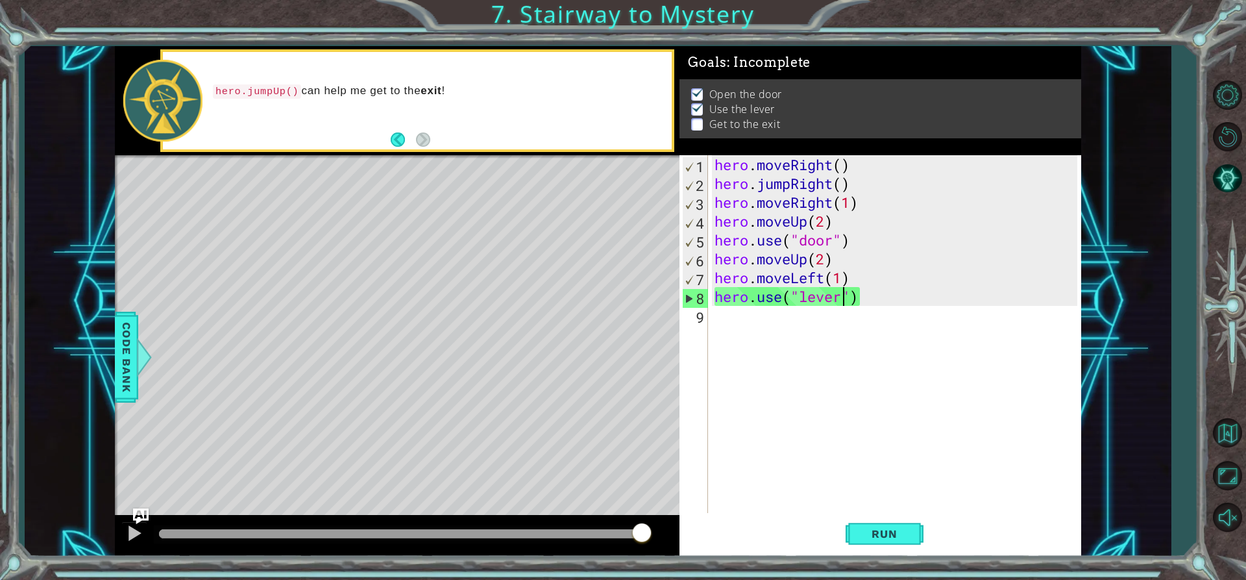
drag, startPoint x: 182, startPoint y: 537, endPoint x: 713, endPoint y: 502, distance: 532.7
click at [713, 502] on div "1 ההההההההההההההההההההההההההההההההההההההההההההההההההההההההההההההההההההההההההההה…" at bounding box center [598, 301] width 966 height 510
drag, startPoint x: 201, startPoint y: 533, endPoint x: 585, endPoint y: 530, distance: 383.6
click at [585, 530] on div at bounding box center [401, 533] width 484 height 9
click at [739, 316] on div "hero . moveRight ( ) hero . jumpRight ( ) hero . moveRight ( 1 ) hero . moveUp …" at bounding box center [898, 352] width 372 height 395
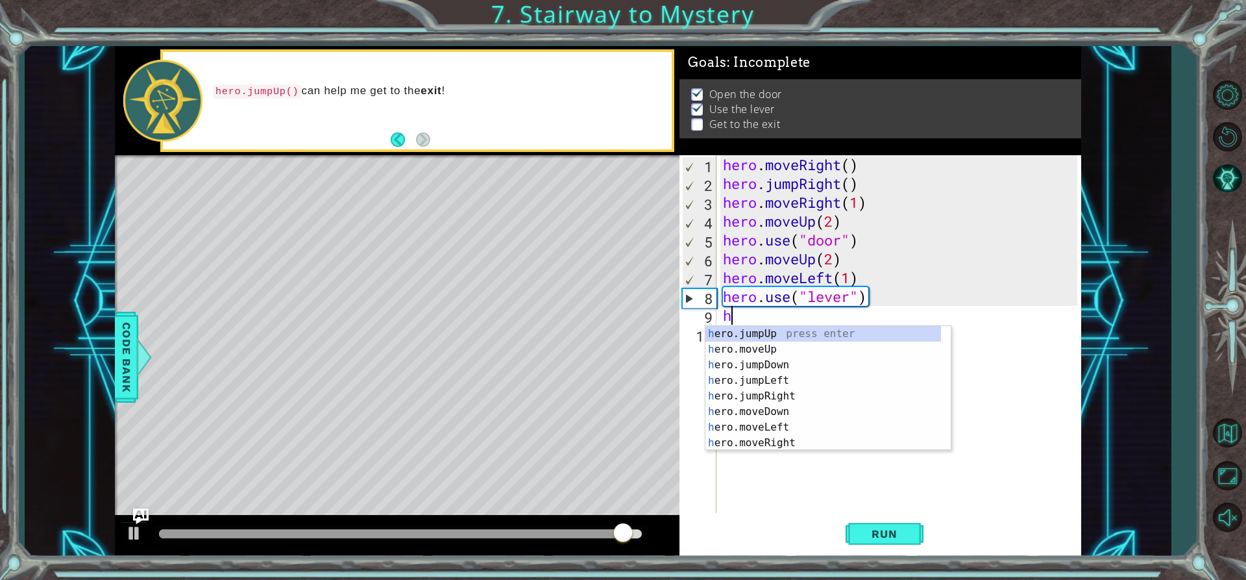
scroll to position [0, 1]
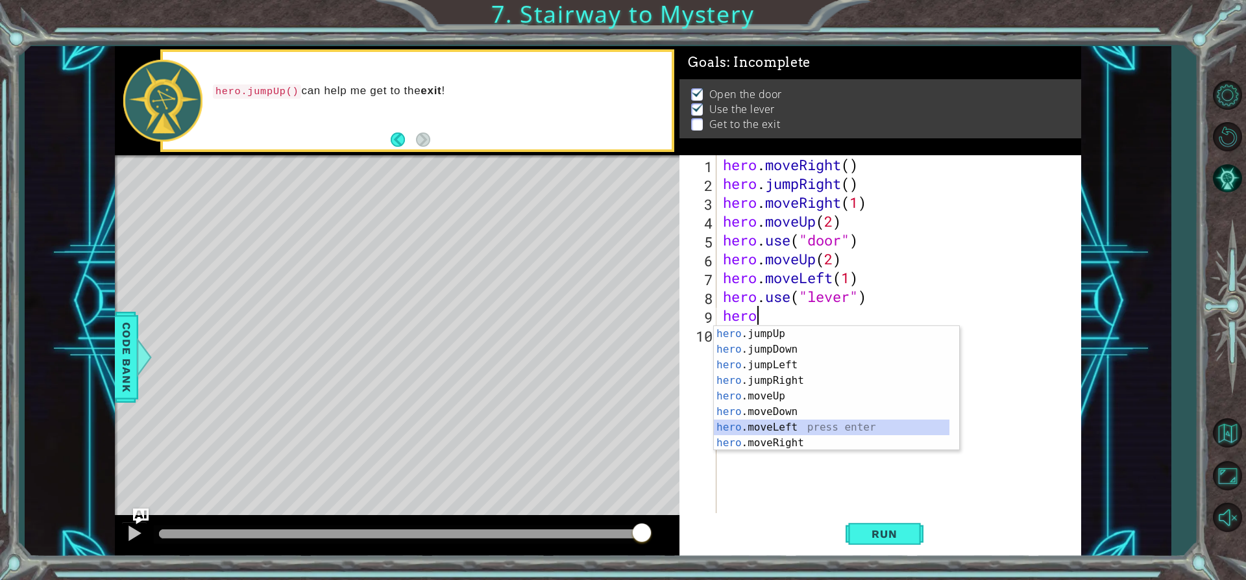
click at [790, 426] on div "hero .jumpUp press enter hero .jumpDown press enter hero .jumpLeft press enter …" at bounding box center [832, 404] width 236 height 156
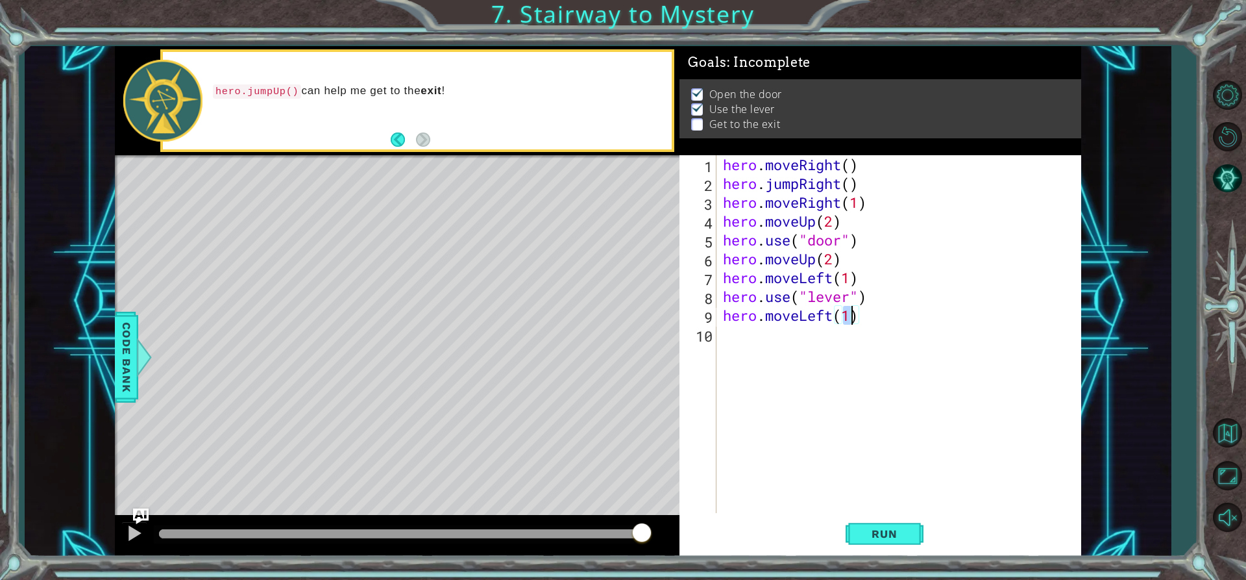
type textarea "hero.moveLeft(2)"
click at [724, 335] on div "hero . moveRight ( ) hero . jumpRight ( ) hero . moveRight ( 1 ) hero . moveUp …" at bounding box center [902, 352] width 364 height 395
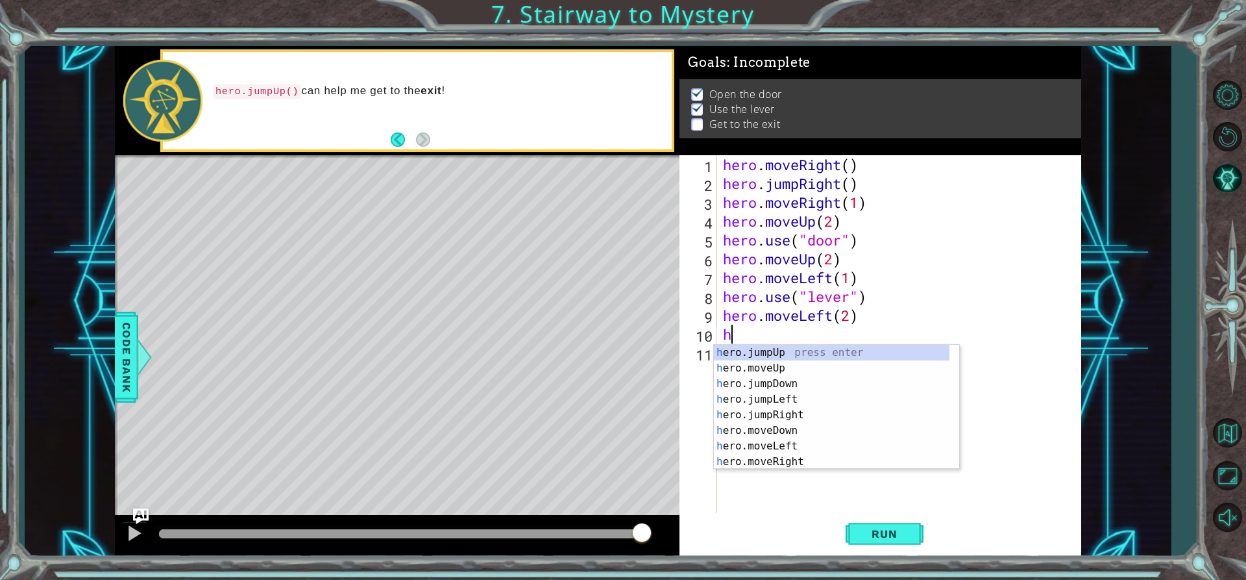
type textarea "her"
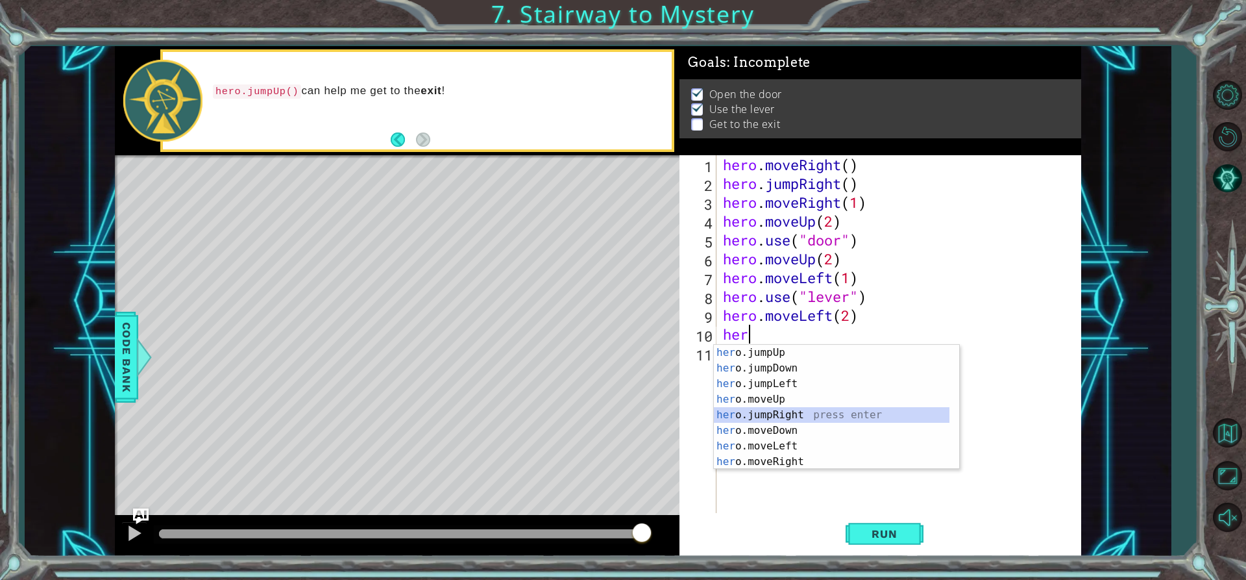
click at [798, 419] on div "her o.jumpUp press enter her o.jumpDown press enter her o.jumpLeft press enter …" at bounding box center [832, 423] width 236 height 156
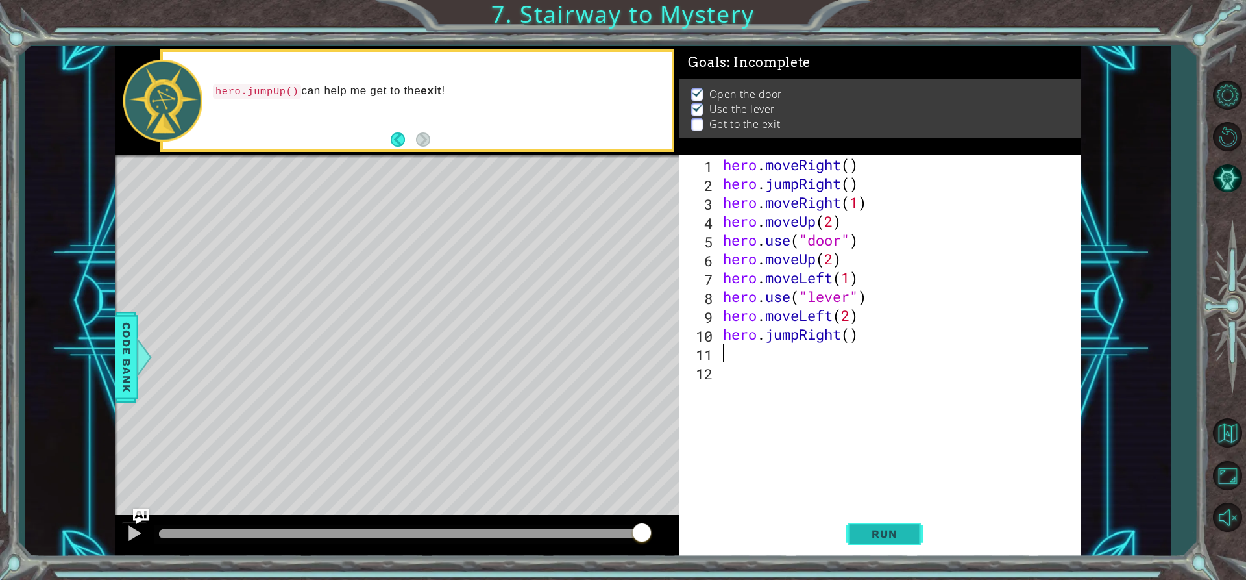
click at [899, 535] on span "Run" at bounding box center [884, 533] width 51 height 13
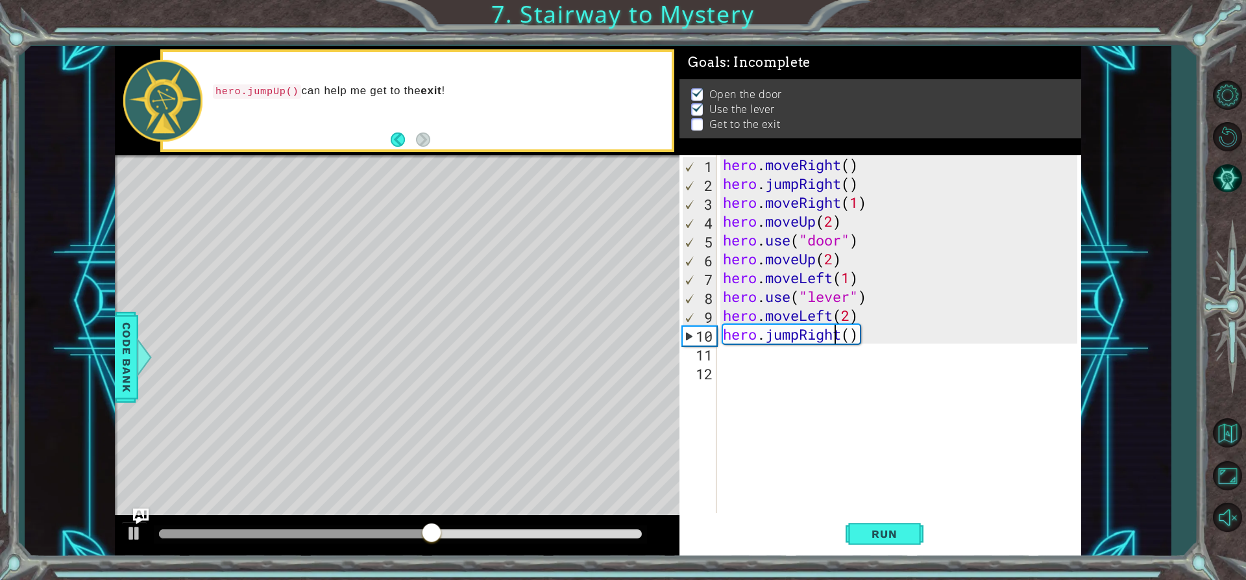
click at [836, 334] on div "hero . moveRight ( ) hero . jumpRight ( ) hero . moveRight ( 1 ) hero . moveUp …" at bounding box center [902, 352] width 364 height 395
click at [842, 334] on div "hero . moveRight ( ) hero . jumpRight ( ) hero . moveRight ( 1 ) hero . moveUp …" at bounding box center [902, 352] width 364 height 395
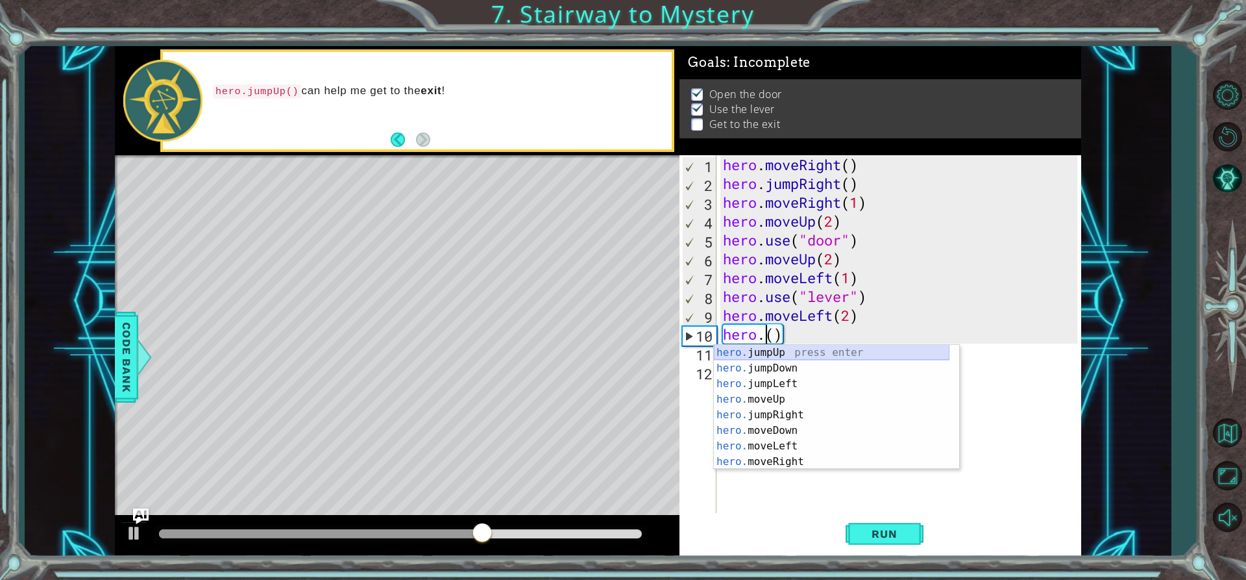
click at [803, 345] on div "hero. jumpUp press enter hero. jumpDown press enter hero. jumpLeft press enter …" at bounding box center [832, 423] width 236 height 156
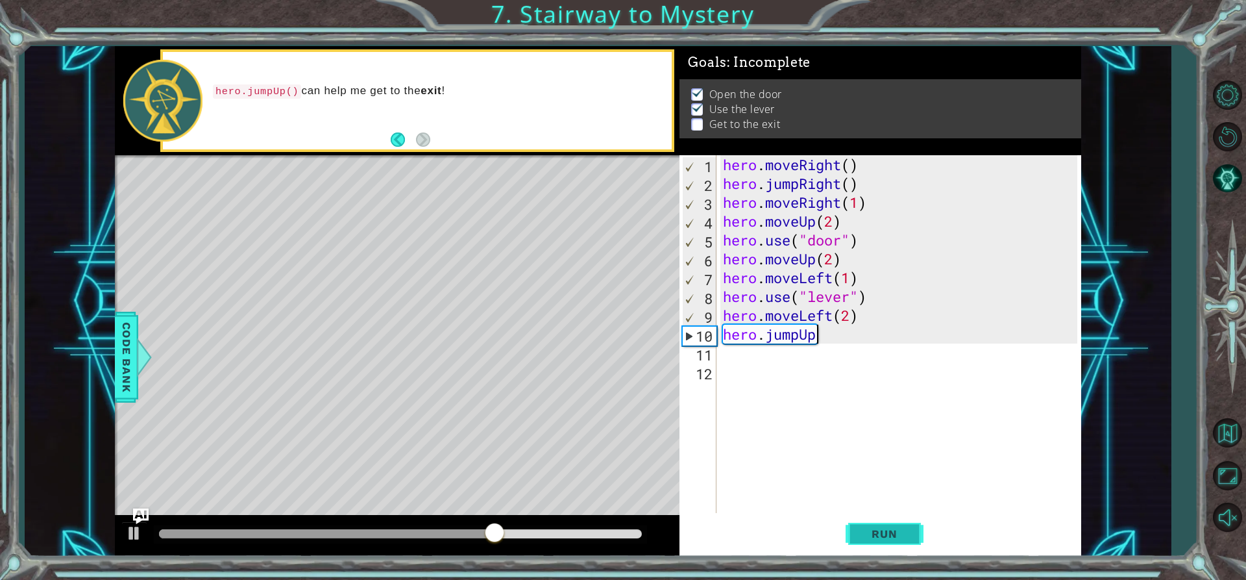
click at [885, 534] on span "Run" at bounding box center [884, 533] width 51 height 13
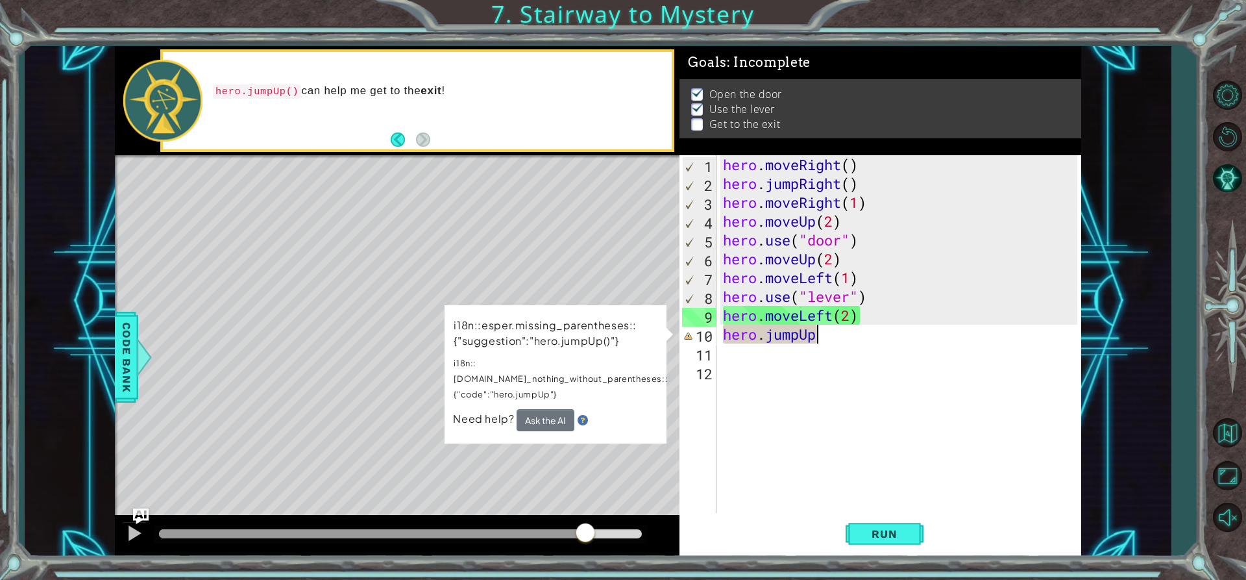
click at [587, 498] on div "methods hero moveDown(steps) moveUp(steps) moveLeft(steps) moveRight(steps) use…" at bounding box center [598, 301] width 966 height 510
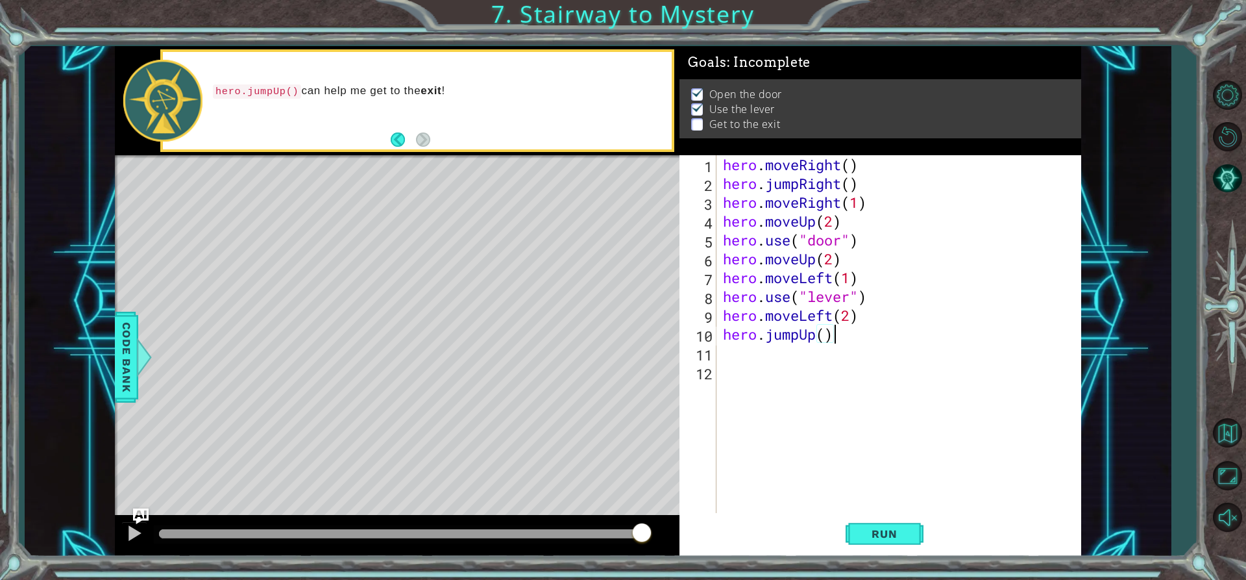
scroll to position [0, 5]
type textarea "hero.jumpUp()"
click at [877, 538] on span "Run" at bounding box center [884, 533] width 51 height 13
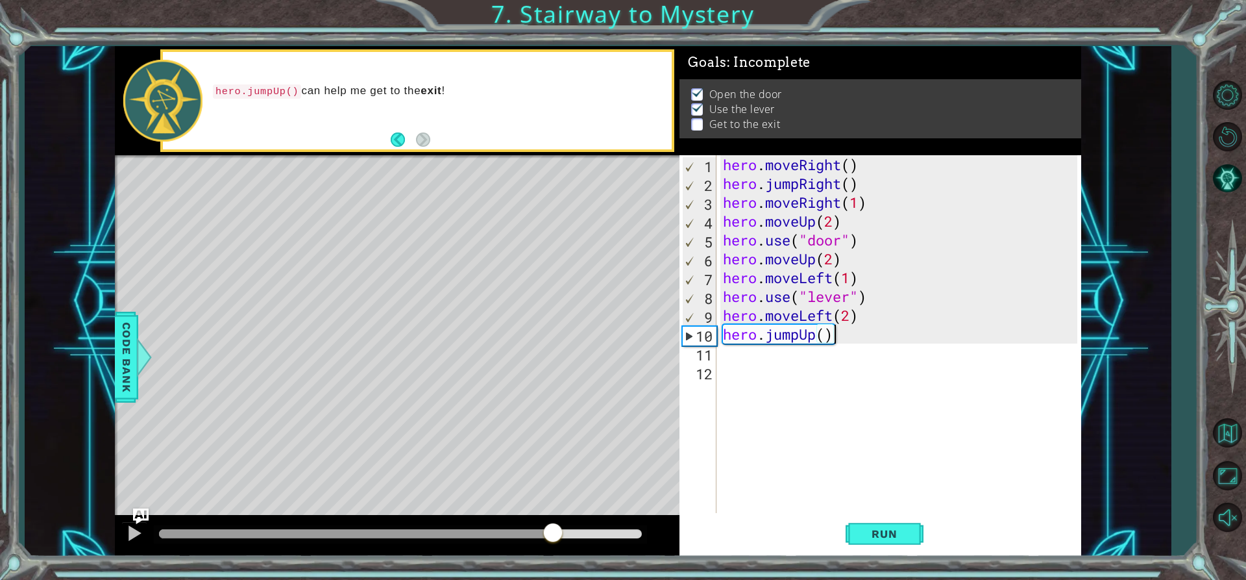
drag, startPoint x: 183, startPoint y: 535, endPoint x: 554, endPoint y: 532, distance: 370.6
click at [554, 532] on div at bounding box center [552, 533] width 23 height 23
click at [709, 365] on div "12" at bounding box center [699, 373] width 34 height 19
click at [717, 361] on div "1 2 3 4 5 6 7 8 9 10 11 12 hero . moveRight ( ) hero . jumpRight ( ) hero . mov…" at bounding box center [879, 334] width 398 height 358
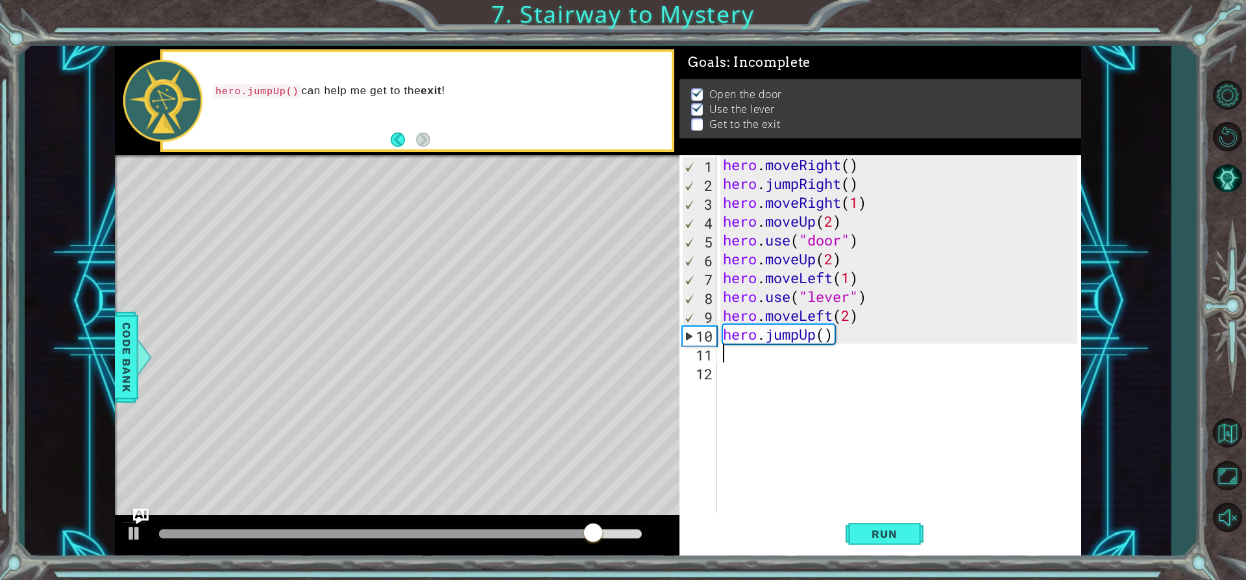
click at [728, 356] on div "hero . moveRight ( ) hero . jumpRight ( ) hero . moveRight ( 1 ) hero . moveUp …" at bounding box center [902, 352] width 364 height 395
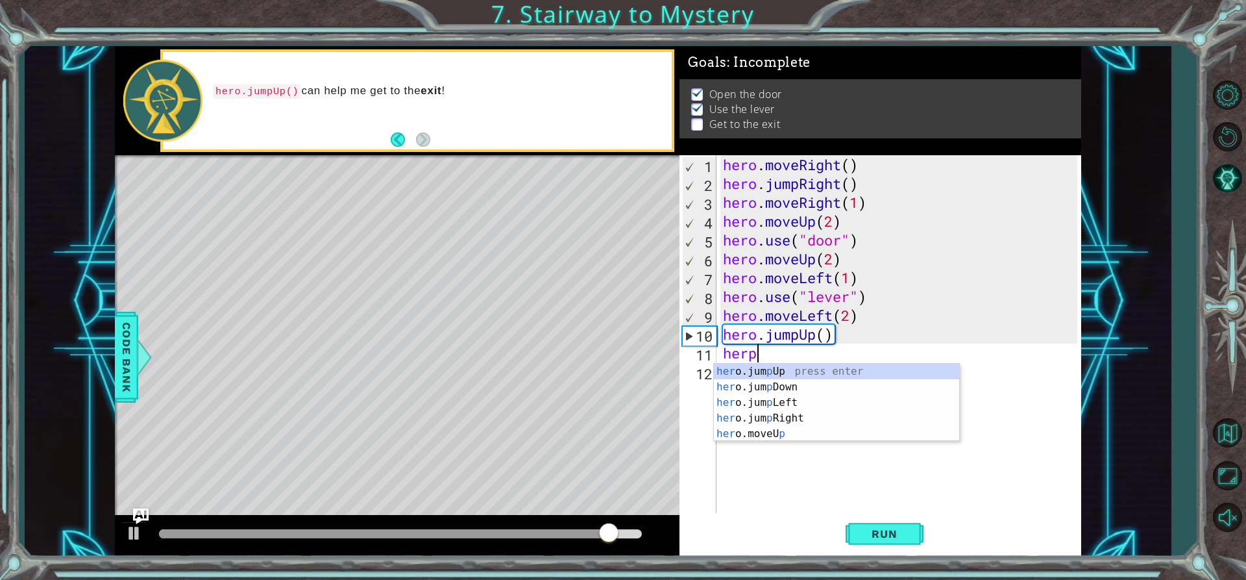
scroll to position [0, 1]
type textarea "her"
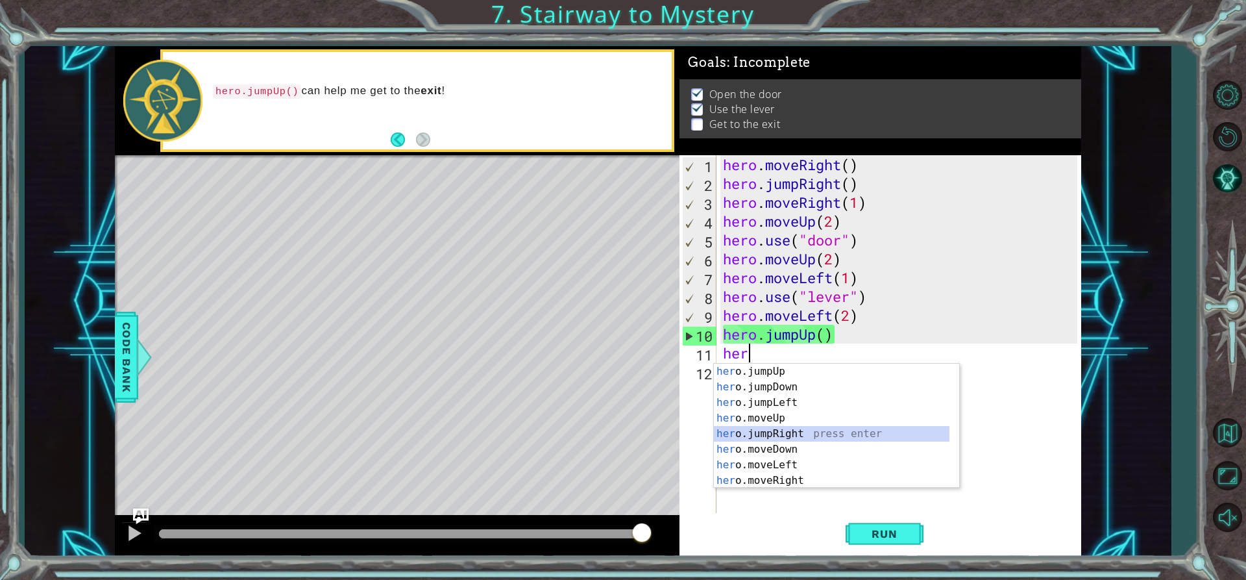
click at [796, 436] on div "her o.jumpUp press enter her o.jumpDown press enter her o.jumpLeft press enter …" at bounding box center [832, 441] width 236 height 156
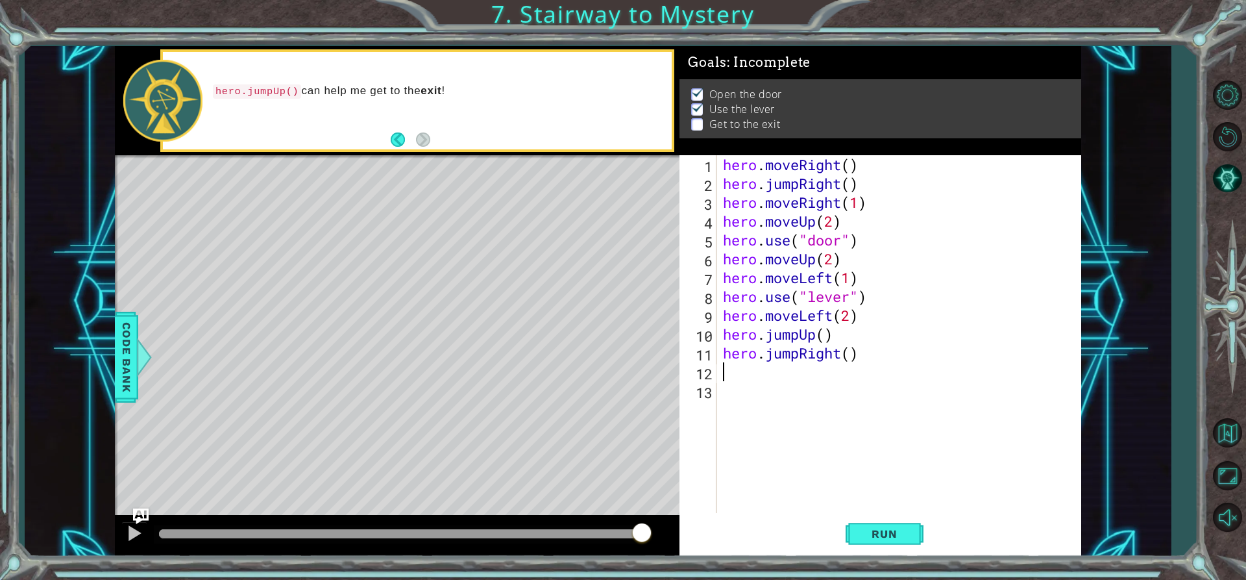
click at [800, 353] on div "hero . moveRight ( ) hero . jumpRight ( ) hero . moveRight ( 1 ) hero . moveUp …" at bounding box center [902, 352] width 364 height 395
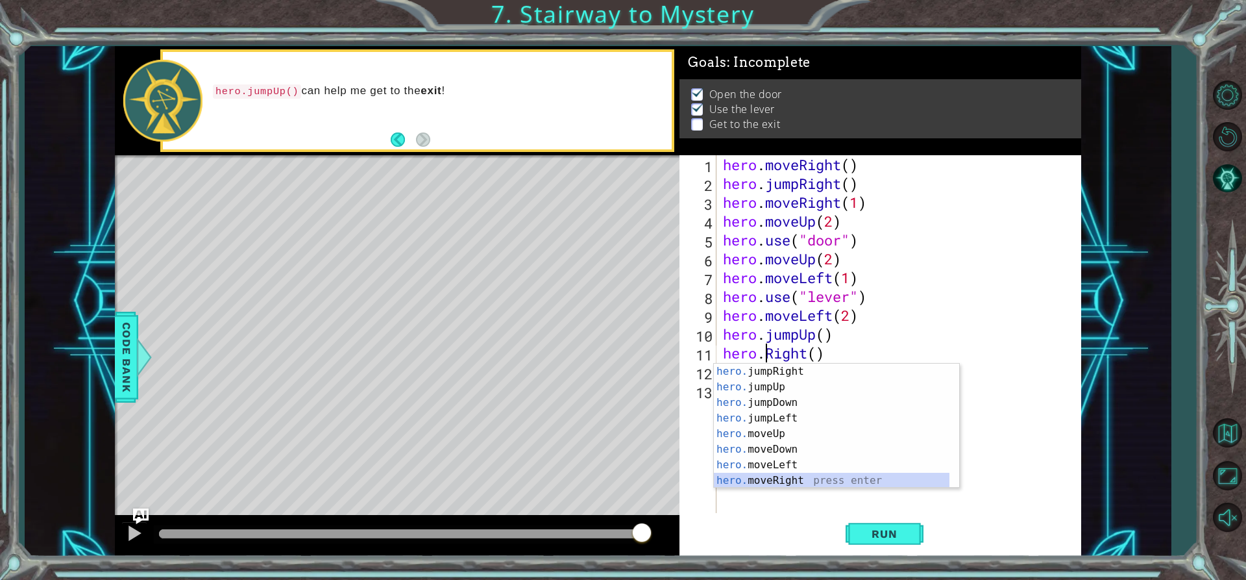
click at [796, 474] on div "hero. jumpRight press enter hero. jumpUp press enter hero. jumpDown press enter…" at bounding box center [832, 441] width 236 height 156
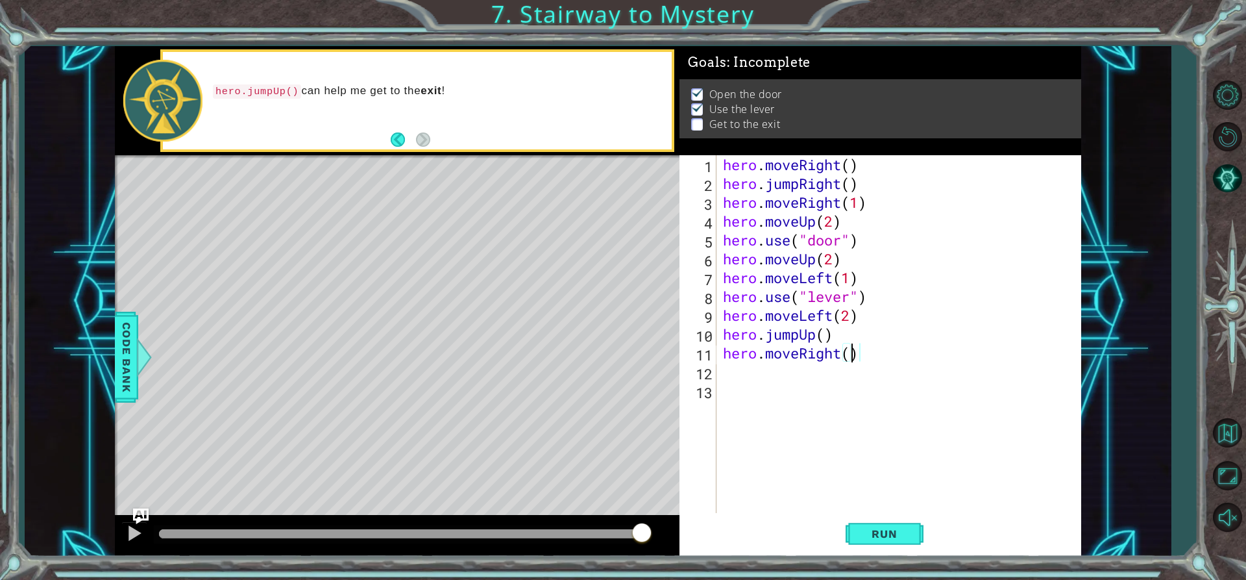
scroll to position [0, 6]
type textarea "hero.moveRight(2)"
click at [890, 526] on button "Run" at bounding box center [885, 533] width 78 height 40
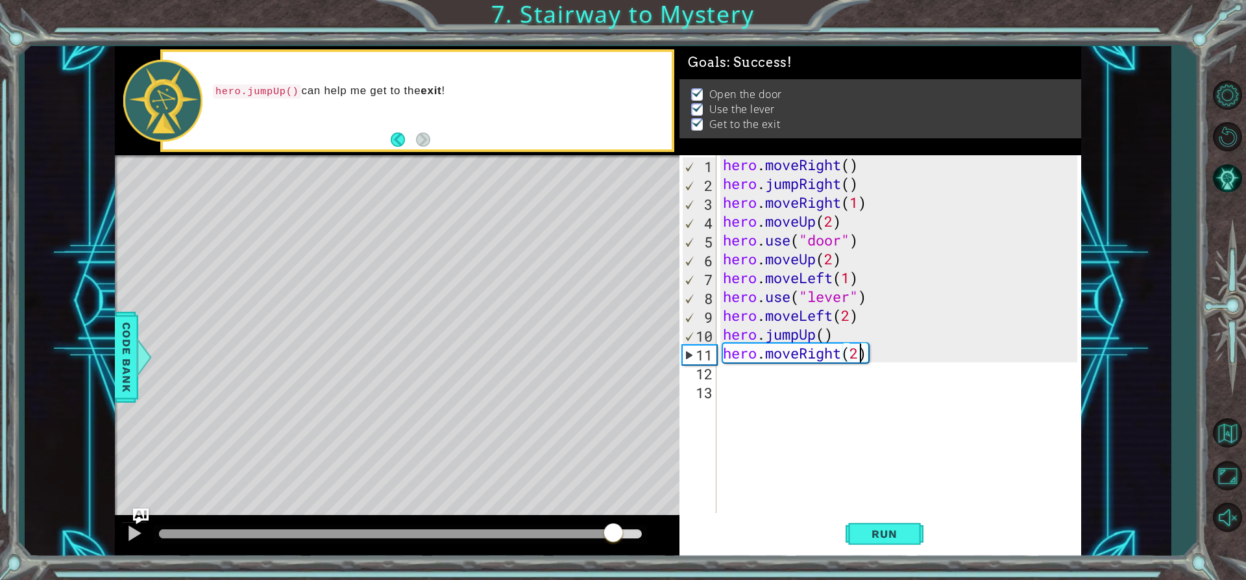
click at [628, 504] on div "methods hero moveDown(steps) moveUp(steps) moveLeft(steps) moveRight(steps) use…" at bounding box center [598, 301] width 966 height 510
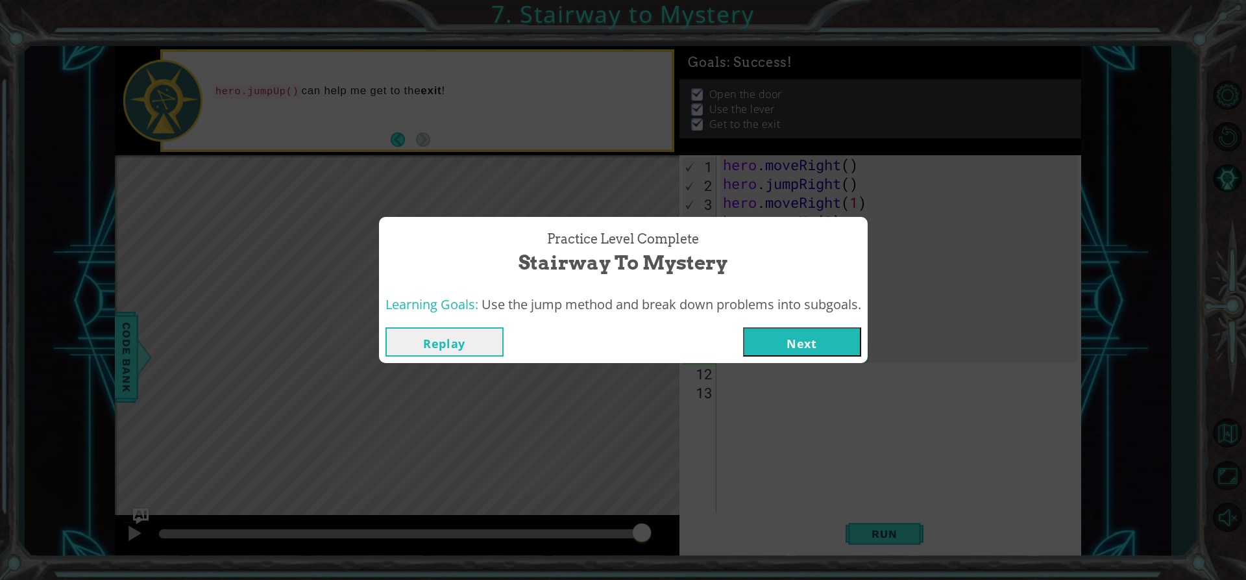
click at [847, 338] on button "Next" at bounding box center [802, 341] width 118 height 29
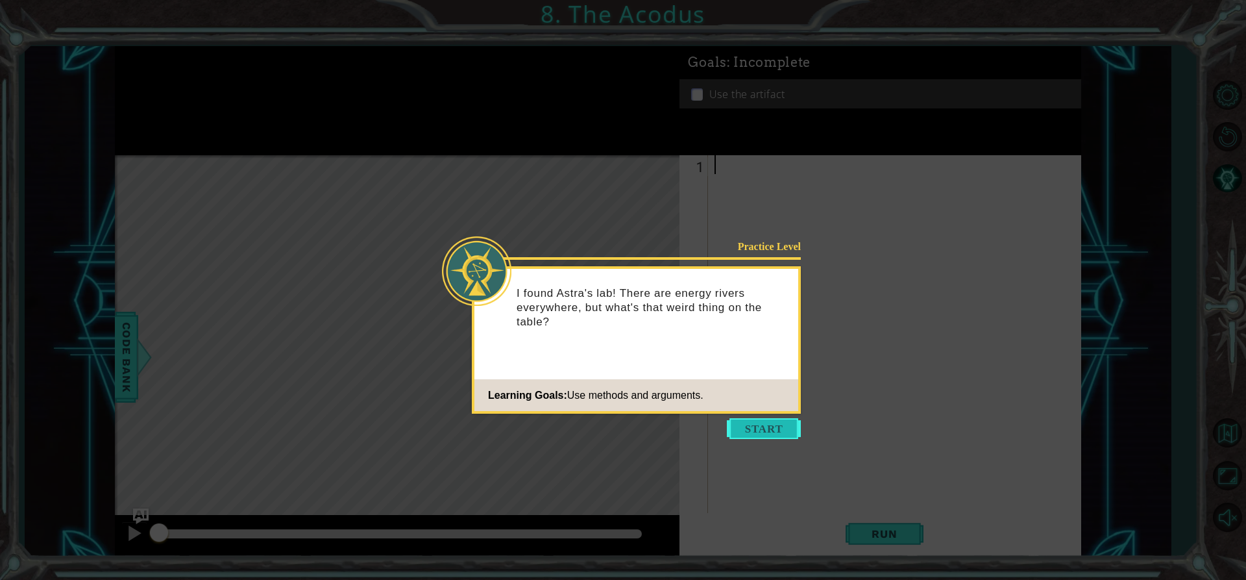
click at [761, 425] on button "Start" at bounding box center [764, 428] width 74 height 21
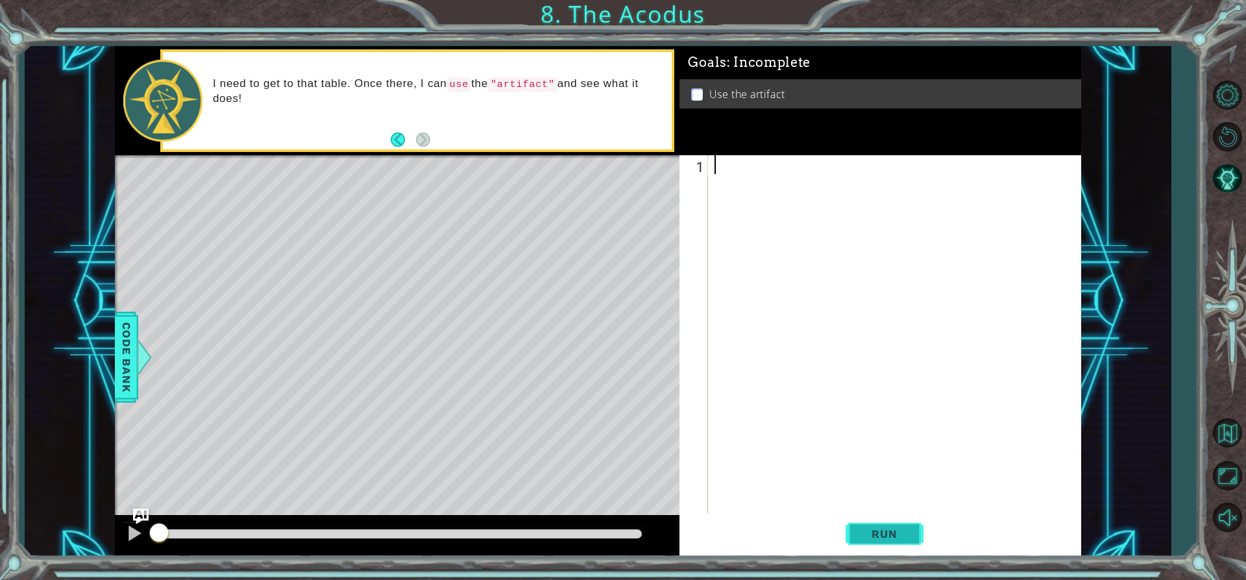
click at [882, 517] on button "Run" at bounding box center [885, 533] width 78 height 40
